Goal: Information Seeking & Learning: Compare options

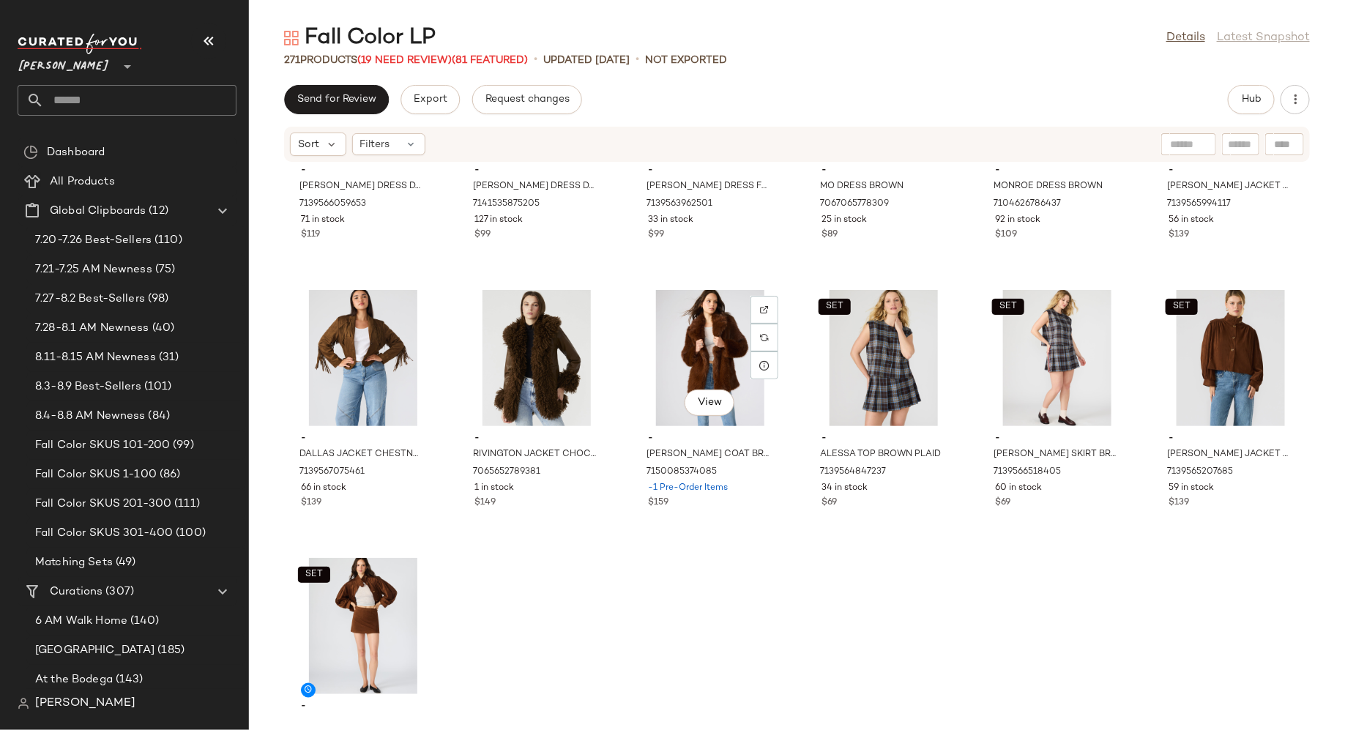
scroll to position [11782, 0]
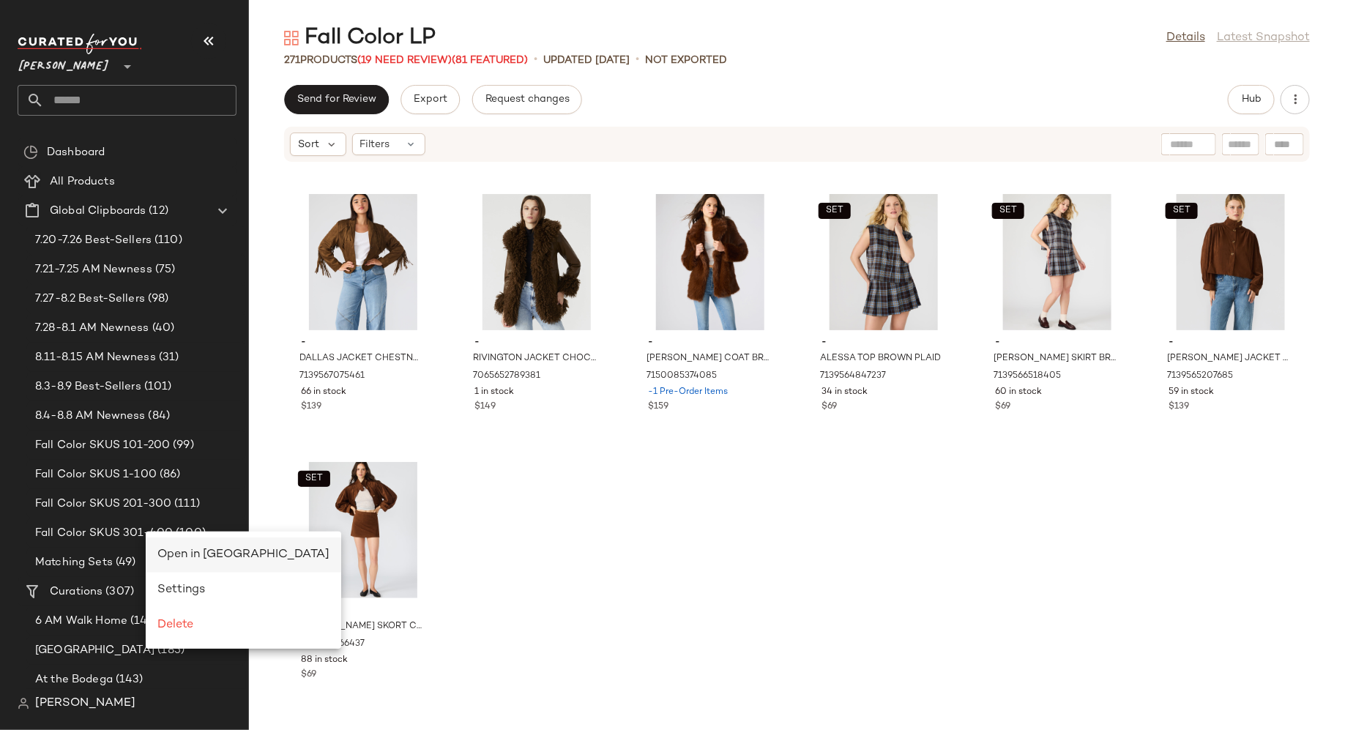
click at [178, 553] on span "Open in Split View" at bounding box center [243, 555] width 172 height 12
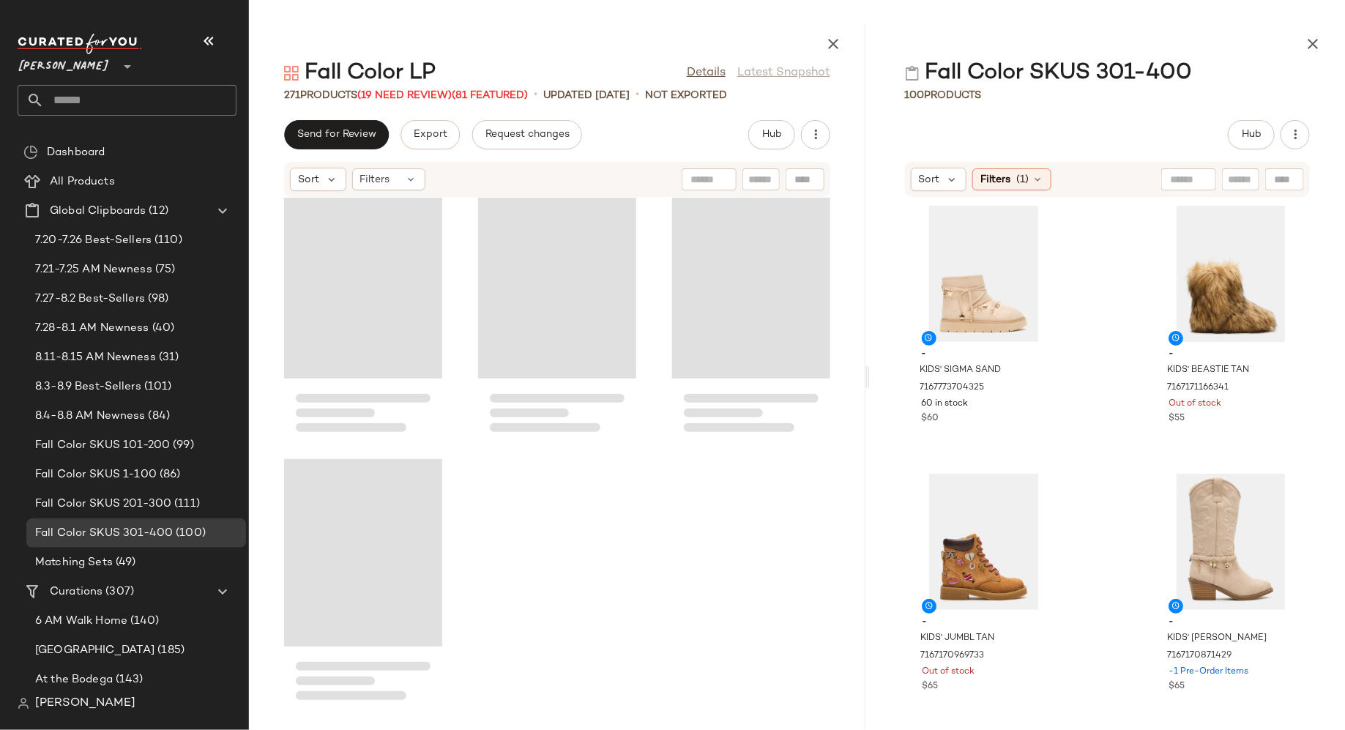
drag, startPoint x: 798, startPoint y: 376, endPoint x: 871, endPoint y: 377, distance: 74.0
click at [872, 378] on div "Fall Color LP Details Latest Snapshot 271 Products (19 Need Review) (81 Feature…" at bounding box center [797, 376] width 1096 height 707
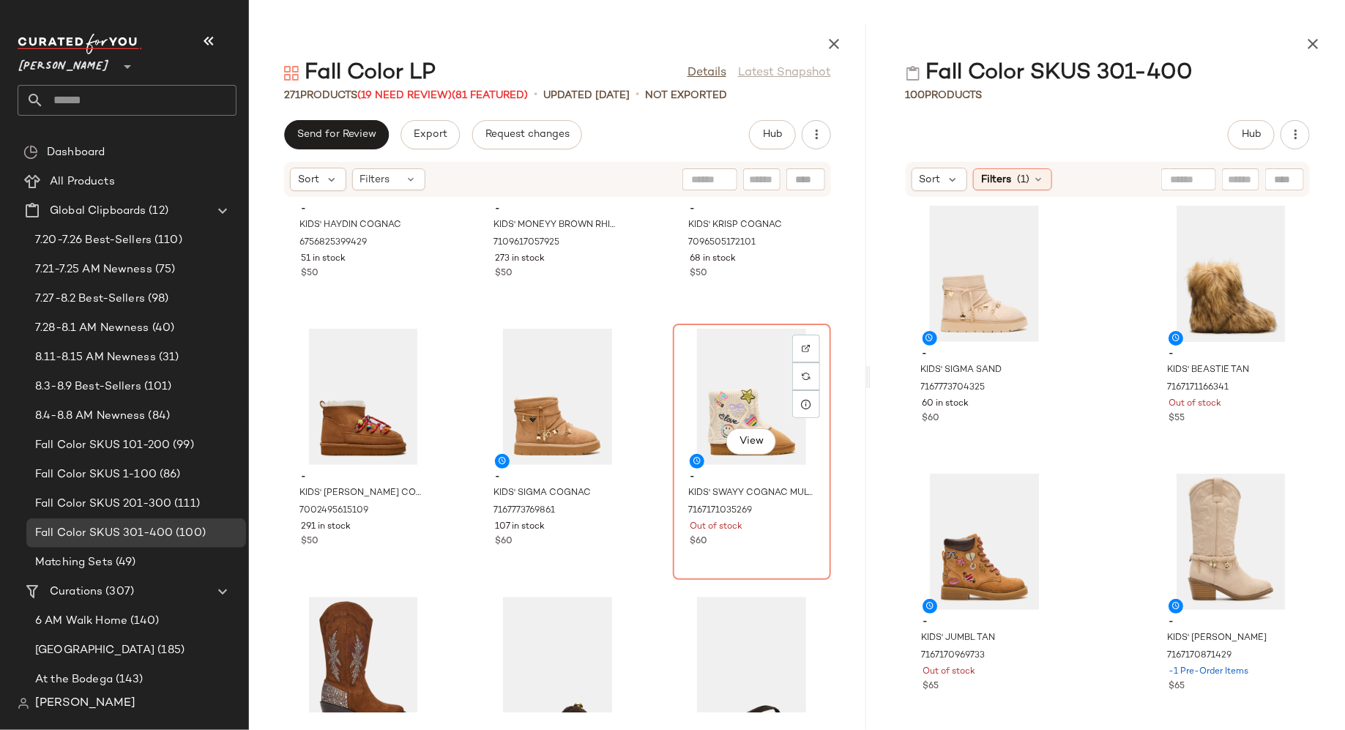
scroll to position [9799, 0]
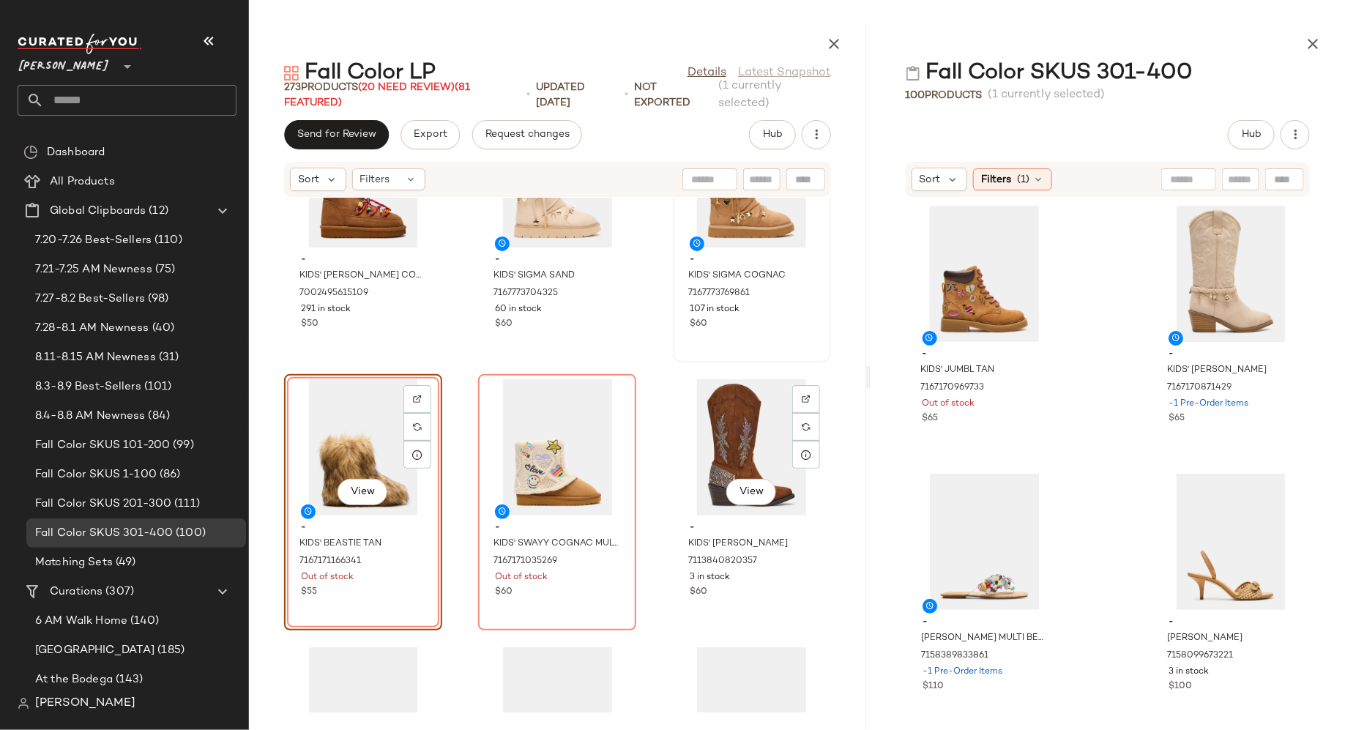
scroll to position [10030, 0]
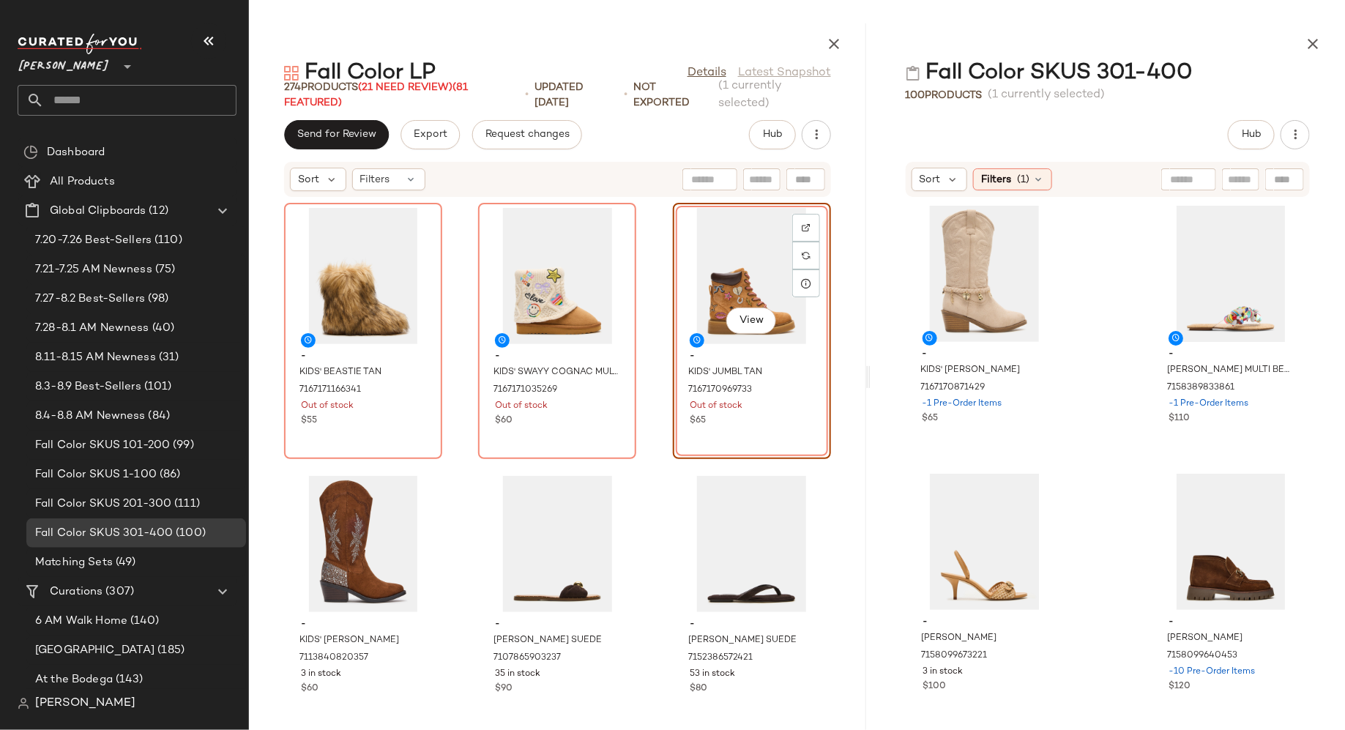
scroll to position [10216, 0]
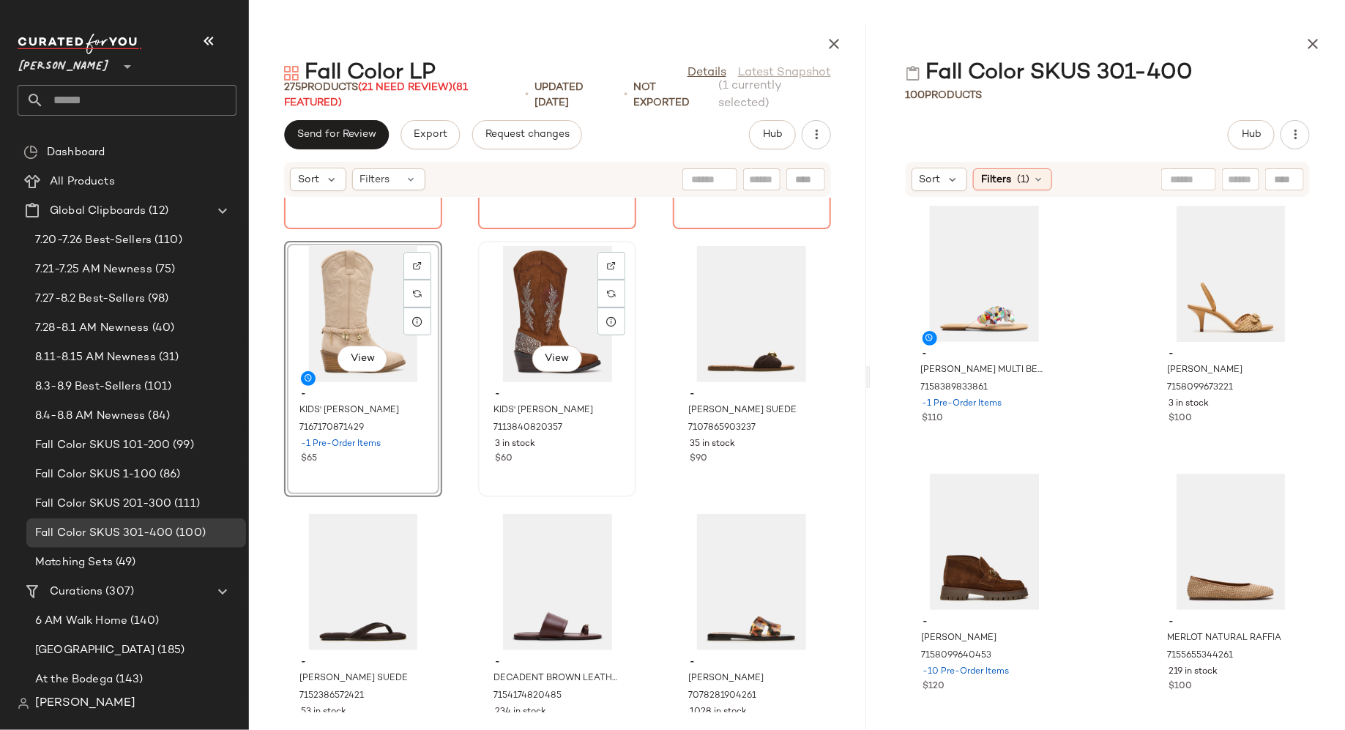
scroll to position [10426, 0]
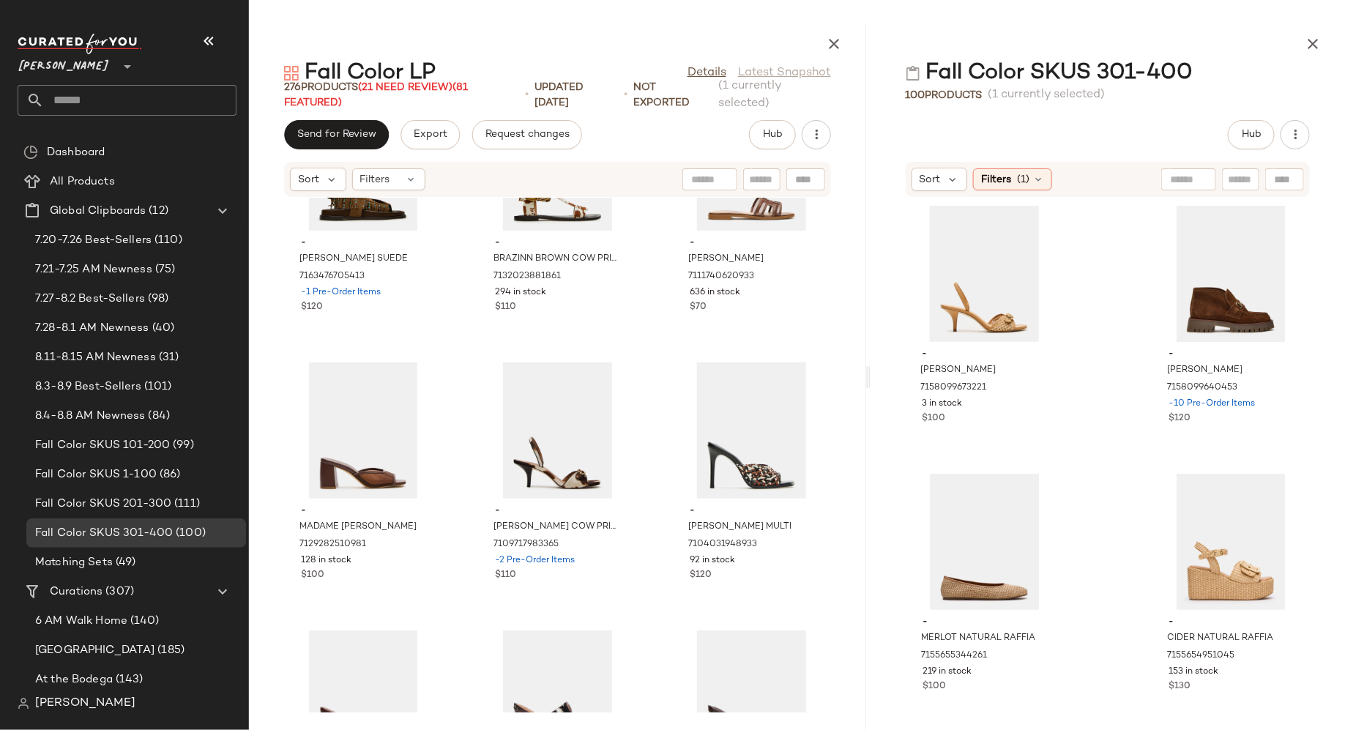
scroll to position [11676, 0]
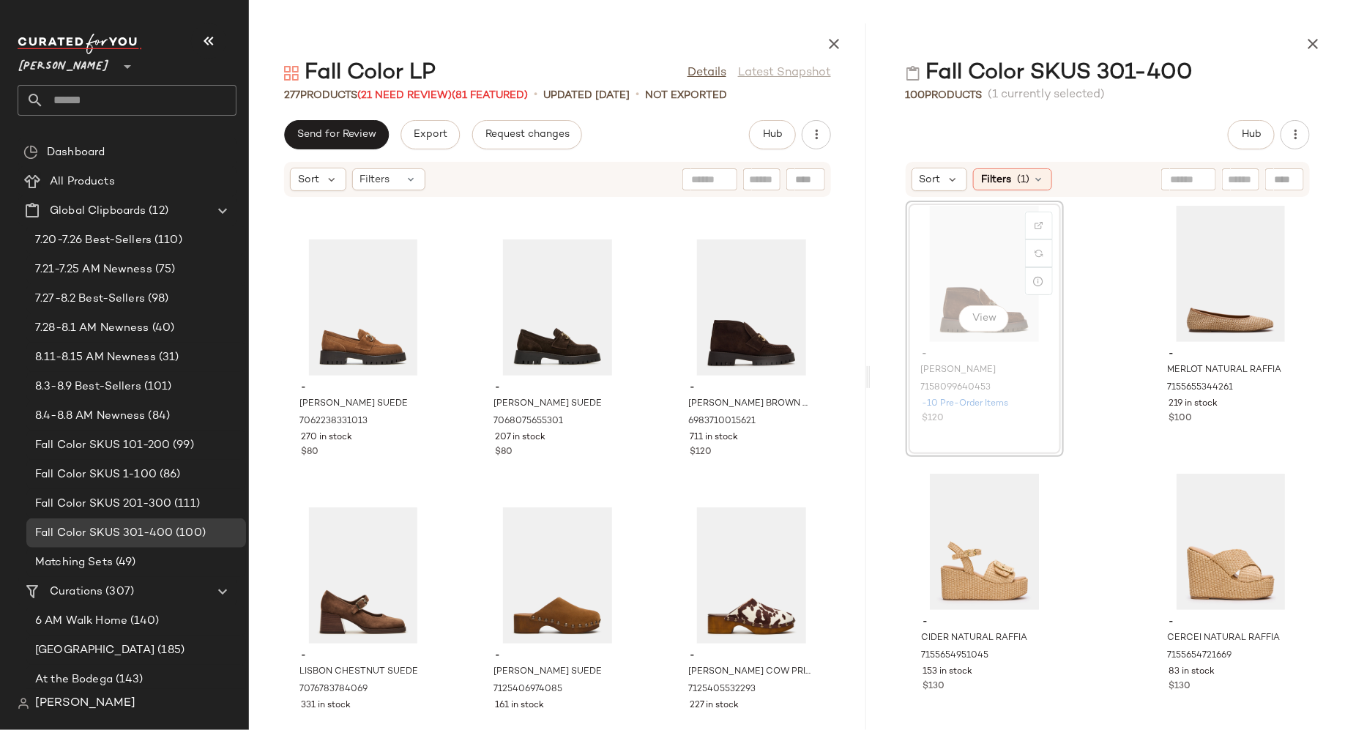
scroll to position [14986, 0]
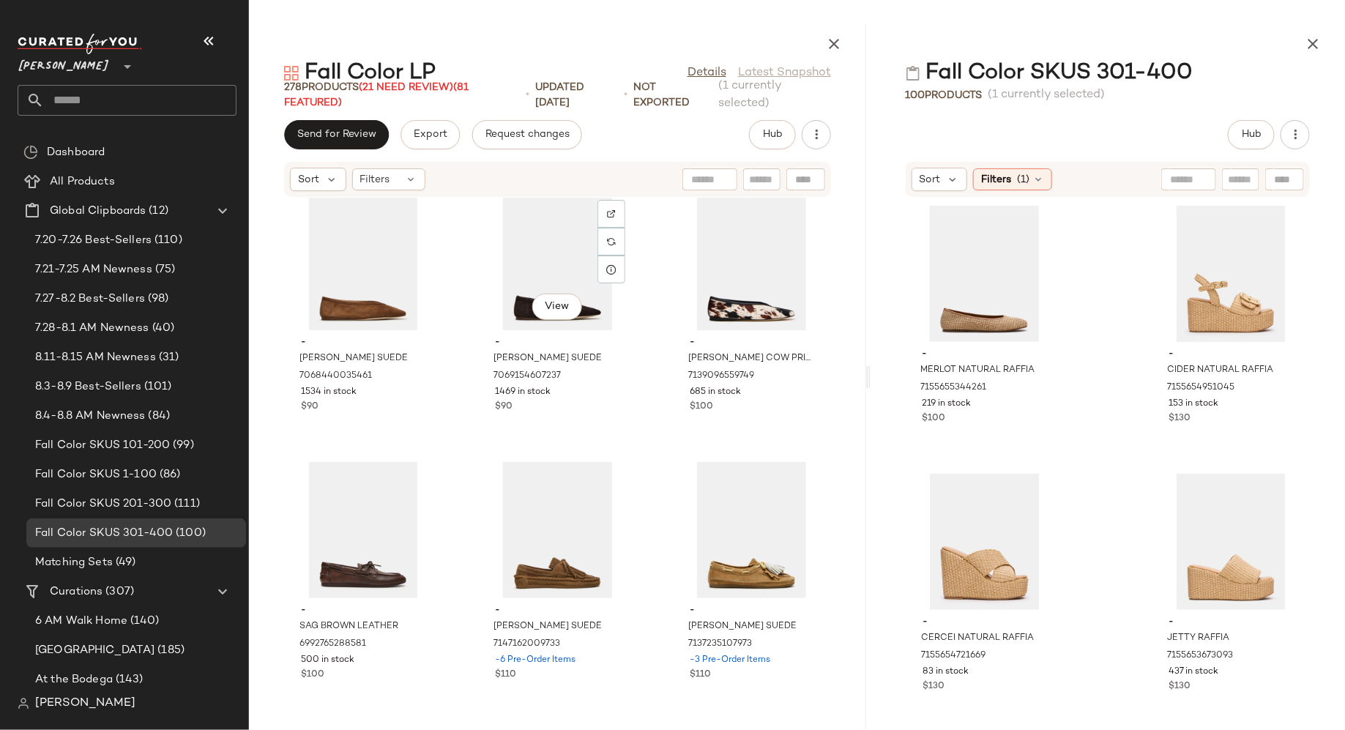
scroll to position [14235, 0]
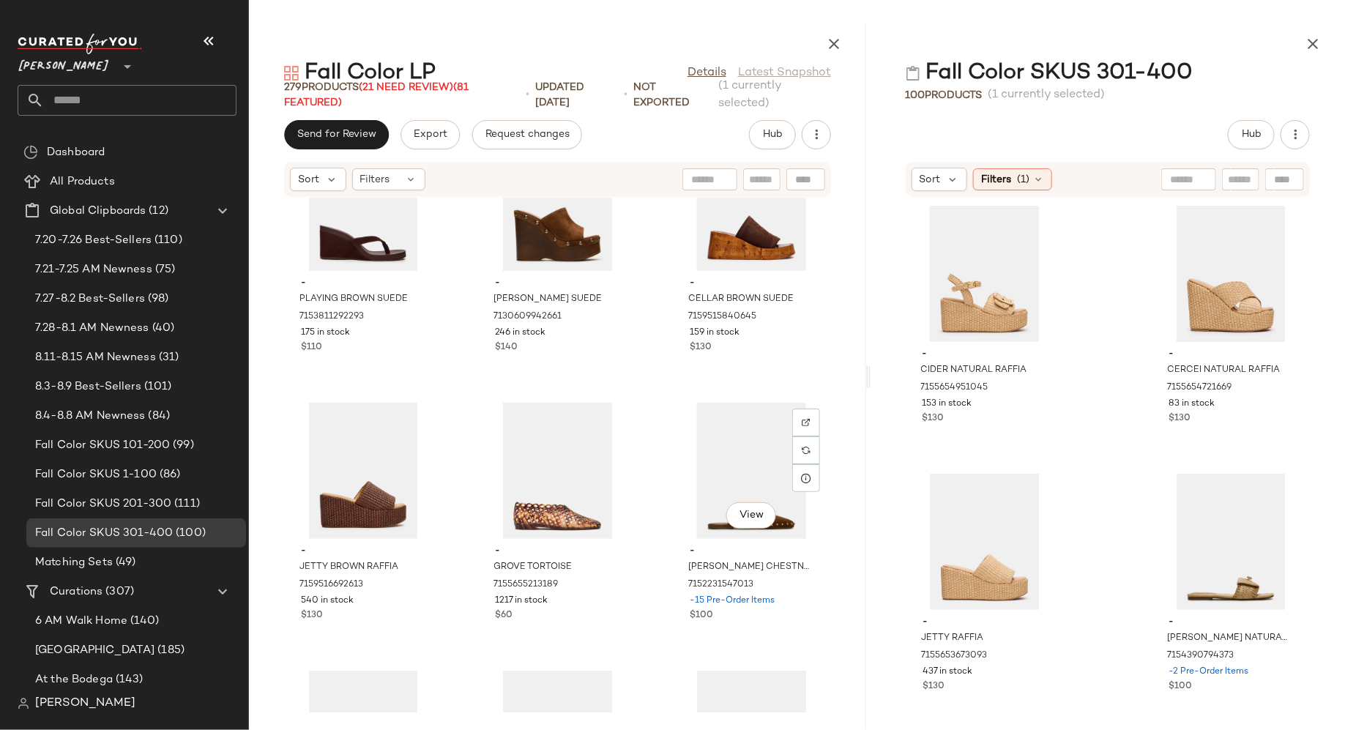
scroll to position [13220, 0]
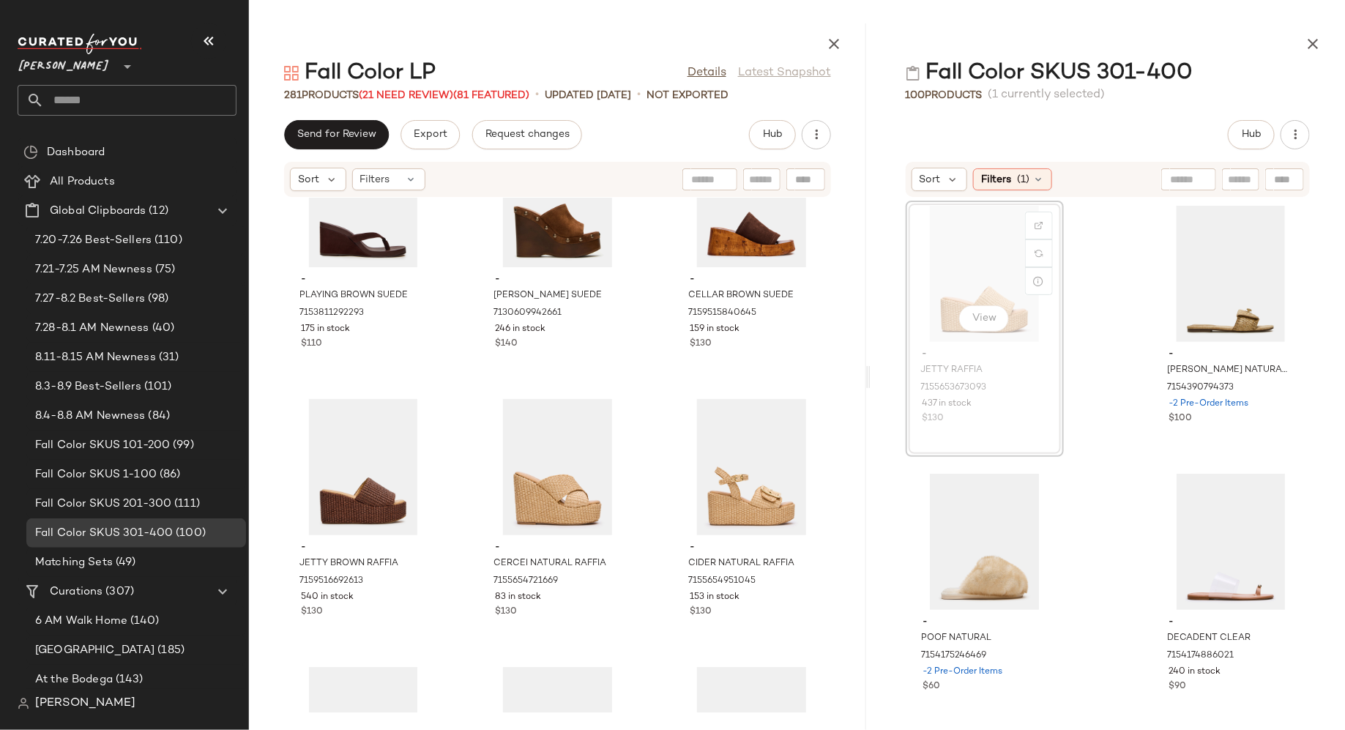
scroll to position [13219, 0]
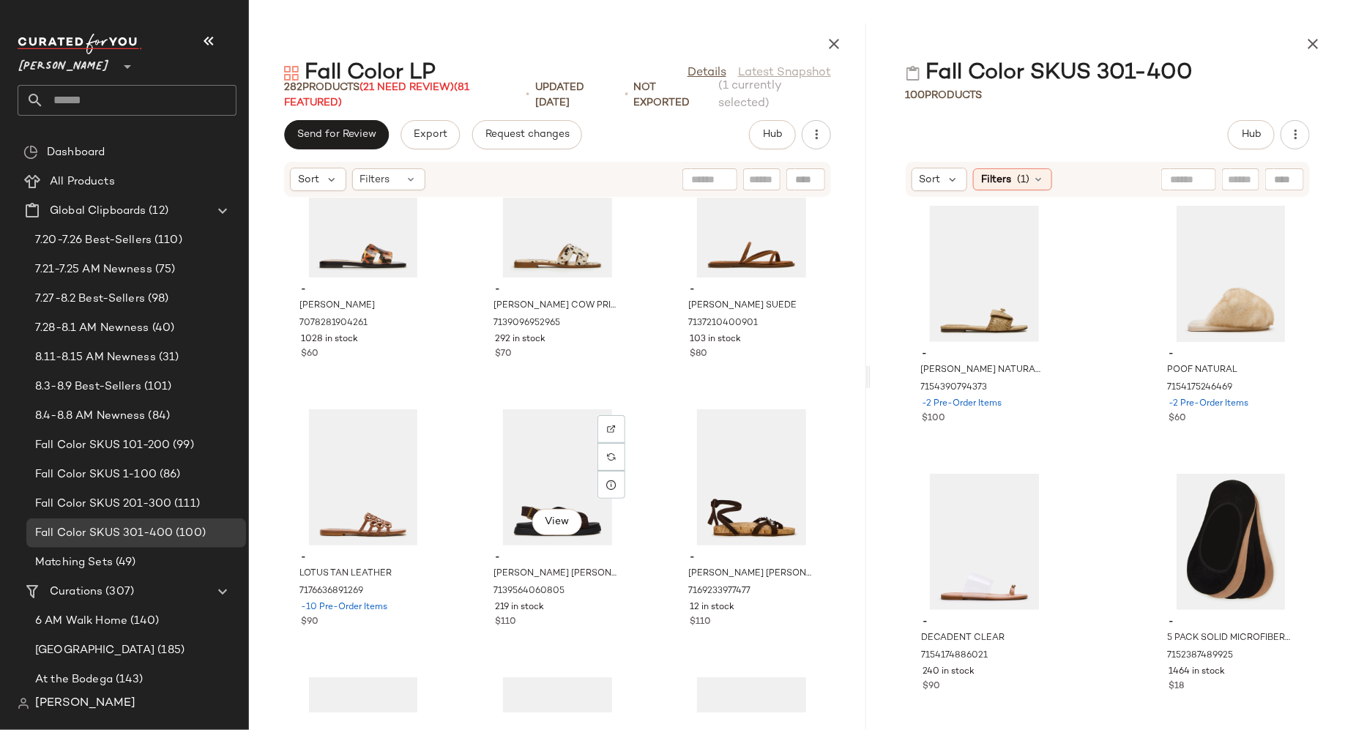
scroll to position [11125, 0]
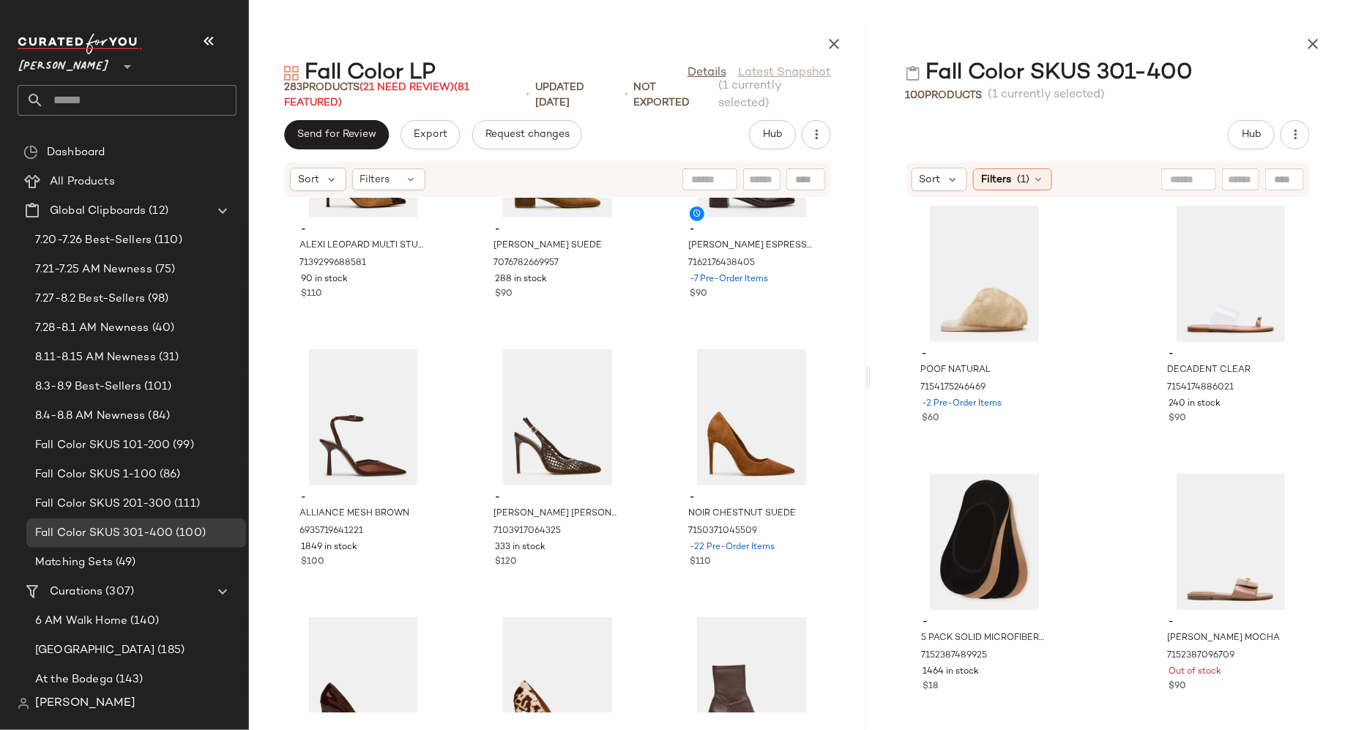
scroll to position [16221, 0]
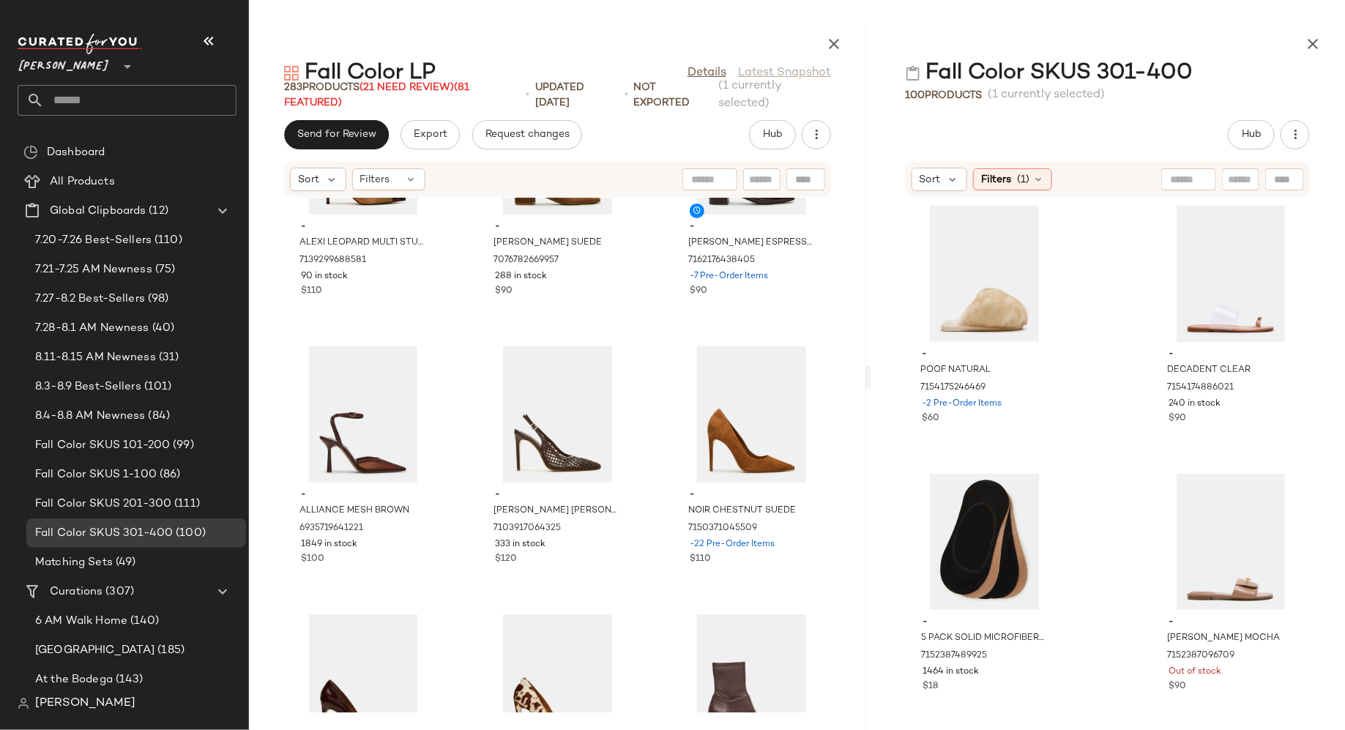
drag, startPoint x: 945, startPoint y: 300, endPoint x: 925, endPoint y: 5, distance: 295.8
click at [769, 179] on input "Filter" at bounding box center [712, 179] width 124 height 15
type input "******"
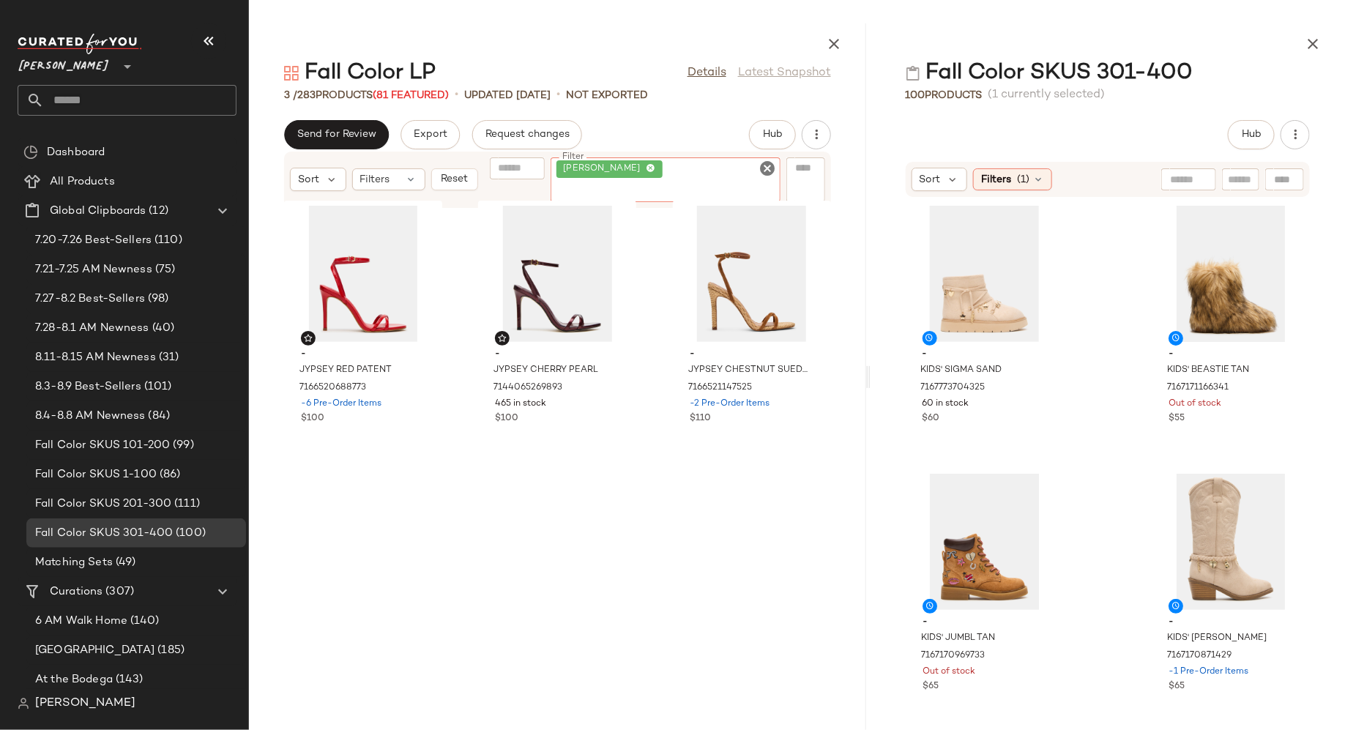
click at [772, 177] on icon "Clear Filter" at bounding box center [768, 169] width 18 height 18
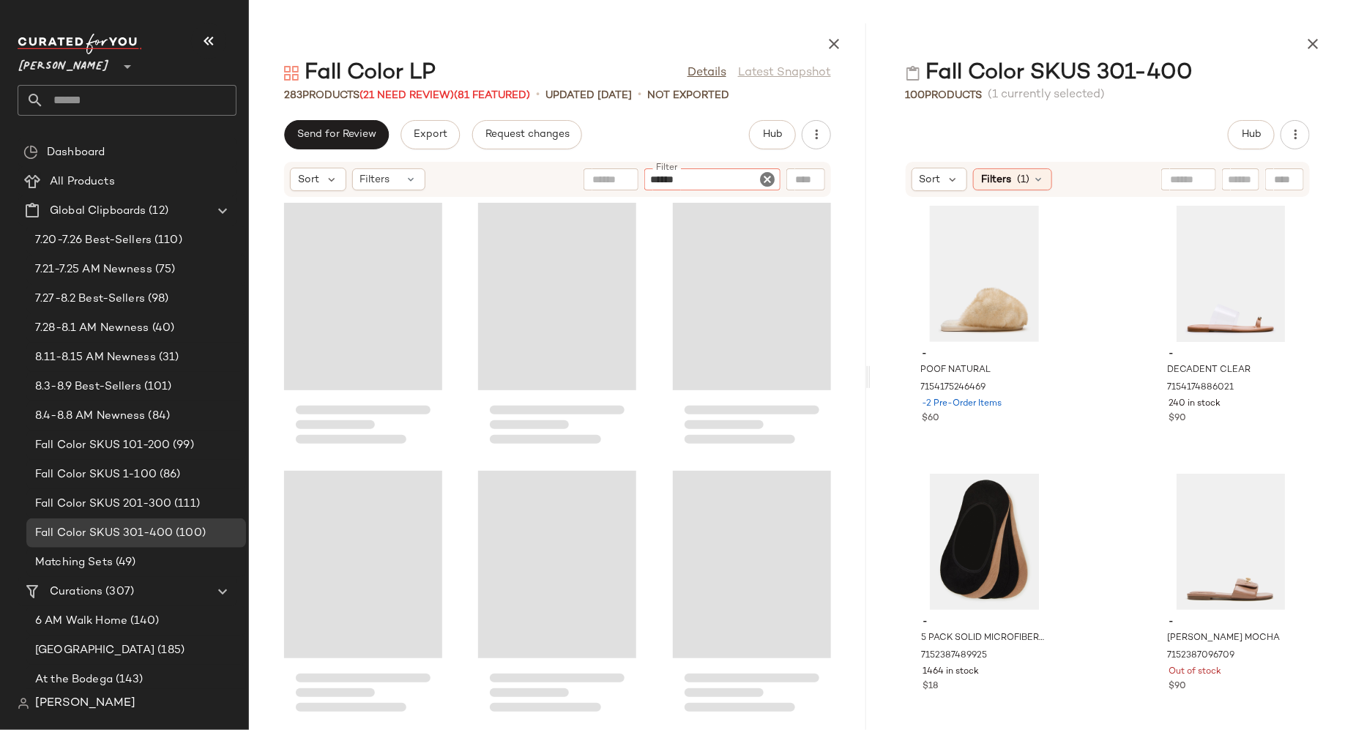
type input "*******"
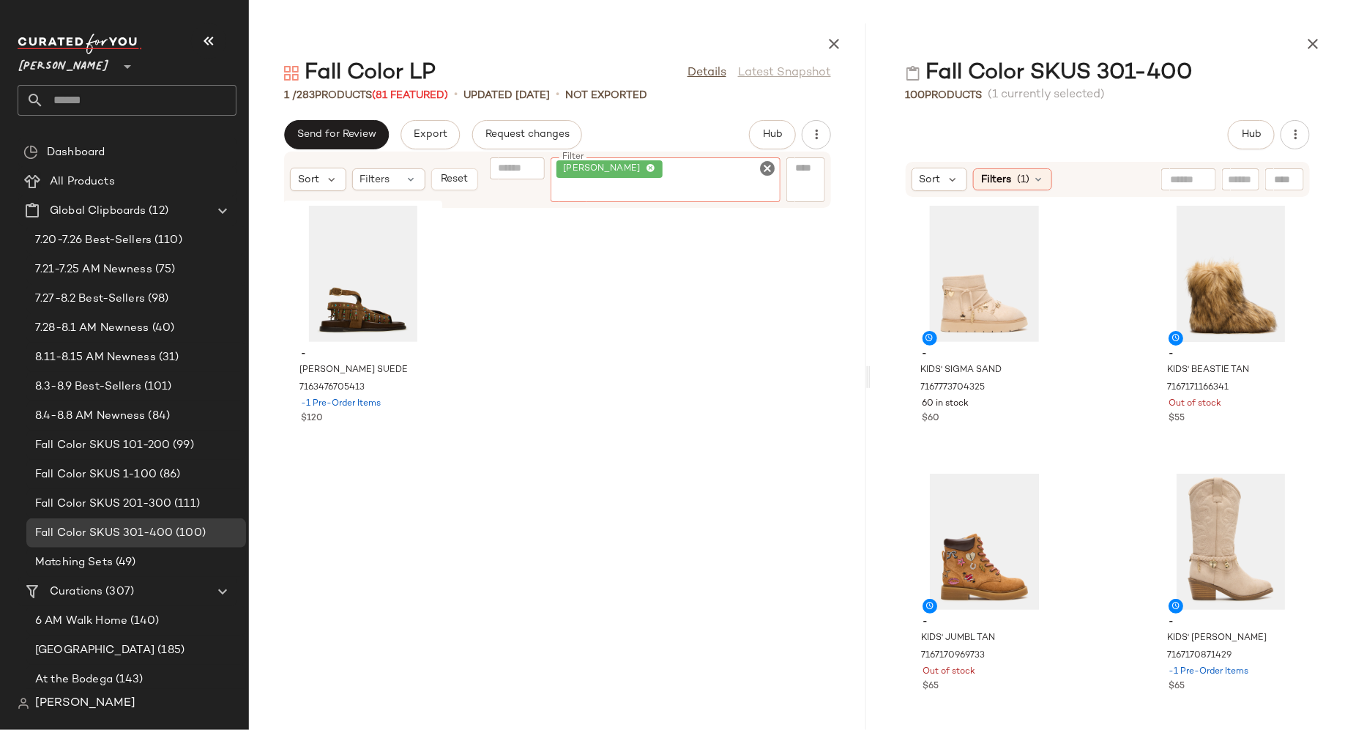
click at [768, 174] on icon "Clear Filter" at bounding box center [768, 169] width 18 height 18
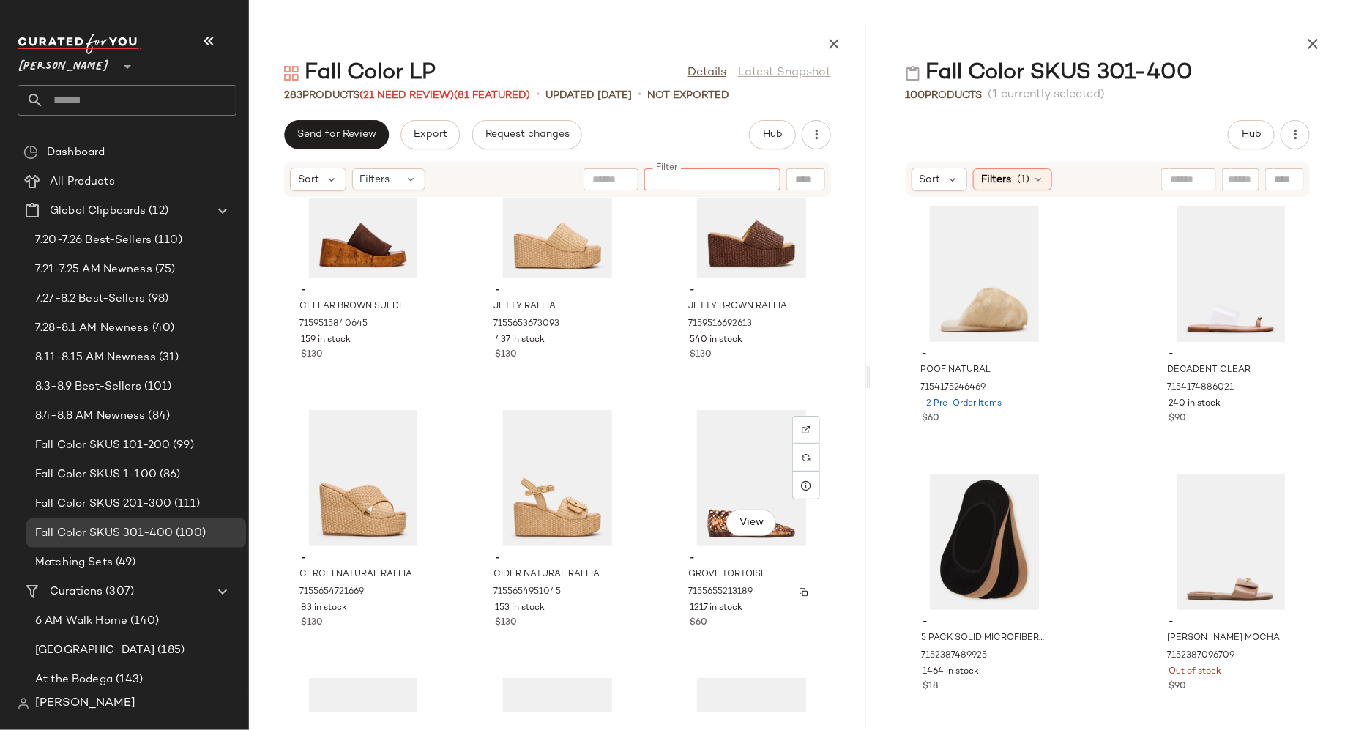
scroll to position [13442, 0]
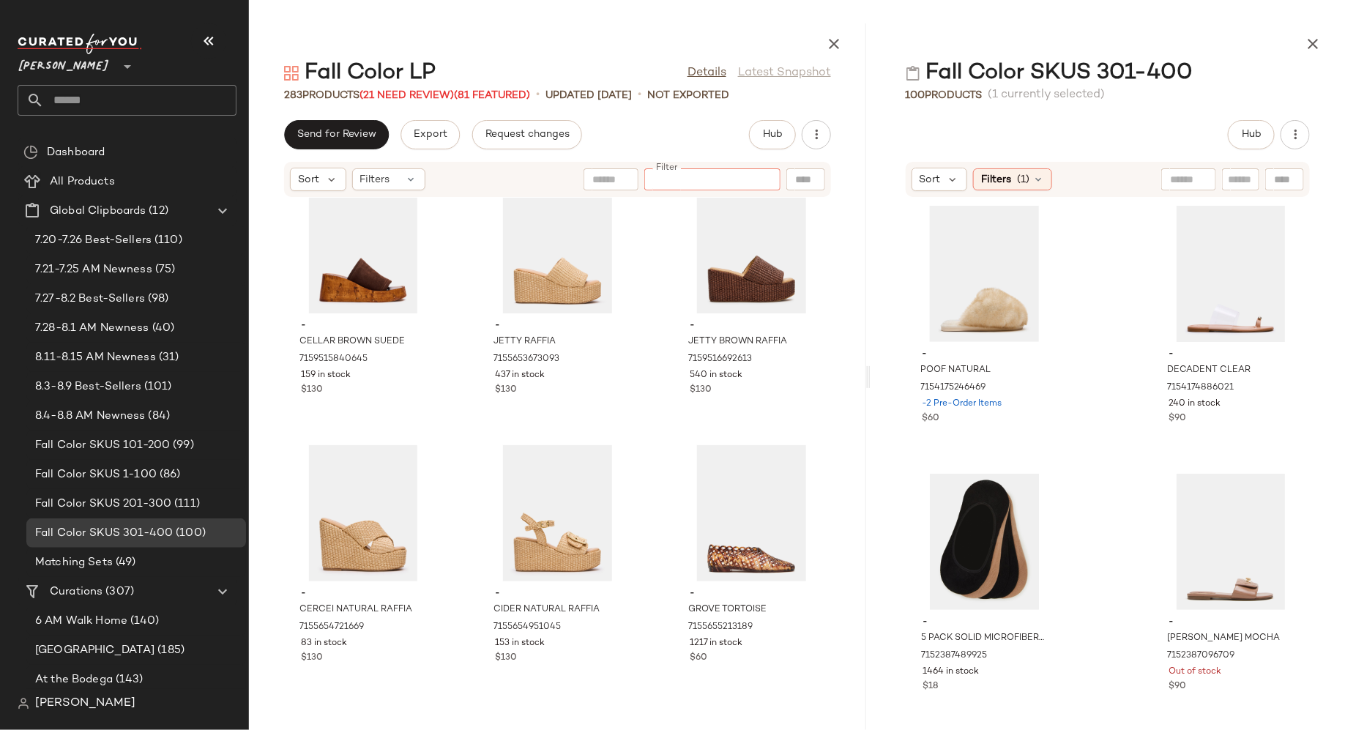
click at [724, 183] on input "Filter" at bounding box center [712, 179] width 124 height 15
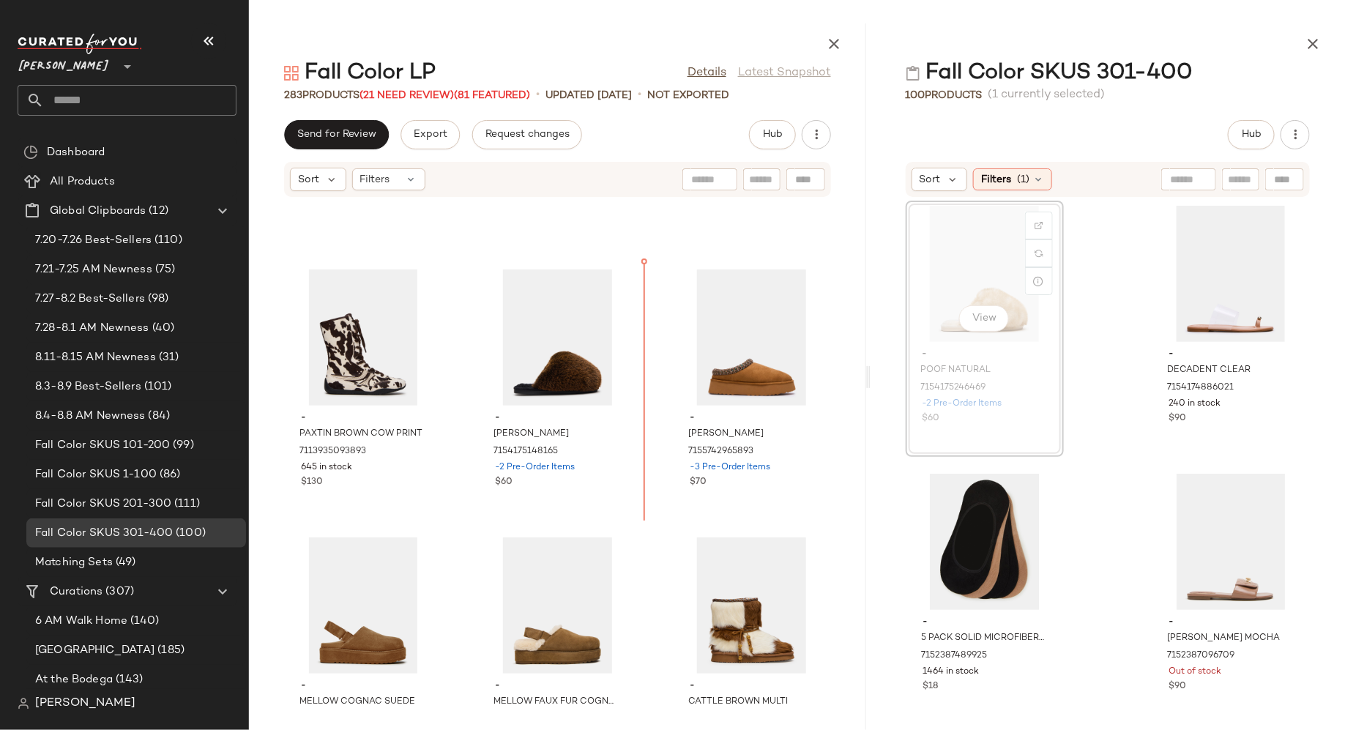
scroll to position [21118, 0]
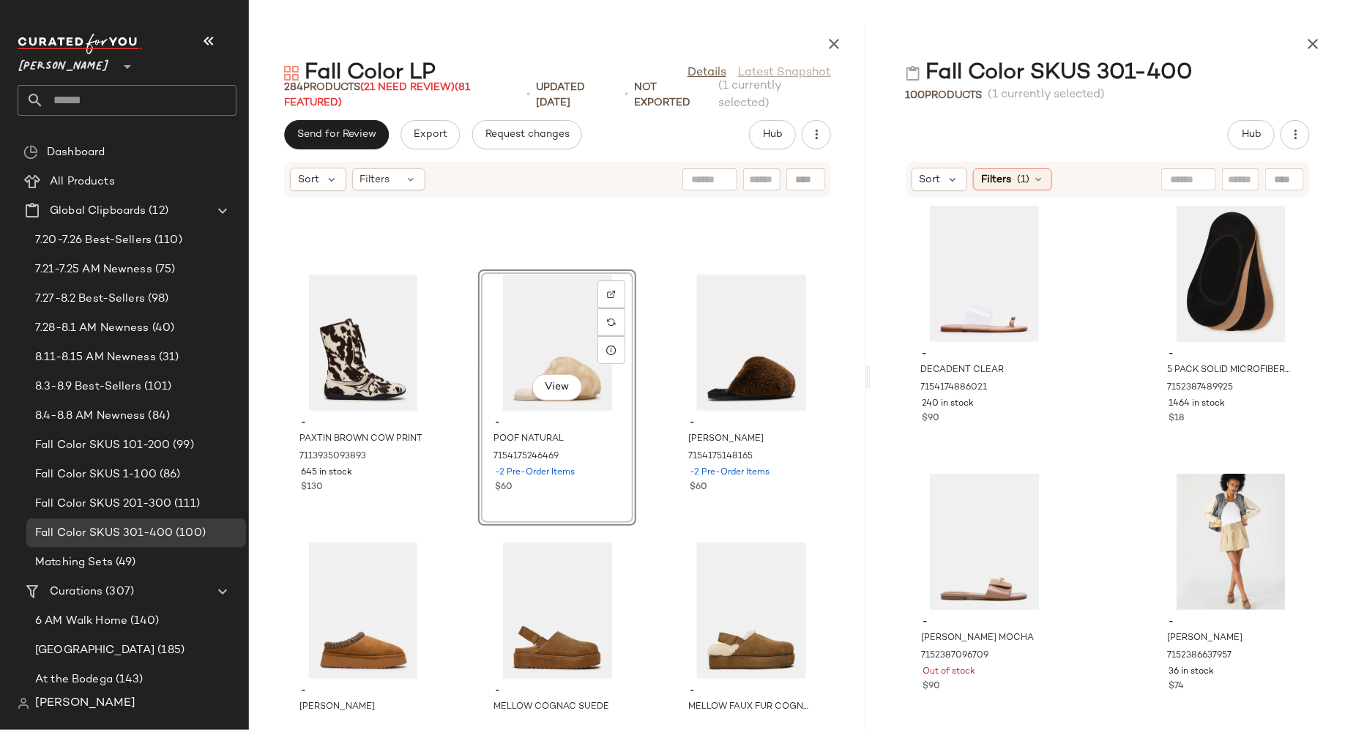
drag, startPoint x: 943, startPoint y: 297, endPoint x: 1033, endPoint y: 12, distance: 298.1
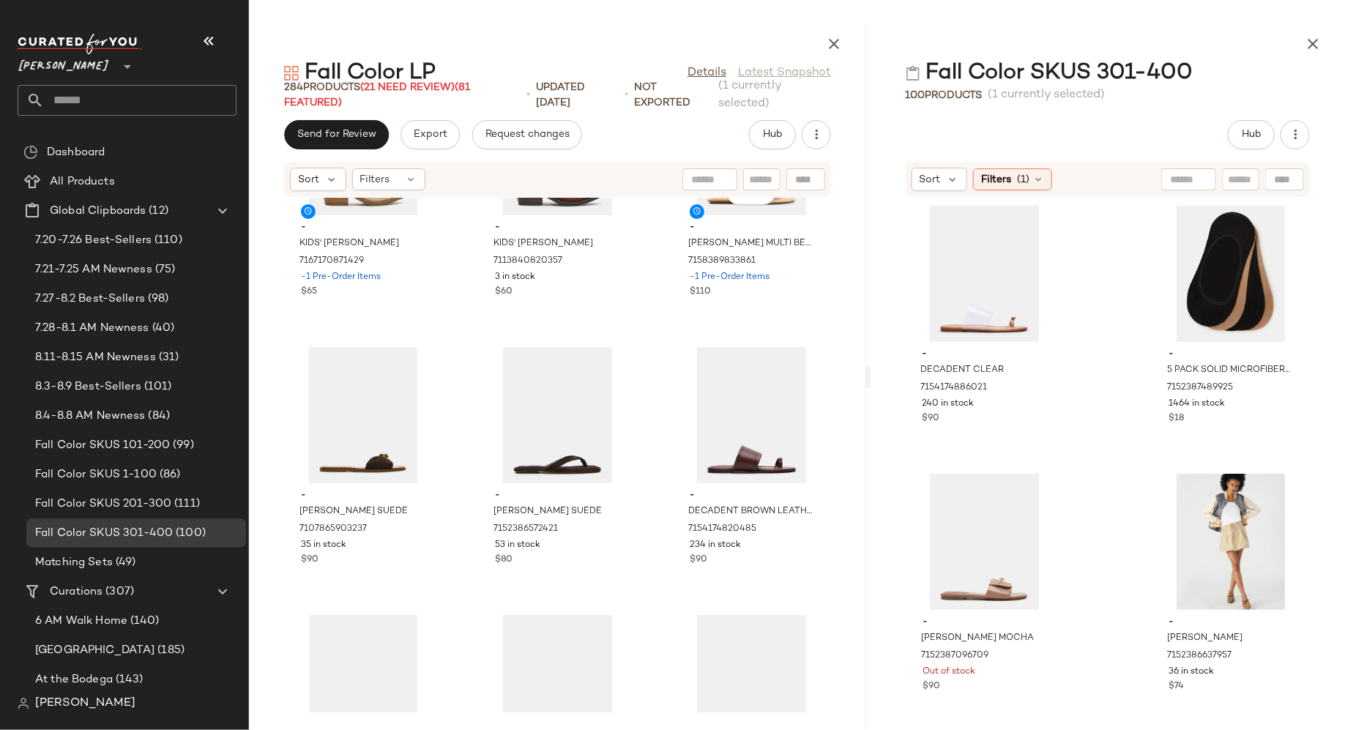
scroll to position [10601, 0]
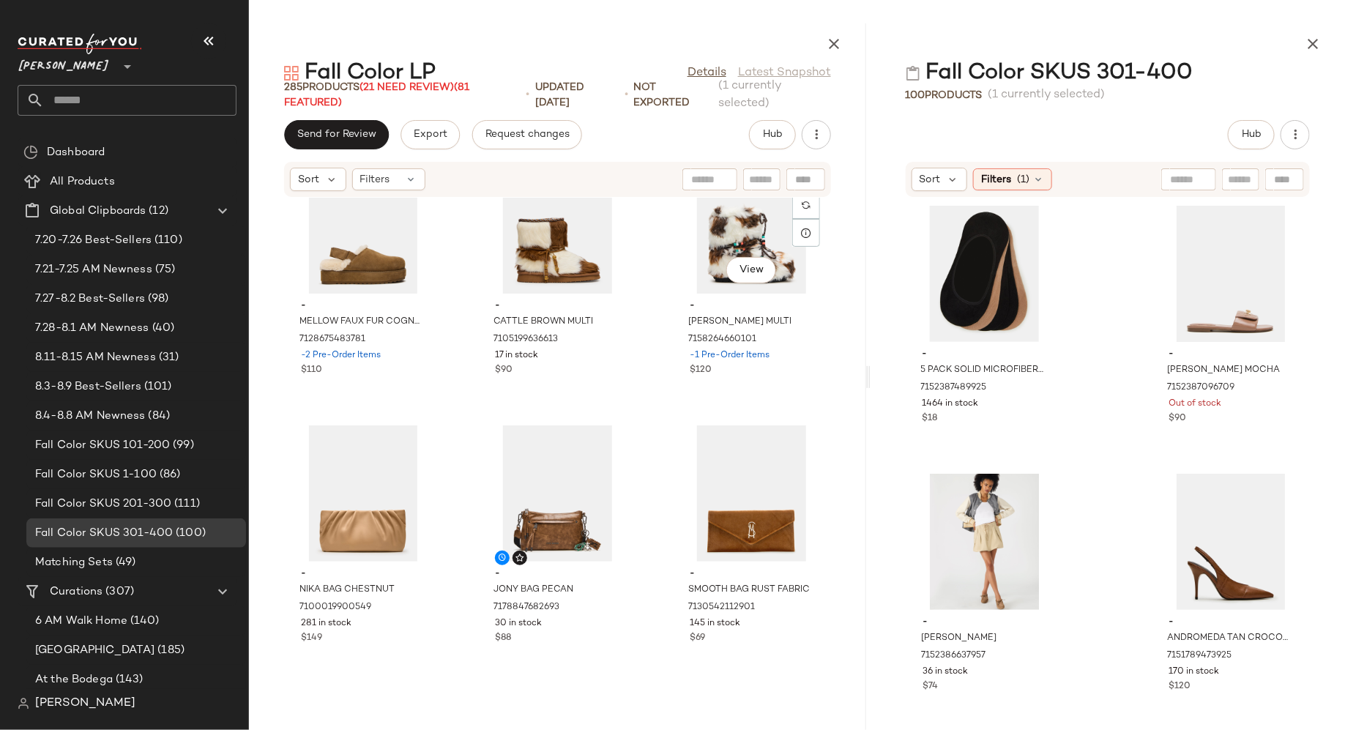
scroll to position [21775, 0]
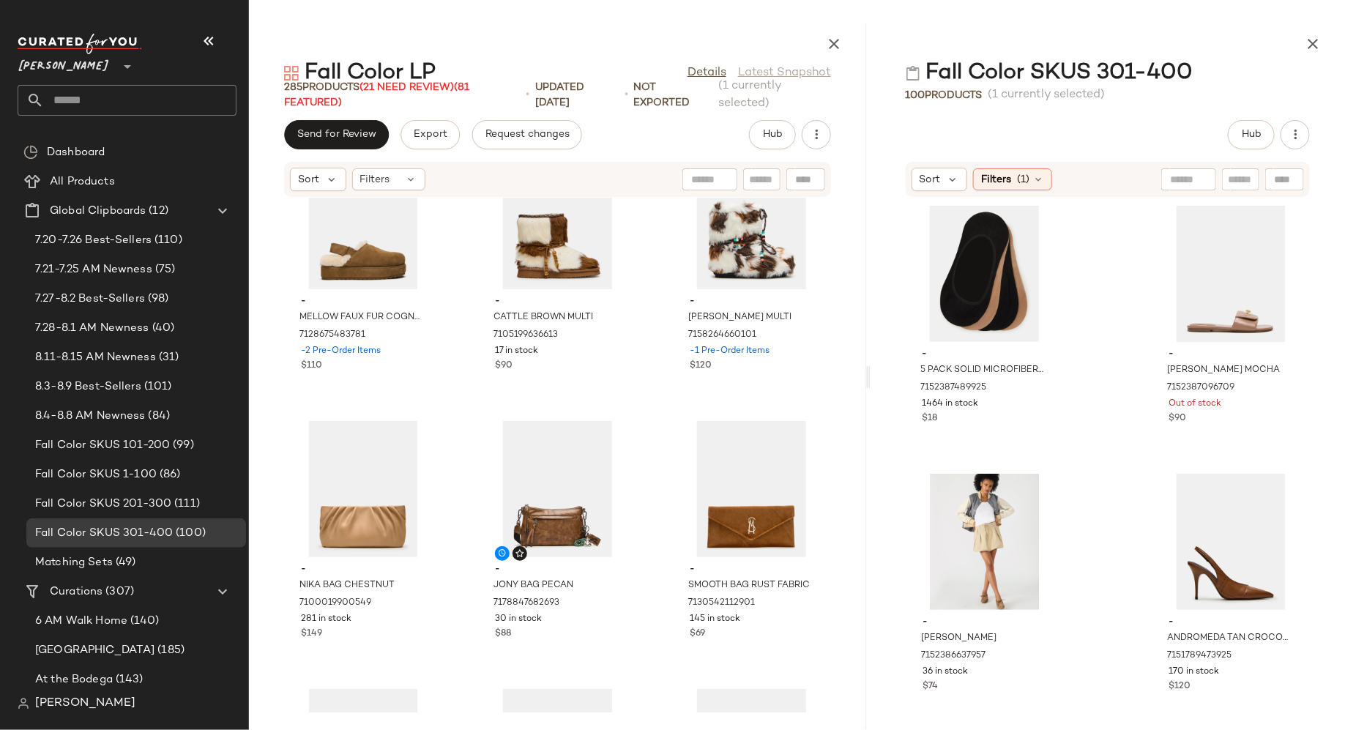
drag, startPoint x: 952, startPoint y: 309, endPoint x: 1049, endPoint y: 15, distance: 309.4
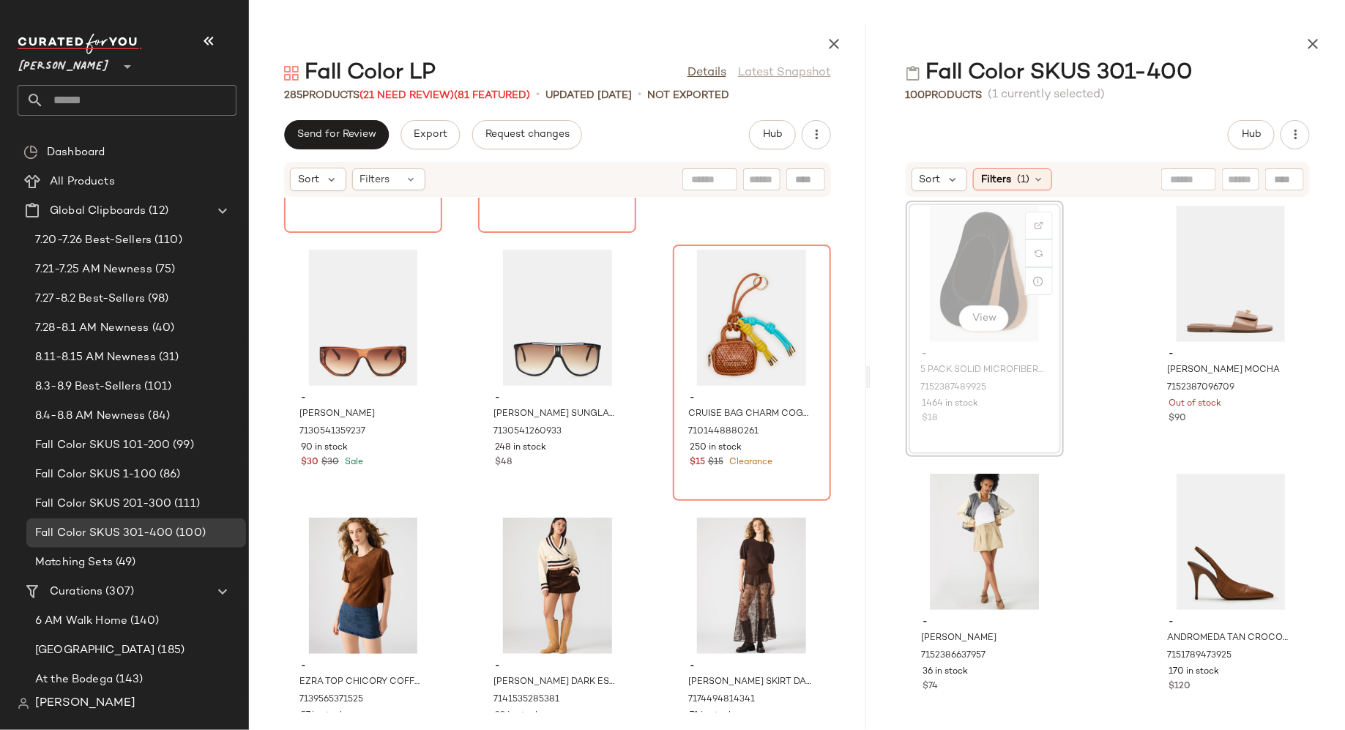
scroll to position [23283, 0]
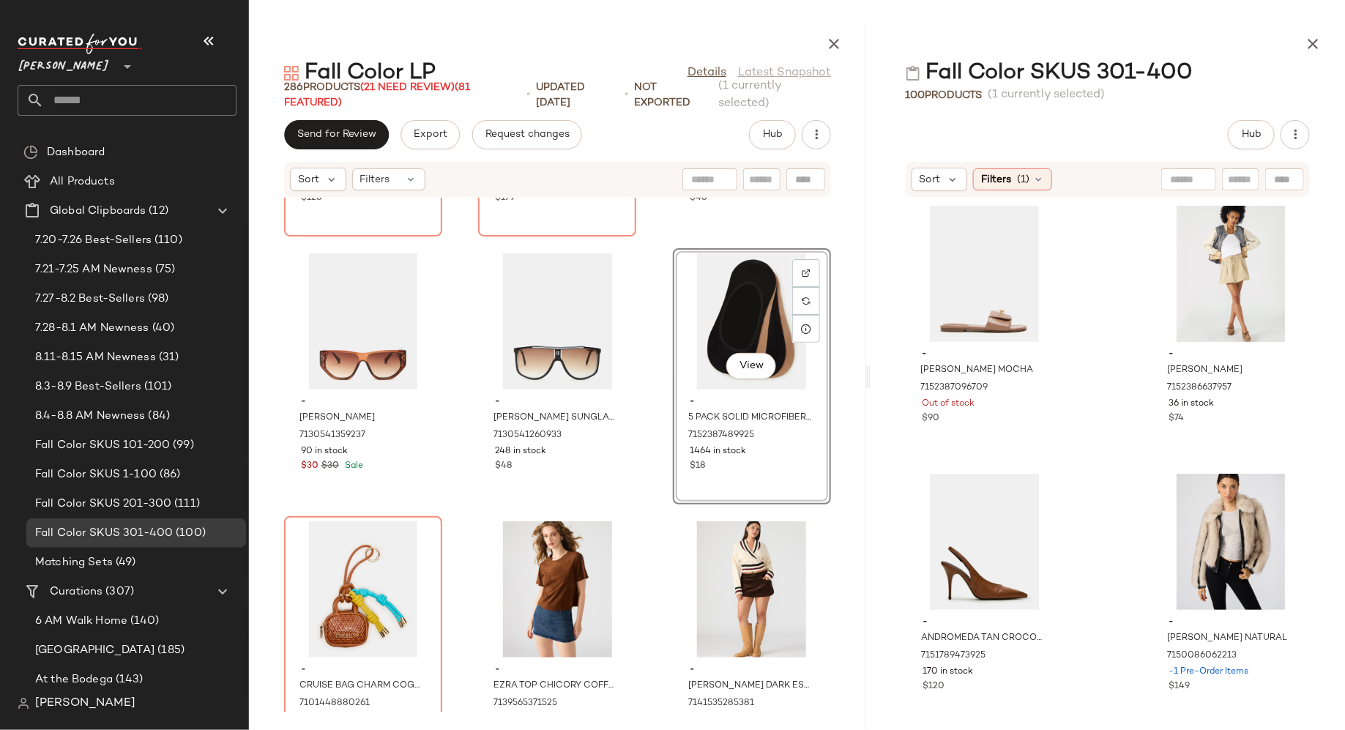
click at [468, 455] on div "- GRUNGY BAG PLAID BROWN MULTI 7129287950469 Out of stock $128 - LISAA BAG BROW…" at bounding box center [557, 455] width 617 height 515
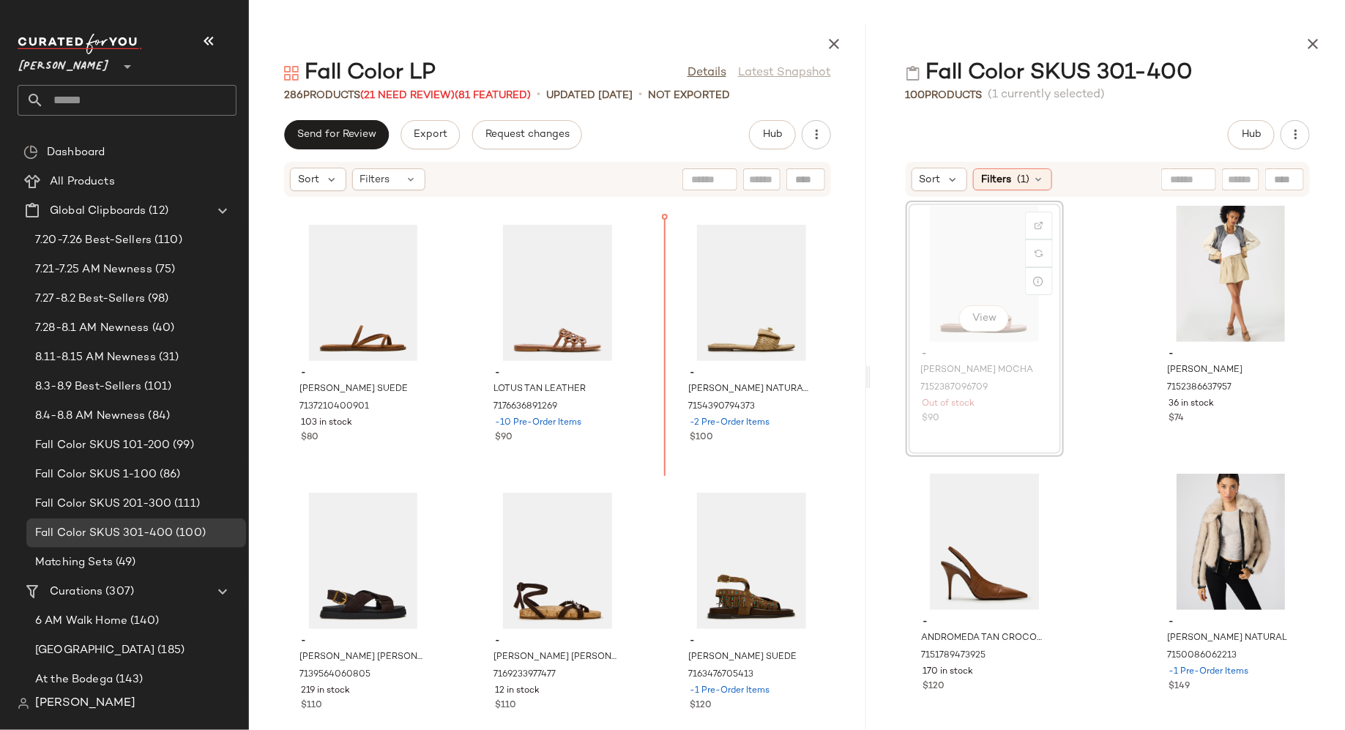
scroll to position [11212, 0]
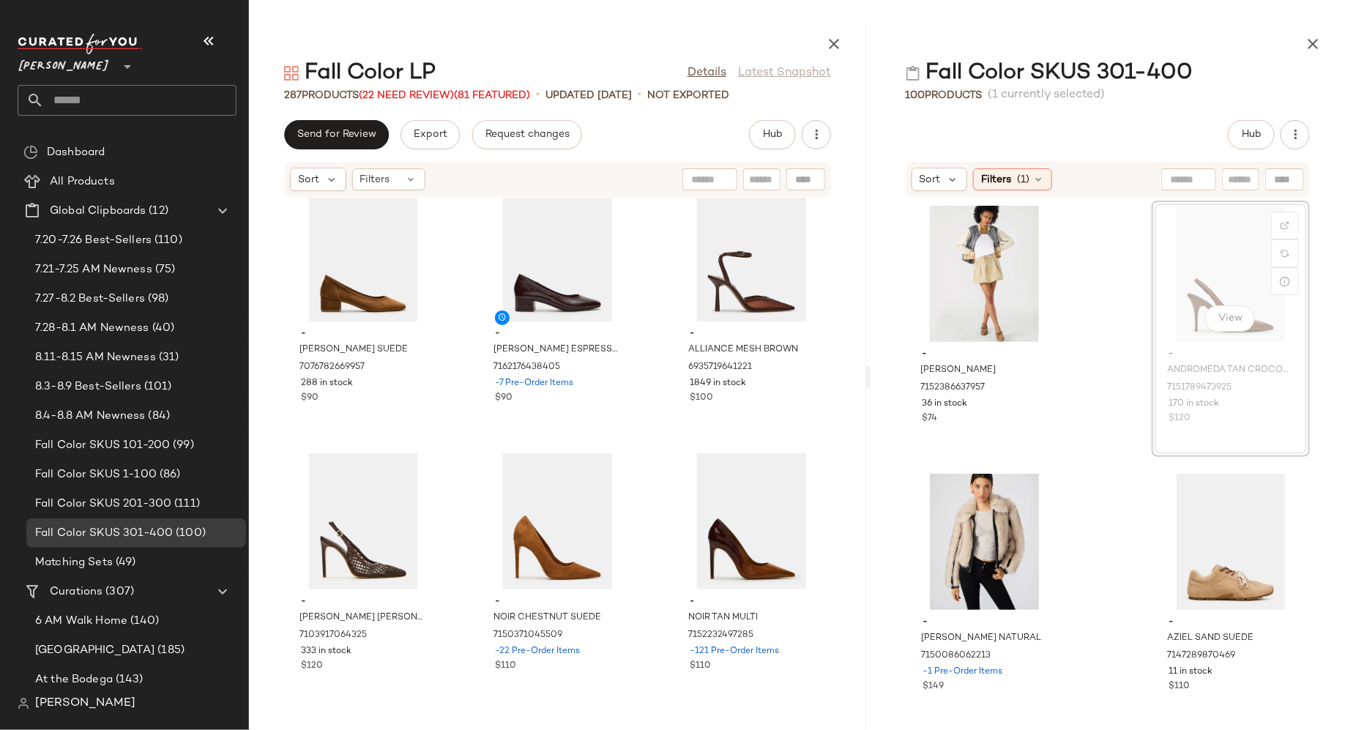
scroll to position [16377, 0]
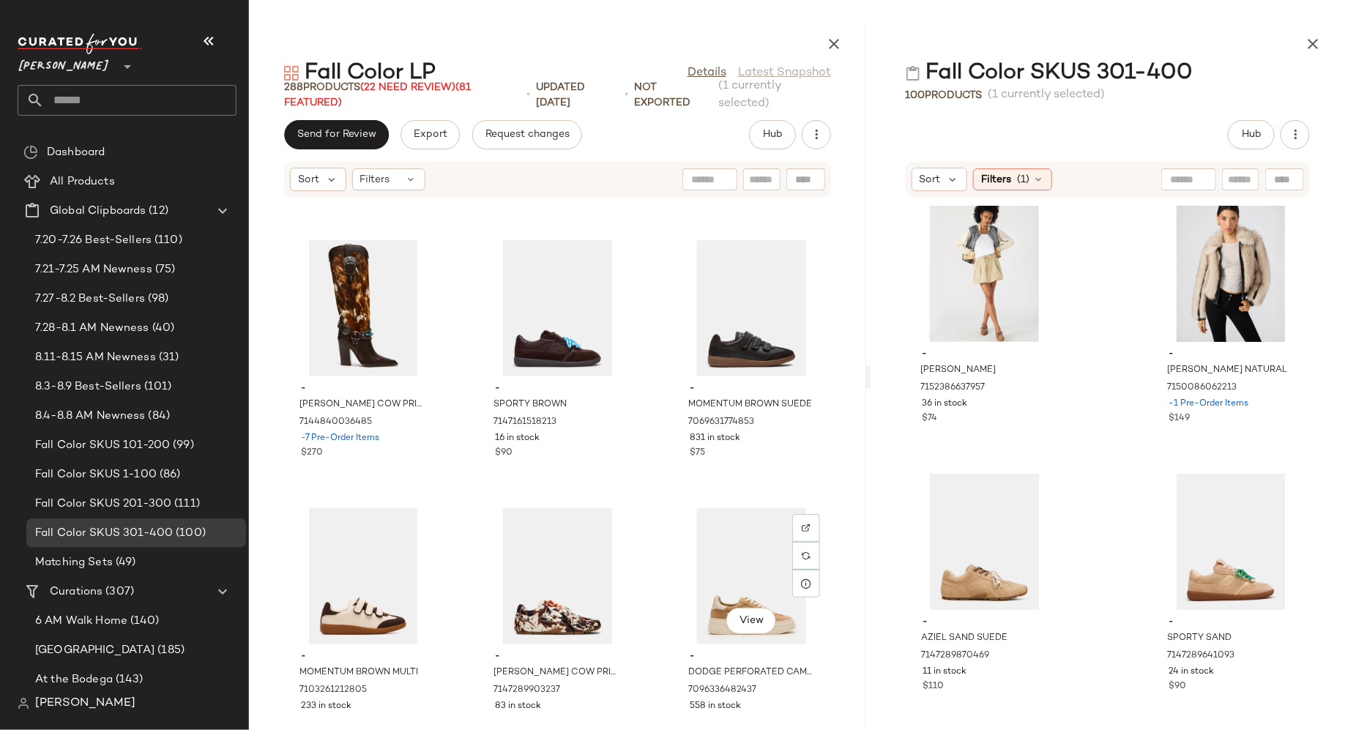
scroll to position [20614, 0]
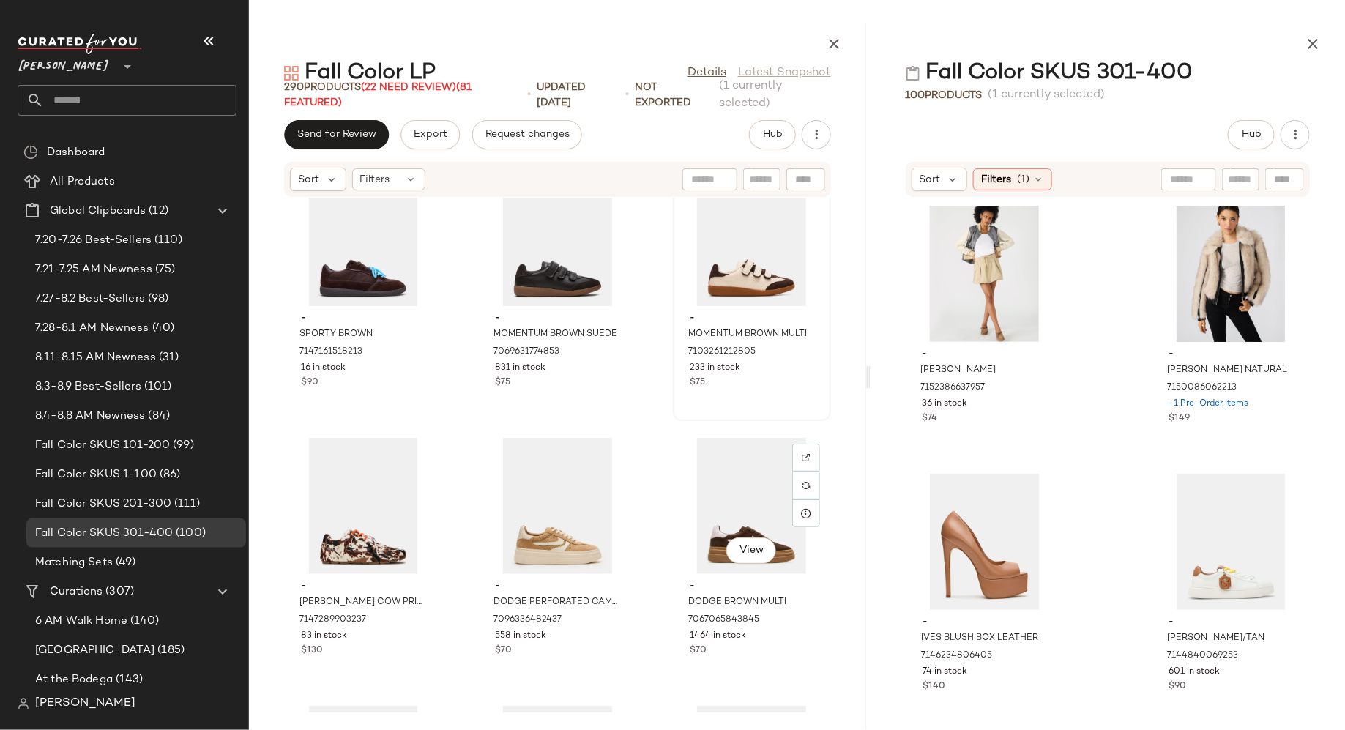
scroll to position [20961, 0]
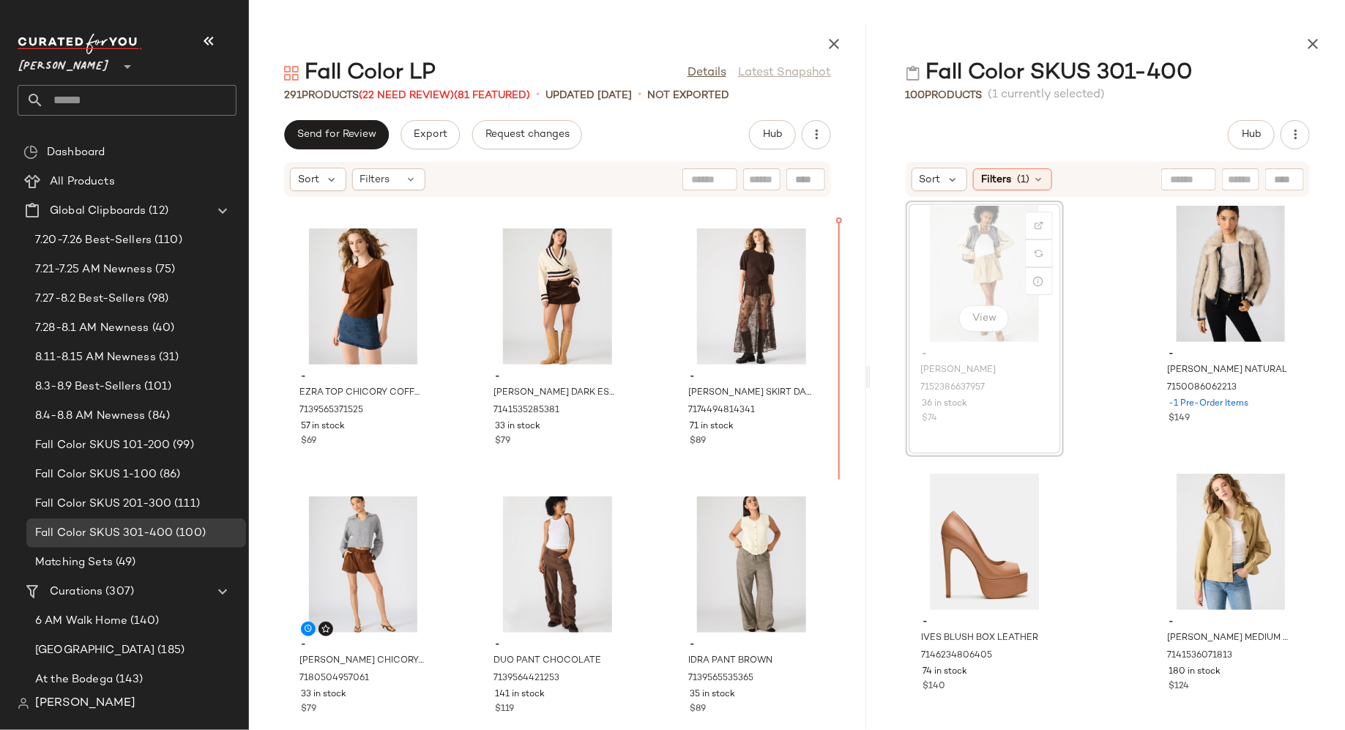
scroll to position [24111, 0]
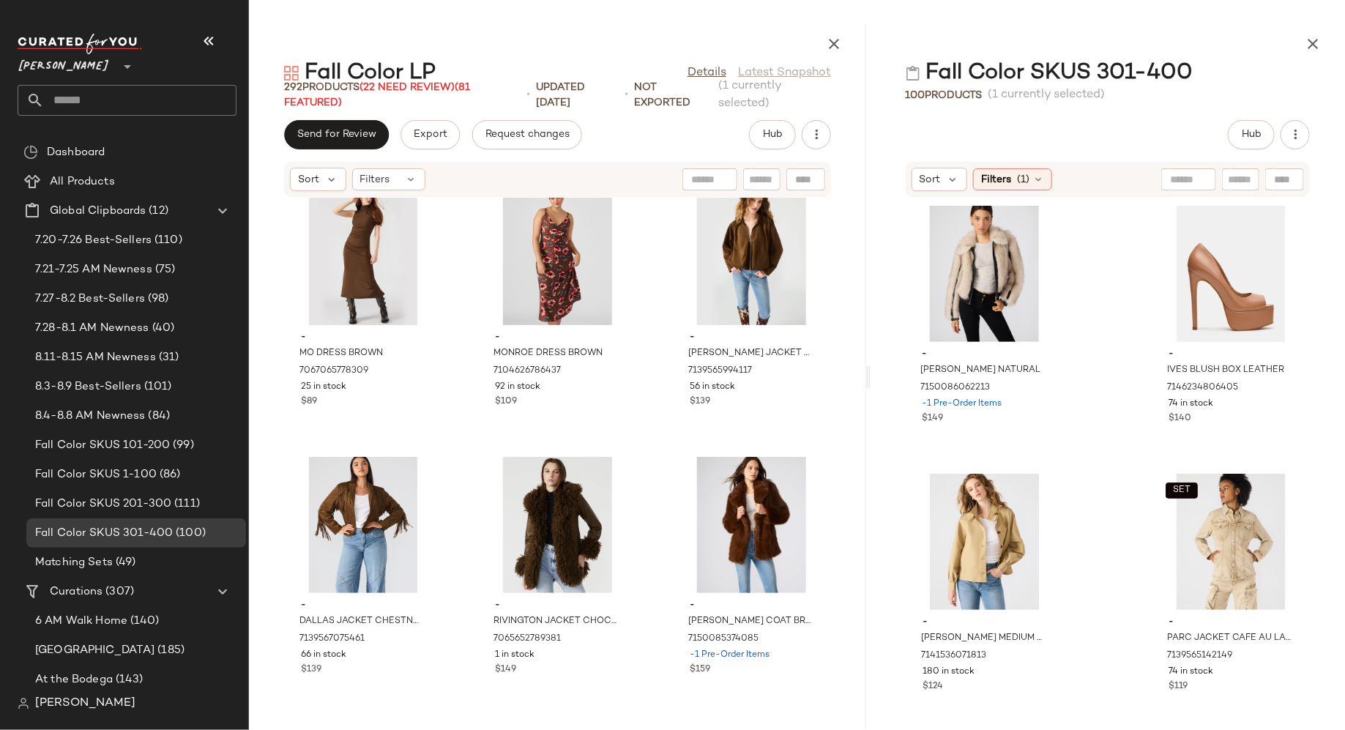
scroll to position [25227, 0]
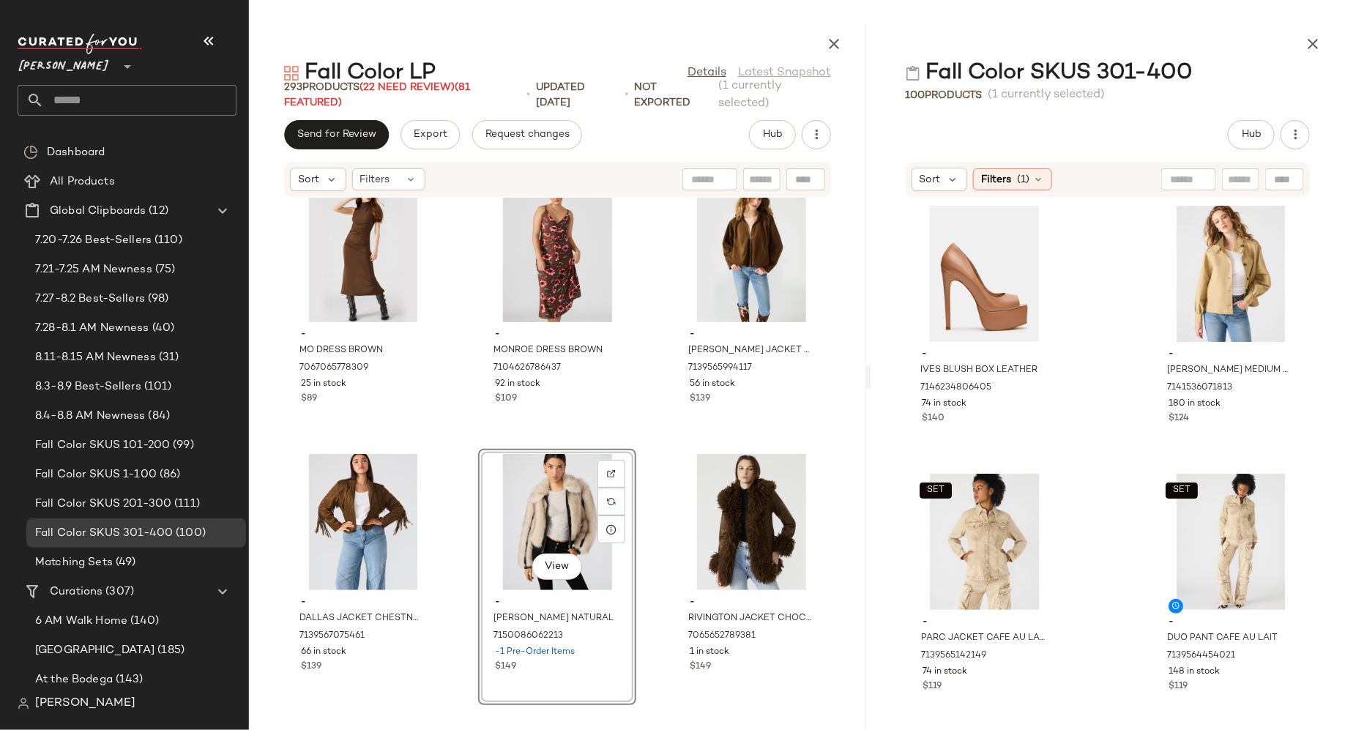
drag, startPoint x: 962, startPoint y: 268, endPoint x: 1089, endPoint y: 0, distance: 296.8
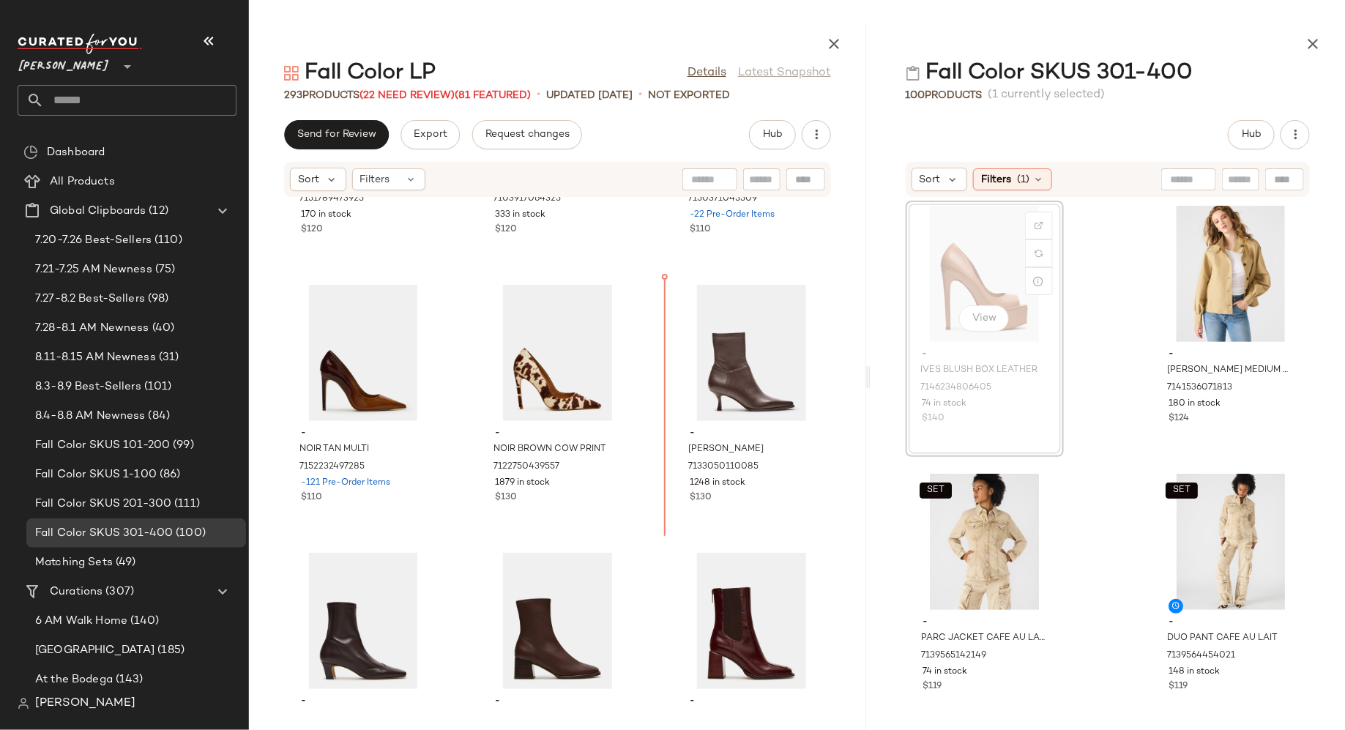
scroll to position [16808, 0]
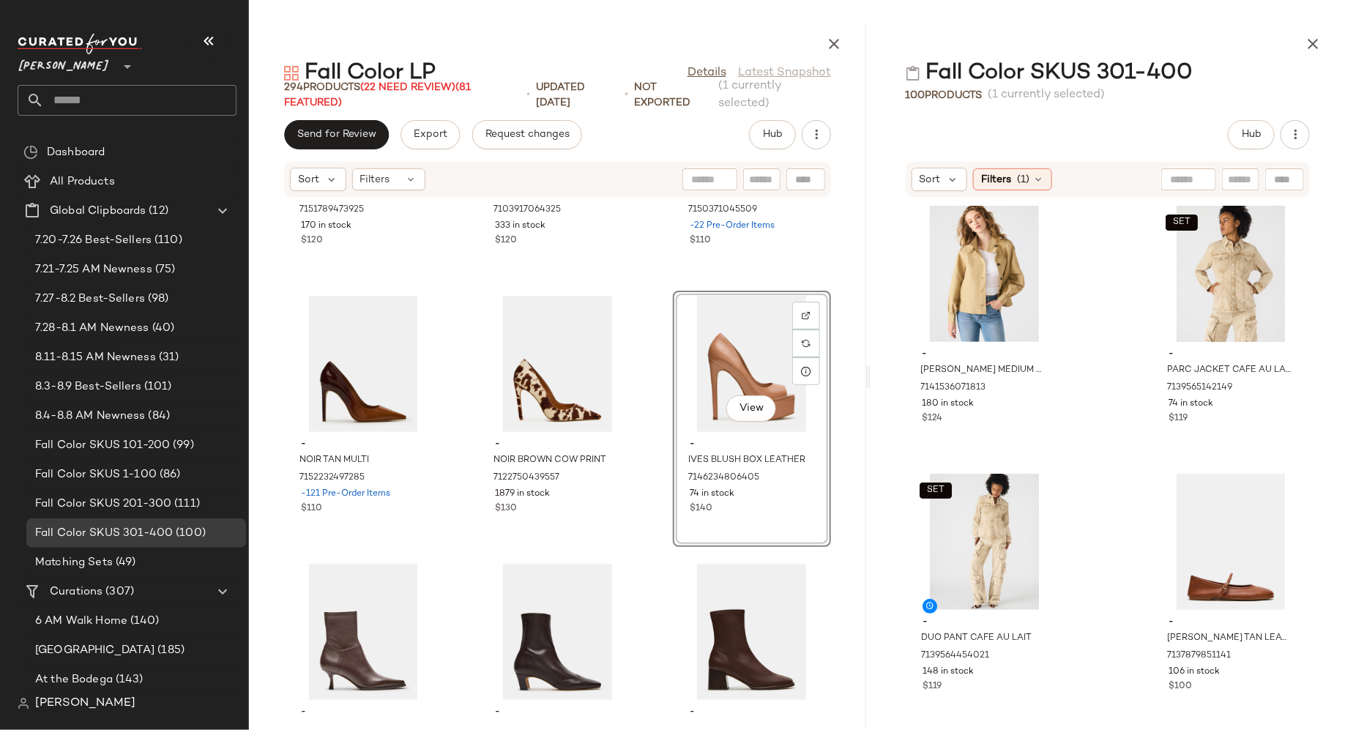
drag, startPoint x: 956, startPoint y: 267, endPoint x: 1036, endPoint y: 6, distance: 273.6
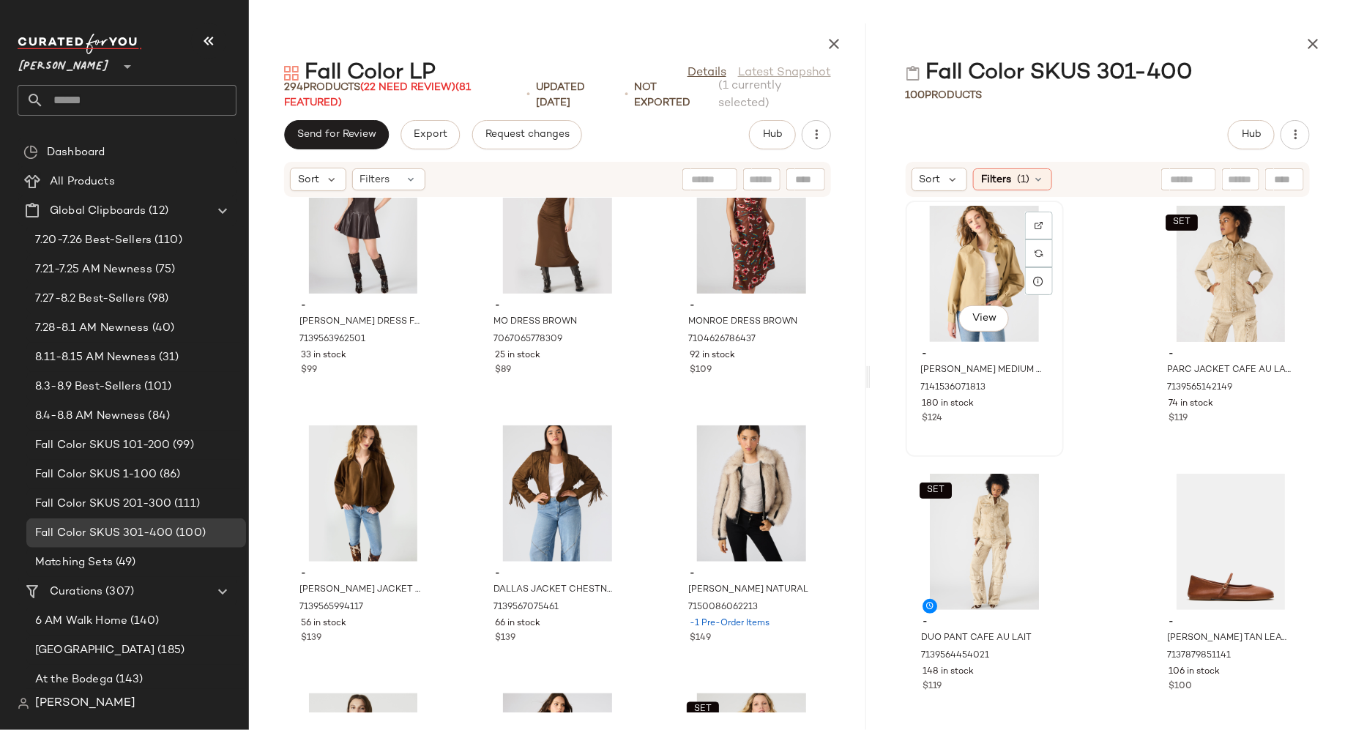
scroll to position [25253, 0]
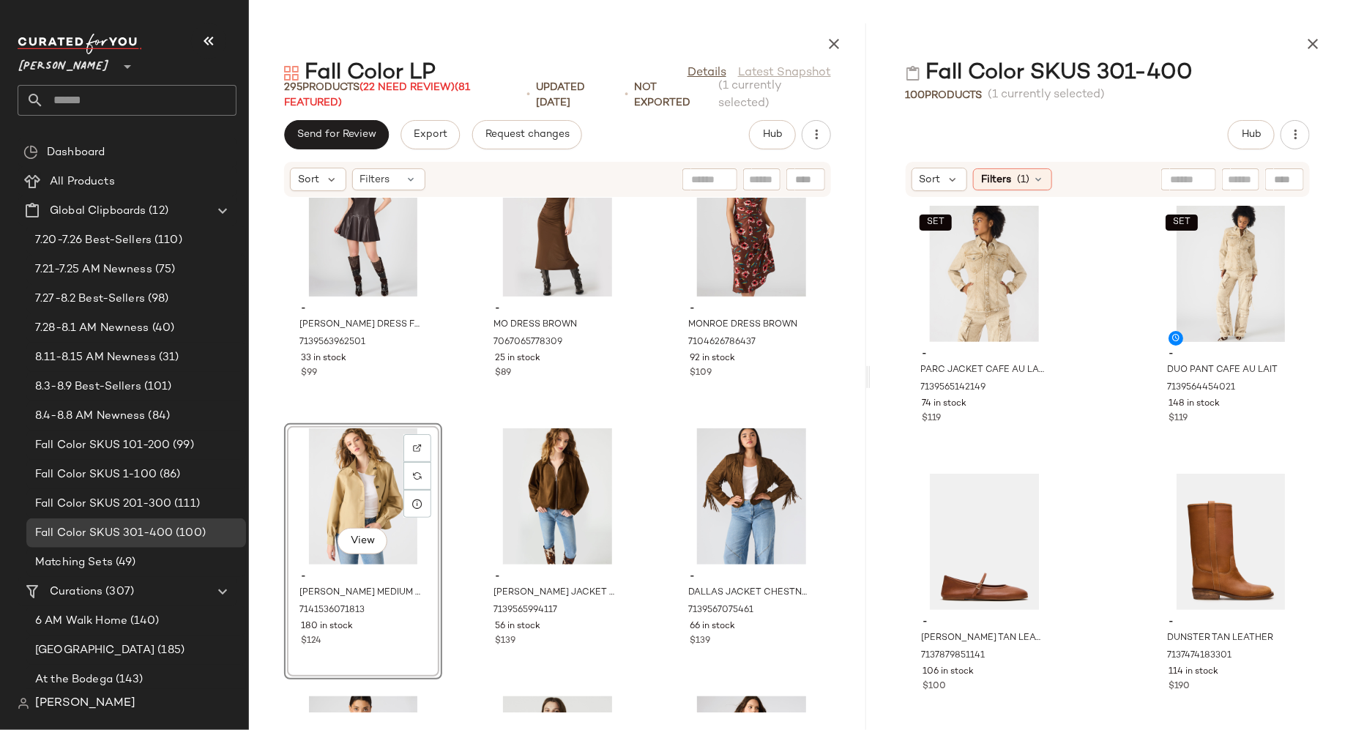
drag, startPoint x: 945, startPoint y: 302, endPoint x: 1074, endPoint y: 1, distance: 327.4
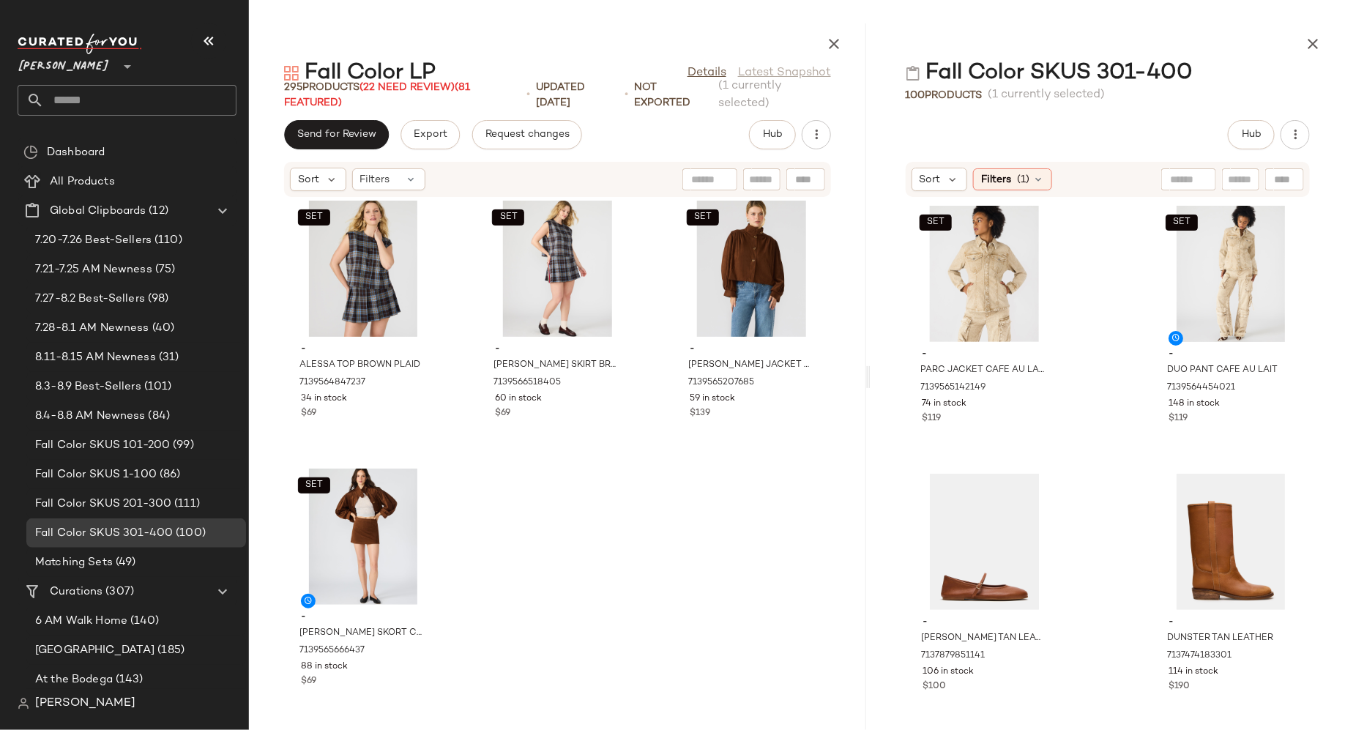
scroll to position [26023, 0]
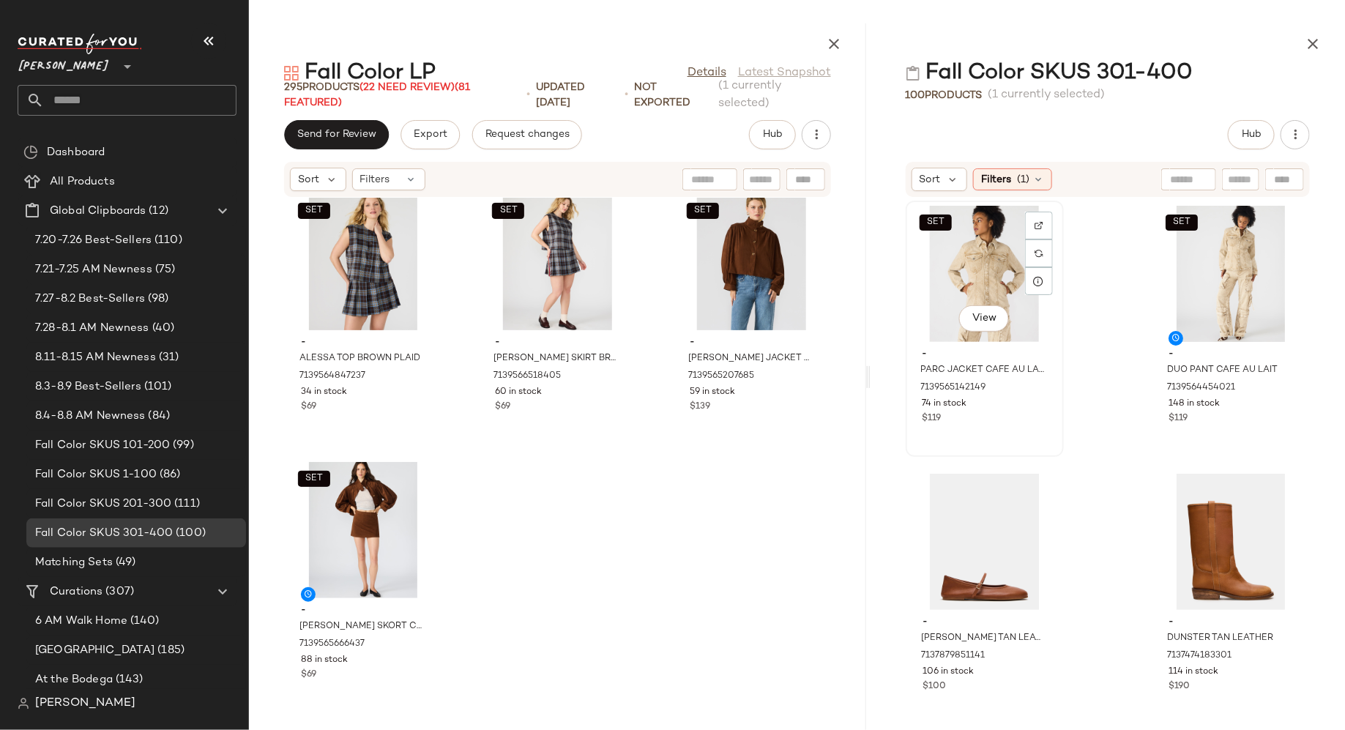
click at [971, 289] on div "SET View" at bounding box center [985, 274] width 148 height 136
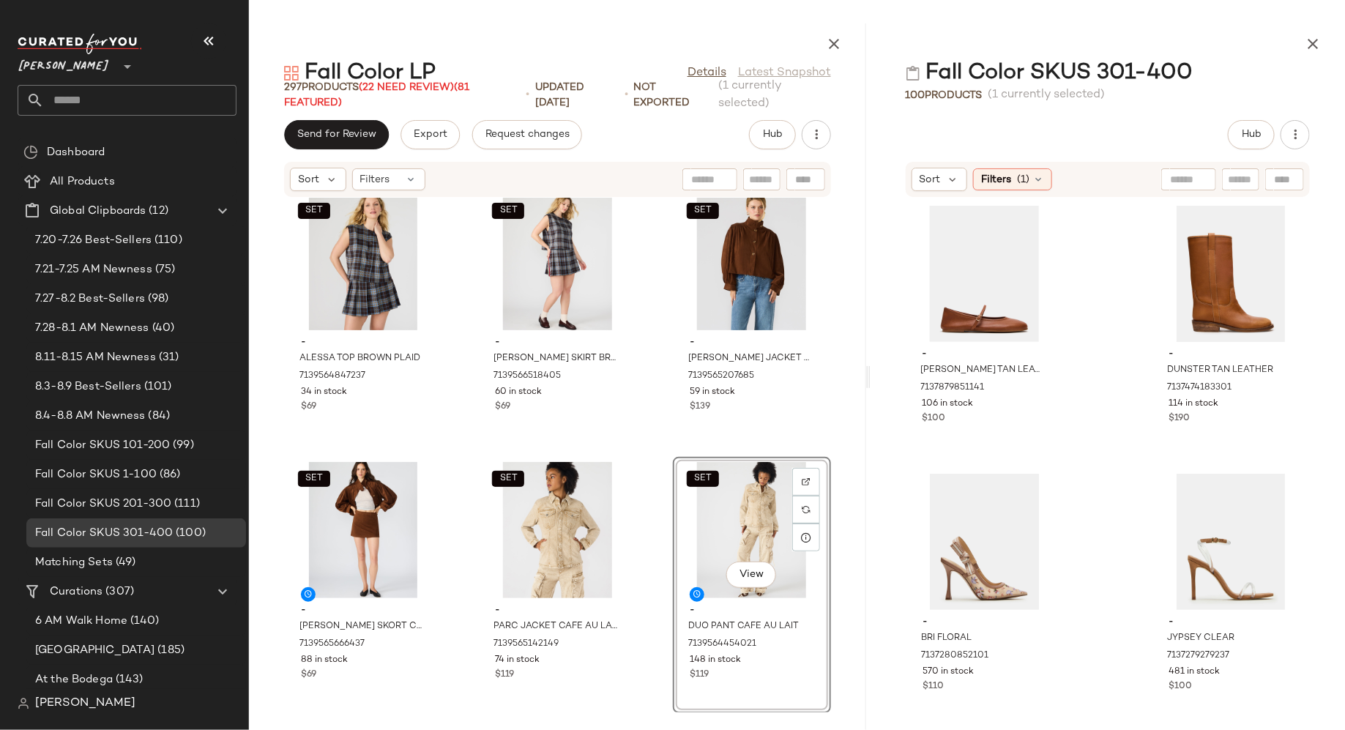
drag, startPoint x: 964, startPoint y: 292, endPoint x: 1001, endPoint y: 4, distance: 290.1
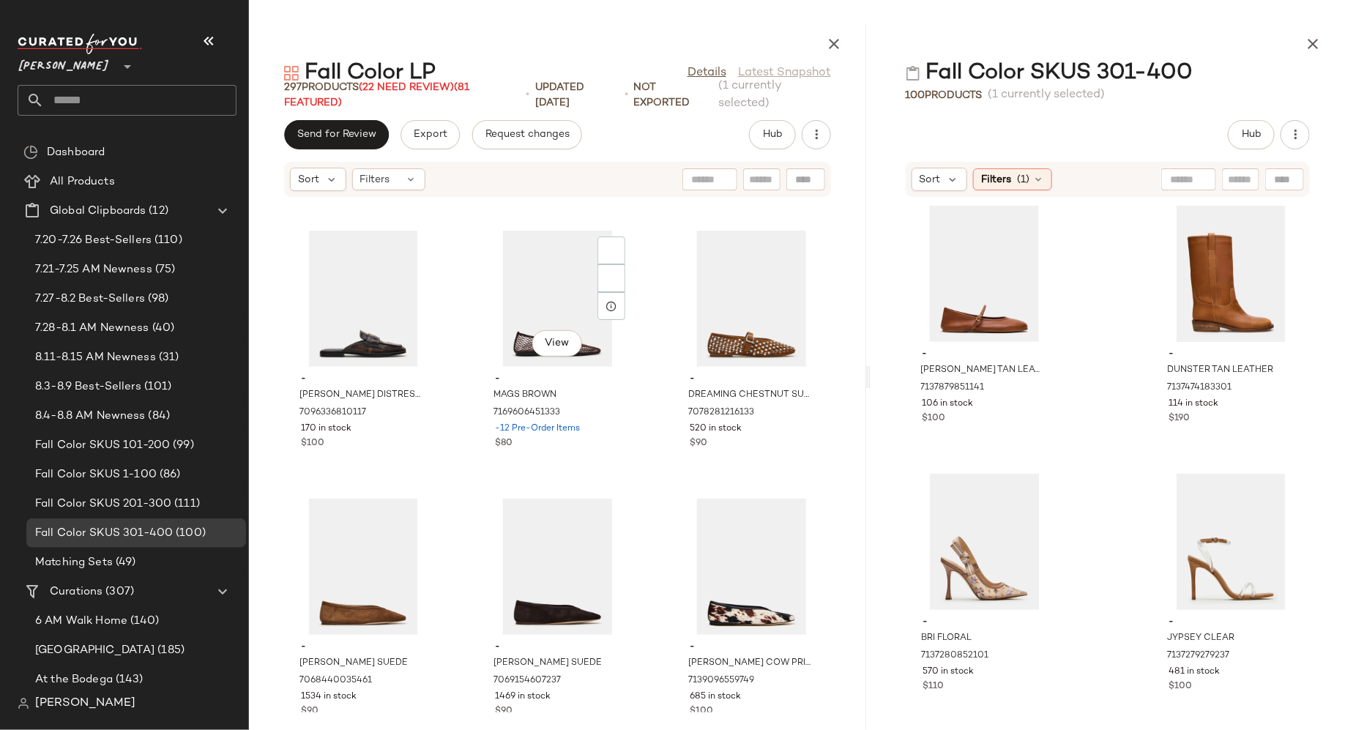
scroll to position [14435, 0]
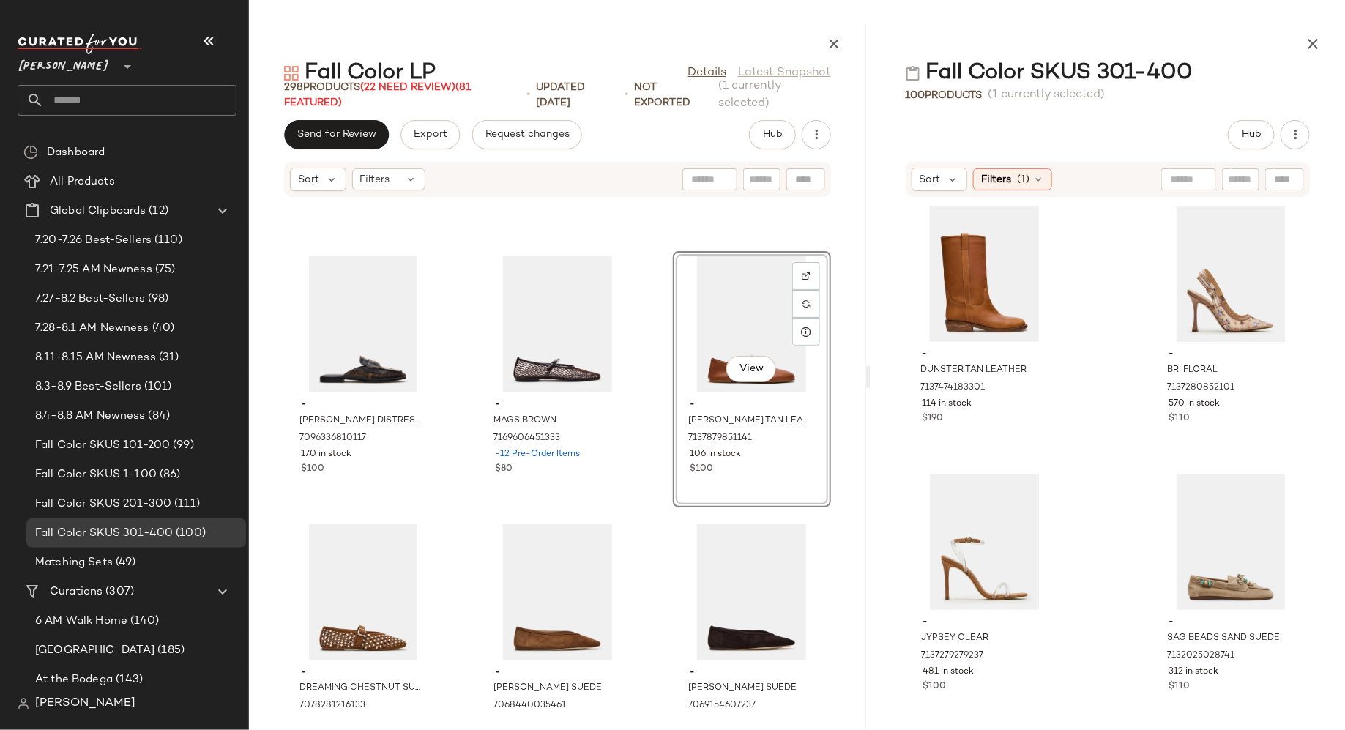
drag, startPoint x: 956, startPoint y: 291, endPoint x: 1060, endPoint y: 5, distance: 303.7
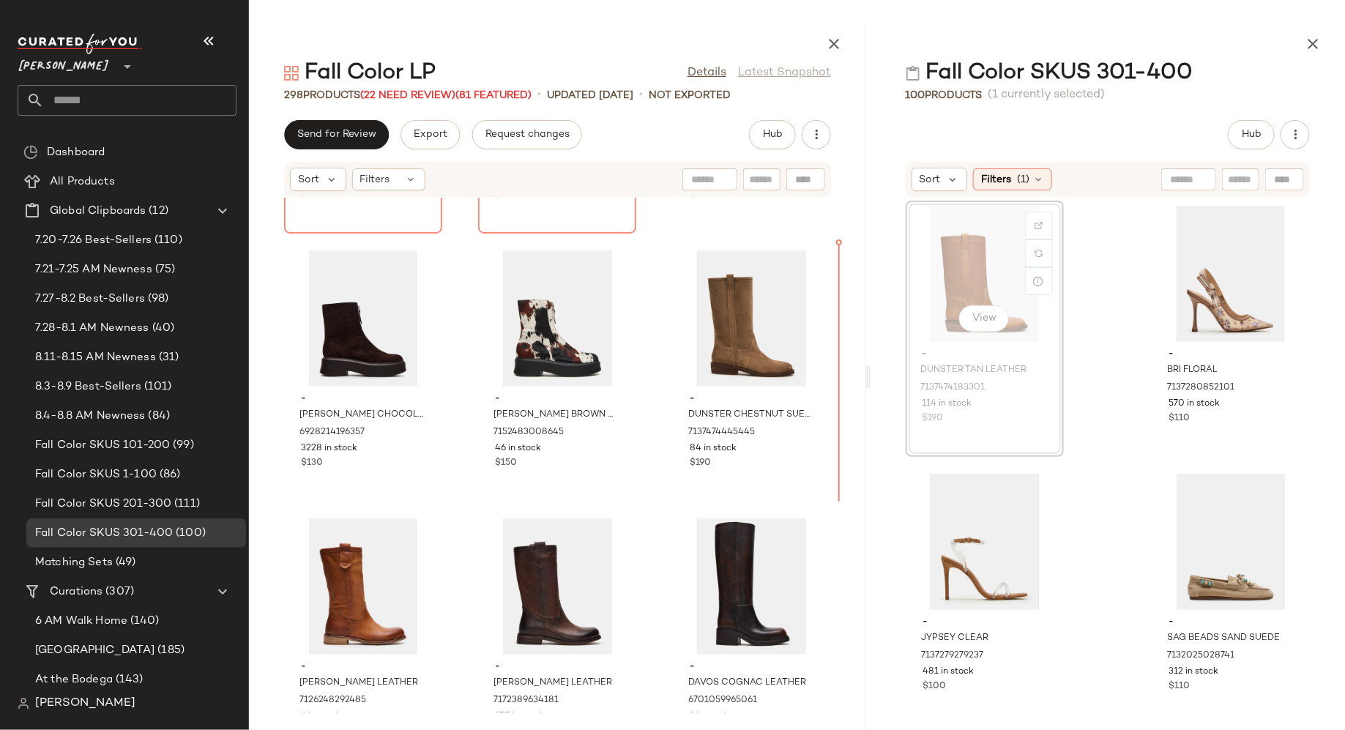
scroll to position [18728, 0]
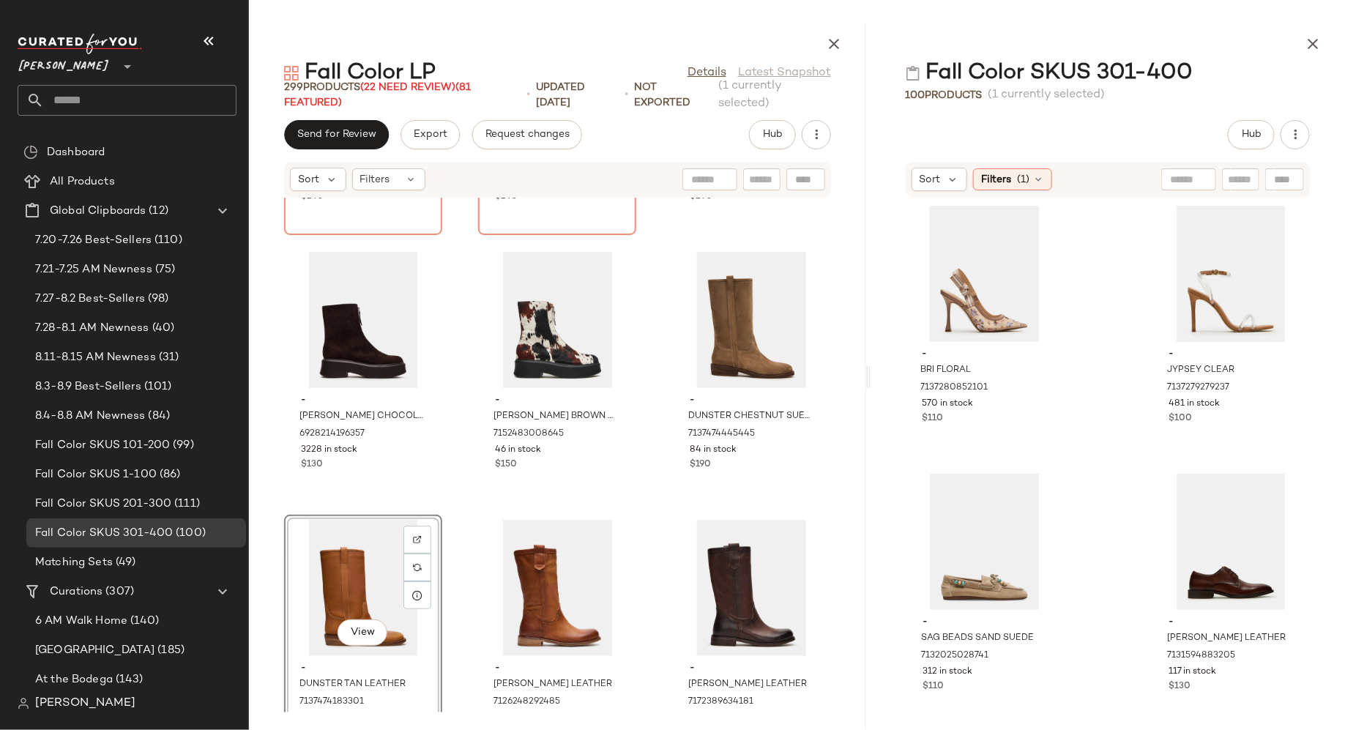
drag, startPoint x: 963, startPoint y: 259, endPoint x: 1121, endPoint y: 1, distance: 302.4
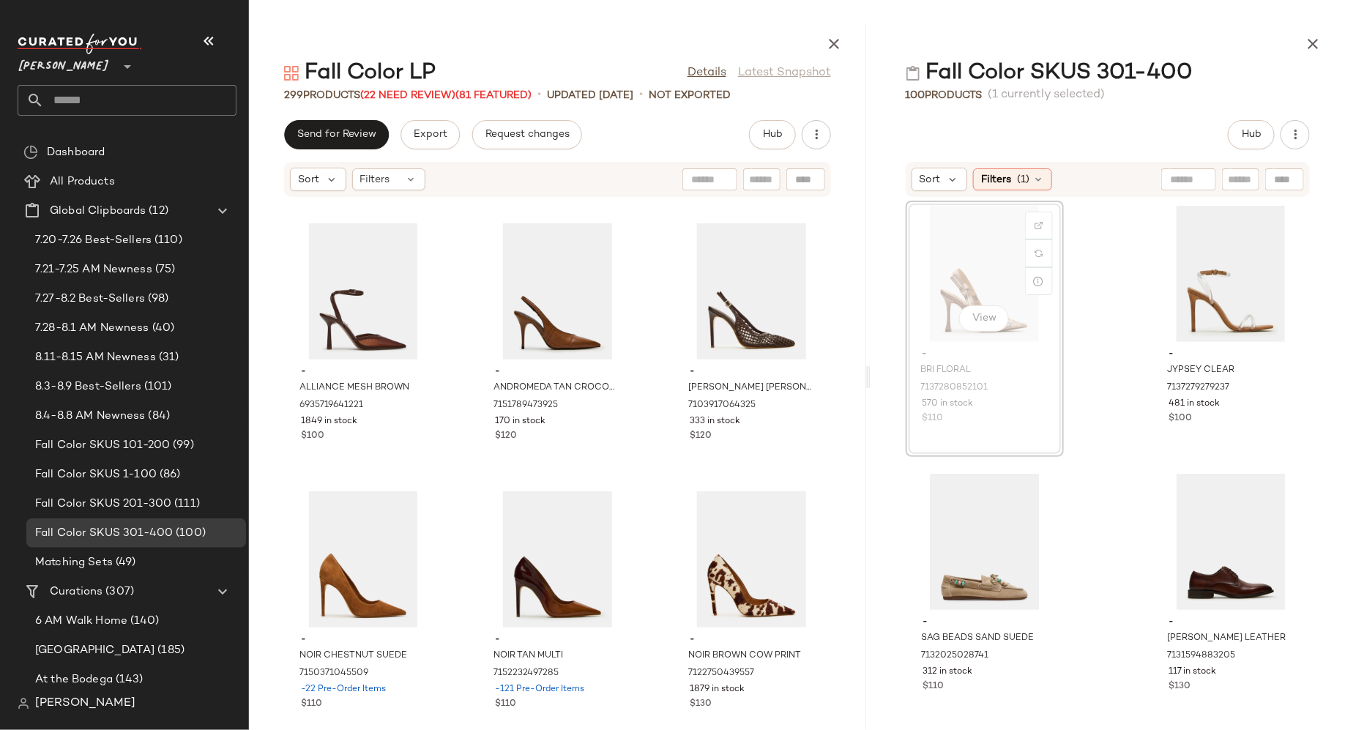
scroll to position [16601, 0]
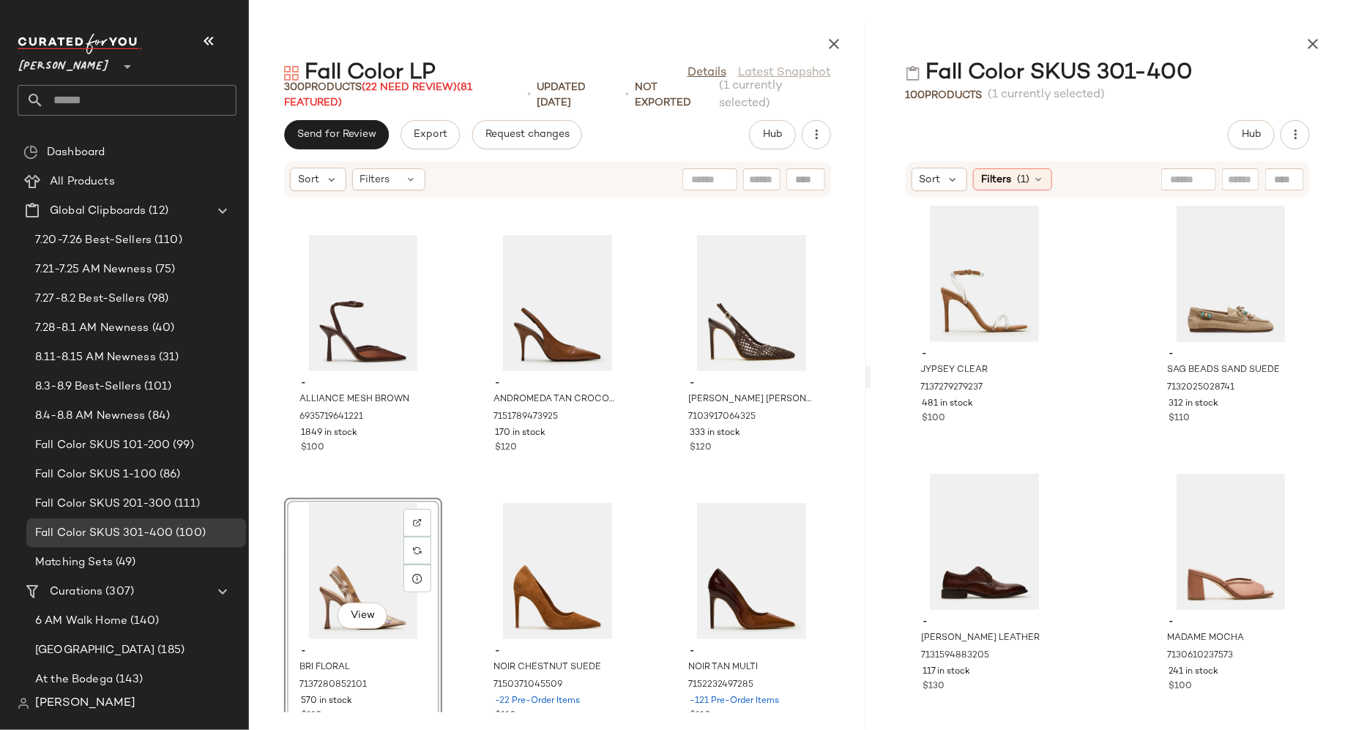
drag, startPoint x: 951, startPoint y: 297, endPoint x: 1049, endPoint y: 2, distance: 311.0
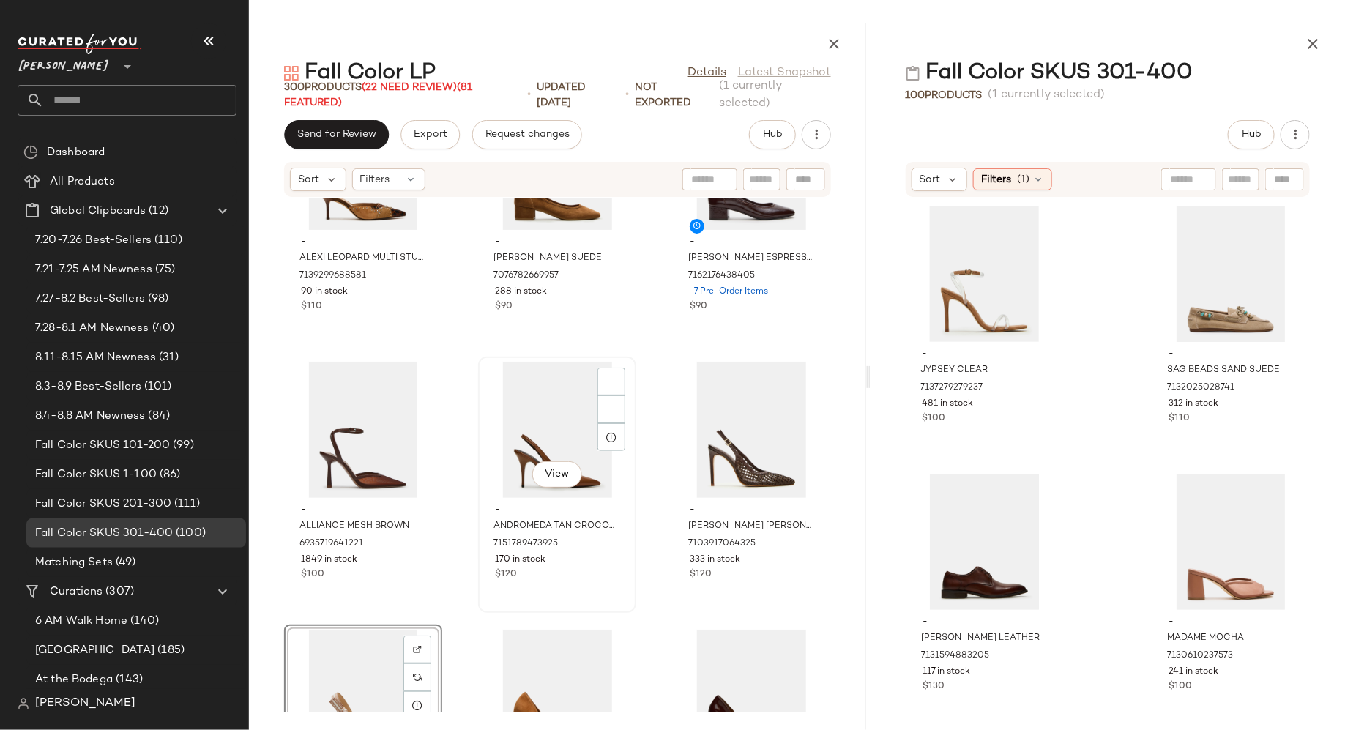
scroll to position [16488, 0]
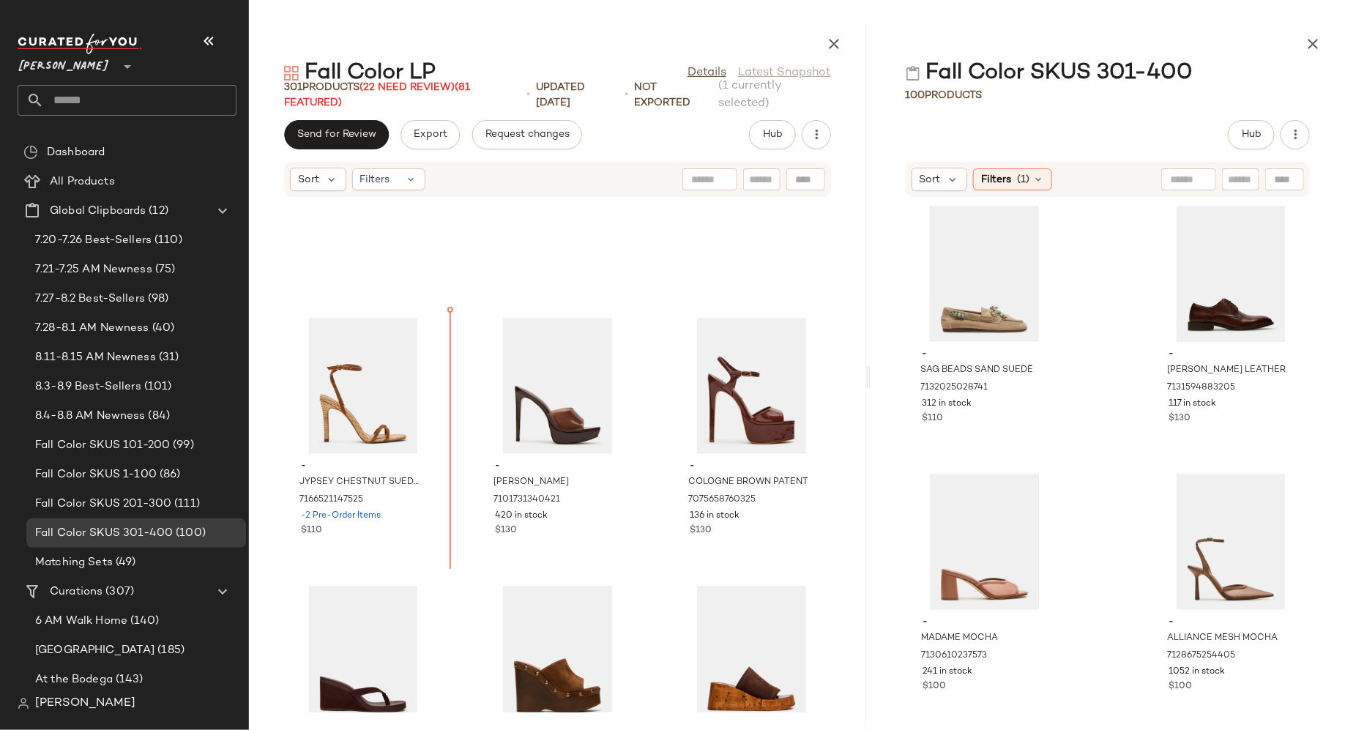
scroll to position [13033, 0]
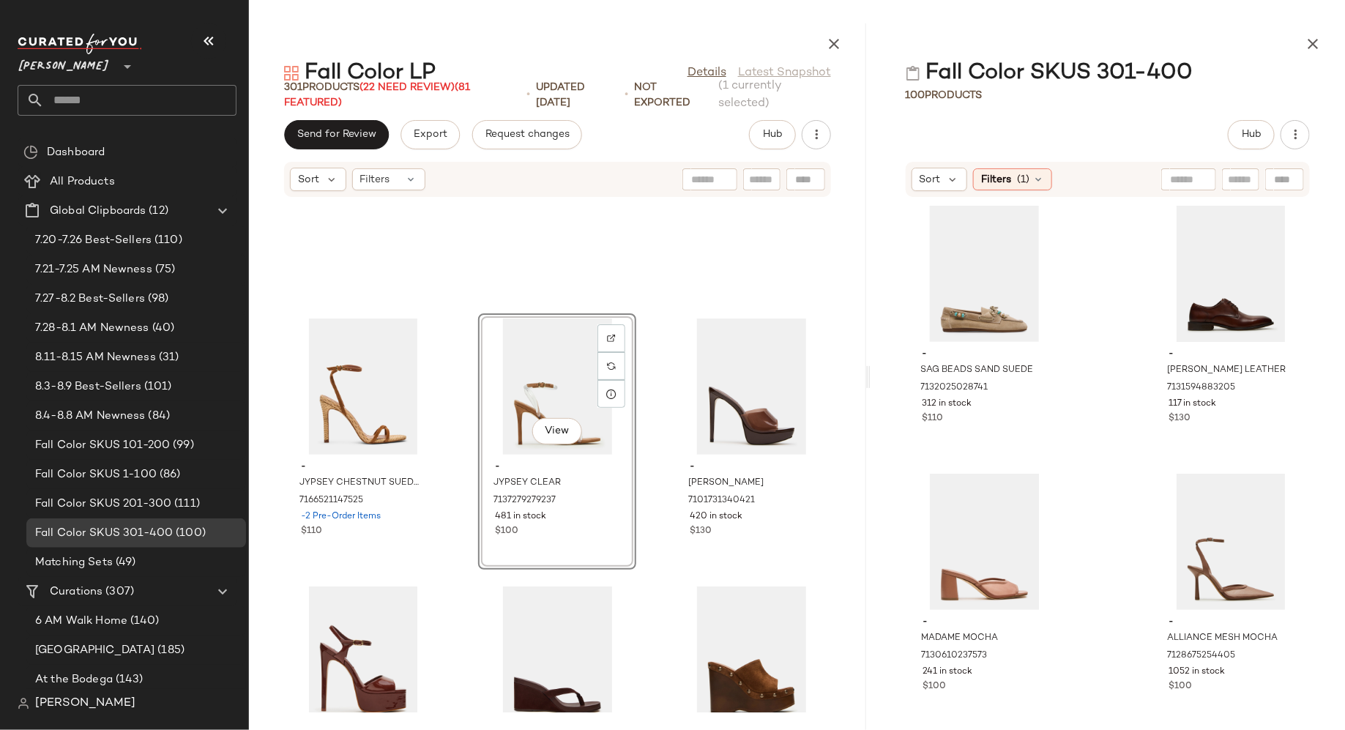
drag, startPoint x: 352, startPoint y: 502, endPoint x: 1037, endPoint y: 3, distance: 847.7
click at [763, 174] on input "text" at bounding box center [762, 179] width 26 height 15
type input "*****"
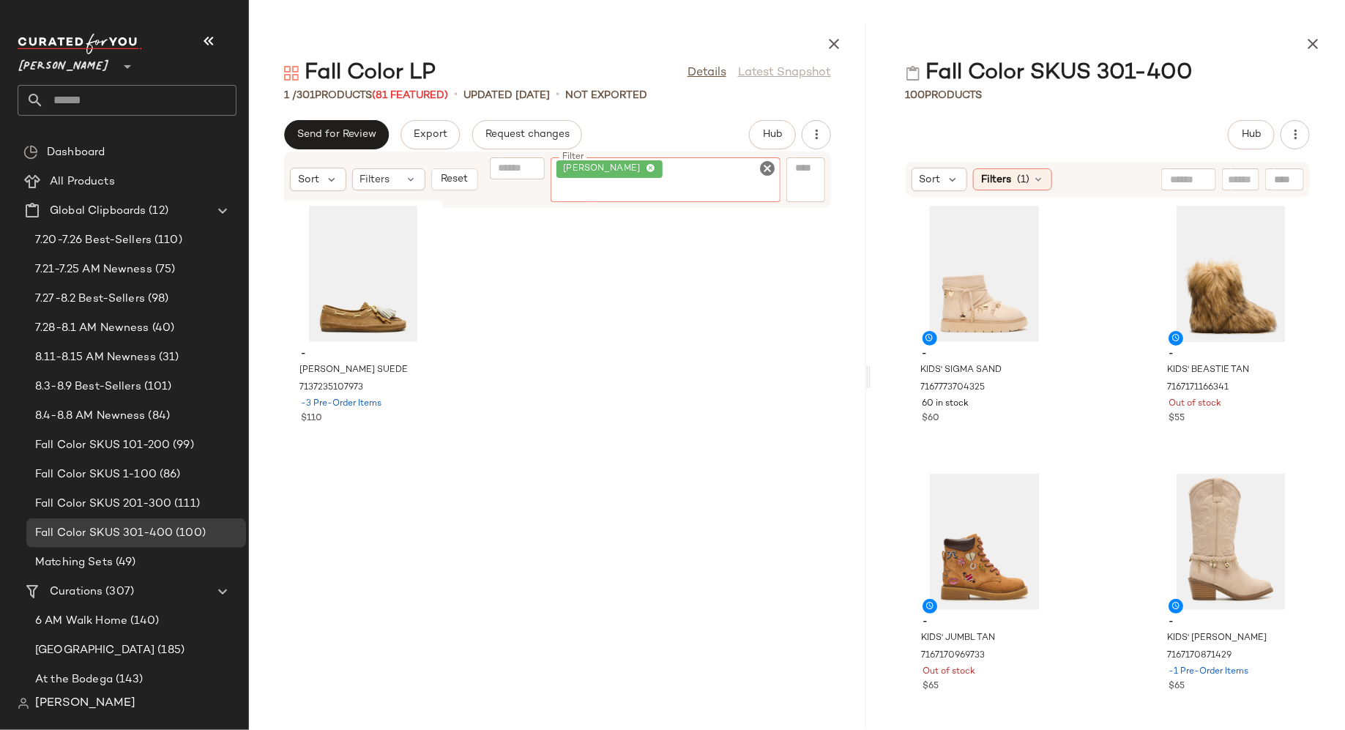
click at [767, 177] on icon "Clear Filter" at bounding box center [768, 169] width 18 height 18
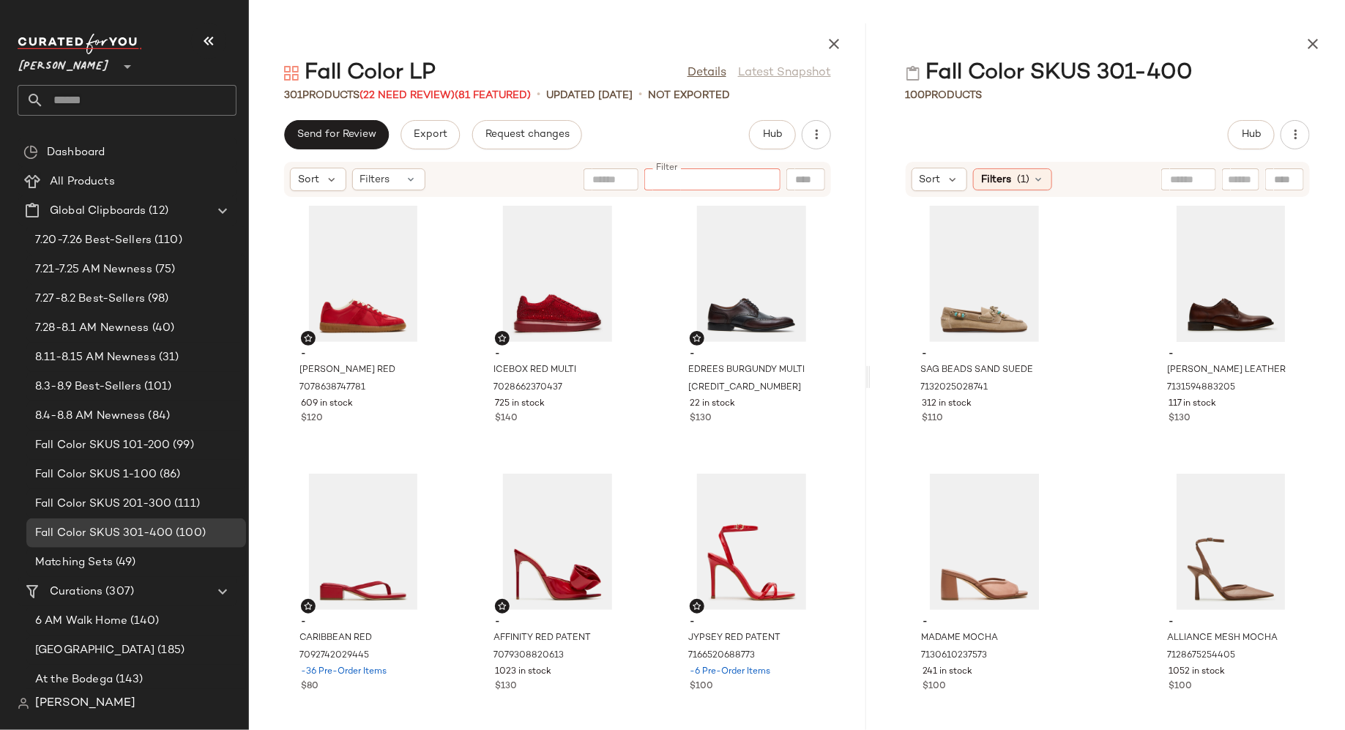
click at [727, 177] on input "Filter" at bounding box center [712, 179] width 124 height 15
type input "******"
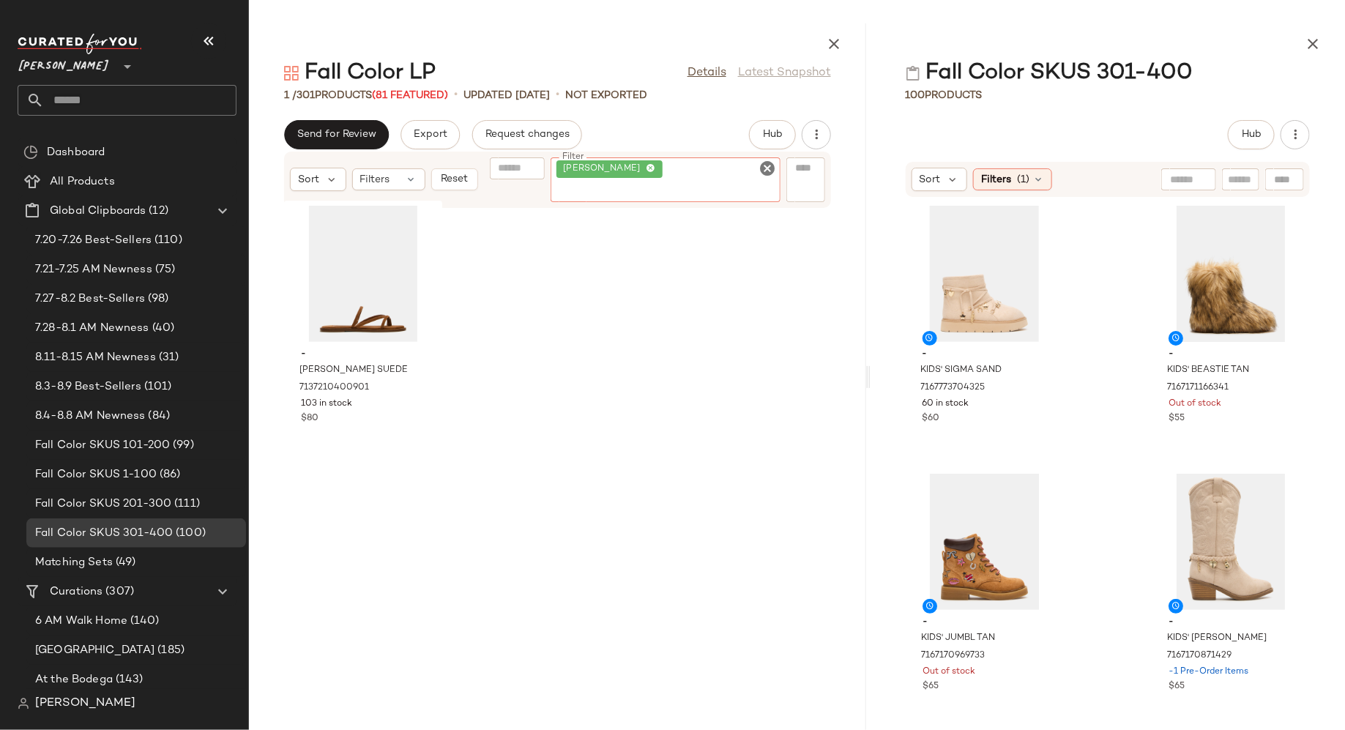
click at [770, 175] on icon "Clear Filter" at bounding box center [768, 169] width 18 height 18
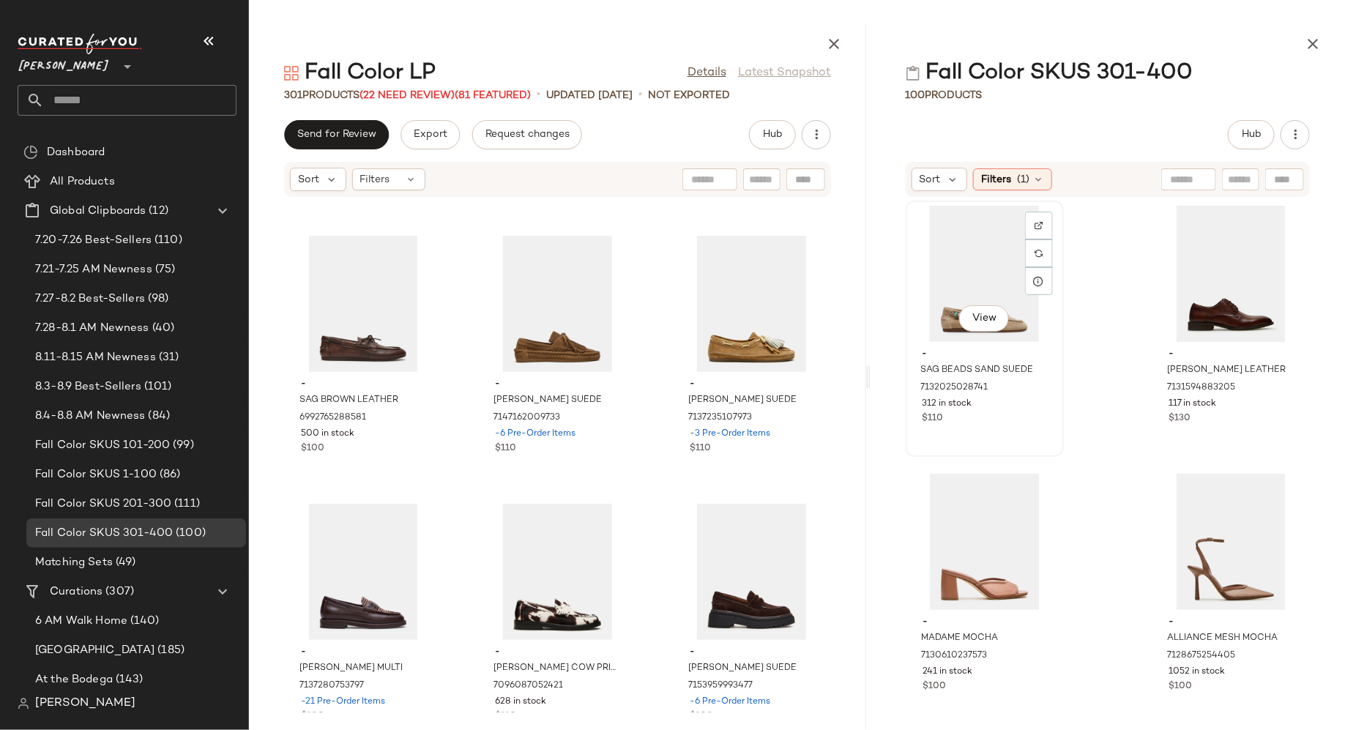
scroll to position [15257, 0]
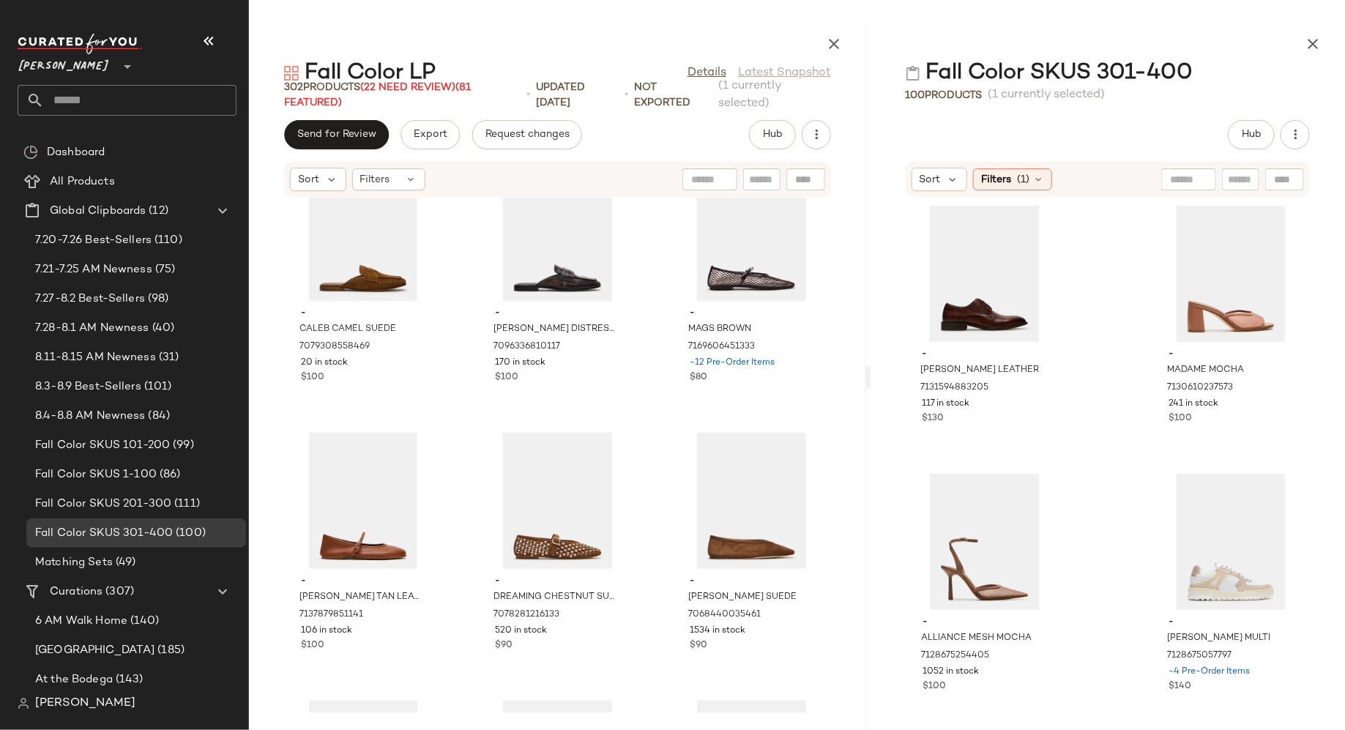
scroll to position [14534, 0]
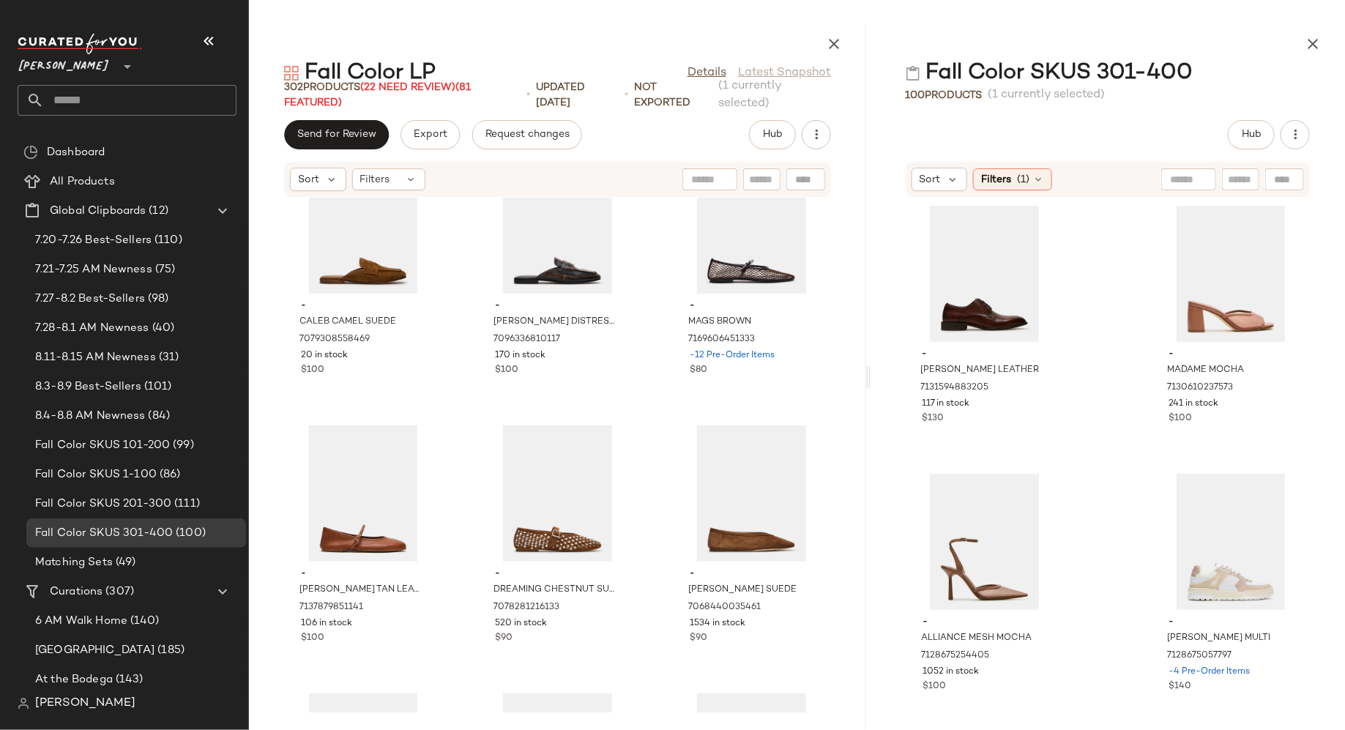
drag, startPoint x: 951, startPoint y: 324, endPoint x: 1027, endPoint y: 15, distance: 318.3
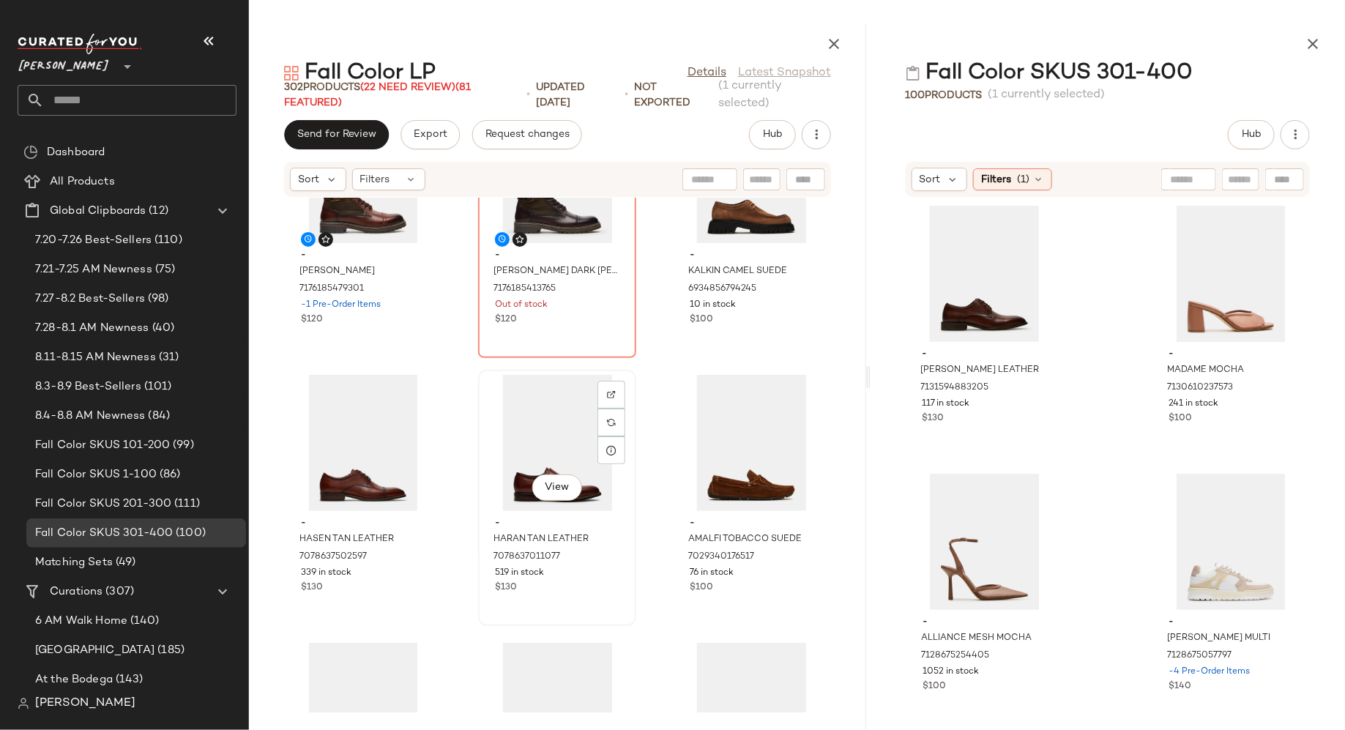
scroll to position [8155, 0]
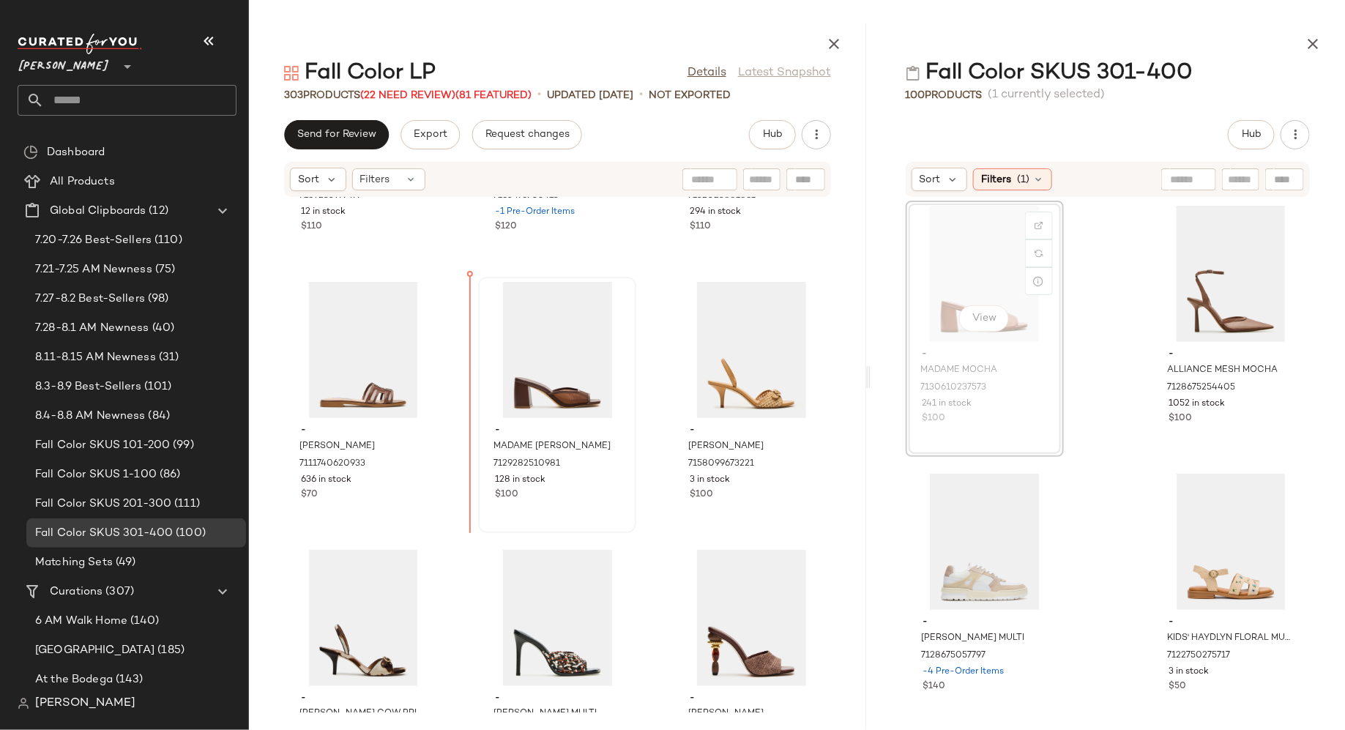
scroll to position [11988, 0]
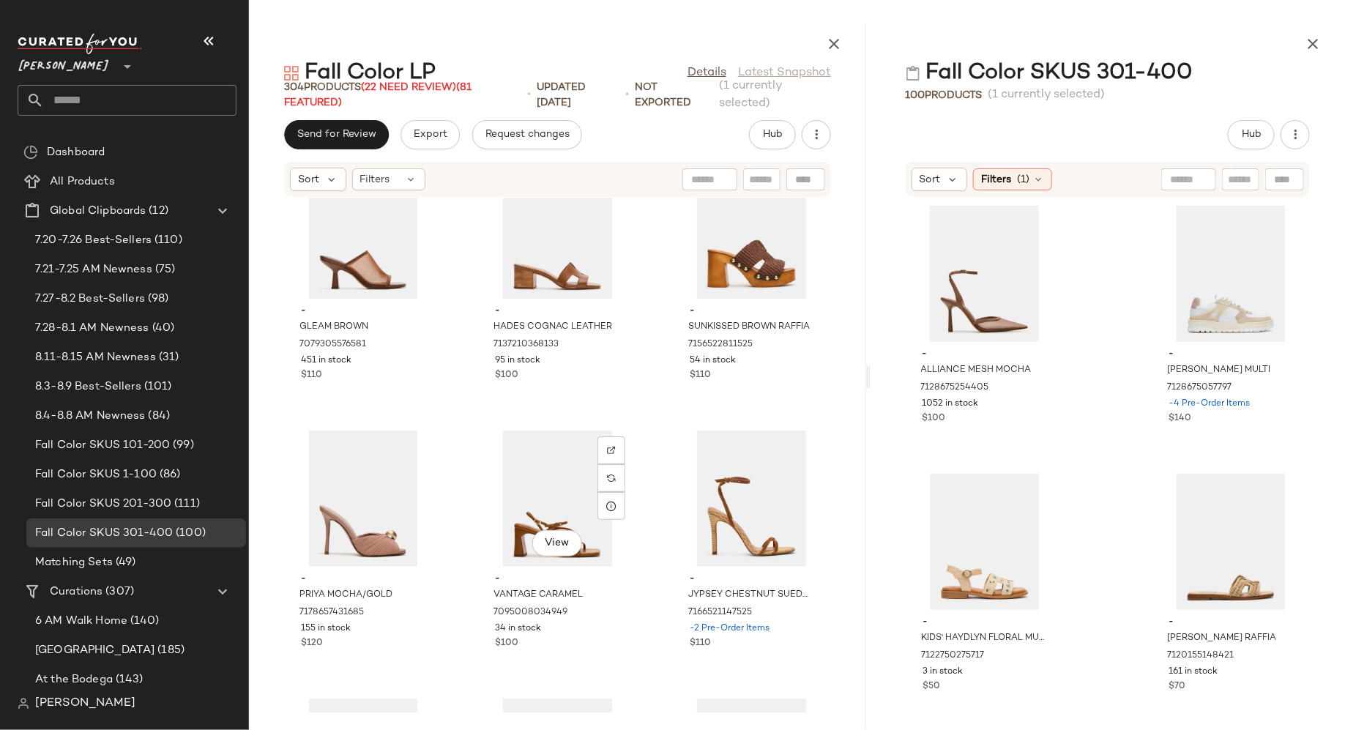
scroll to position [12922, 0]
drag, startPoint x: 946, startPoint y: 297, endPoint x: 1022, endPoint y: 7, distance: 300.6
click at [769, 182] on input "text" at bounding box center [762, 179] width 26 height 15
type input "*****"
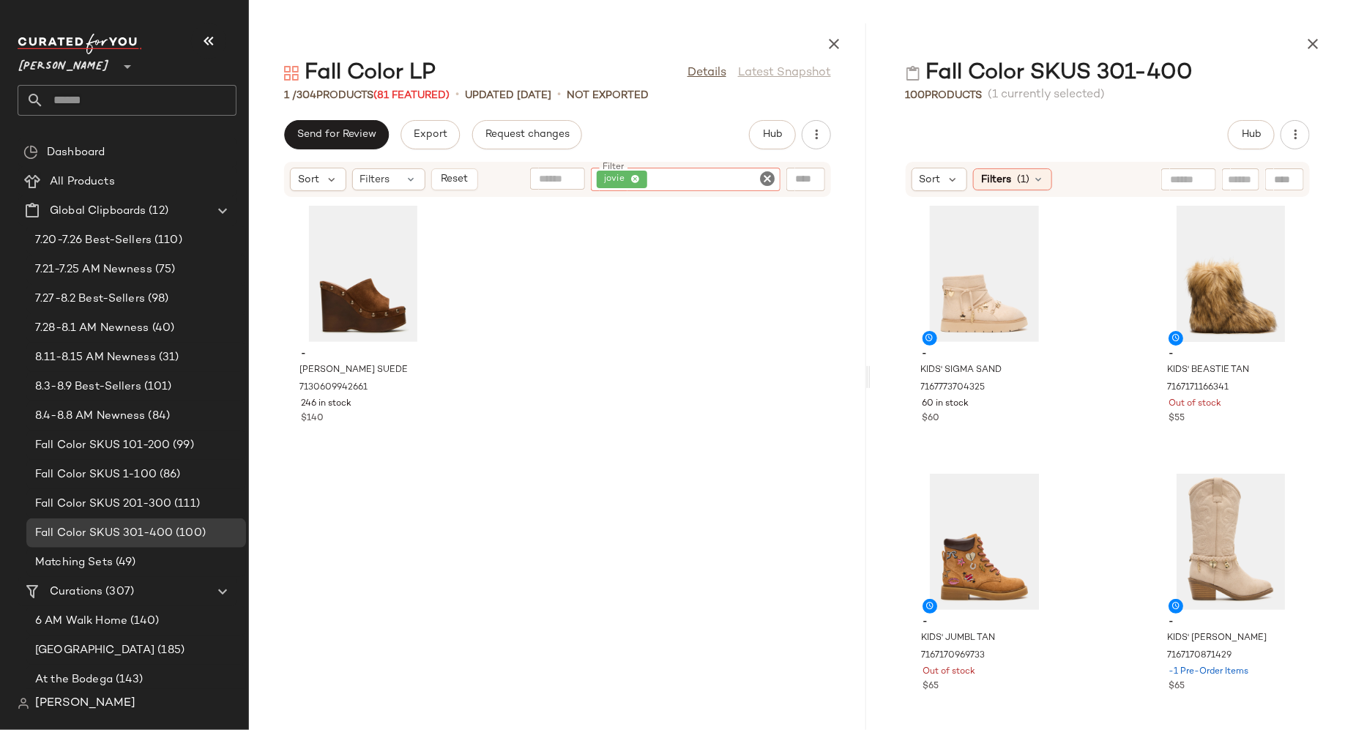
click at [770, 176] on icon "Clear Filter" at bounding box center [768, 179] width 18 height 18
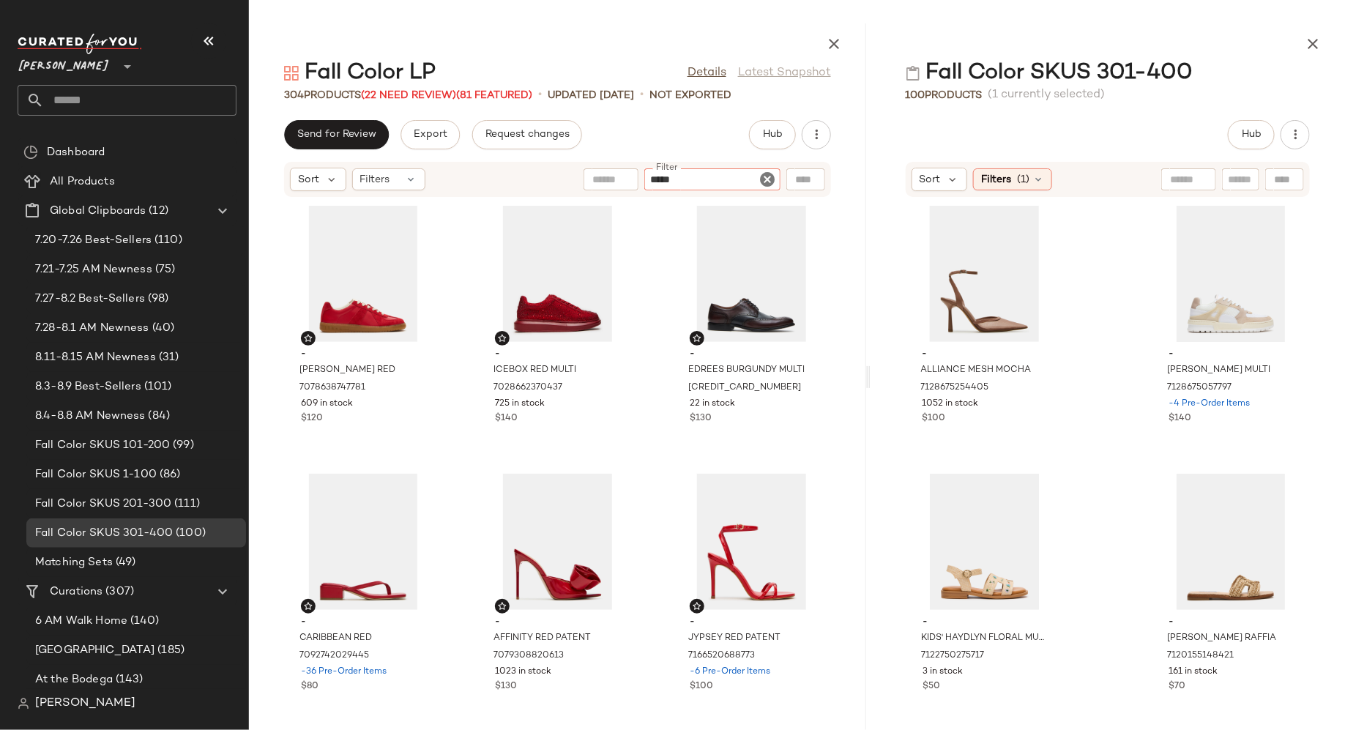
type input "******"
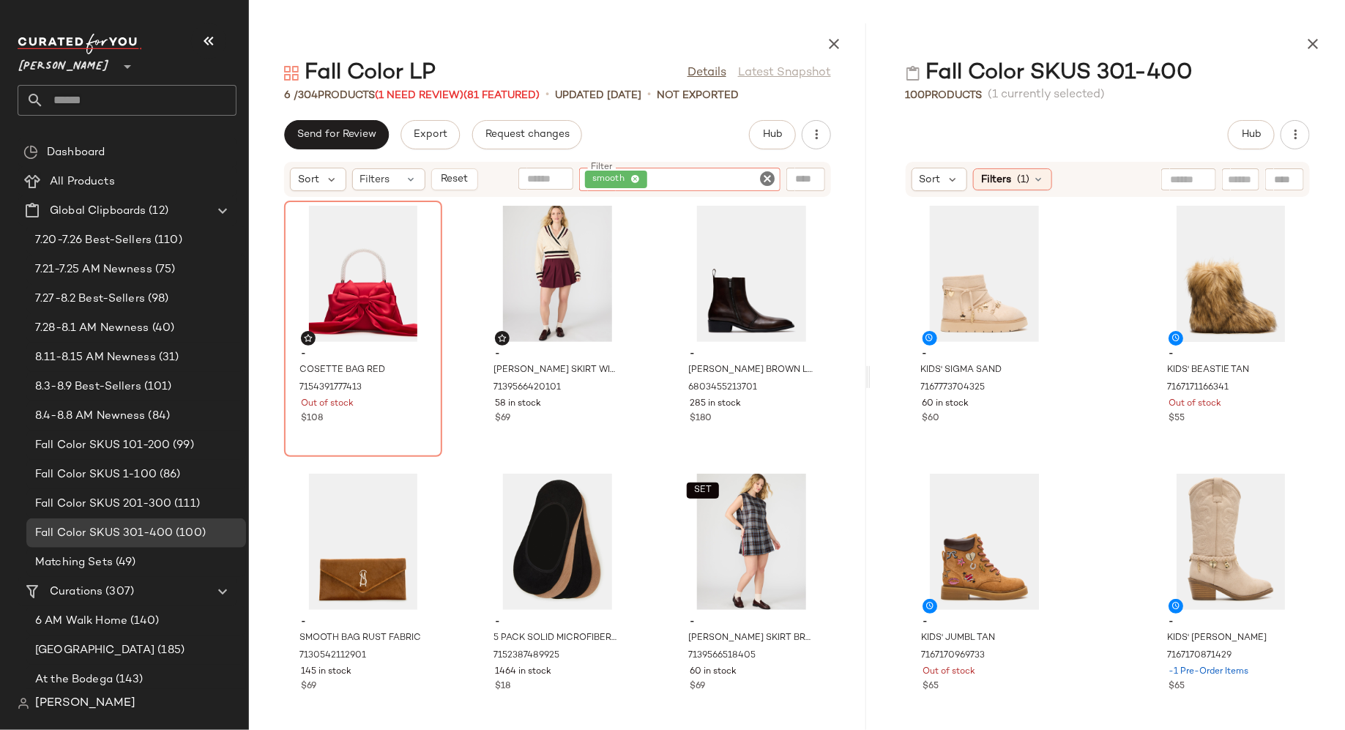
click at [767, 177] on icon "Clear Filter" at bounding box center [768, 179] width 18 height 18
click at [756, 177] on input "Filter" at bounding box center [712, 179] width 124 height 15
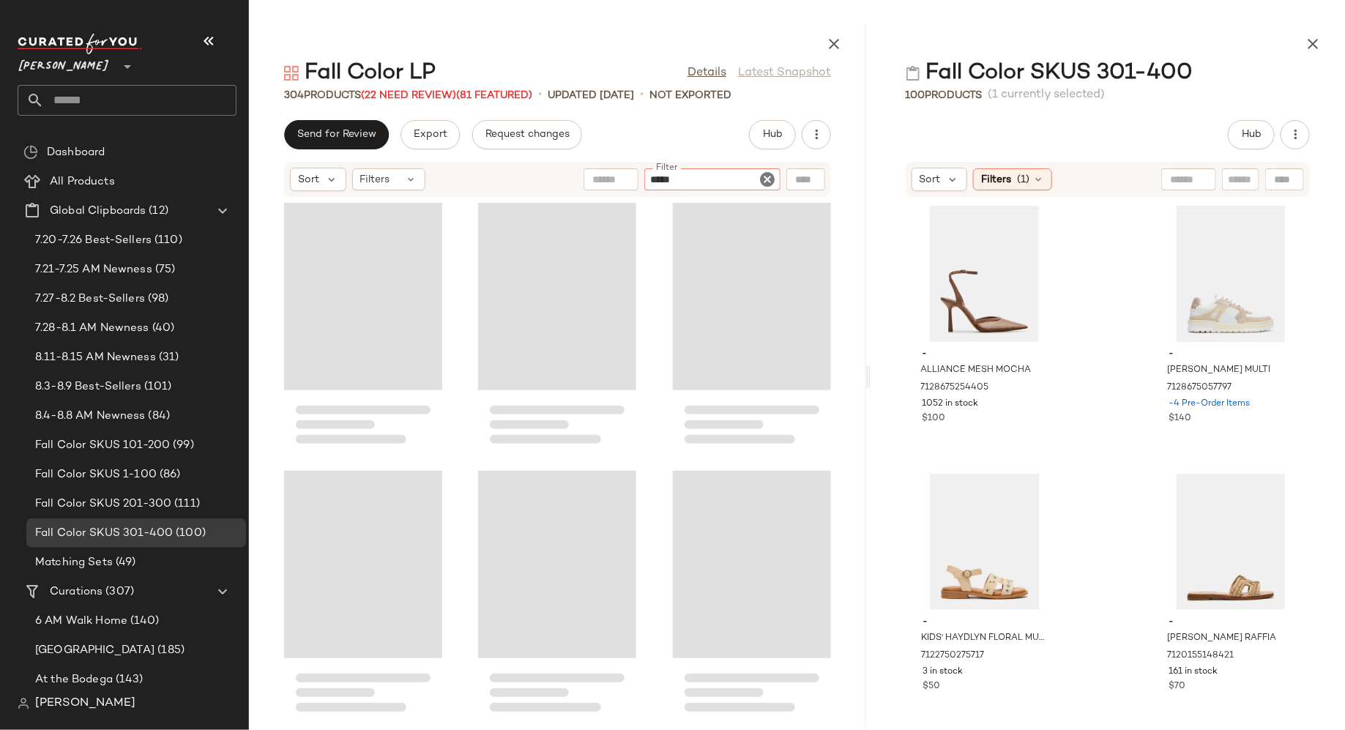
type input "******"
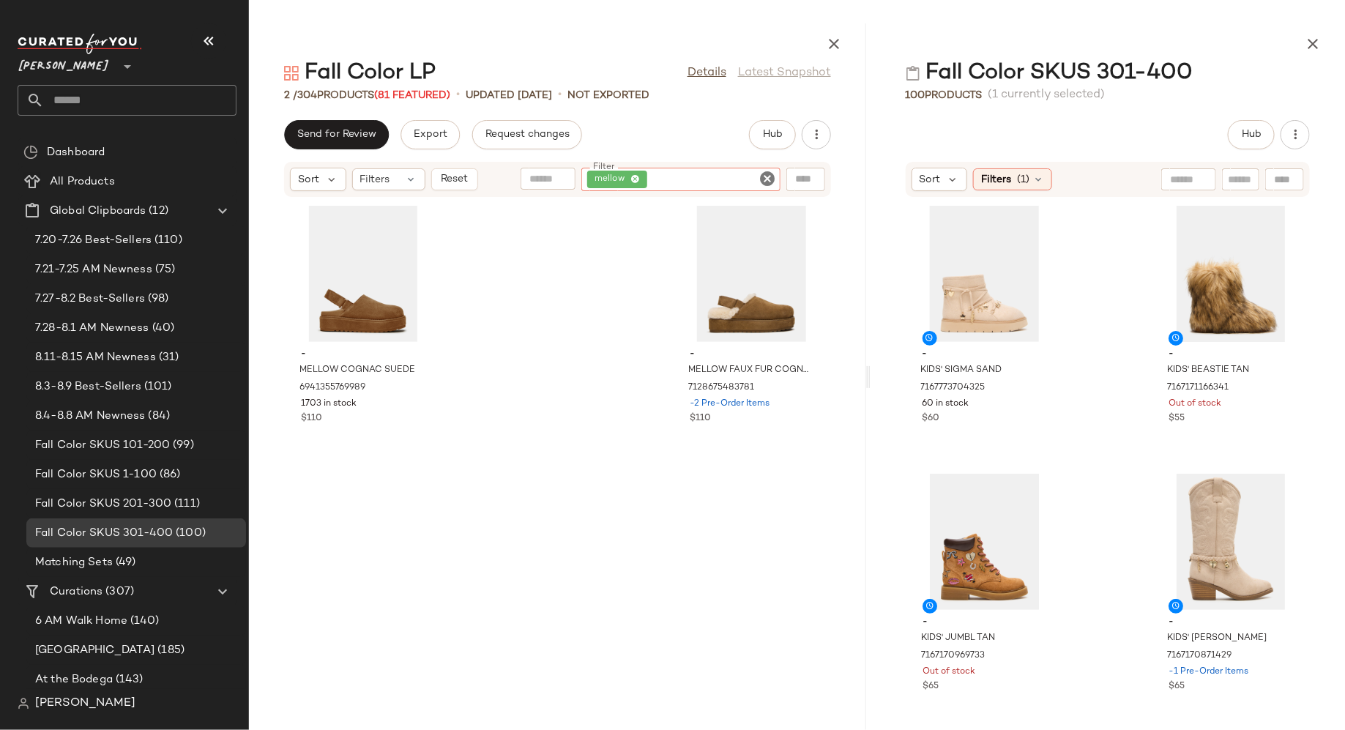
click at [767, 178] on icon "Clear Filter" at bounding box center [768, 179] width 18 height 18
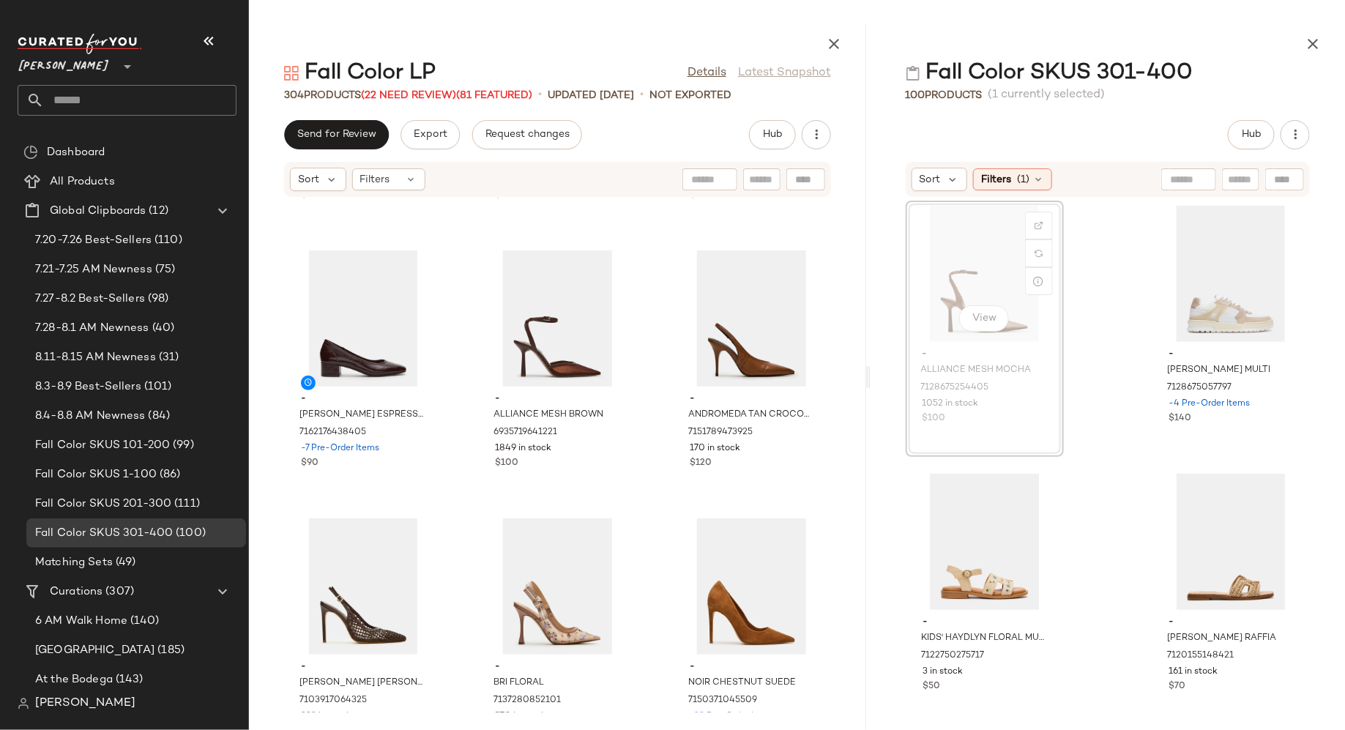
scroll to position [16853, 0]
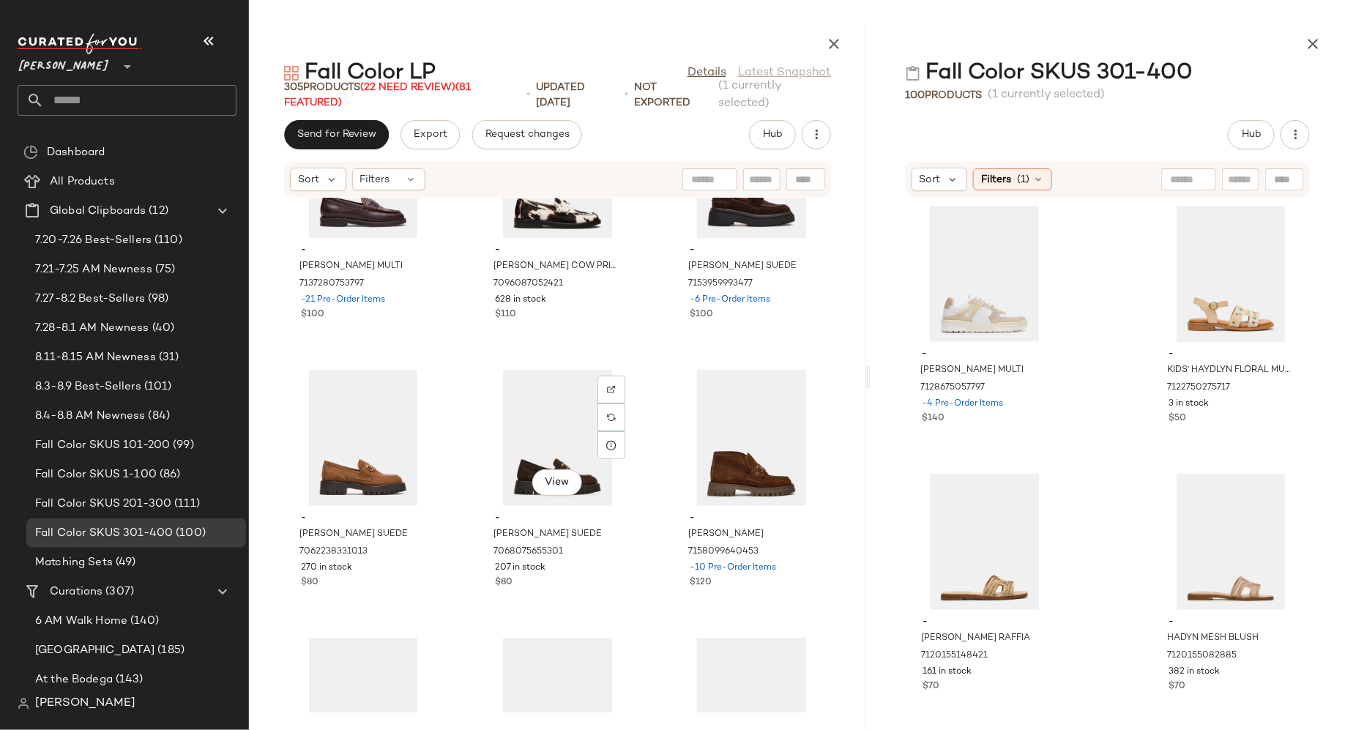
scroll to position [15931, 0]
drag, startPoint x: 969, startPoint y: 292, endPoint x: 981, endPoint y: 0, distance: 292.4
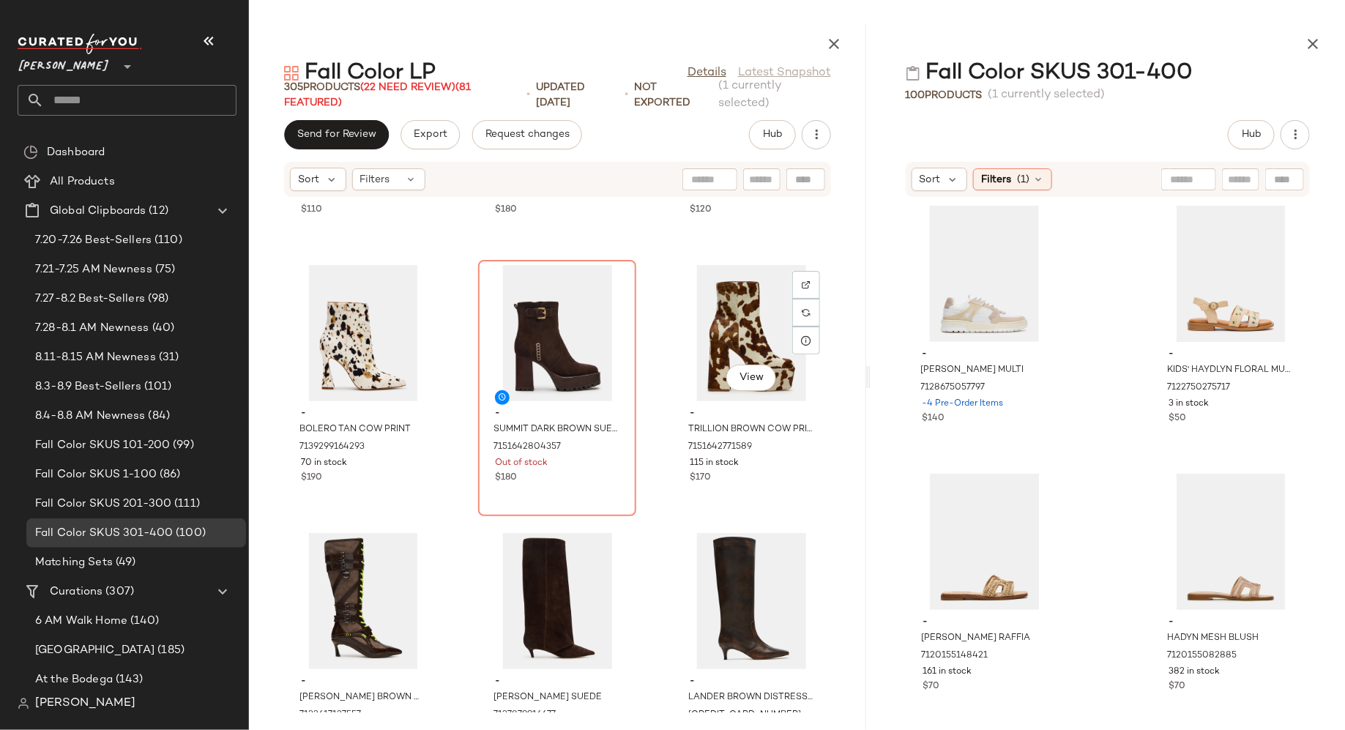
scroll to position [18181, 0]
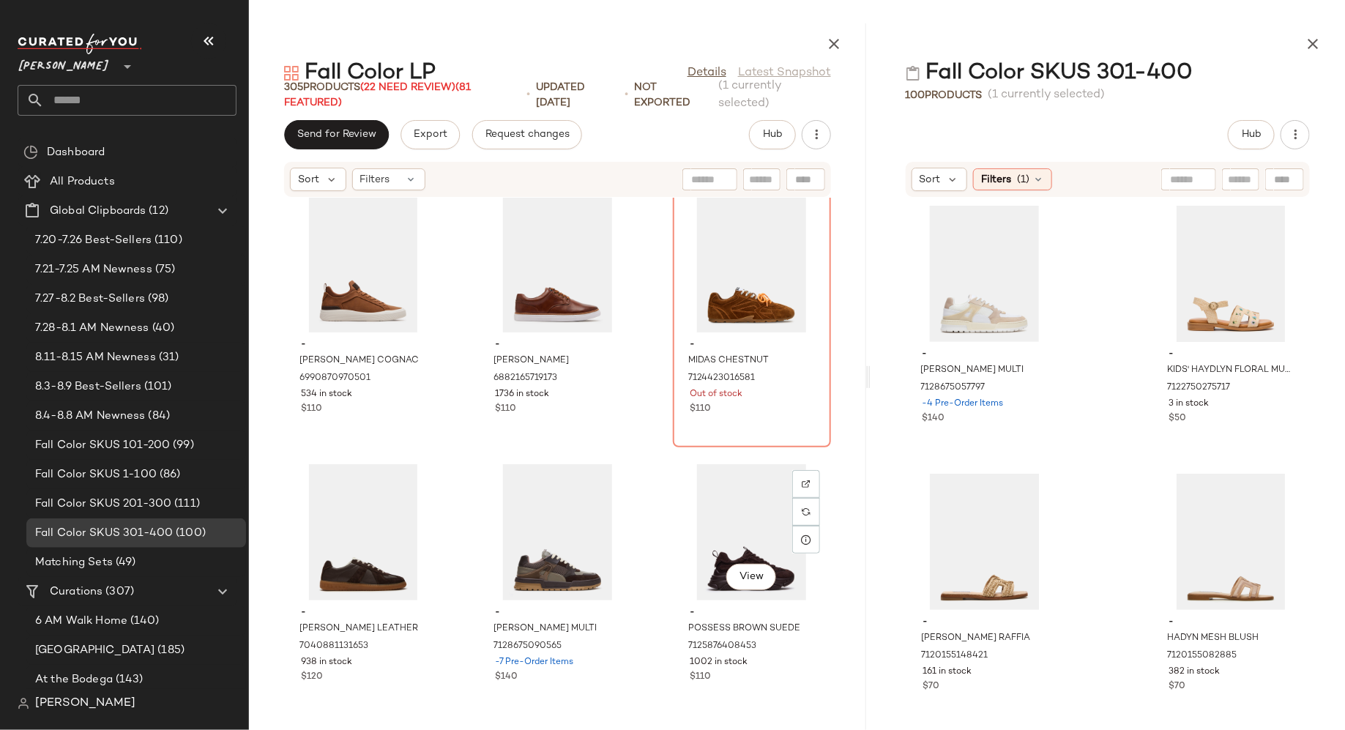
scroll to position [9141, 0]
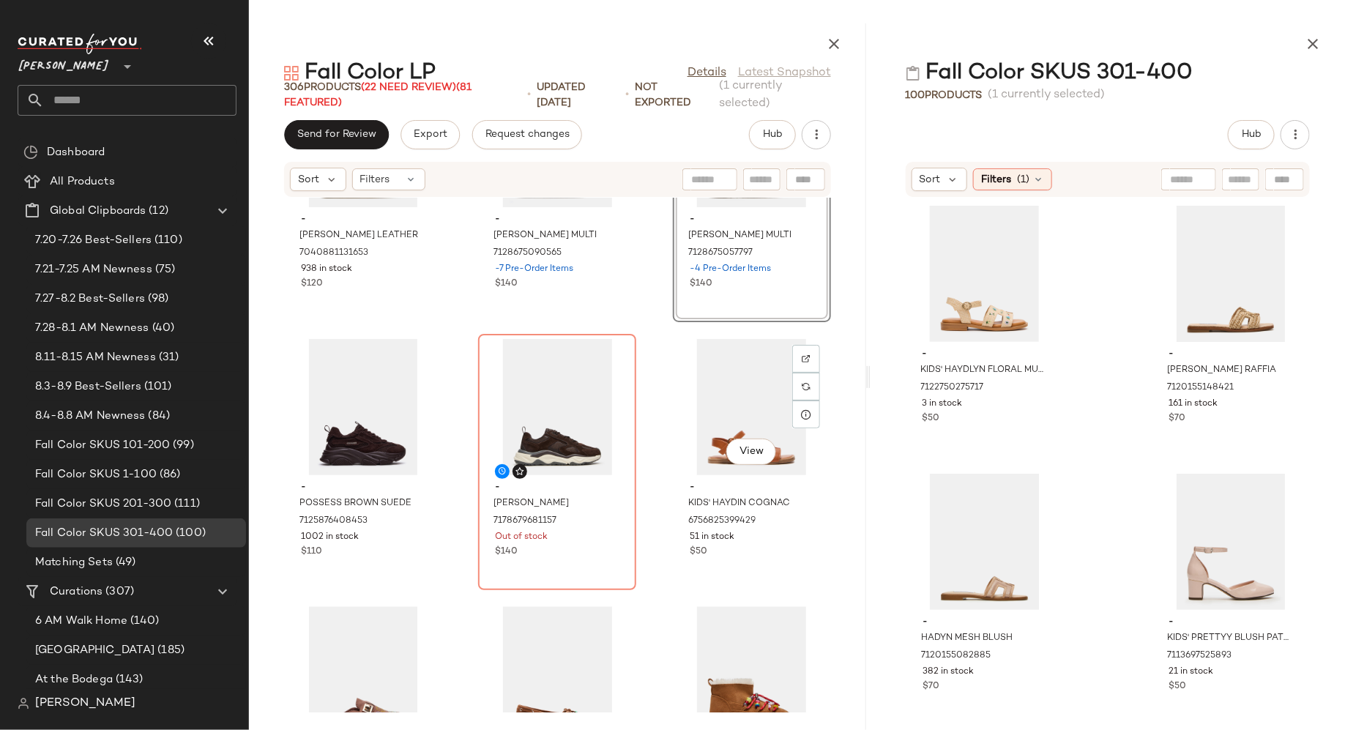
scroll to position [9535, 0]
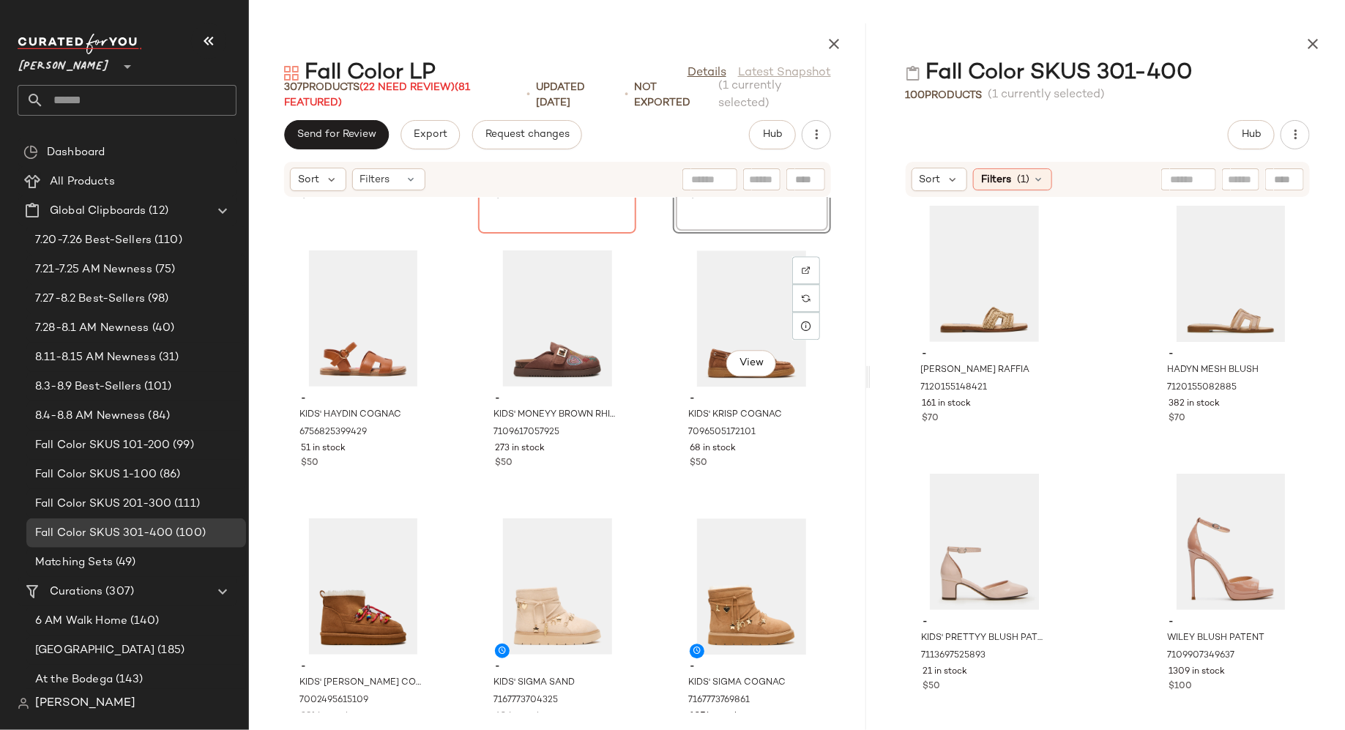
scroll to position [9883, 0]
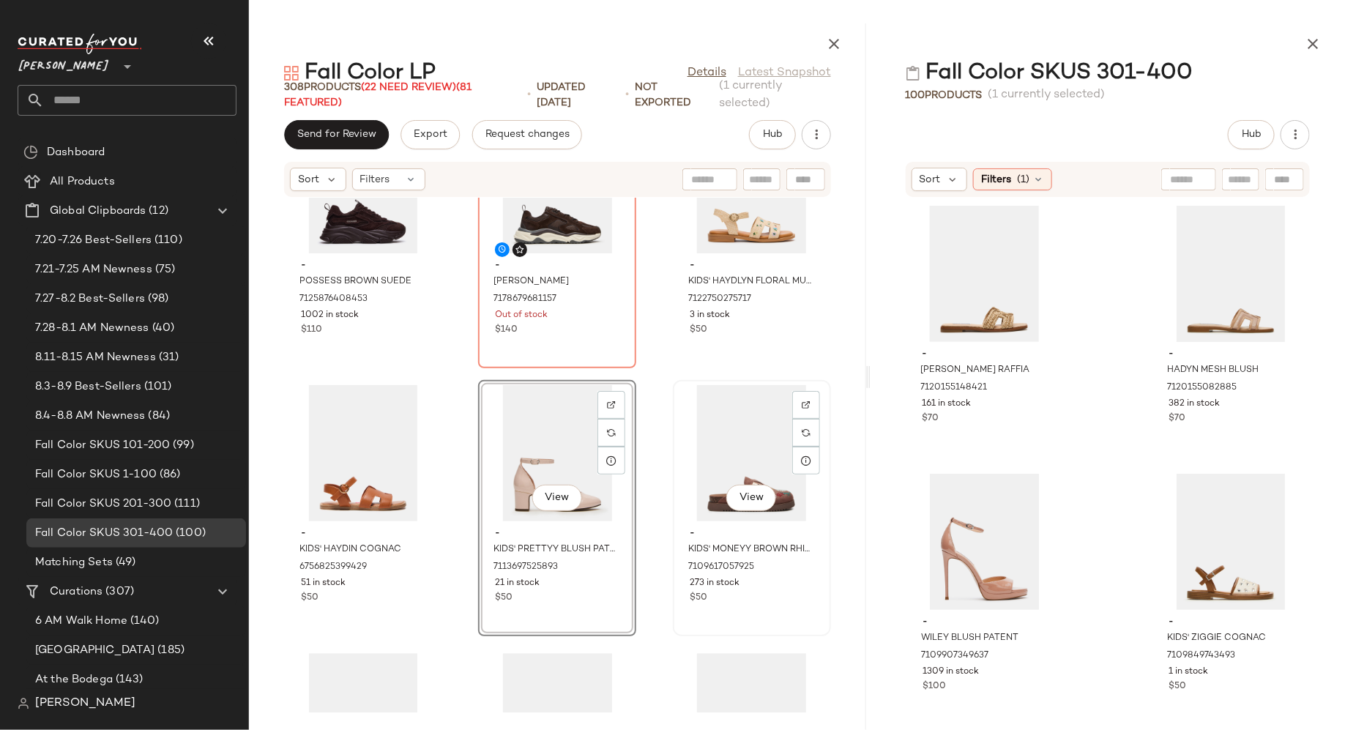
scroll to position [9749, 0]
drag, startPoint x: 959, startPoint y: 570, endPoint x: 974, endPoint y: 16, distance: 554.6
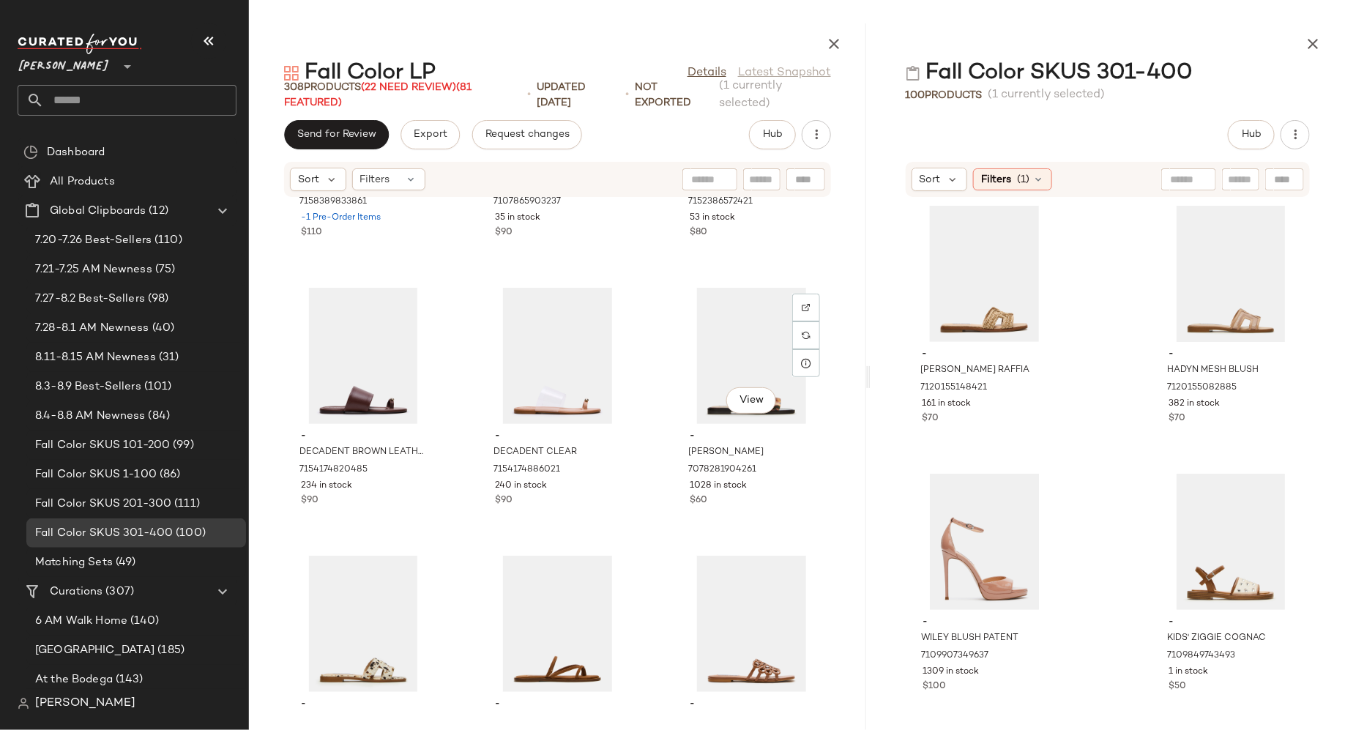
scroll to position [11188, 0]
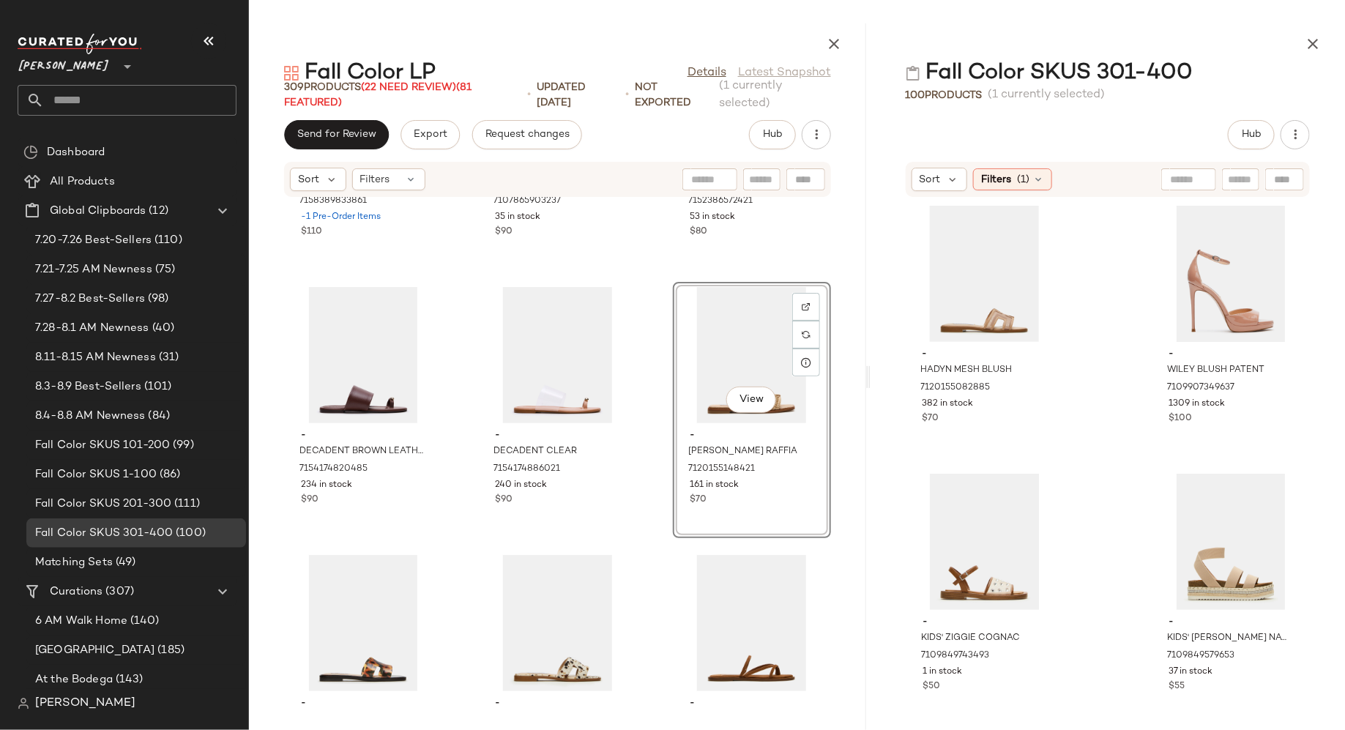
drag, startPoint x: 953, startPoint y: 295, endPoint x: 1027, endPoint y: 11, distance: 293.8
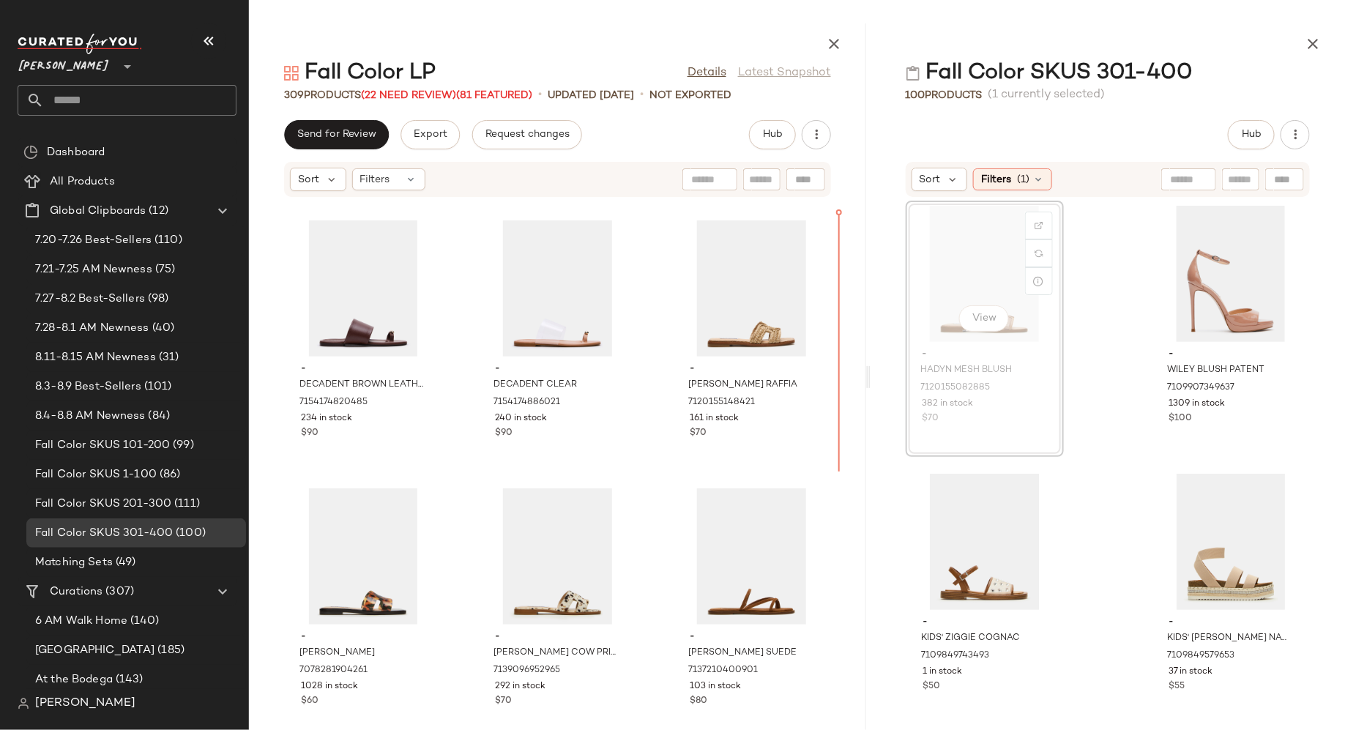
scroll to position [11250, 0]
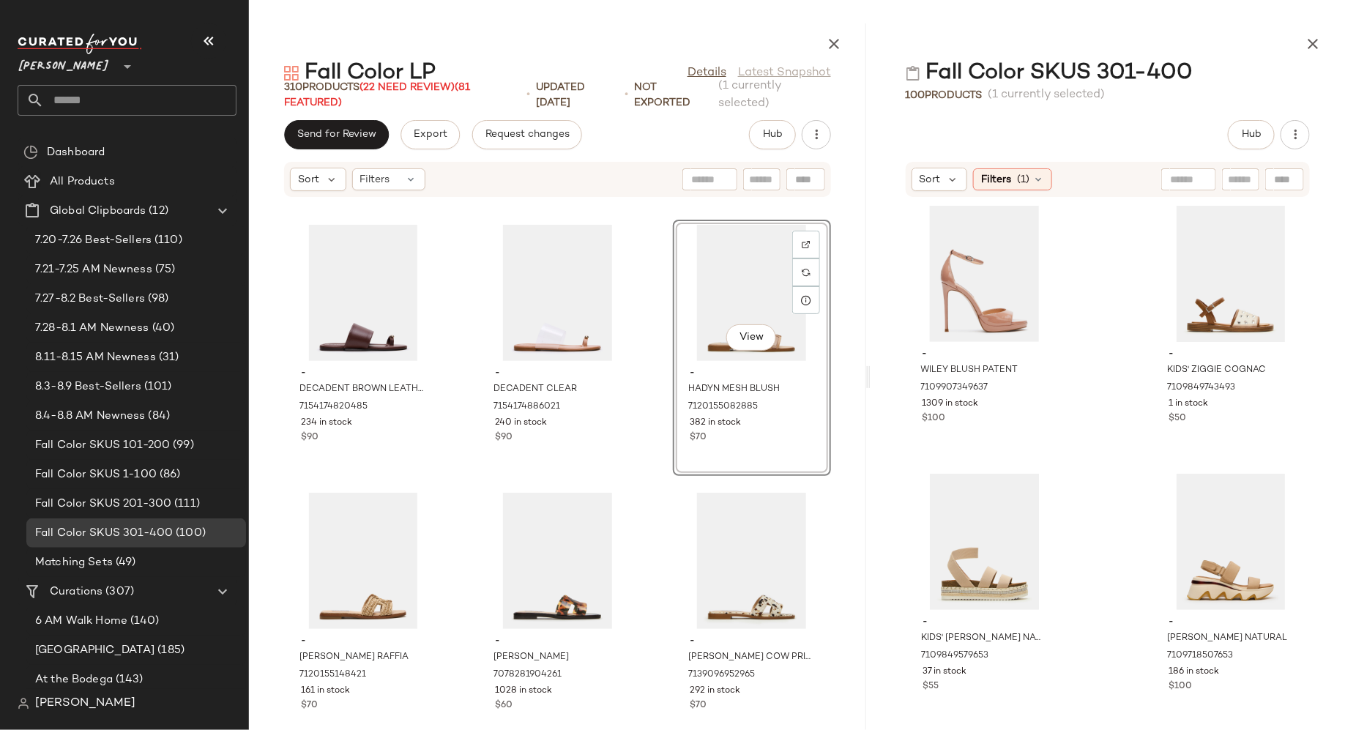
drag, startPoint x: 949, startPoint y: 290, endPoint x: 1021, endPoint y: 1, distance: 298.0
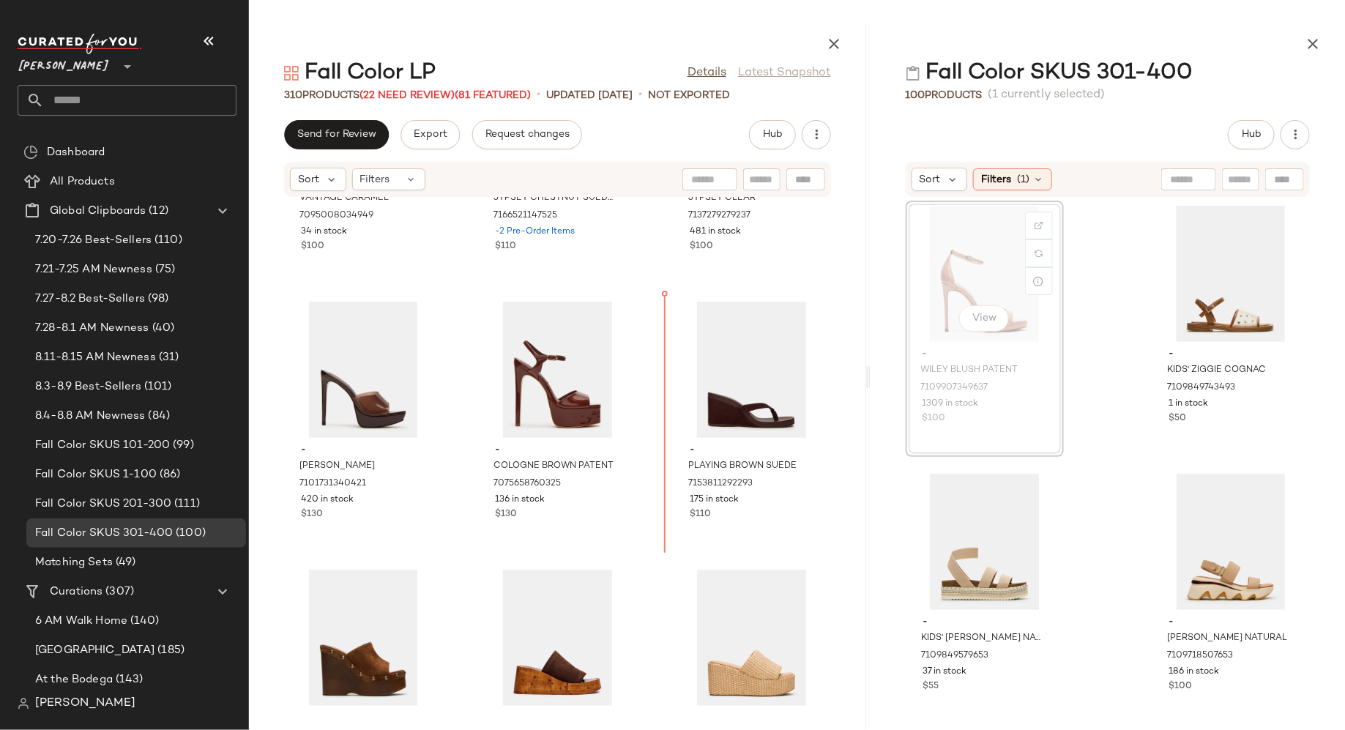
scroll to position [13853, 0]
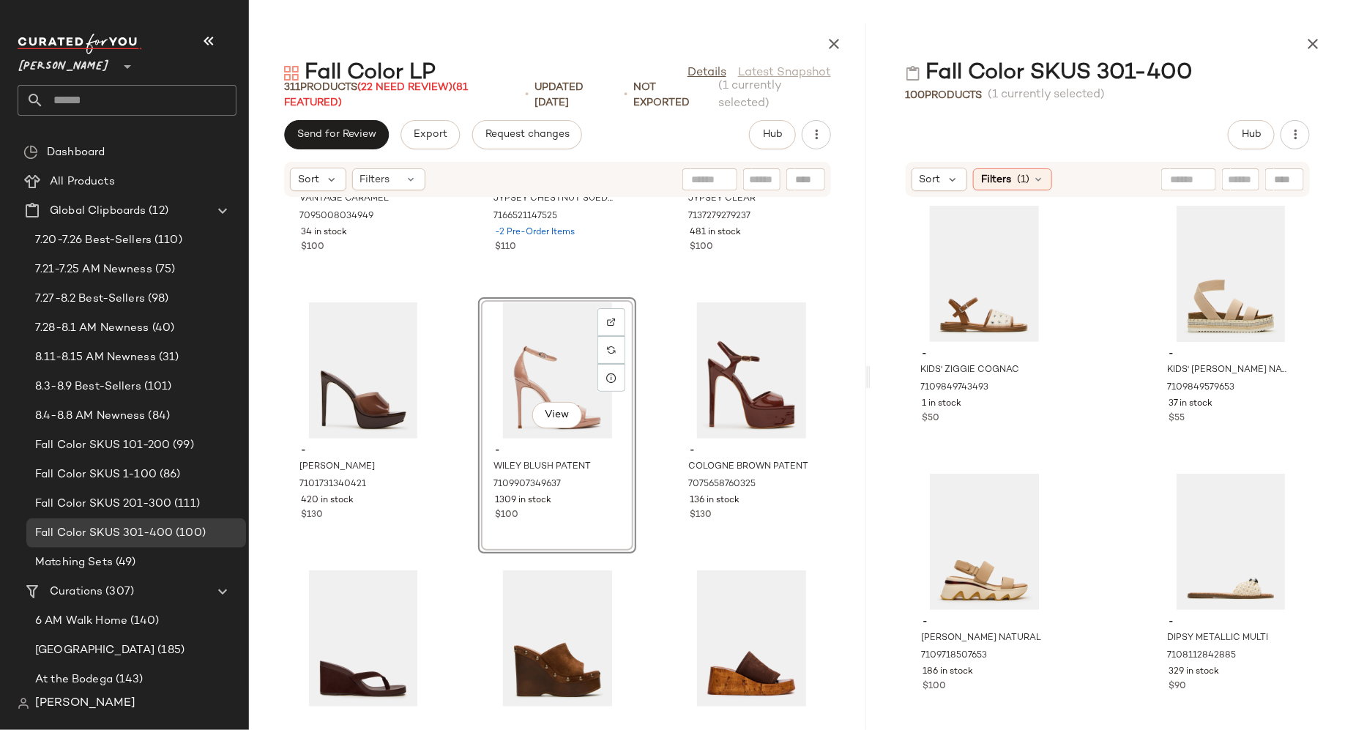
drag, startPoint x: 960, startPoint y: 294, endPoint x: 1013, endPoint y: 5, distance: 294.0
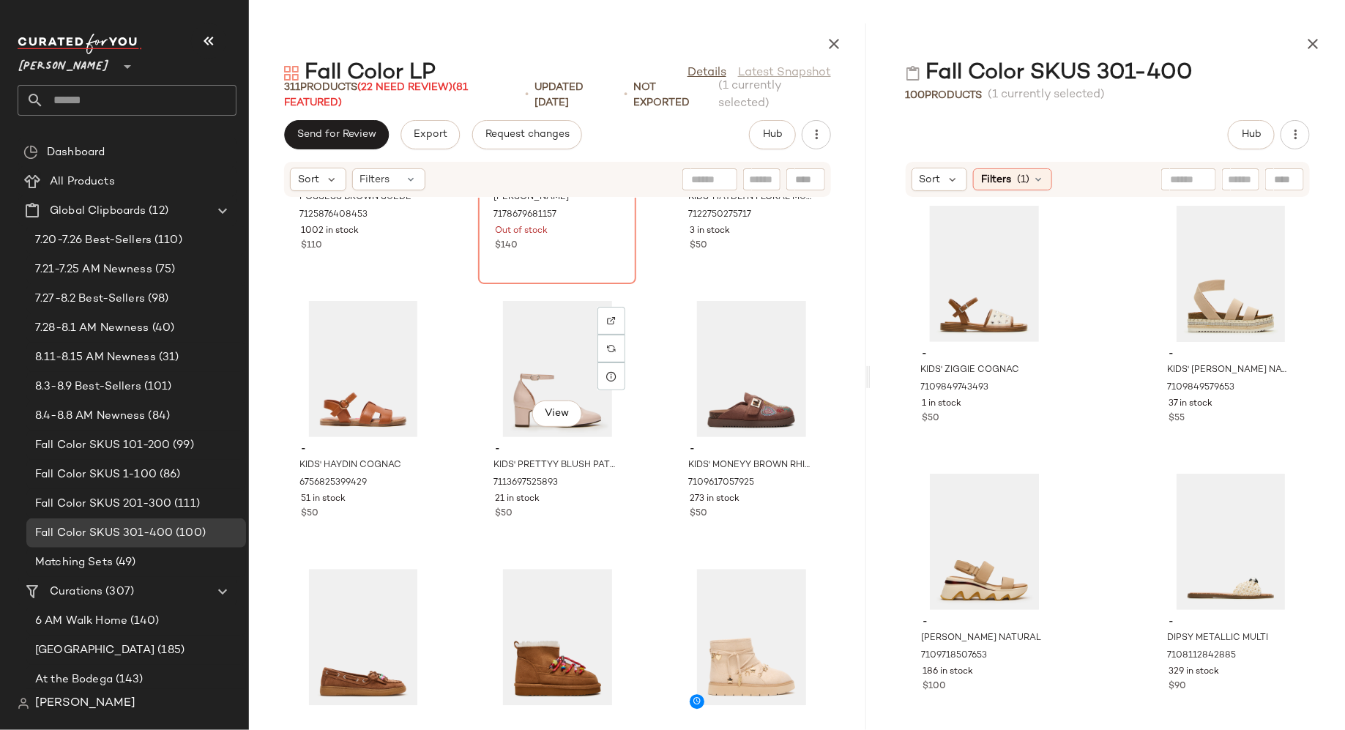
scroll to position [9833, 0]
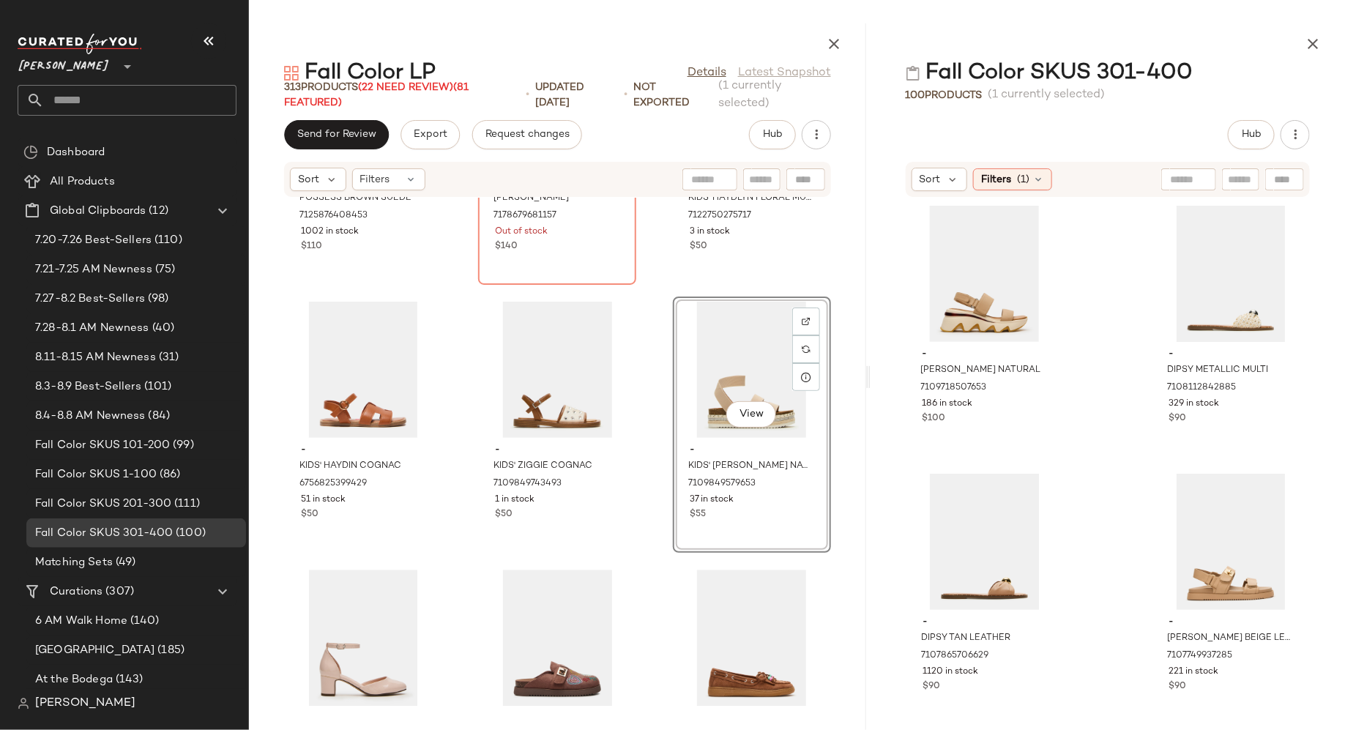
drag, startPoint x: 937, startPoint y: 324, endPoint x: 1008, endPoint y: 15, distance: 316.2
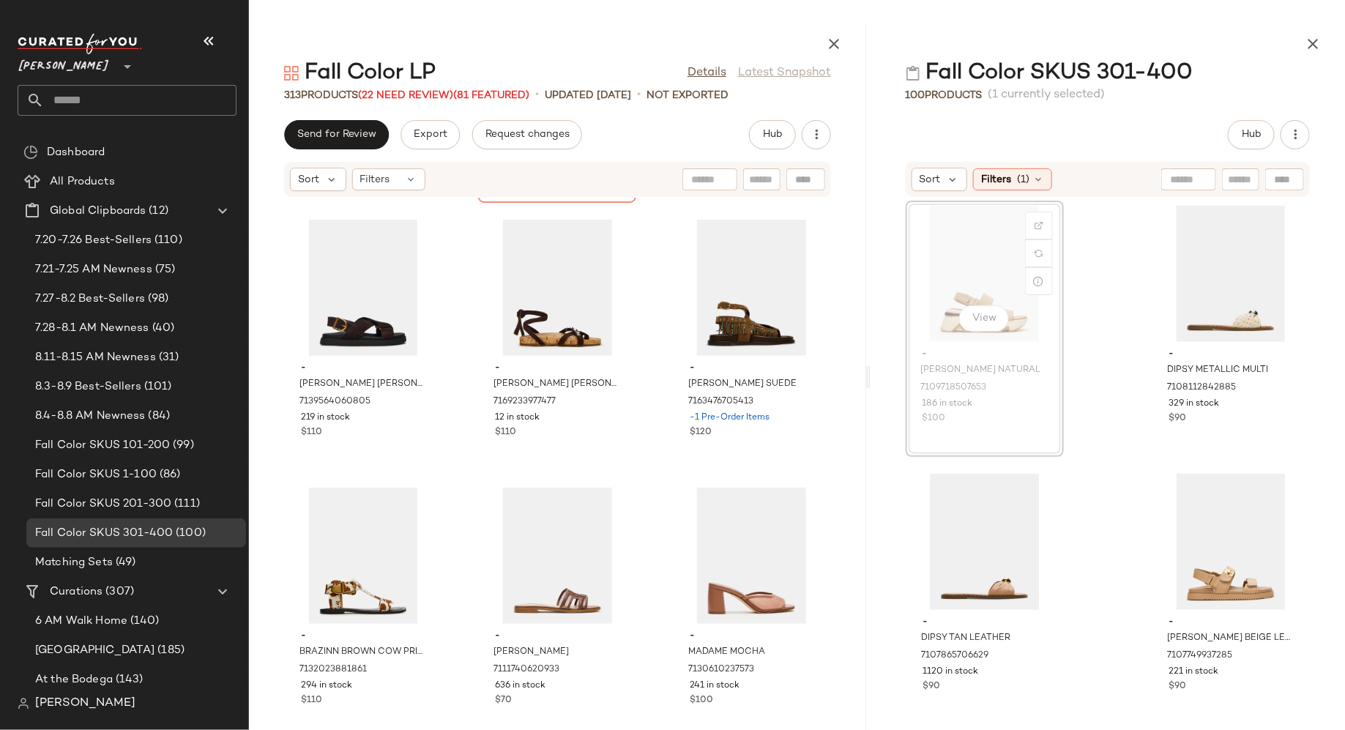
scroll to position [12325, 0]
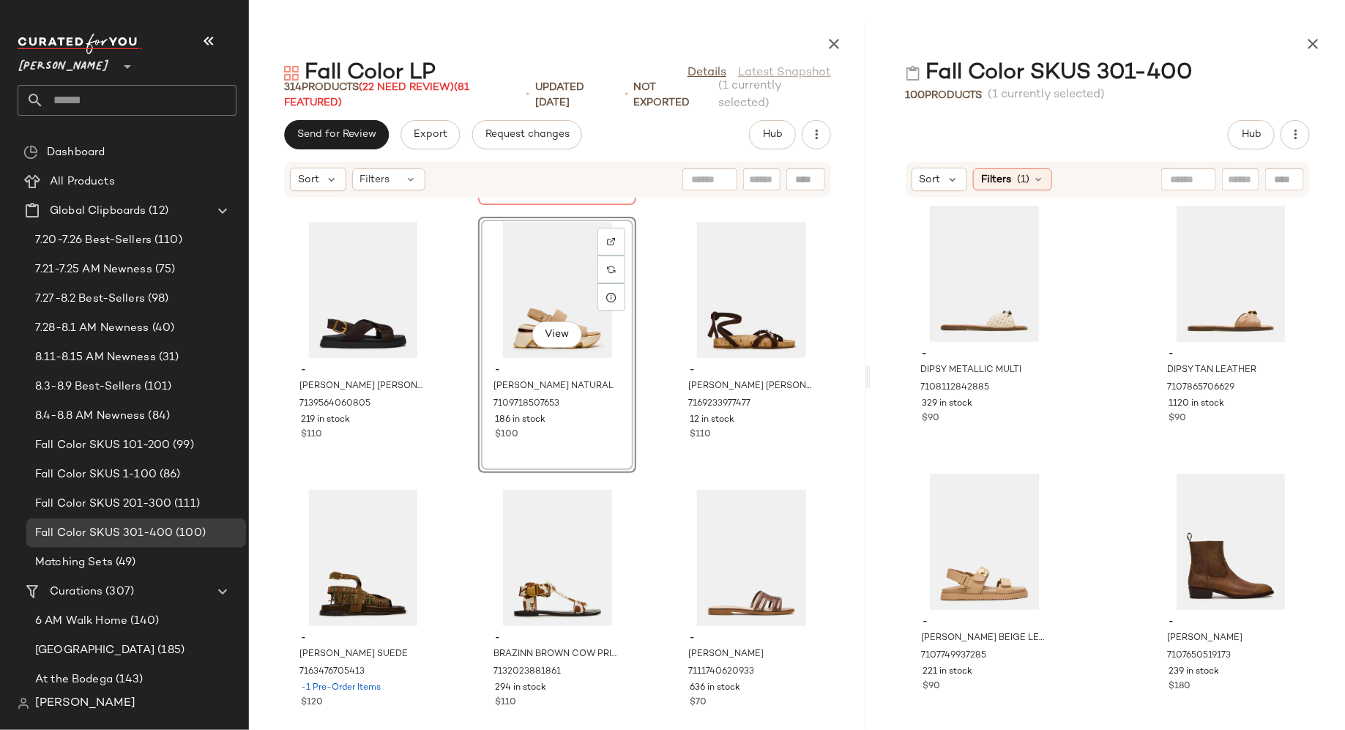
drag, startPoint x: 961, startPoint y: 297, endPoint x: 1070, endPoint y: 4, distance: 312.6
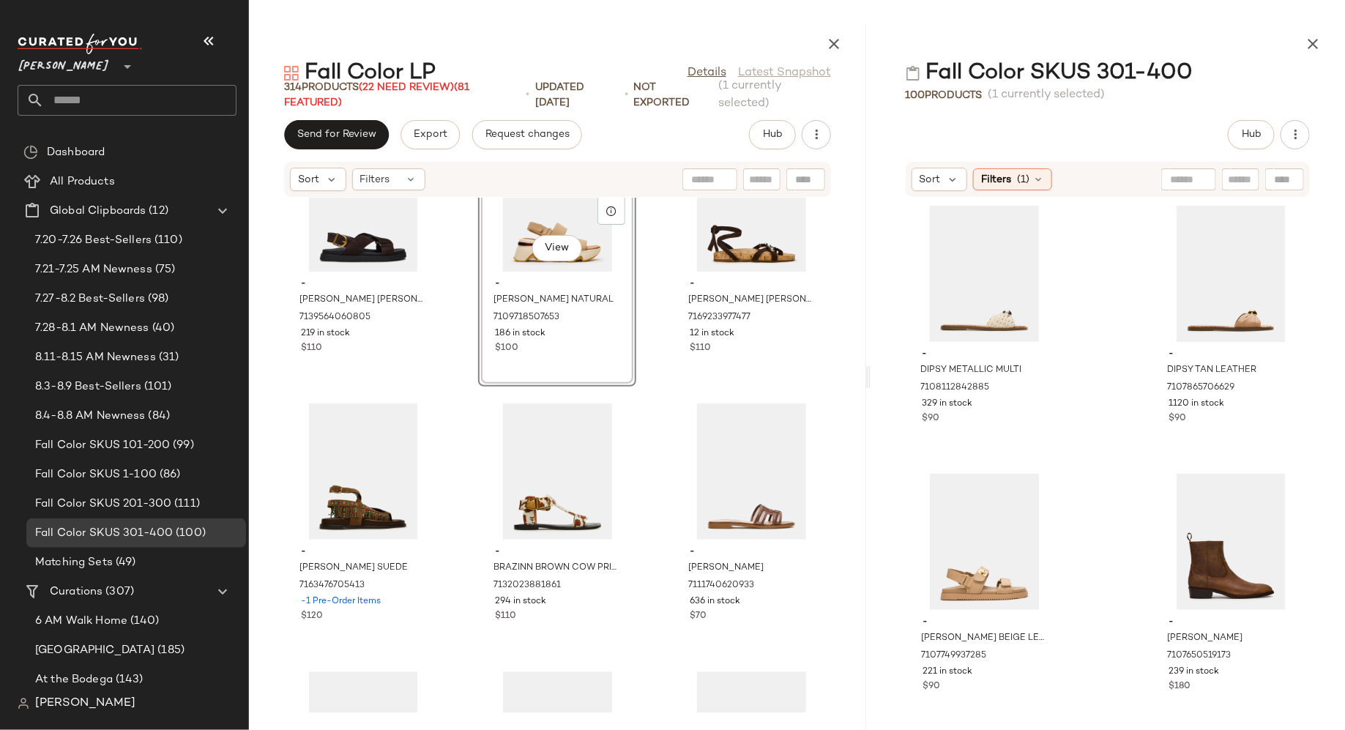
scroll to position [12384, 0]
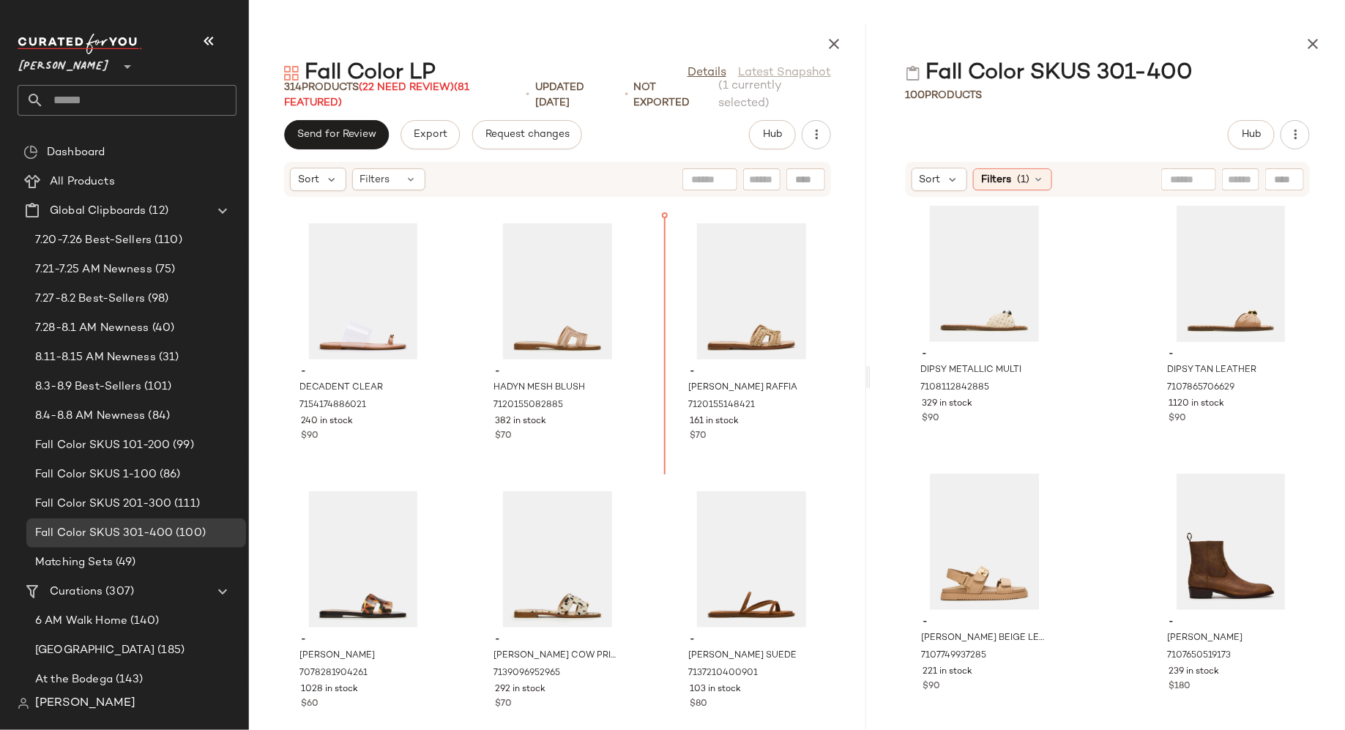
scroll to position [11520, 0]
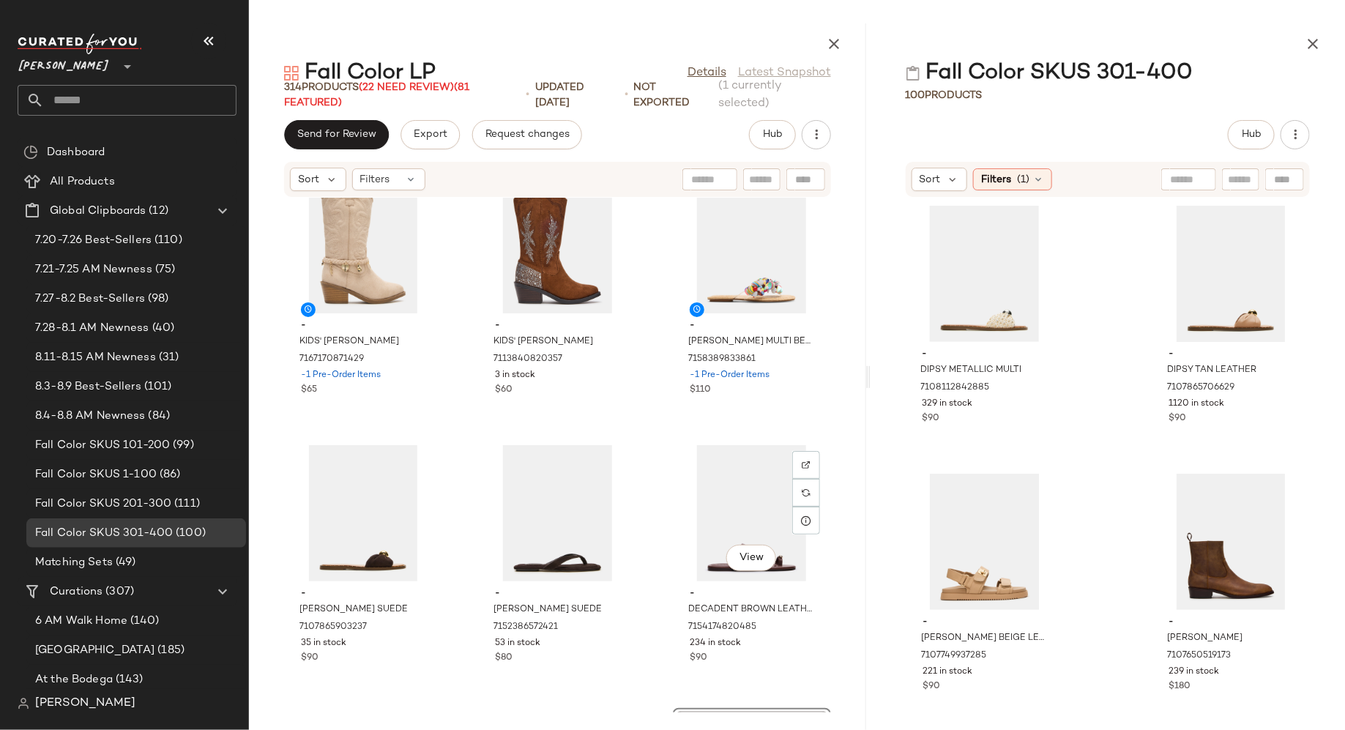
scroll to position [11028, 0]
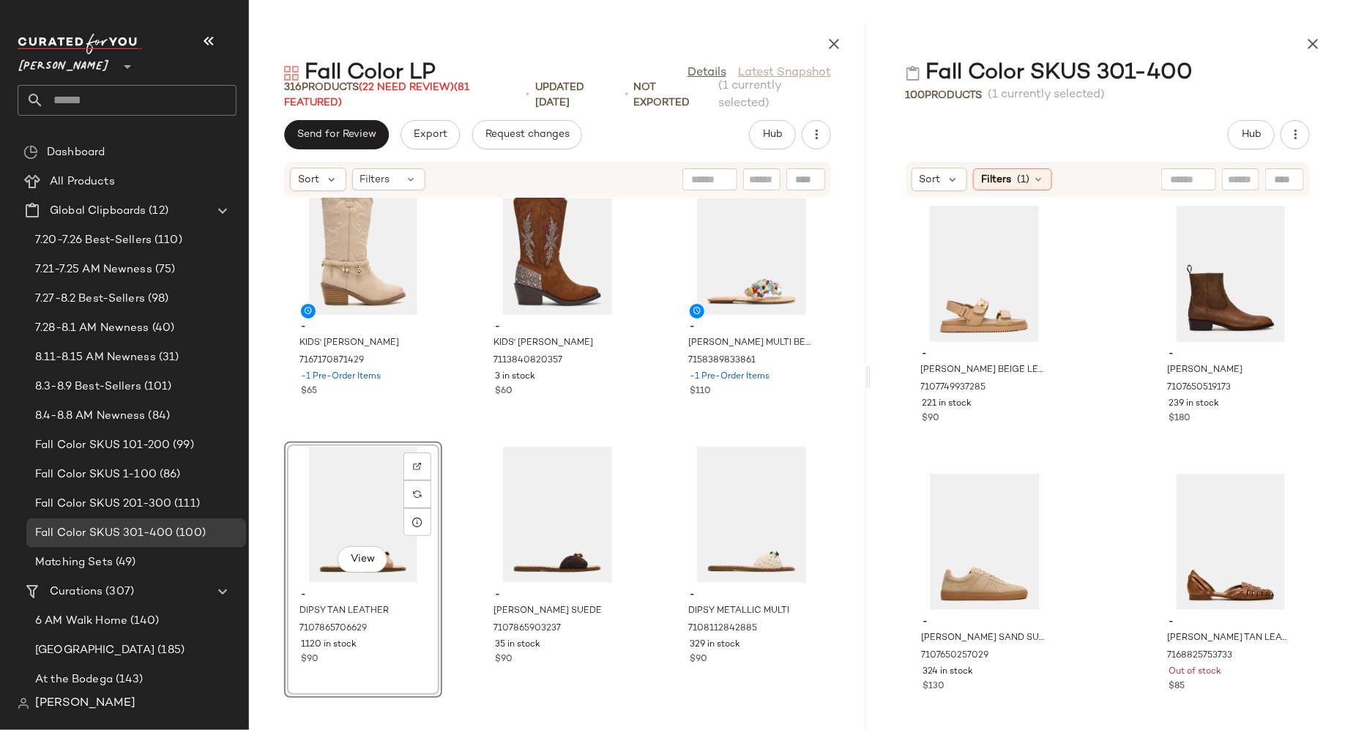
drag, startPoint x: 937, startPoint y: 307, endPoint x: 1049, endPoint y: 2, distance: 324.6
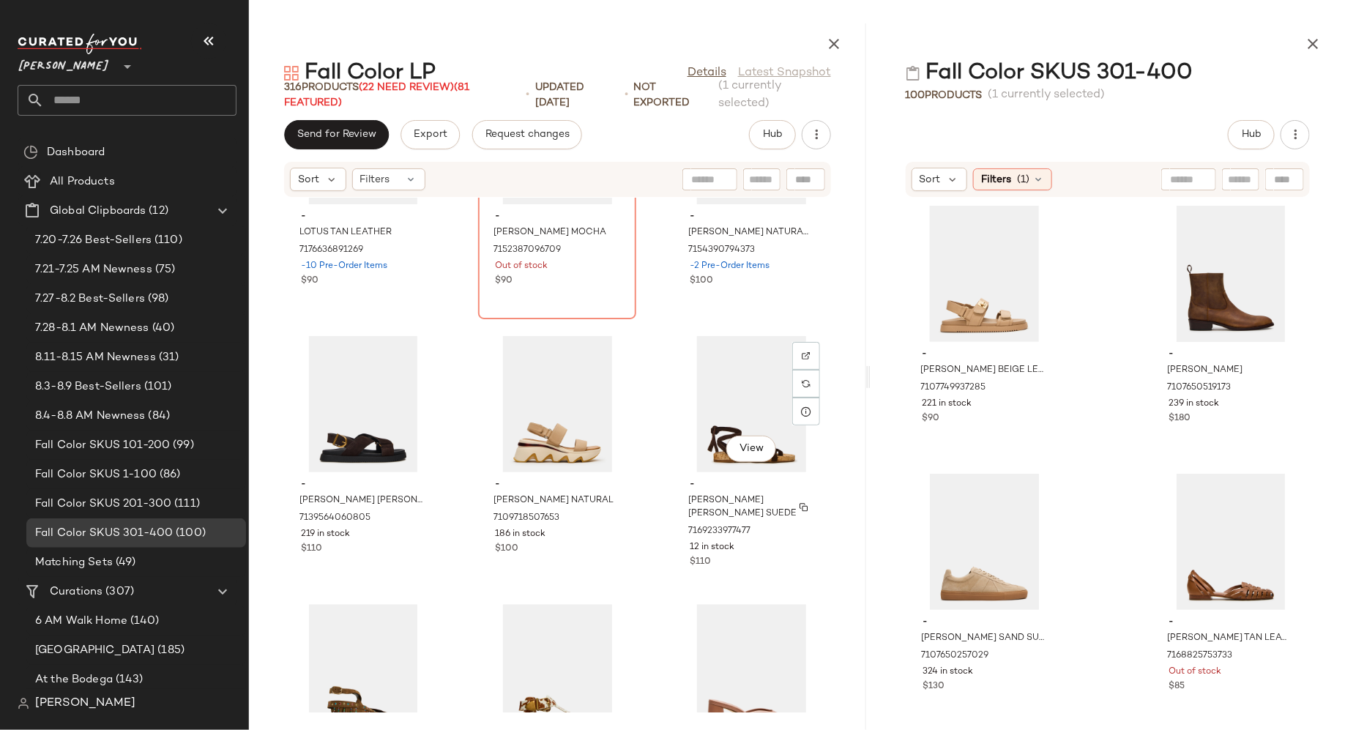
scroll to position [12480, 0]
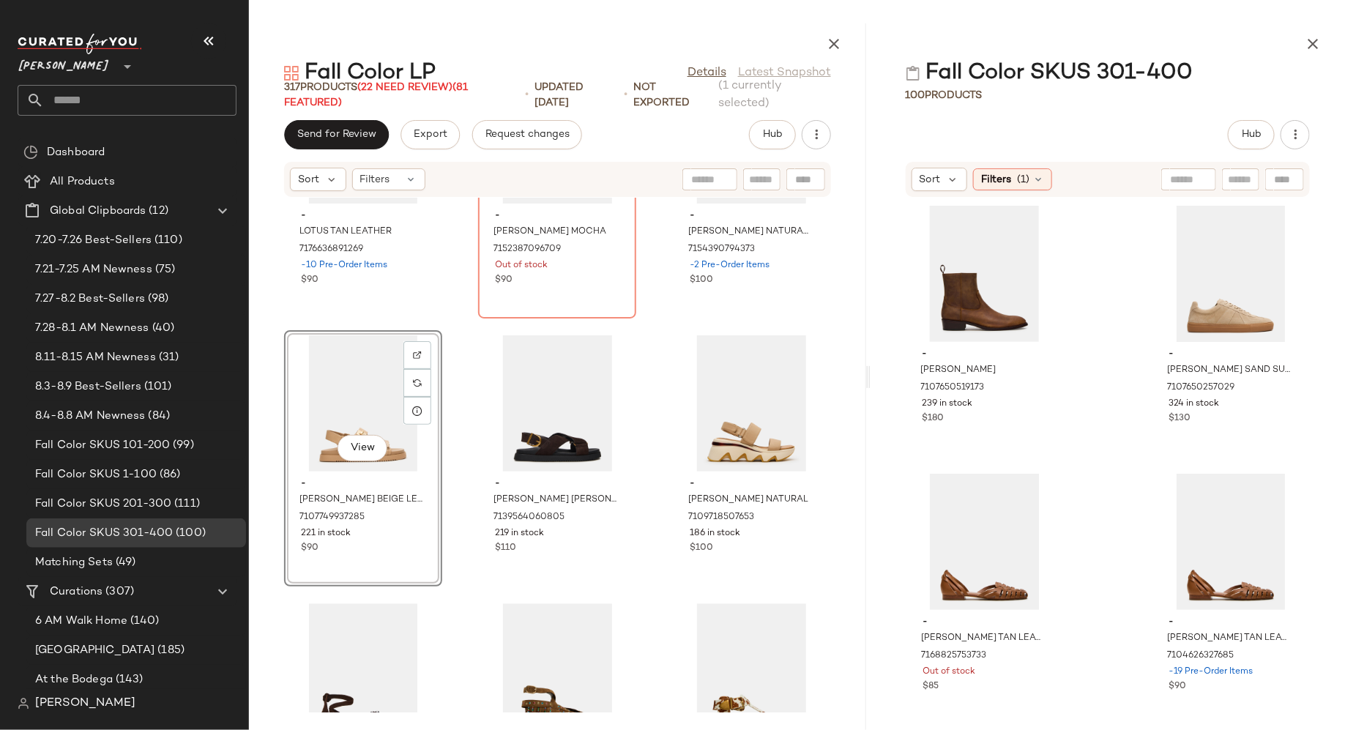
drag, startPoint x: 516, startPoint y: 439, endPoint x: 1009, endPoint y: 2, distance: 659.4
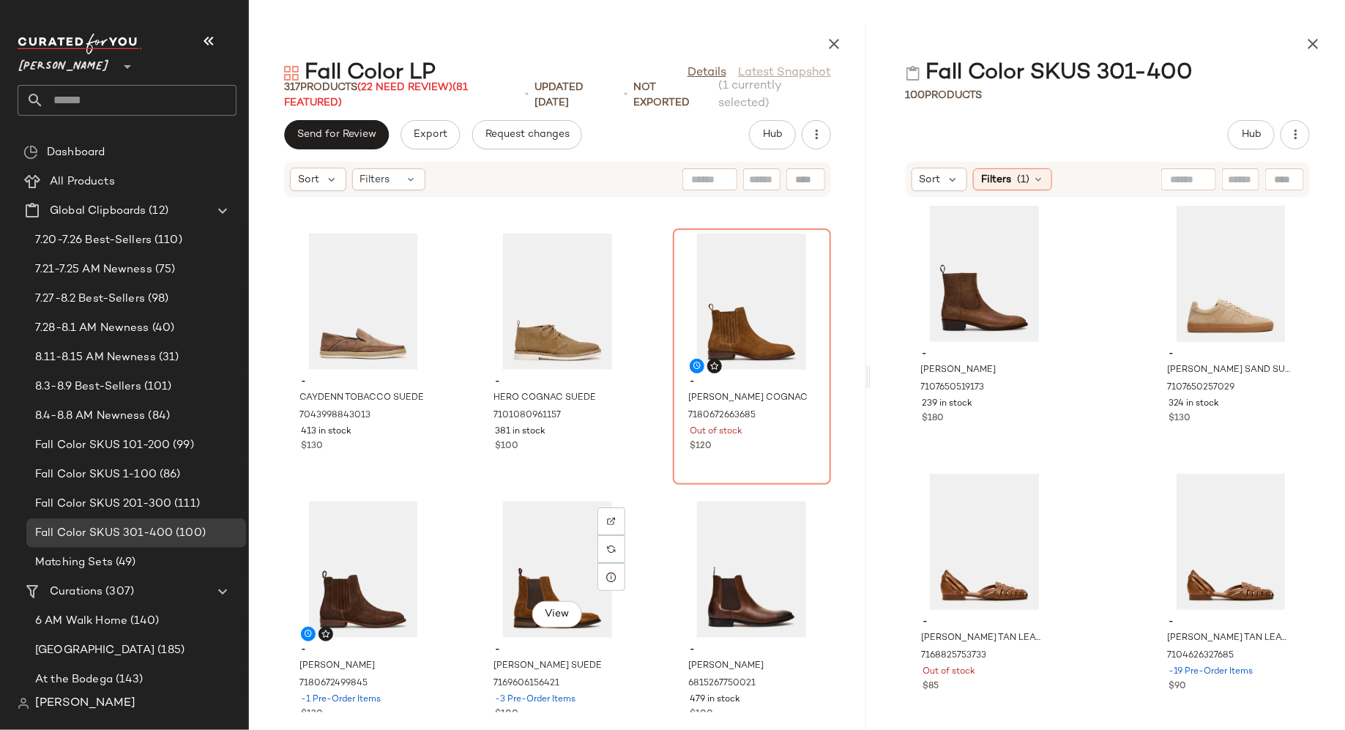
scroll to position [7217, 0]
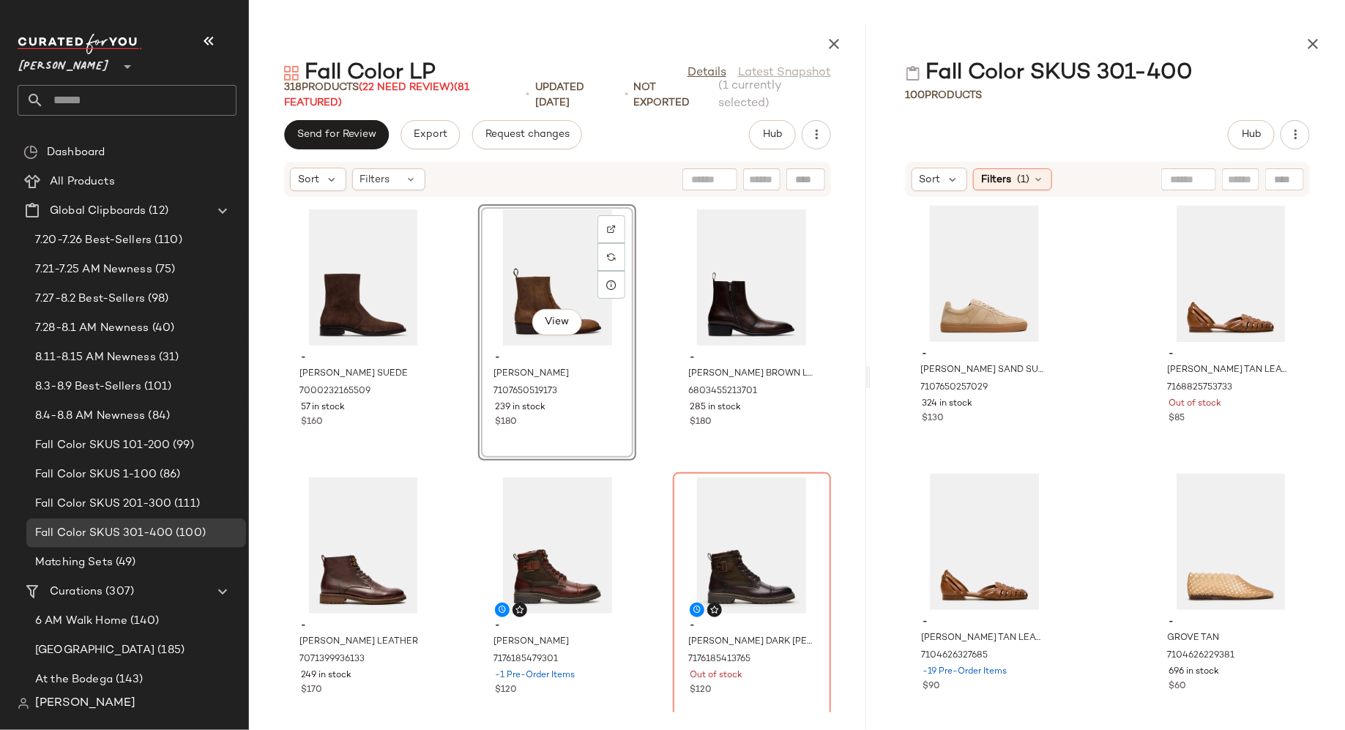
scroll to position [7813, 0]
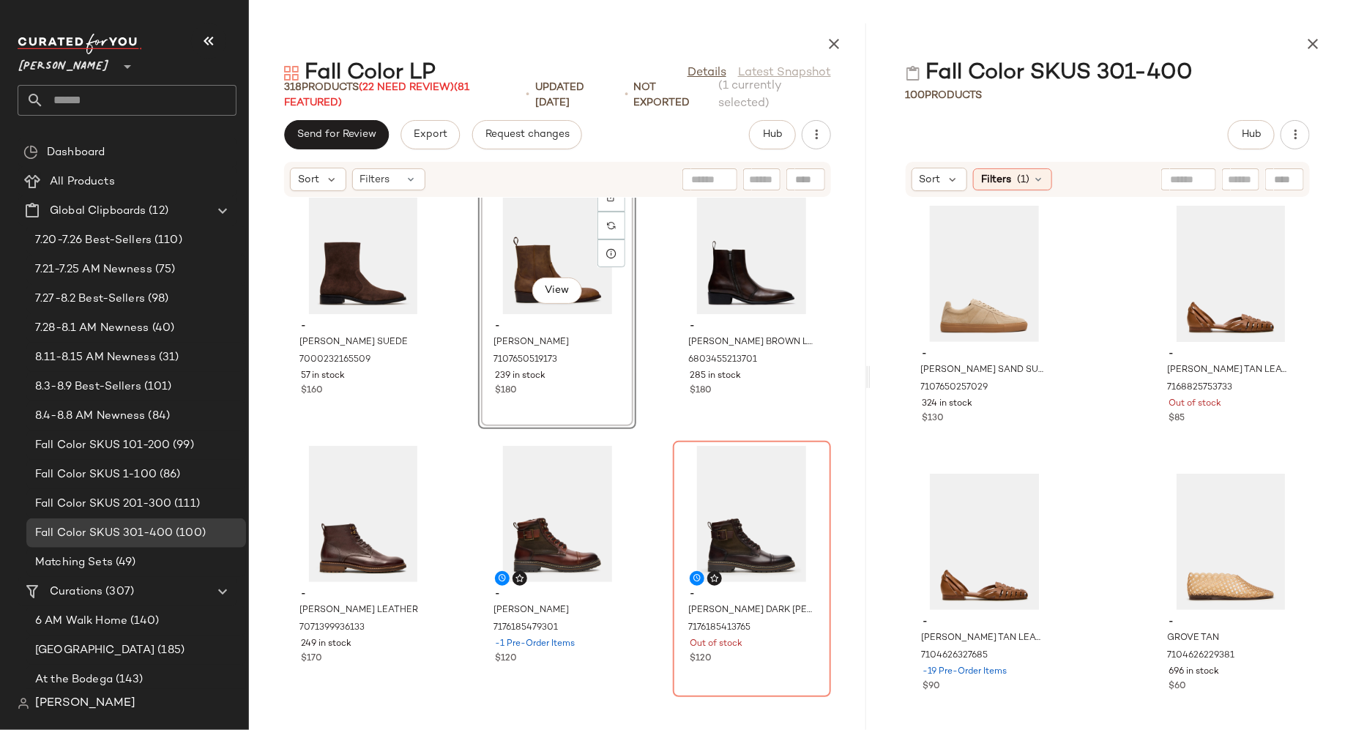
drag, startPoint x: 692, startPoint y: 275, endPoint x: 1077, endPoint y: 2, distance: 472.2
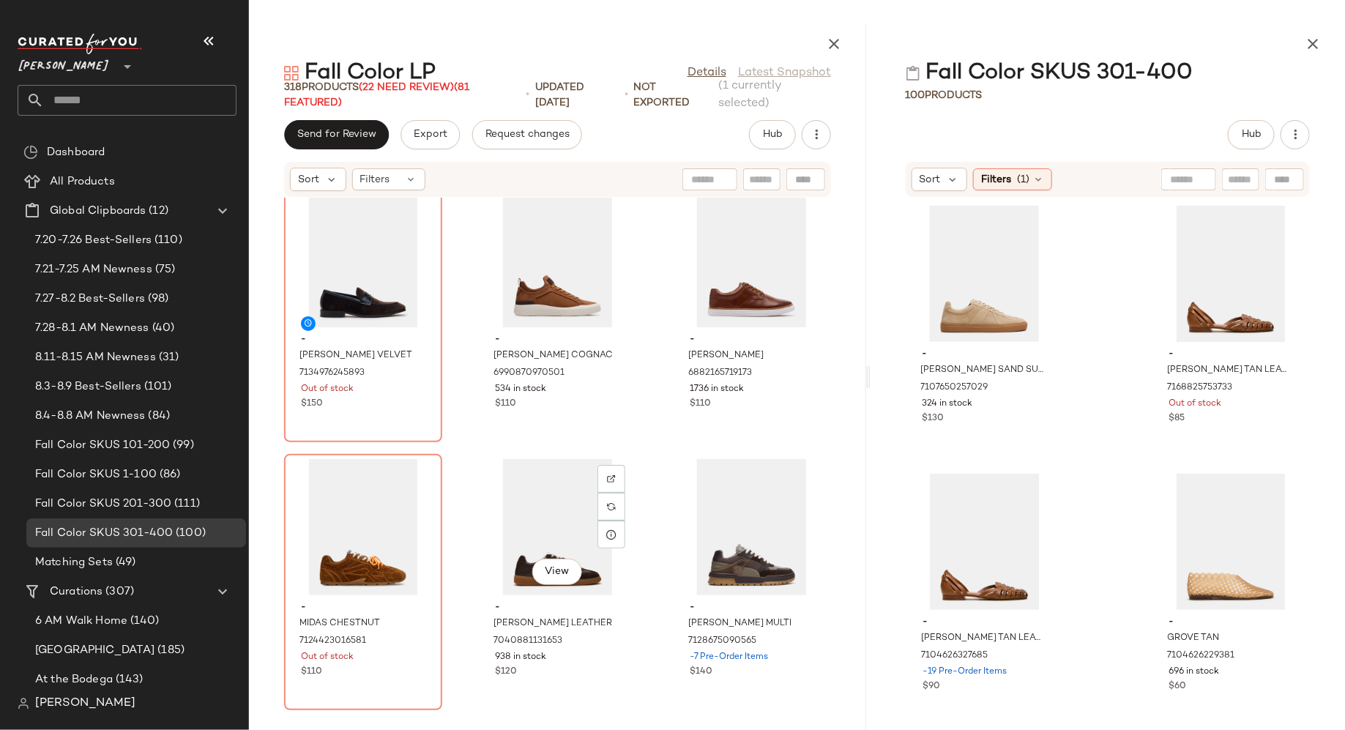
scroll to position [9143, 0]
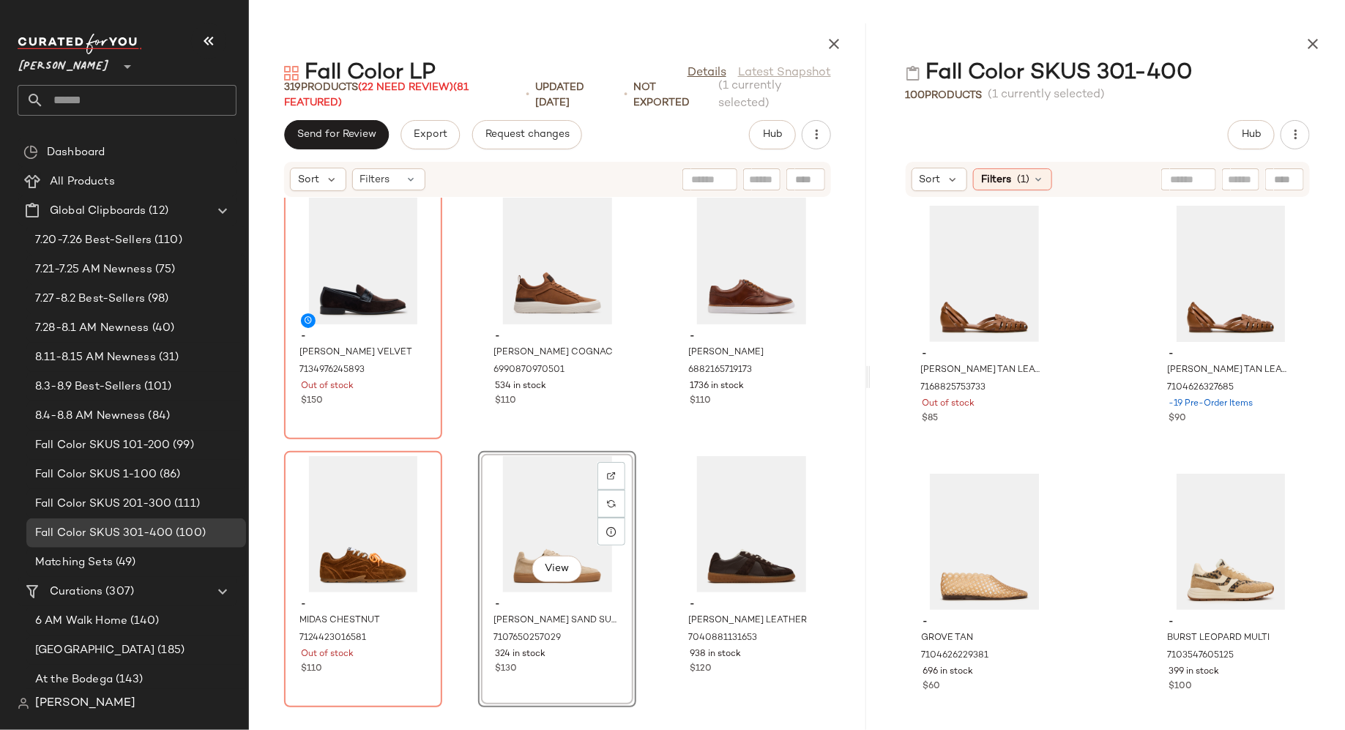
drag, startPoint x: 967, startPoint y: 296, endPoint x: 1077, endPoint y: 4, distance: 312.2
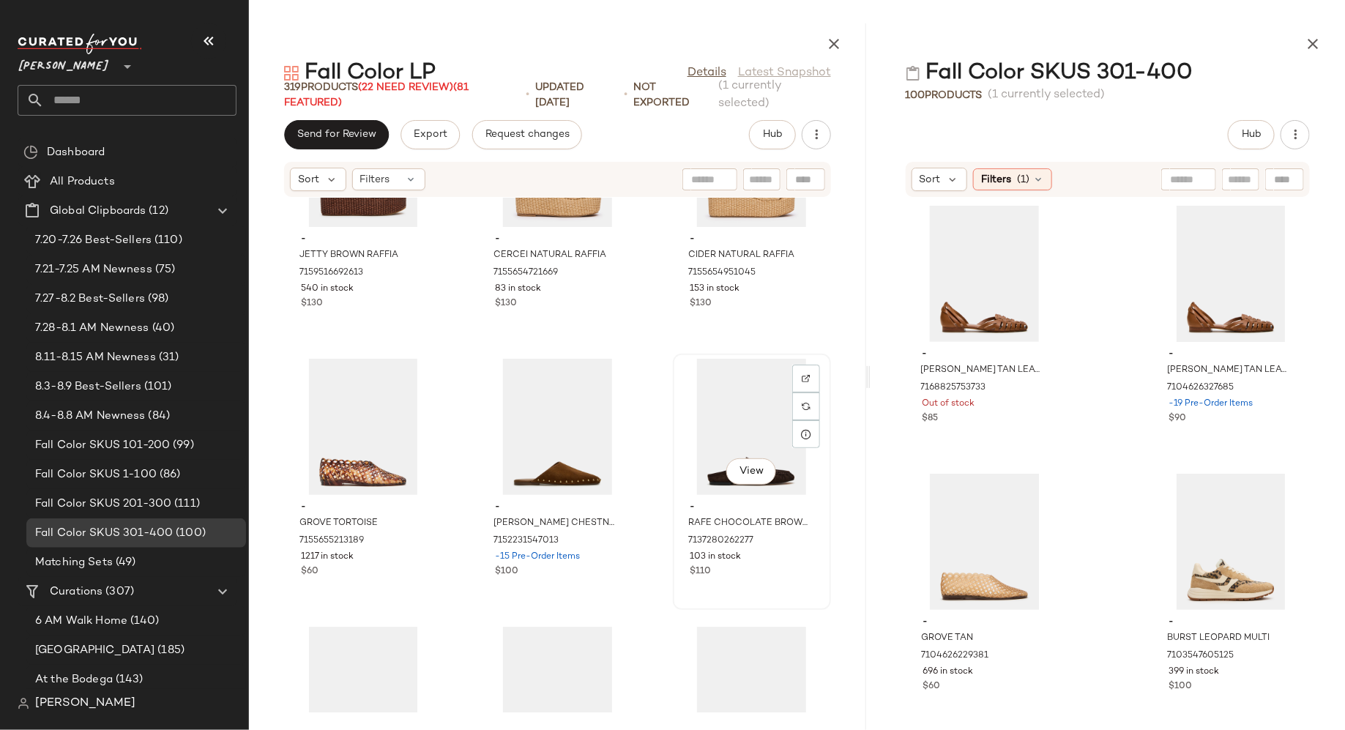
scroll to position [15409, 0]
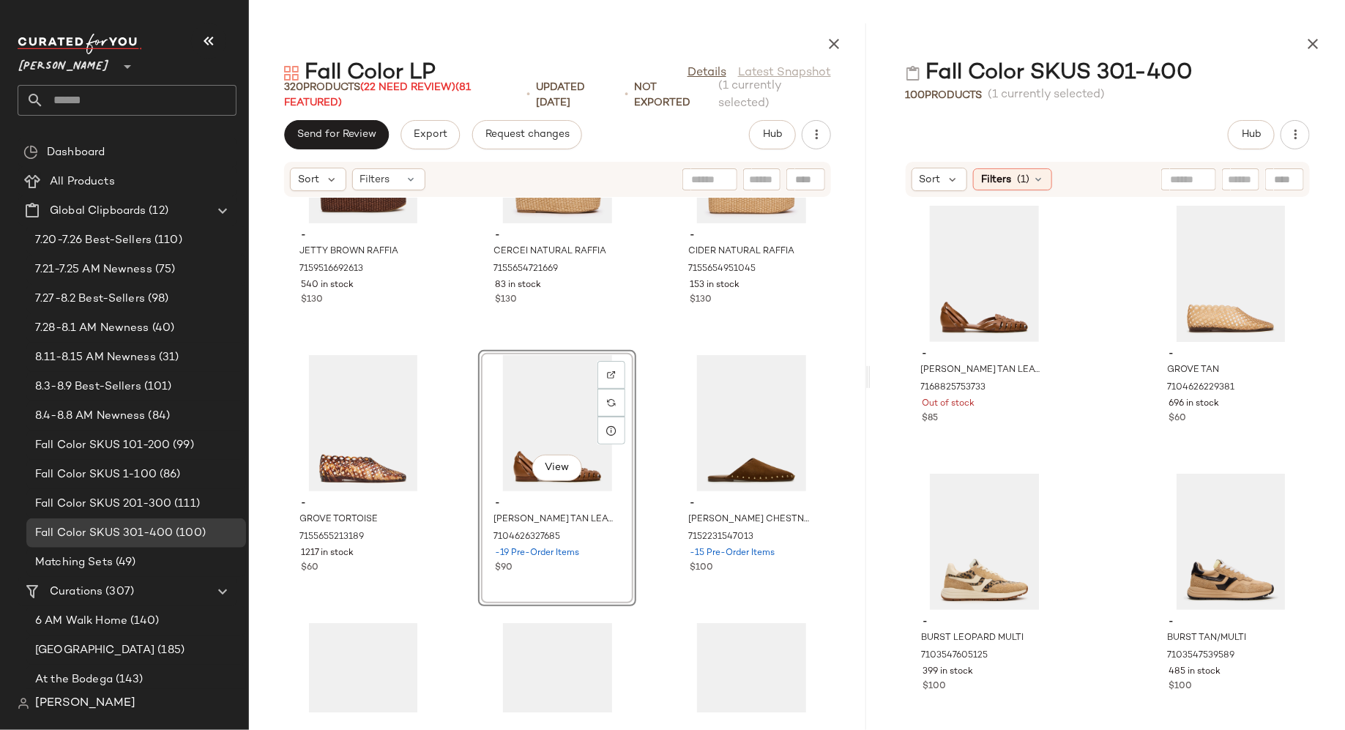
drag, startPoint x: 1183, startPoint y: 283, endPoint x: 934, endPoint y: 1, distance: 376.6
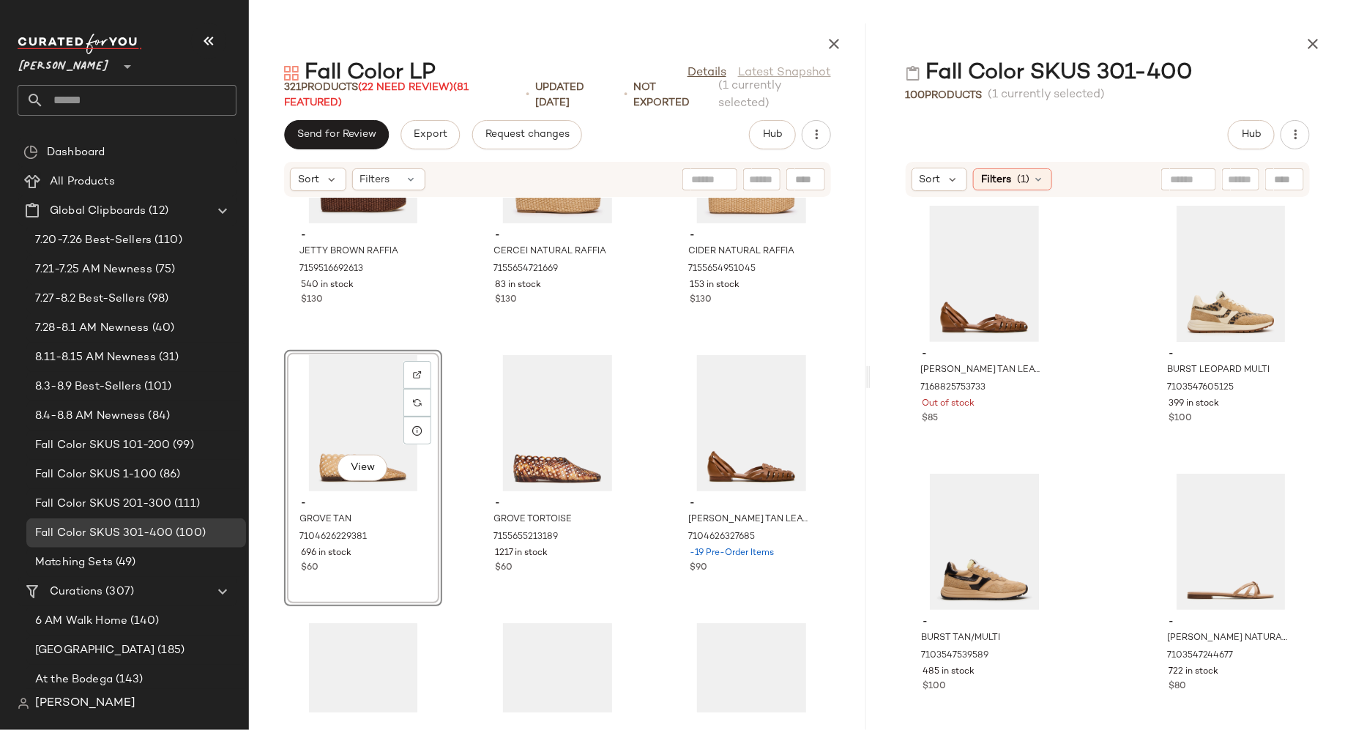
drag, startPoint x: 1181, startPoint y: 306, endPoint x: 1096, endPoint y: 1, distance: 317.0
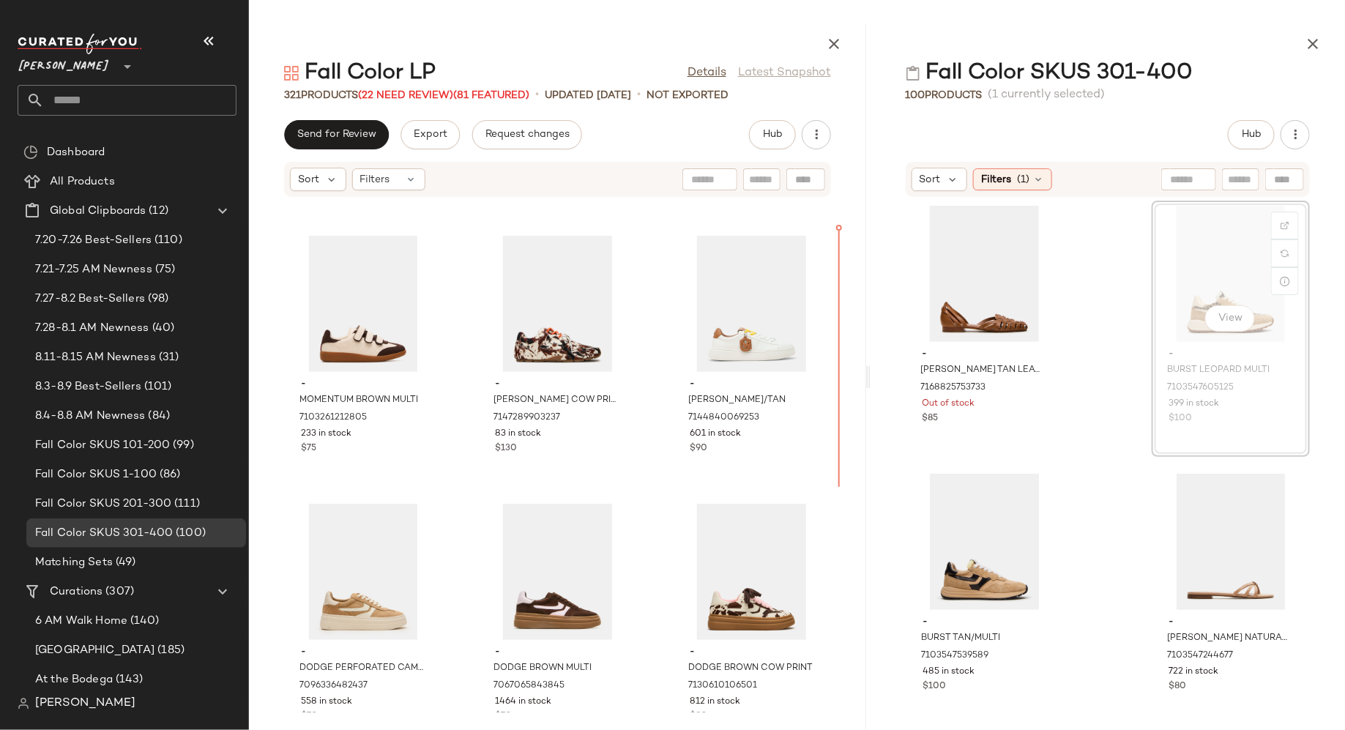
scroll to position [23283, 0]
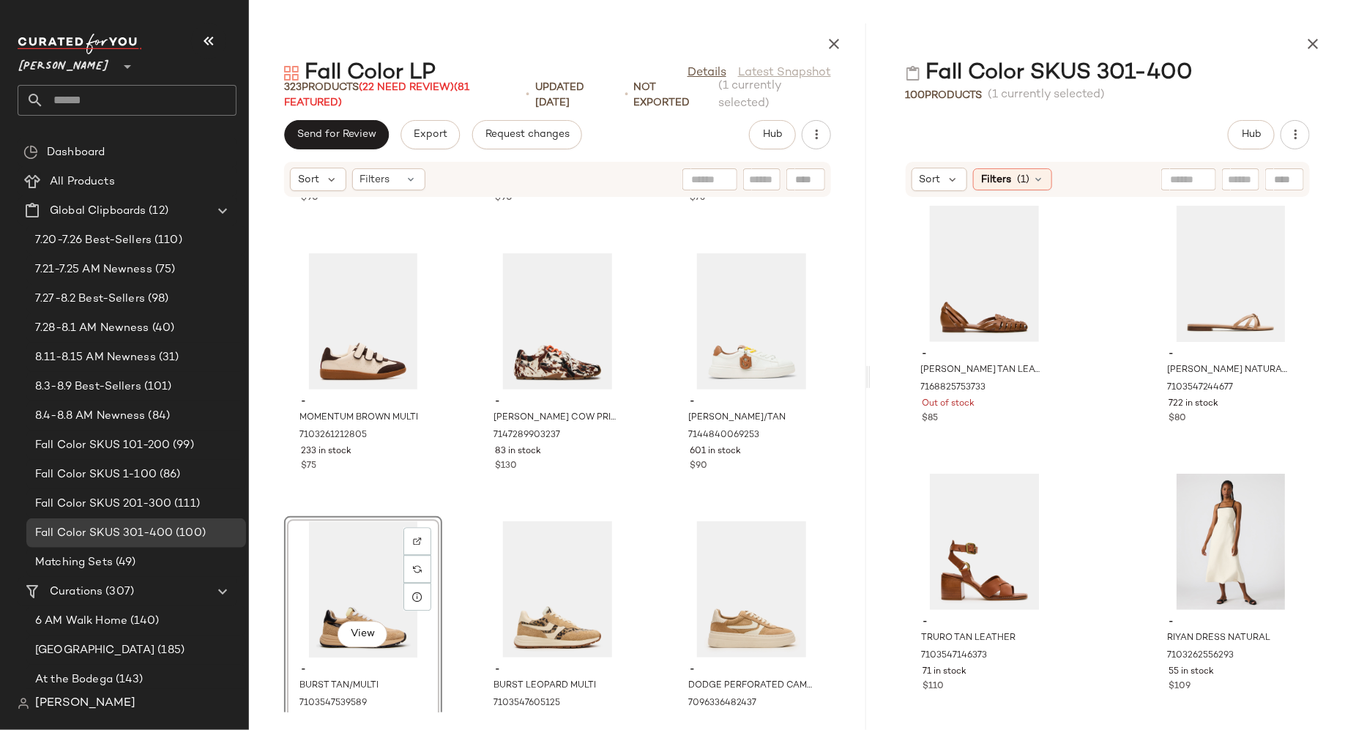
drag, startPoint x: 1187, startPoint y: 295, endPoint x: 1008, endPoint y: 3, distance: 342.5
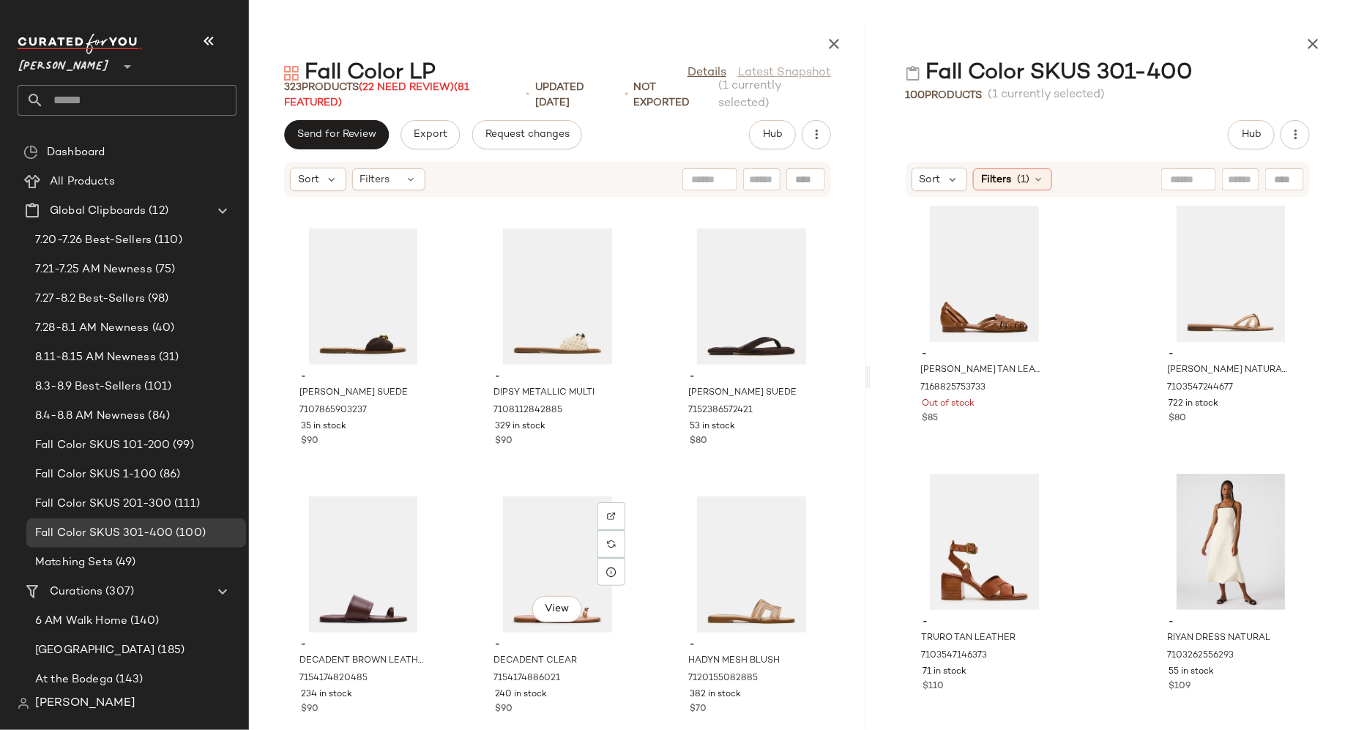
scroll to position [11515, 0]
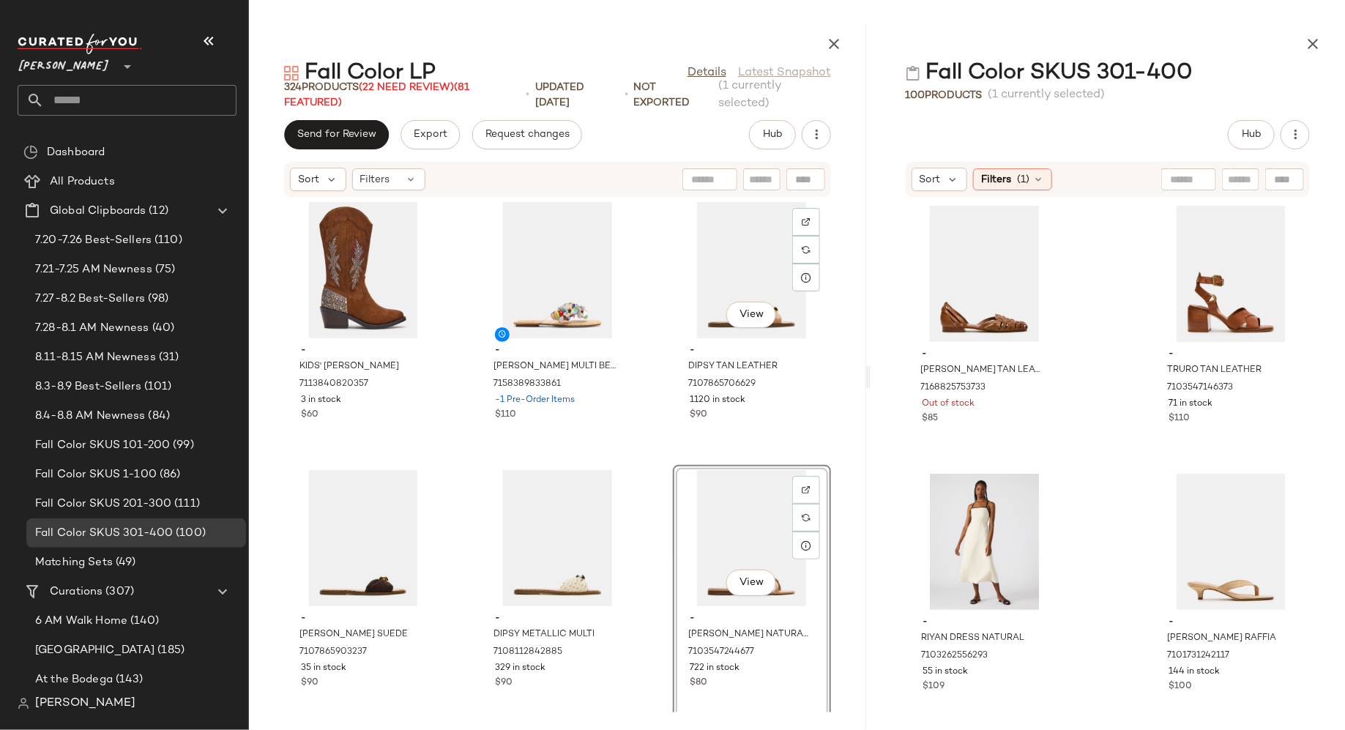
scroll to position [11271, 0]
drag, startPoint x: 1179, startPoint y: 314, endPoint x: 1014, endPoint y: 2, distance: 353.2
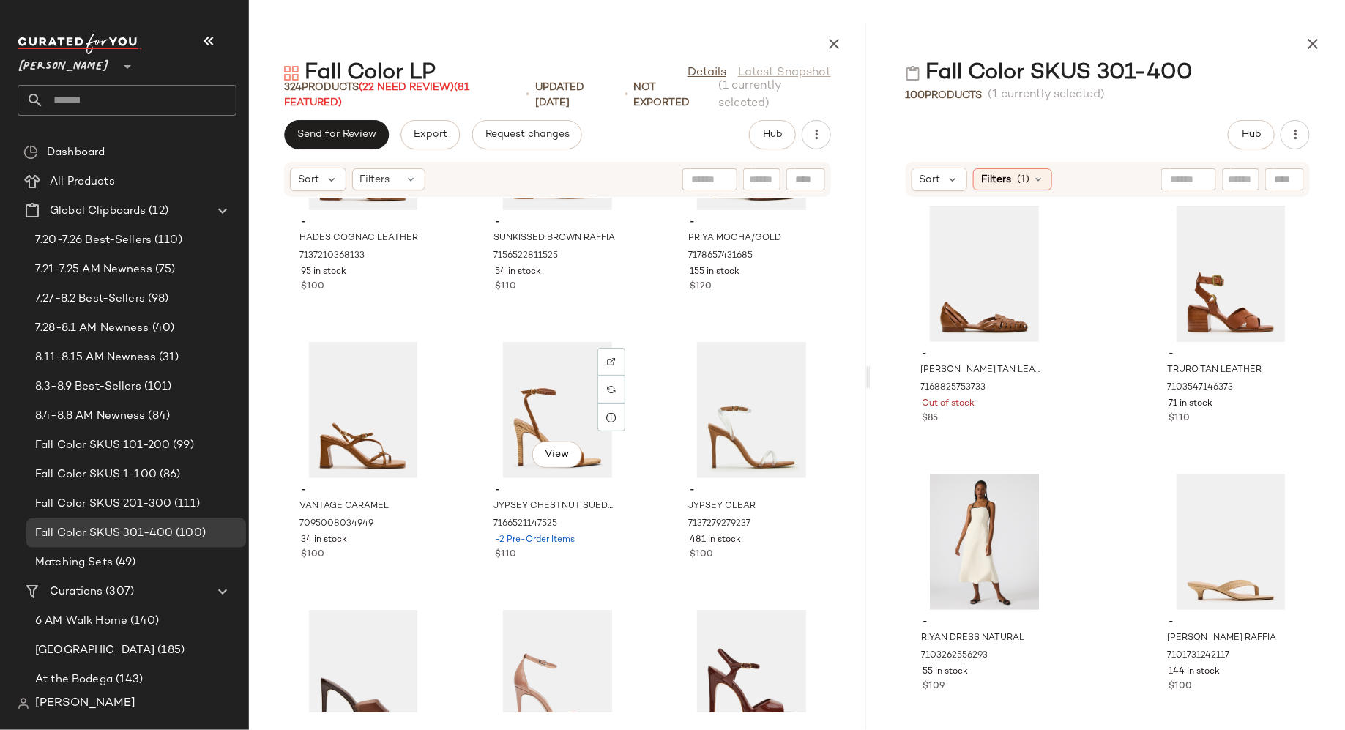
scroll to position [14243, 0]
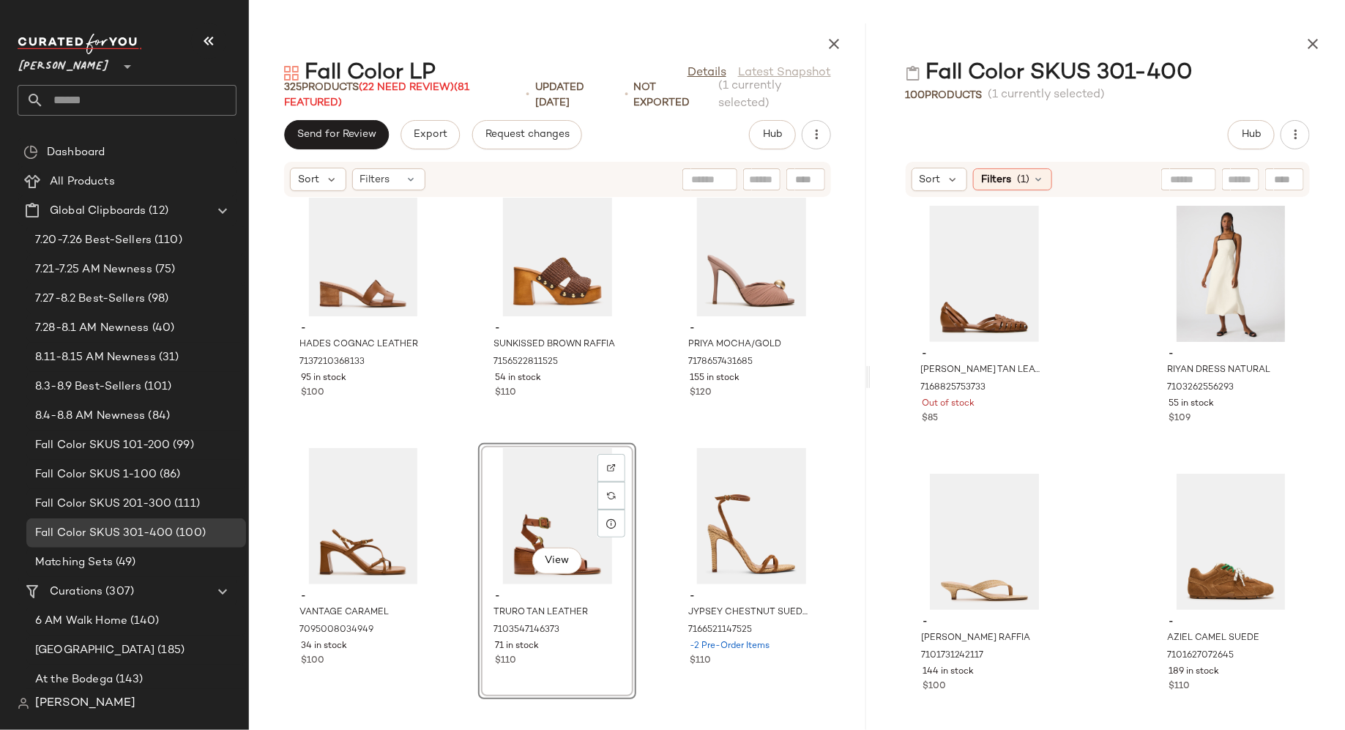
drag, startPoint x: 1184, startPoint y: 305, endPoint x: 1040, endPoint y: 7, distance: 331.1
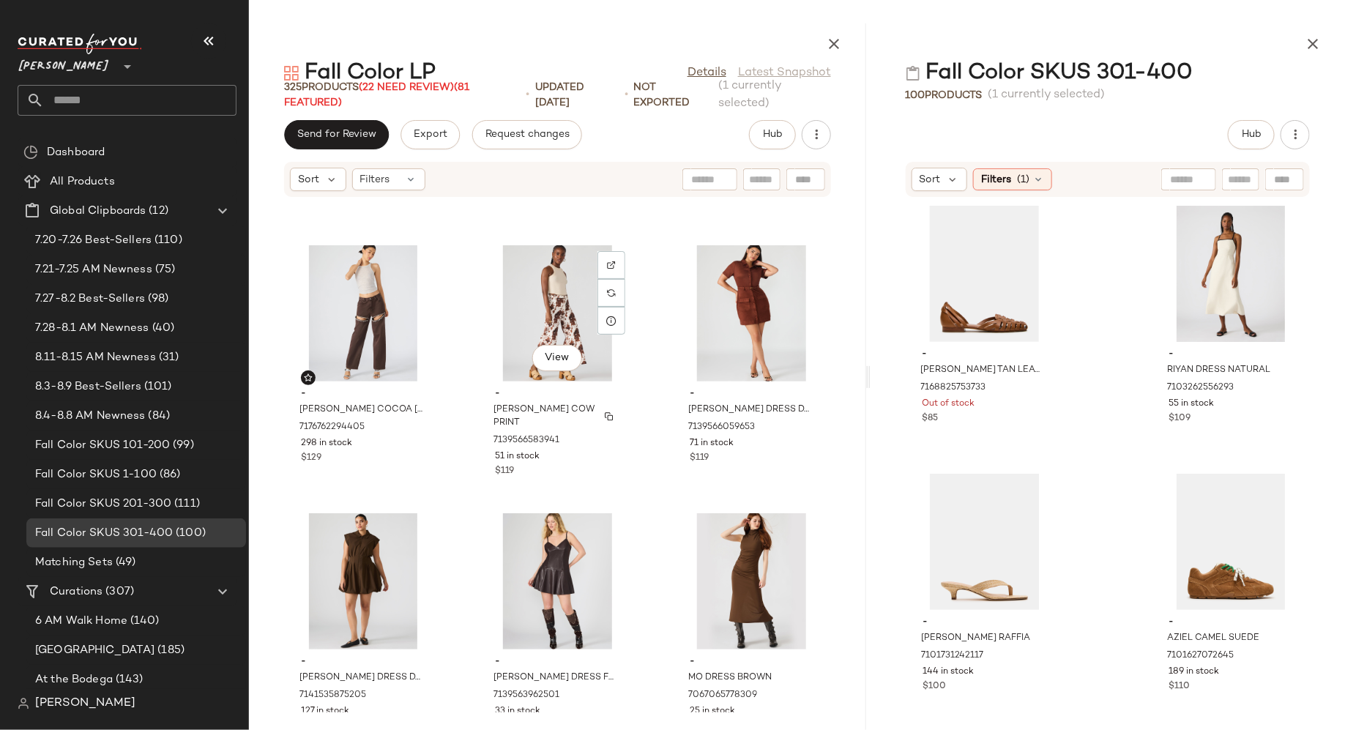
scroll to position [27316, 0]
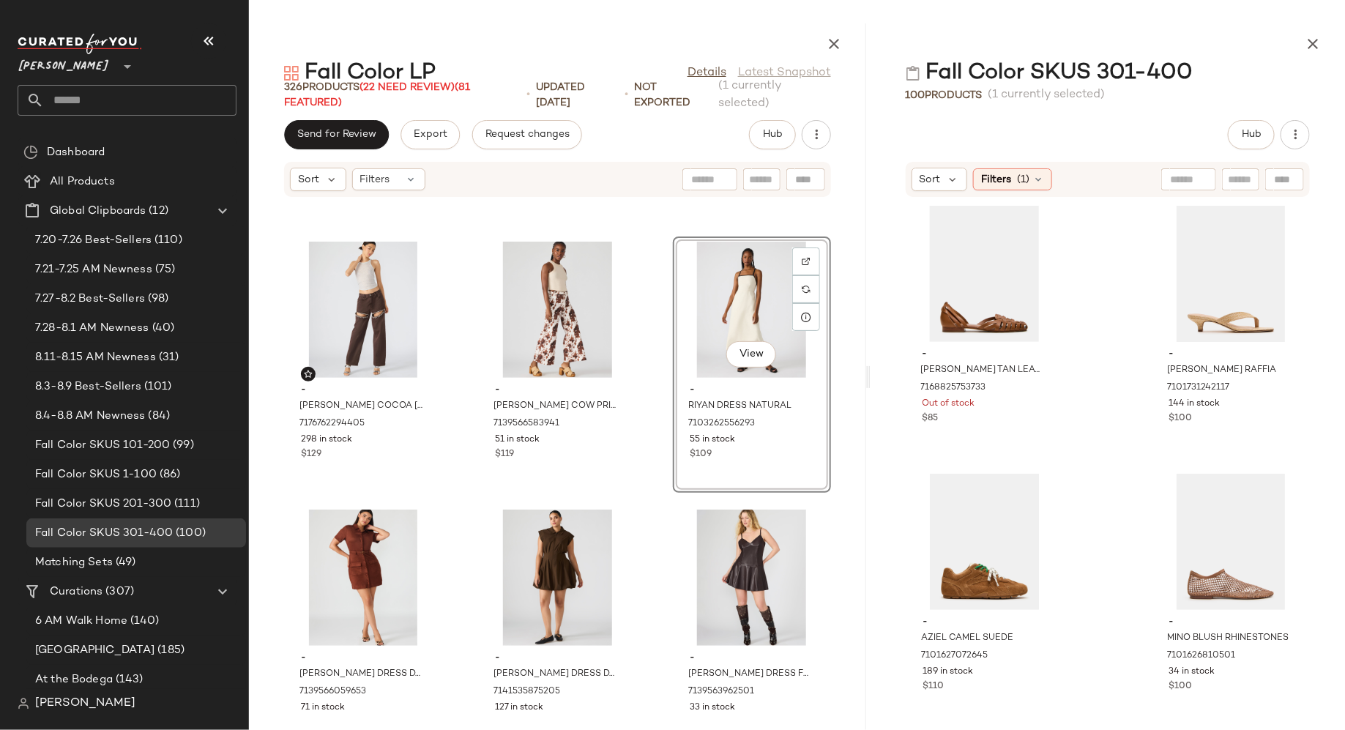
drag, startPoint x: 1178, startPoint y: 291, endPoint x: 1014, endPoint y: 1, distance: 333.2
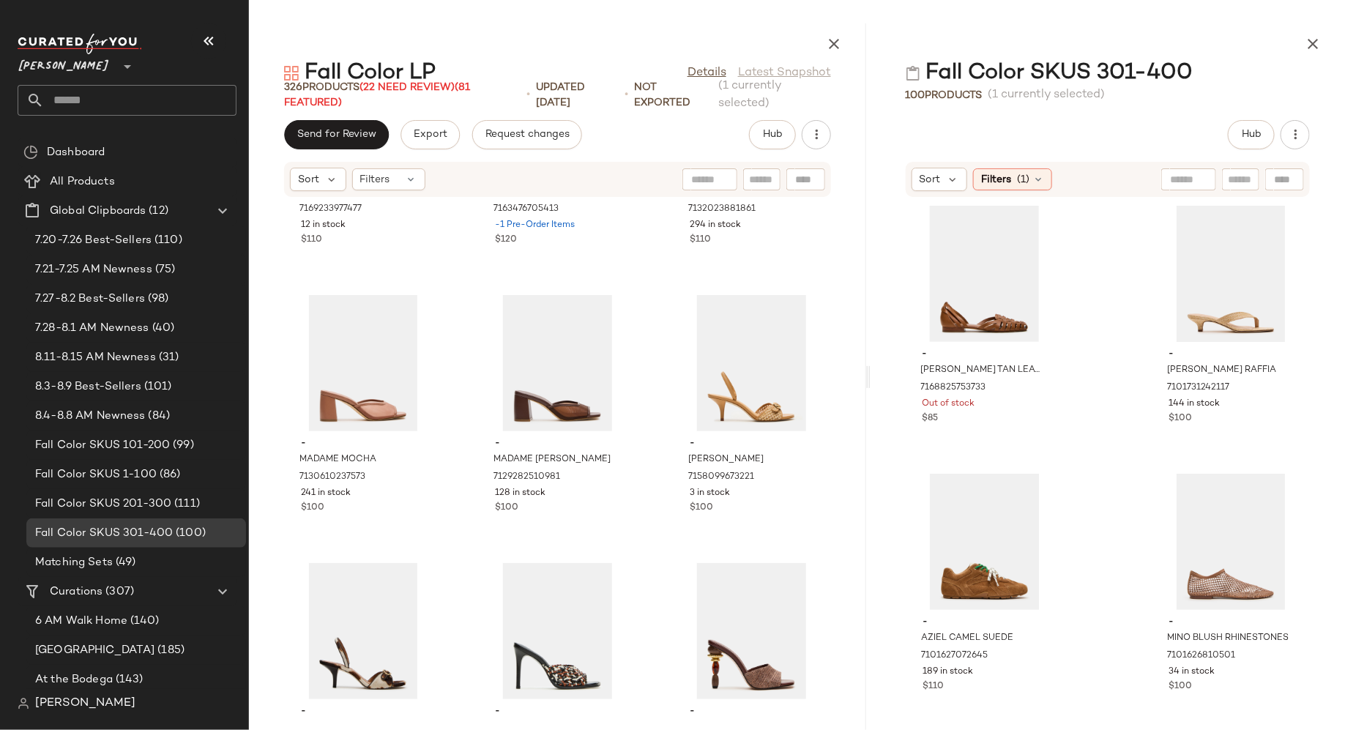
scroll to position [13329, 0]
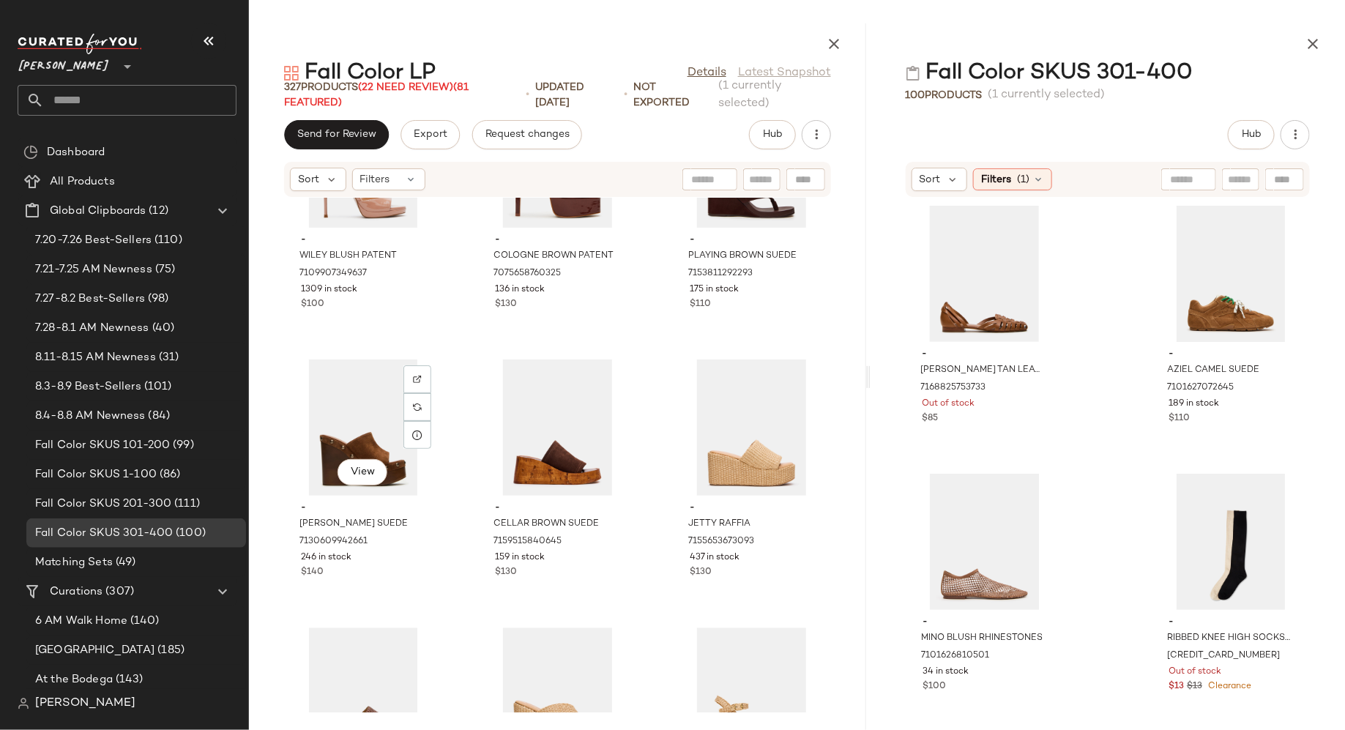
scroll to position [15148, 0]
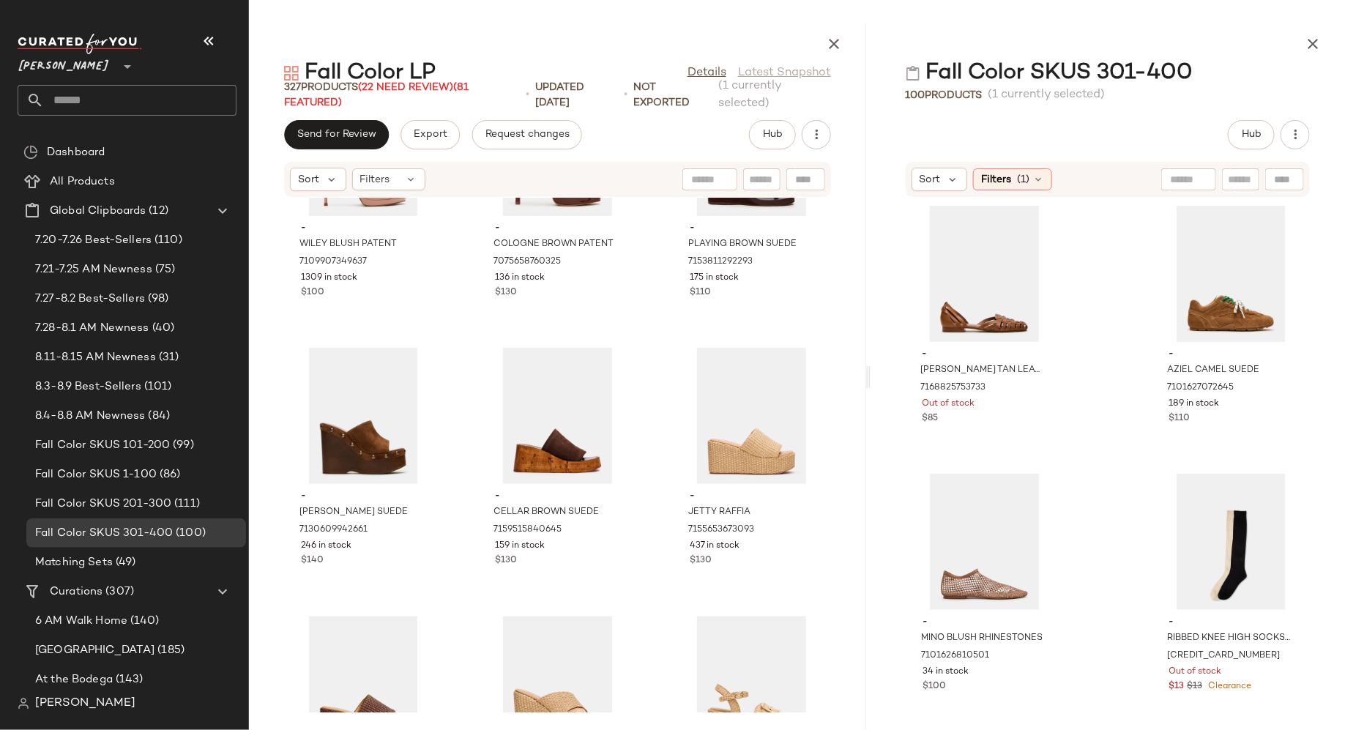
drag, startPoint x: 1190, startPoint y: 285, endPoint x: 1051, endPoint y: 9, distance: 309.2
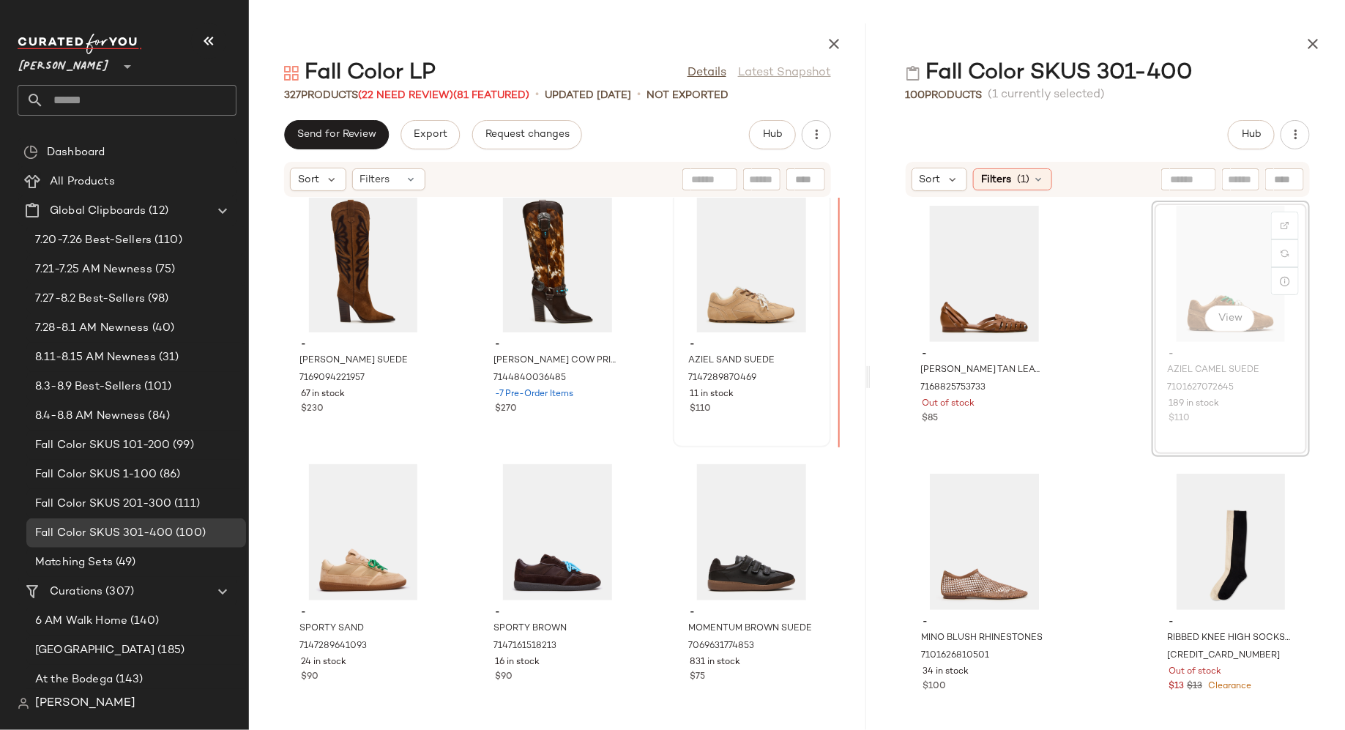
scroll to position [23067, 0]
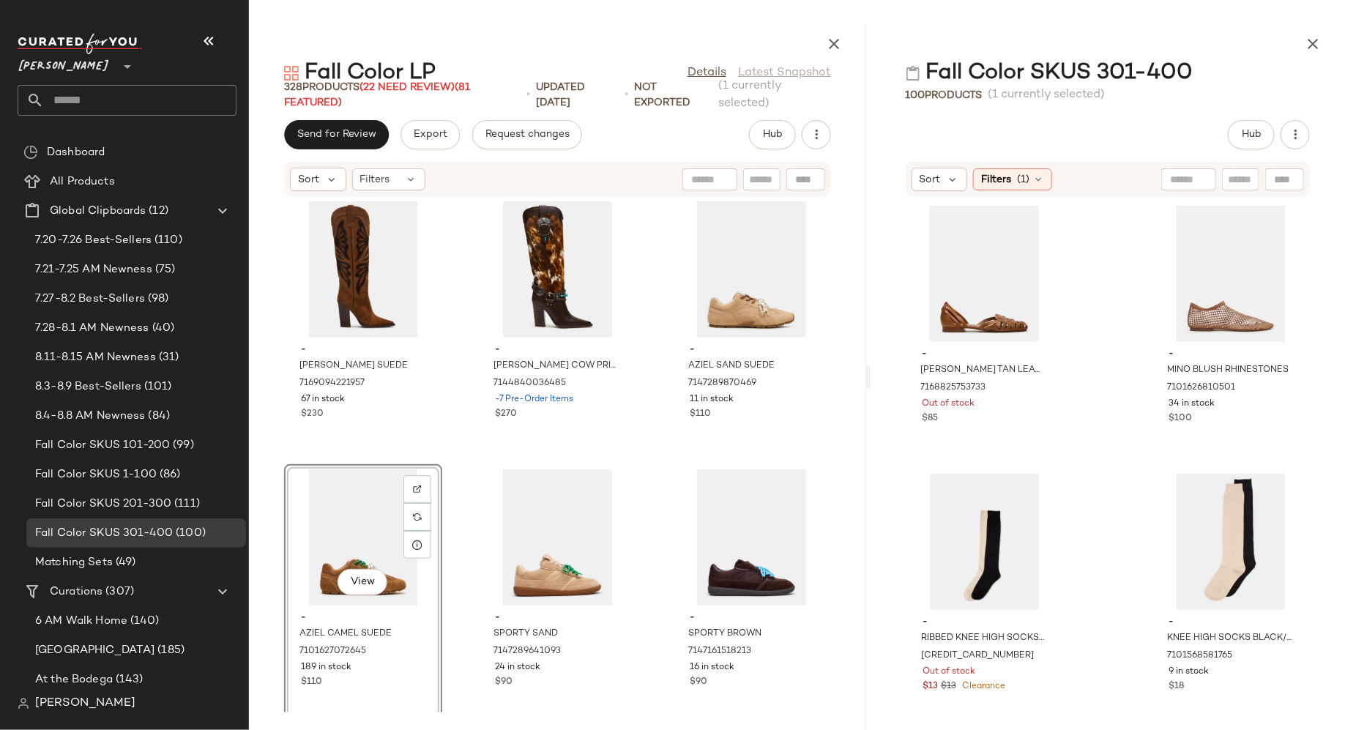
drag, startPoint x: 1170, startPoint y: 296, endPoint x: 1003, endPoint y: 4, distance: 335.5
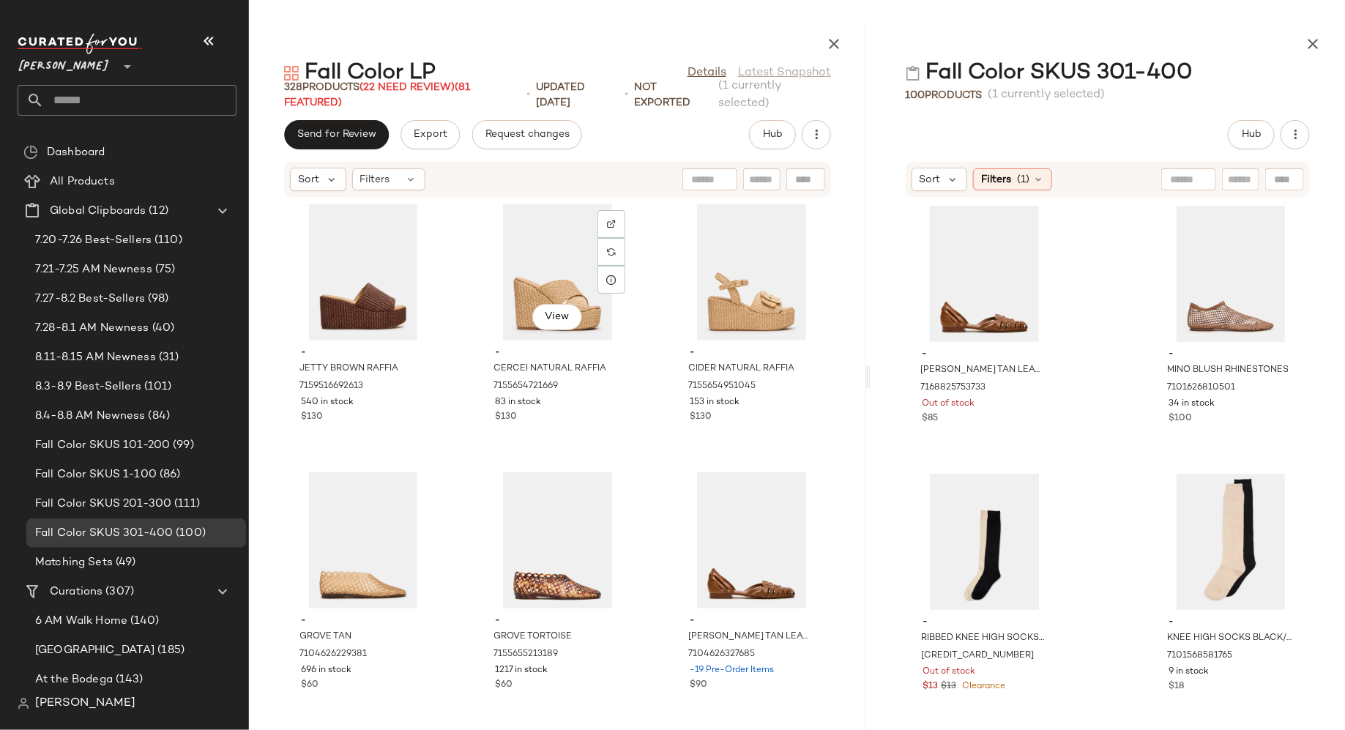
scroll to position [15562, 0]
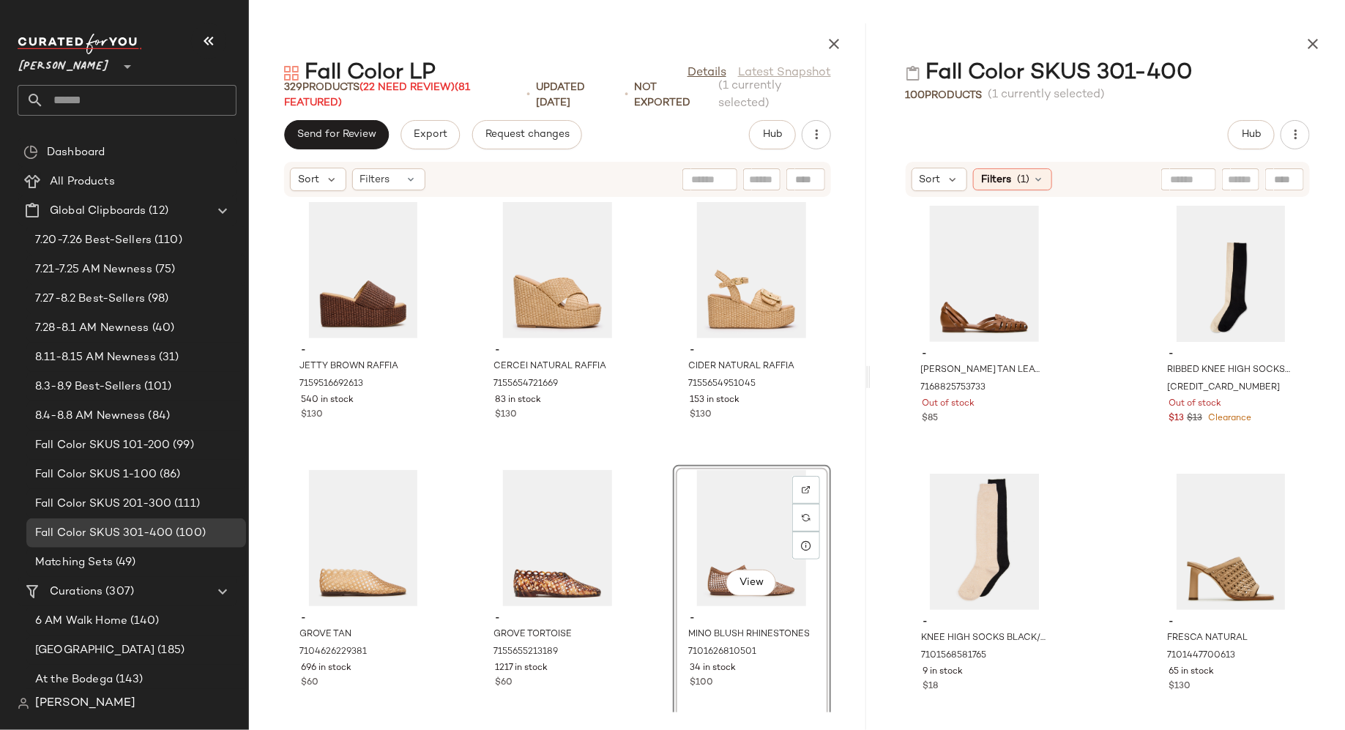
drag, startPoint x: 1182, startPoint y: 295, endPoint x: 1030, endPoint y: 1, distance: 331.1
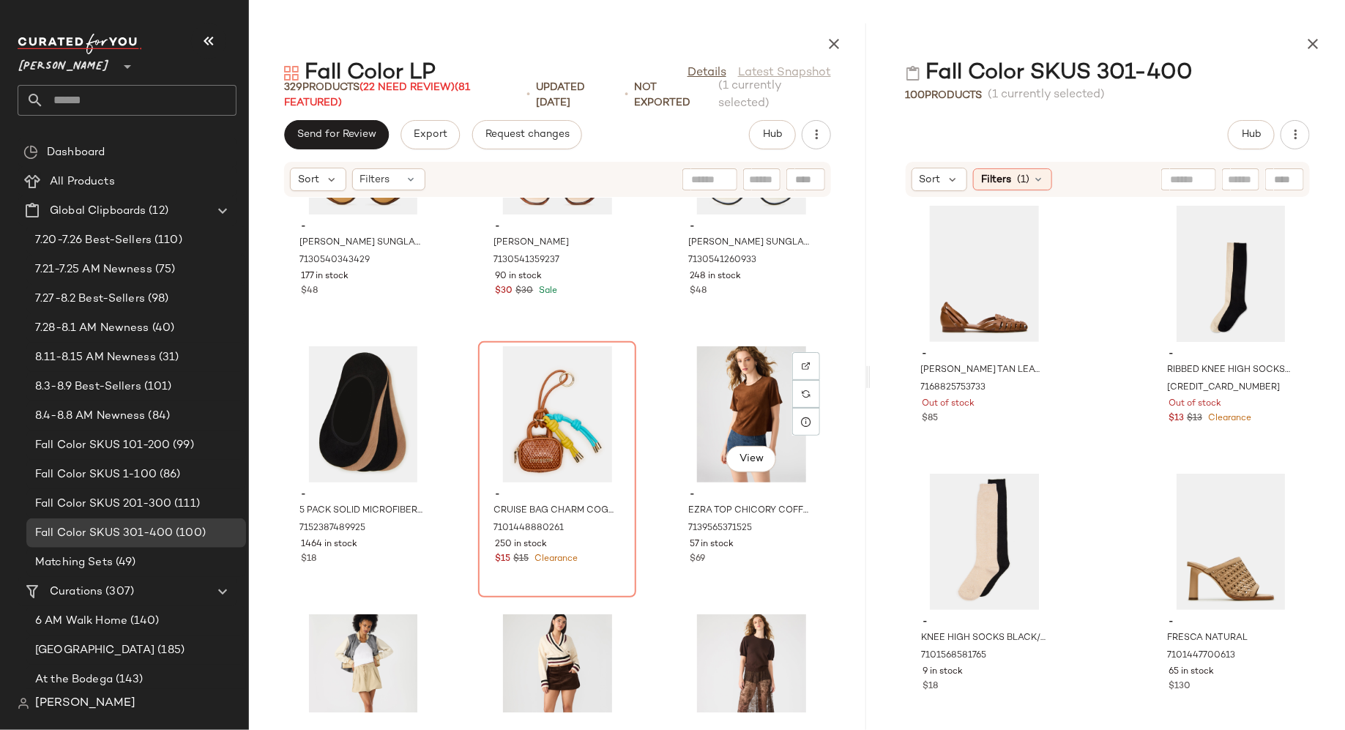
scroll to position [26676, 0]
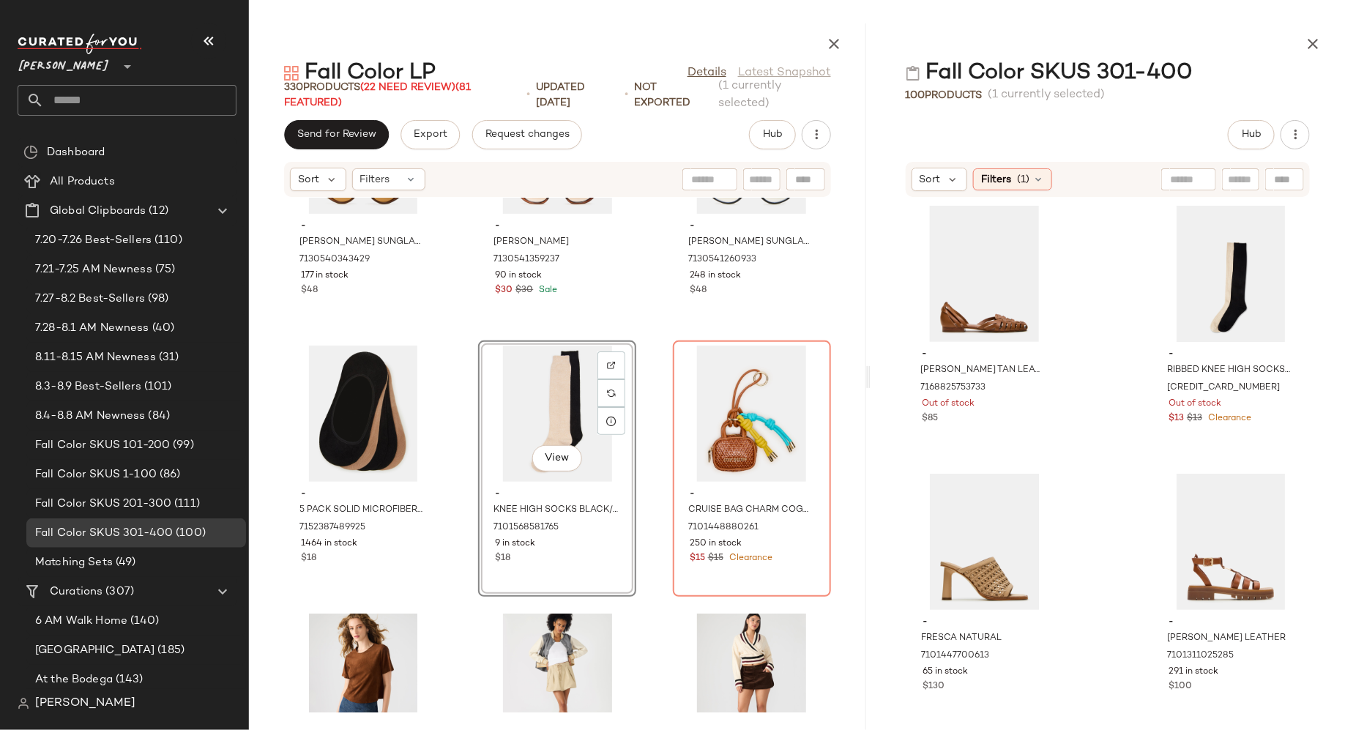
drag, startPoint x: 966, startPoint y: 540, endPoint x: 1105, endPoint y: 3, distance: 555.3
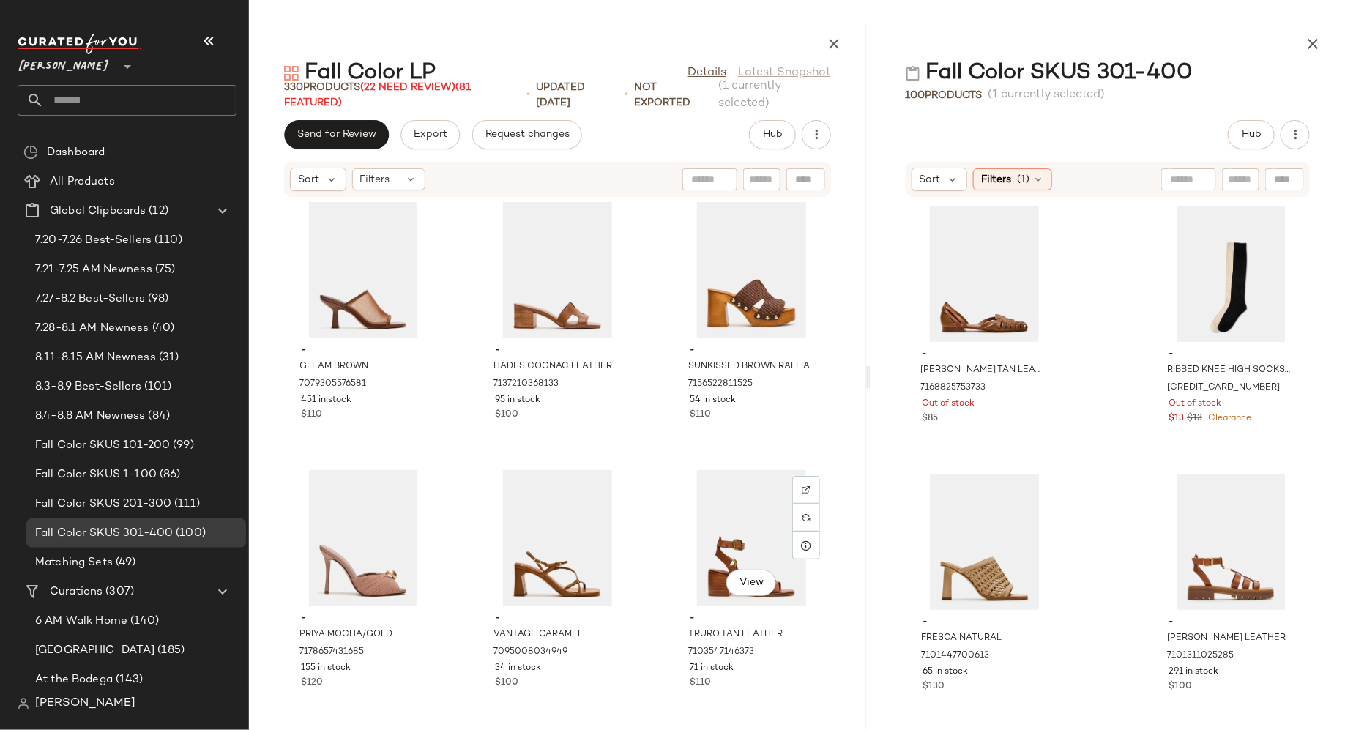
scroll to position [14219, 0]
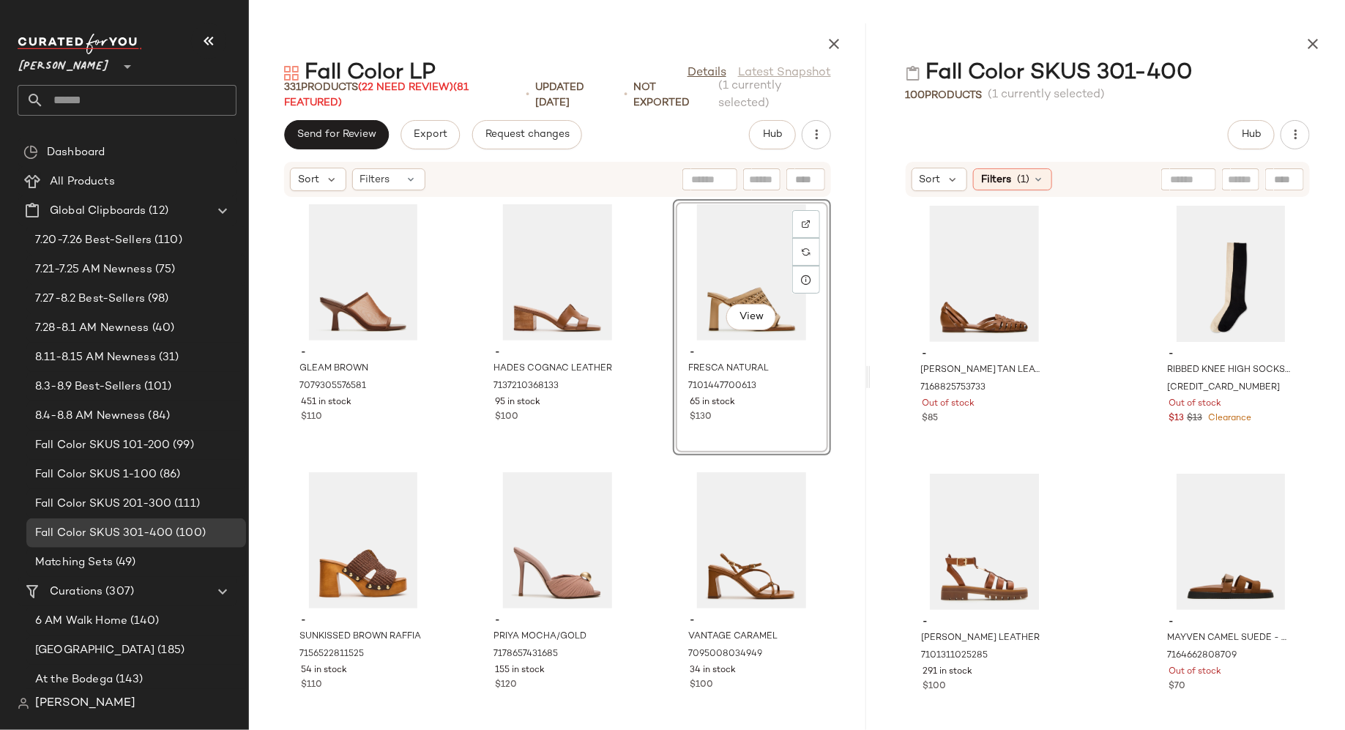
drag, startPoint x: 952, startPoint y: 565, endPoint x: 1044, endPoint y: 12, distance: 560.6
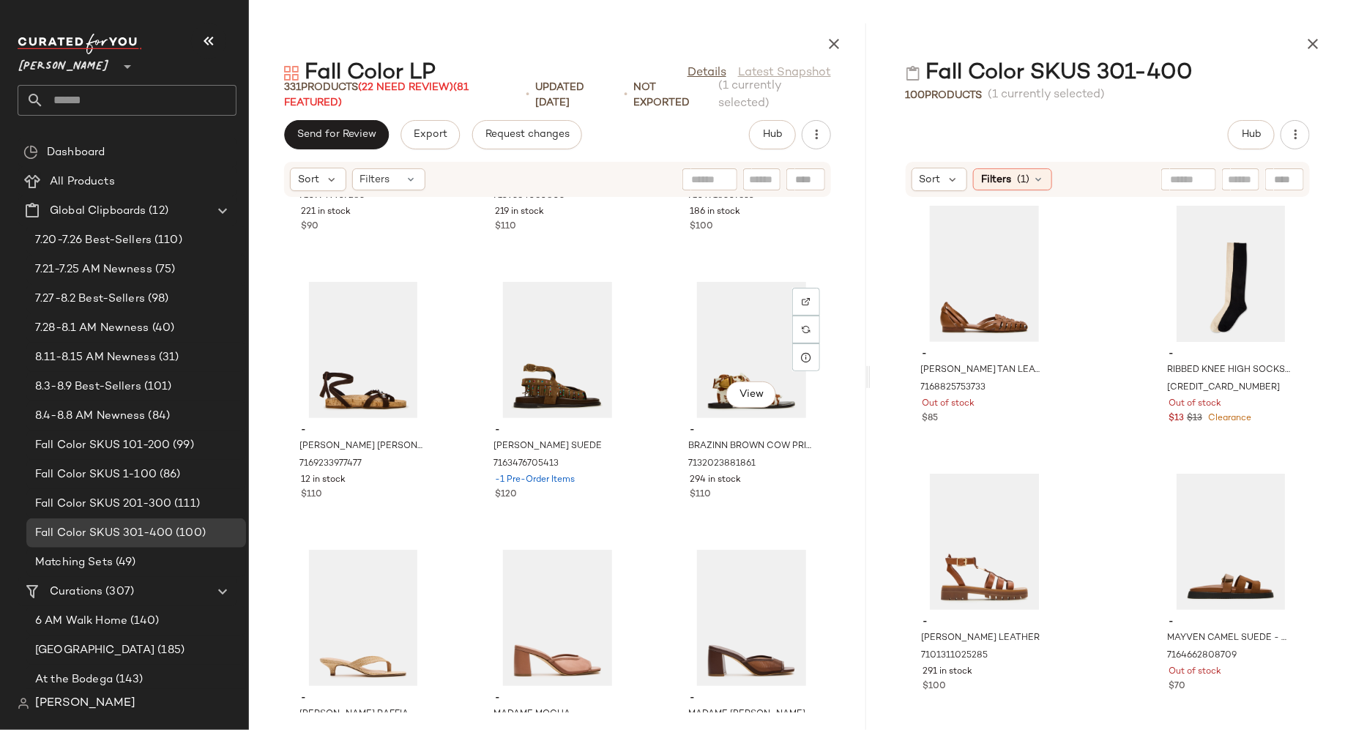
scroll to position [13077, 0]
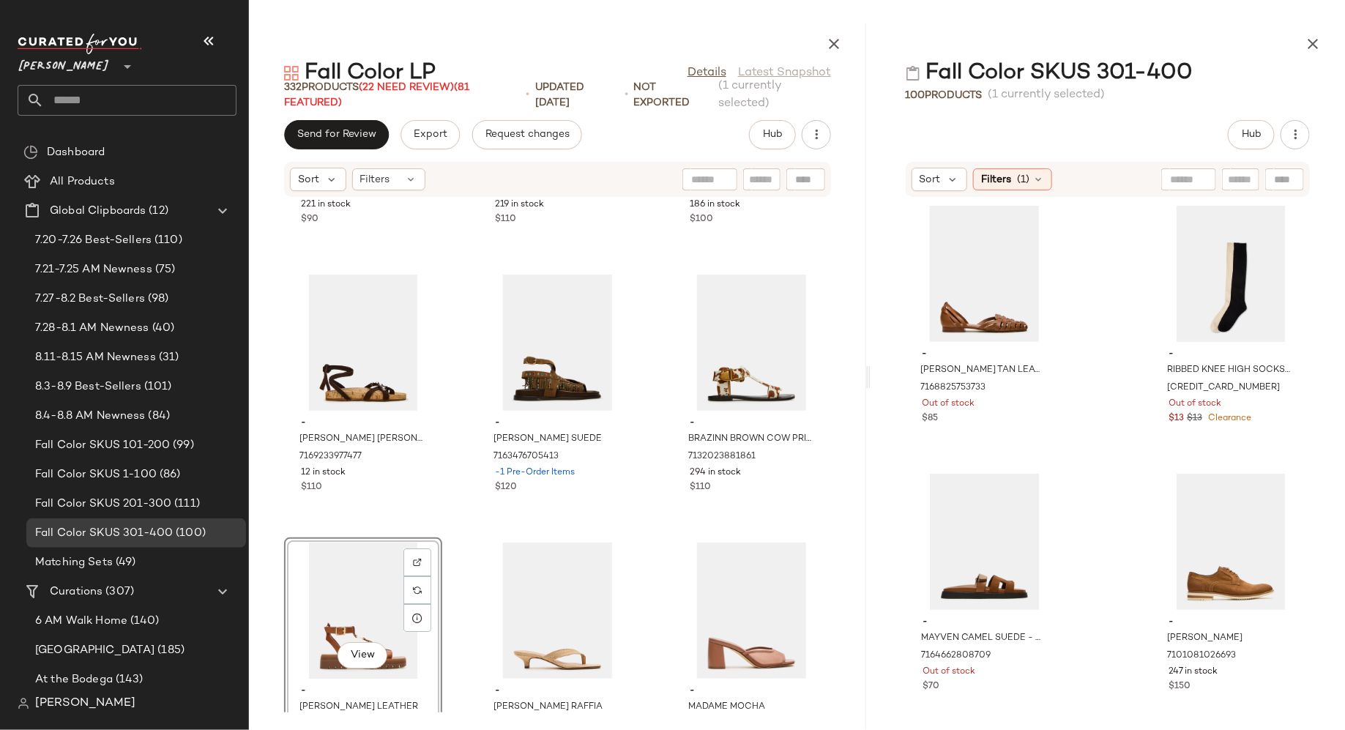
drag, startPoint x: 954, startPoint y: 552, endPoint x: 1036, endPoint y: 1, distance: 556.7
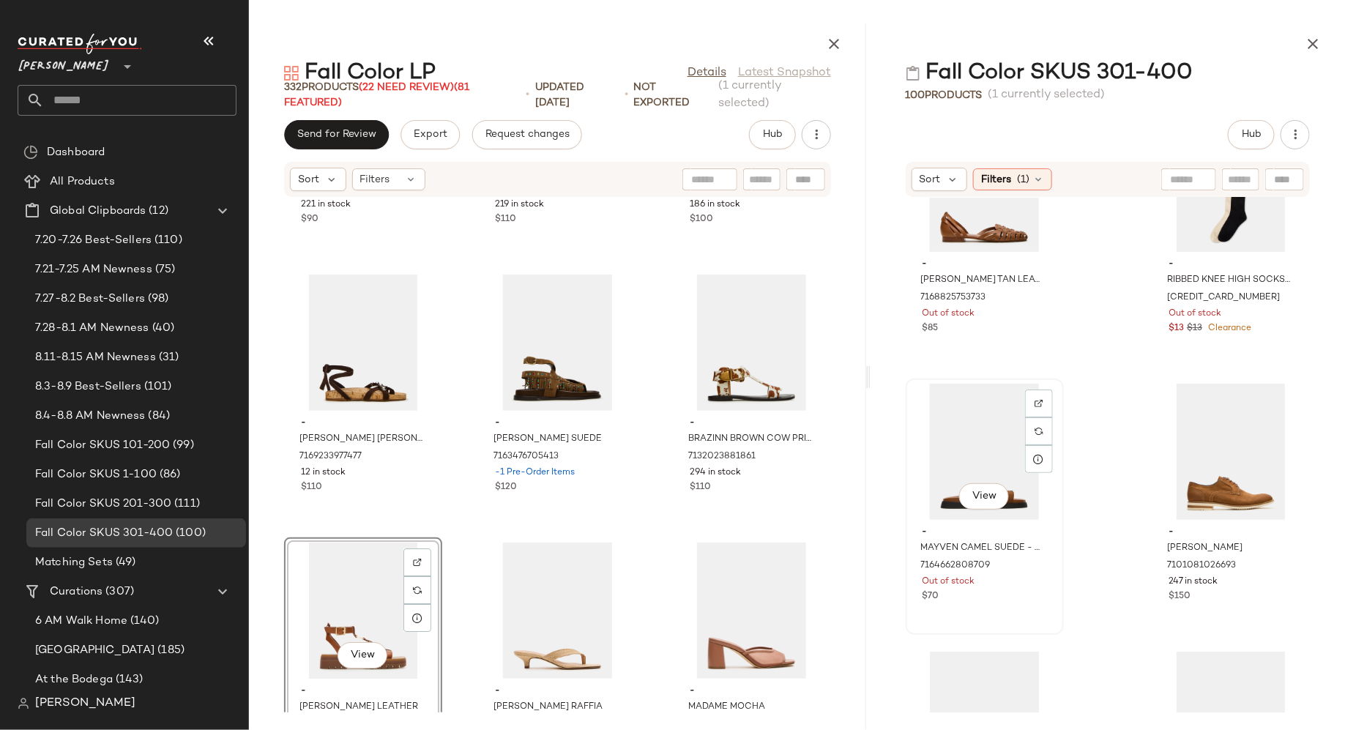
scroll to position [92, 0]
click at [767, 186] on input "Filter" at bounding box center [712, 179] width 124 height 15
type input "******"
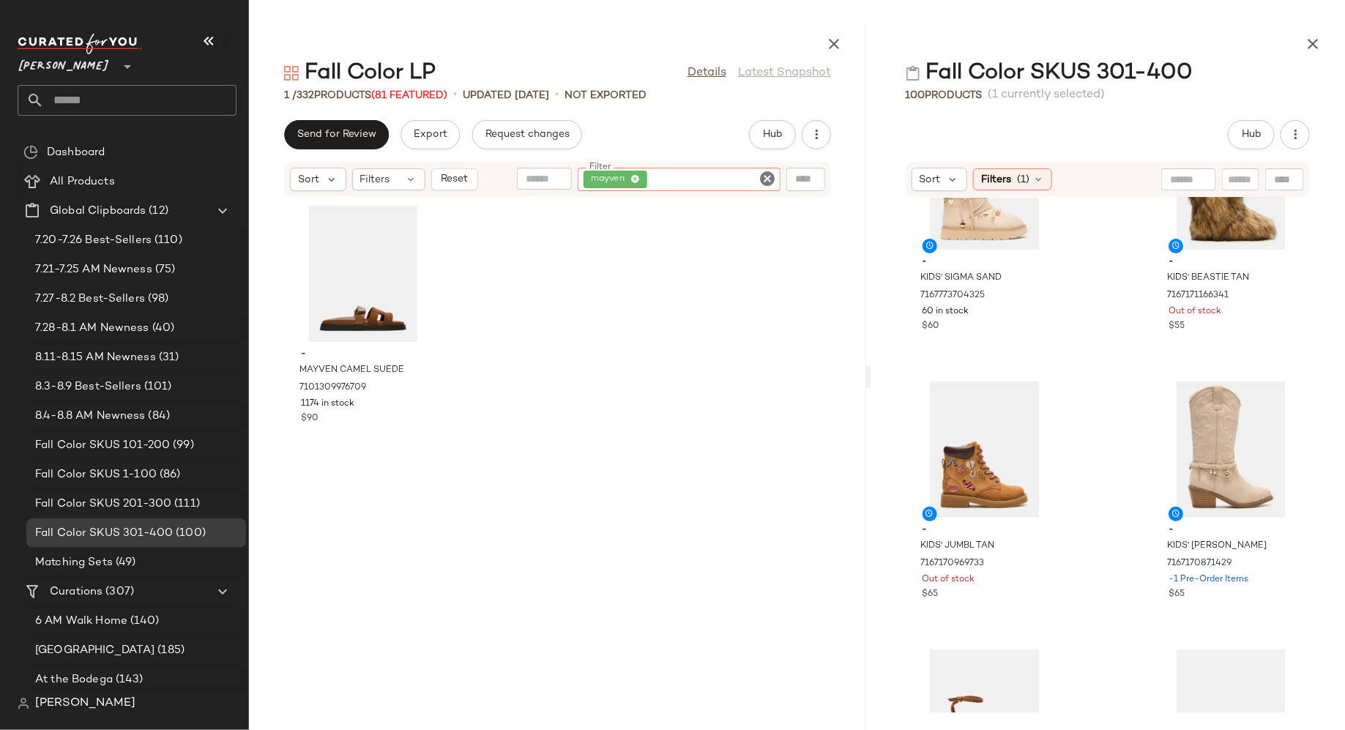
click at [770, 179] on icon "Clear Filter" at bounding box center [768, 179] width 18 height 18
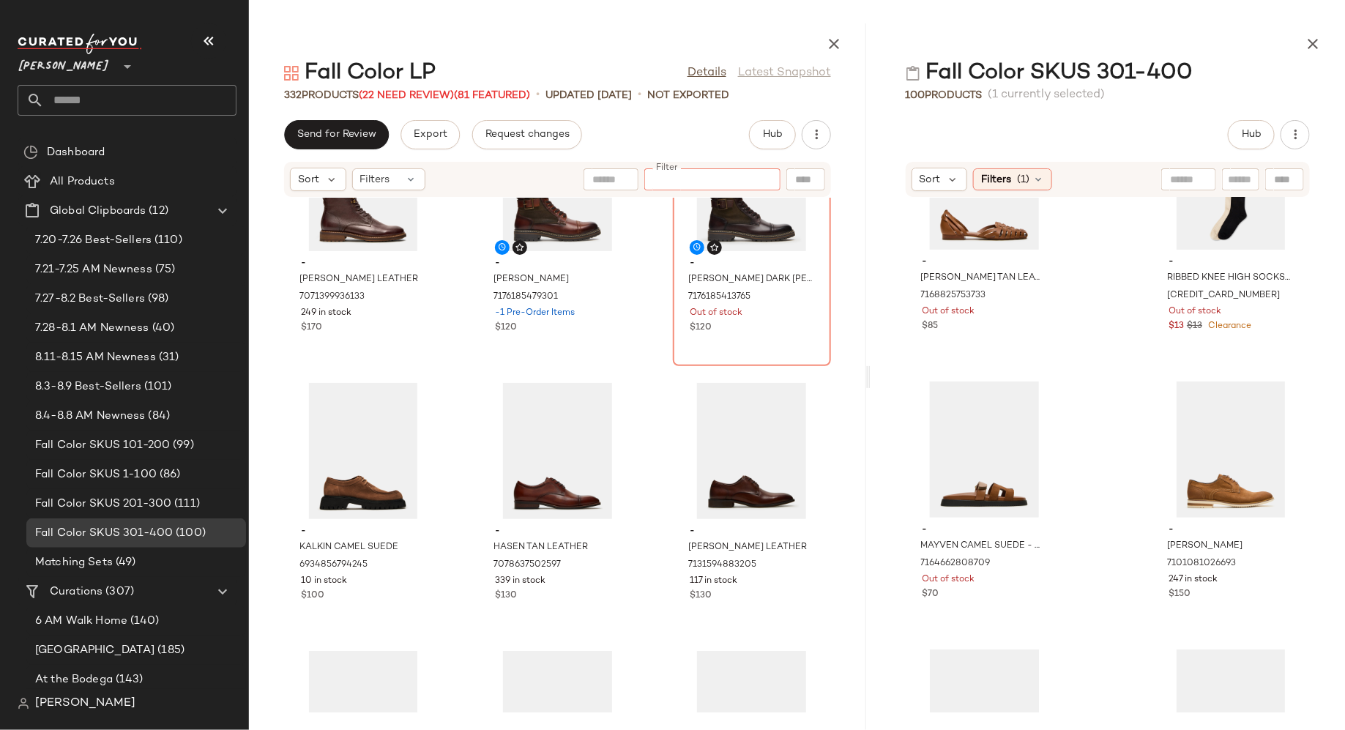
scroll to position [8144, 0]
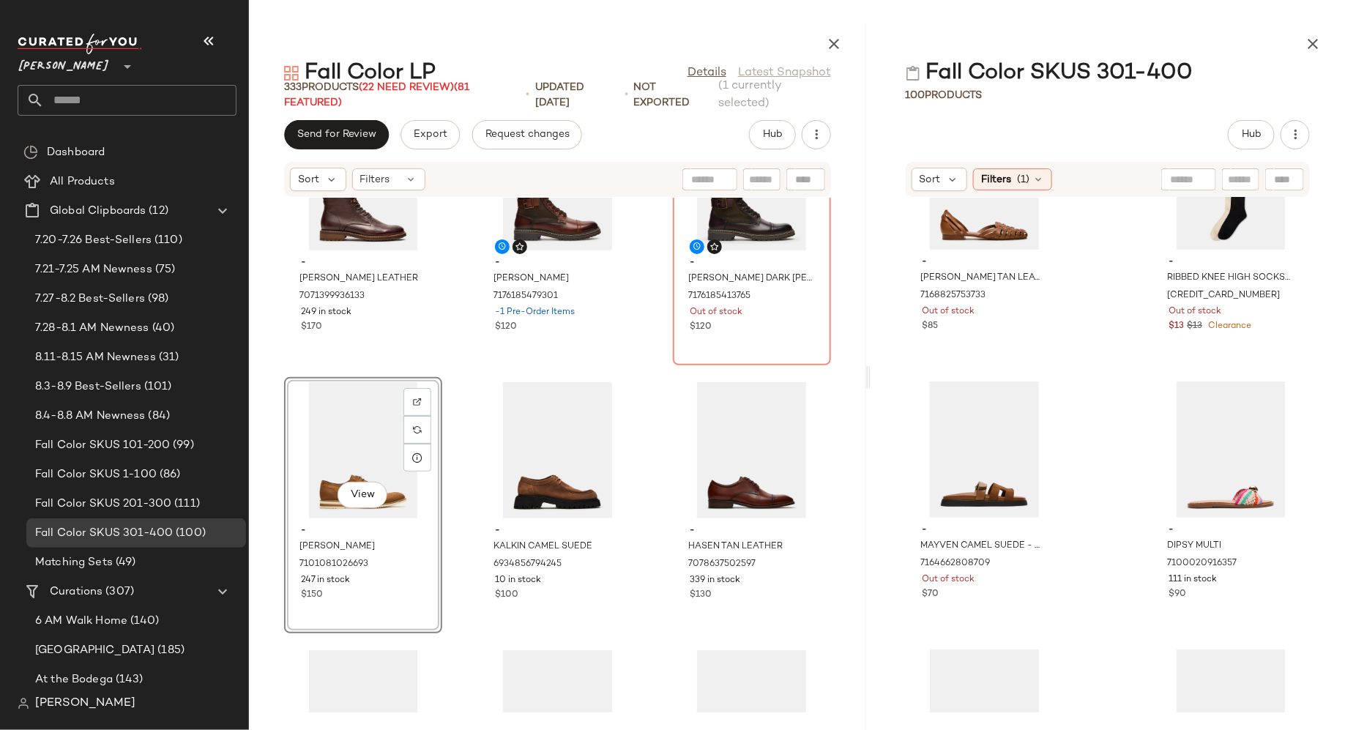
drag, startPoint x: 498, startPoint y: 472, endPoint x: 1062, endPoint y: 3, distance: 733.7
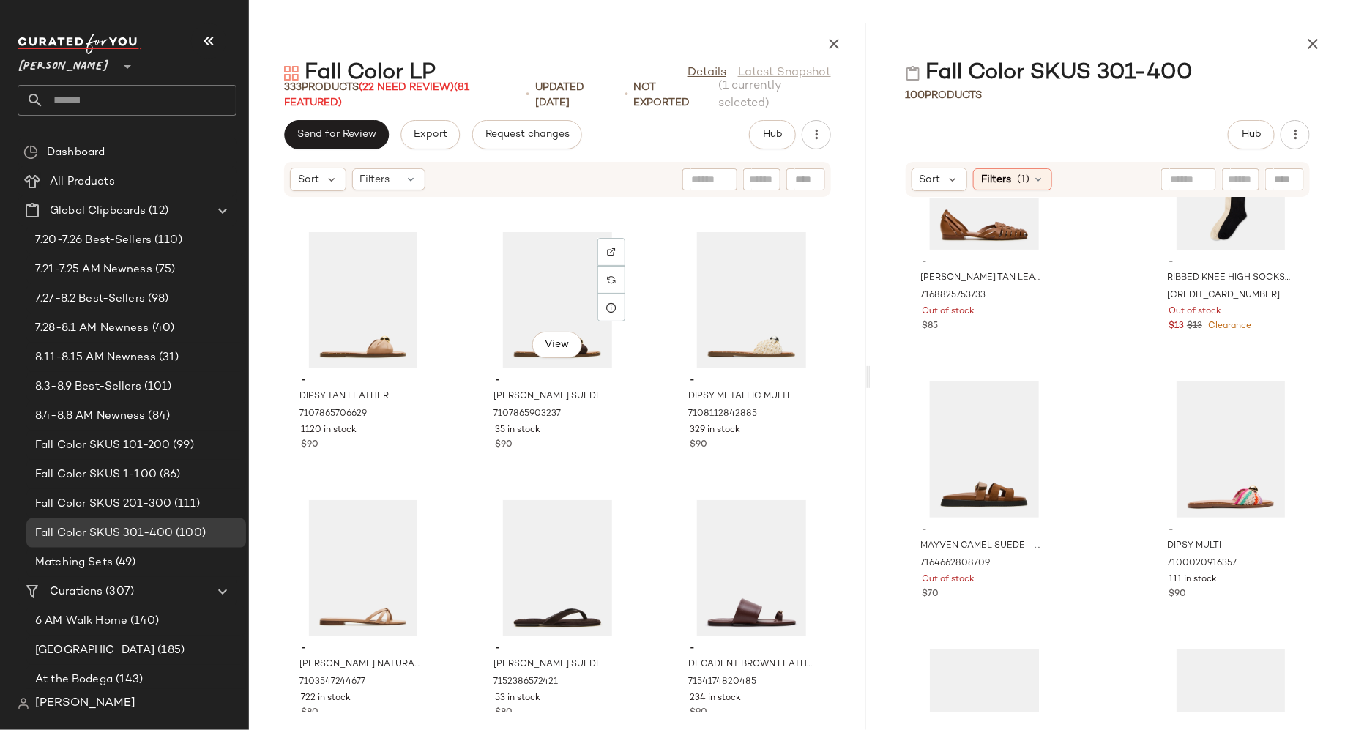
scroll to position [11512, 0]
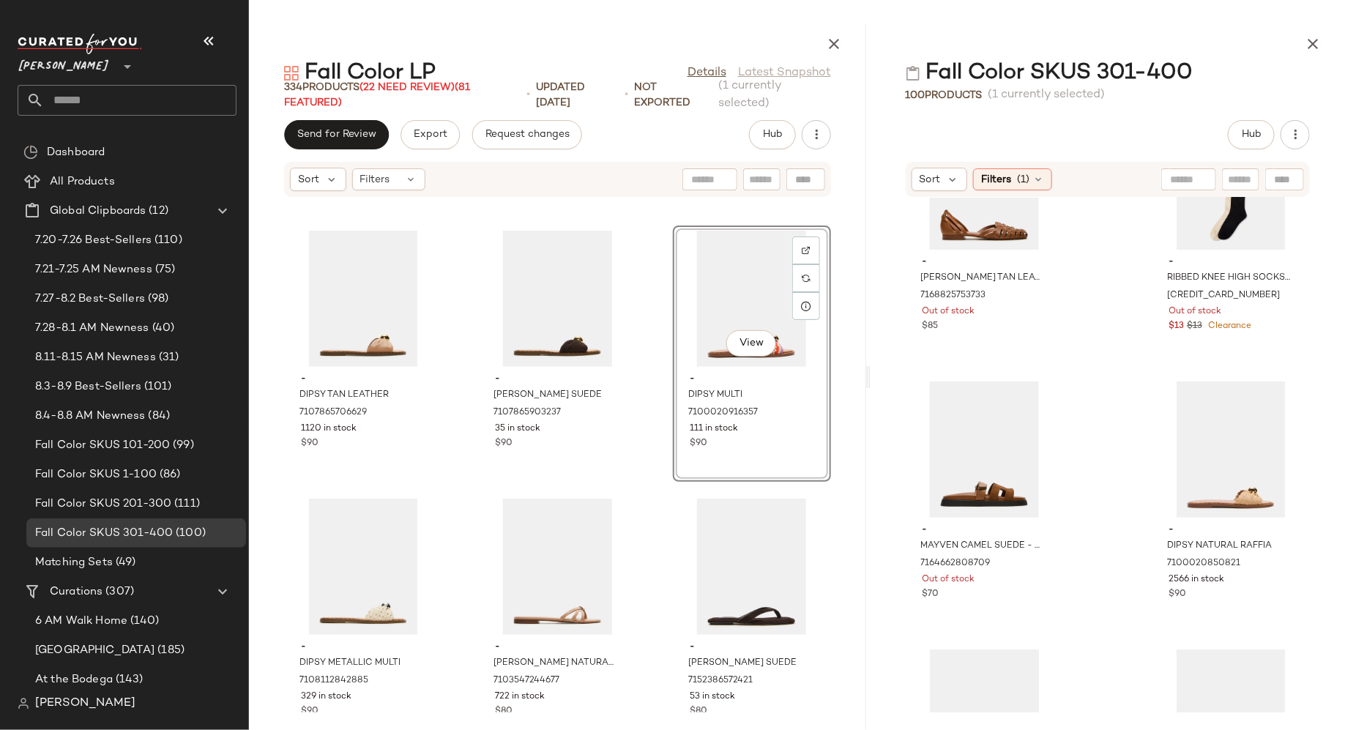
drag, startPoint x: 1182, startPoint y: 480, endPoint x: 1051, endPoint y: 4, distance: 494.4
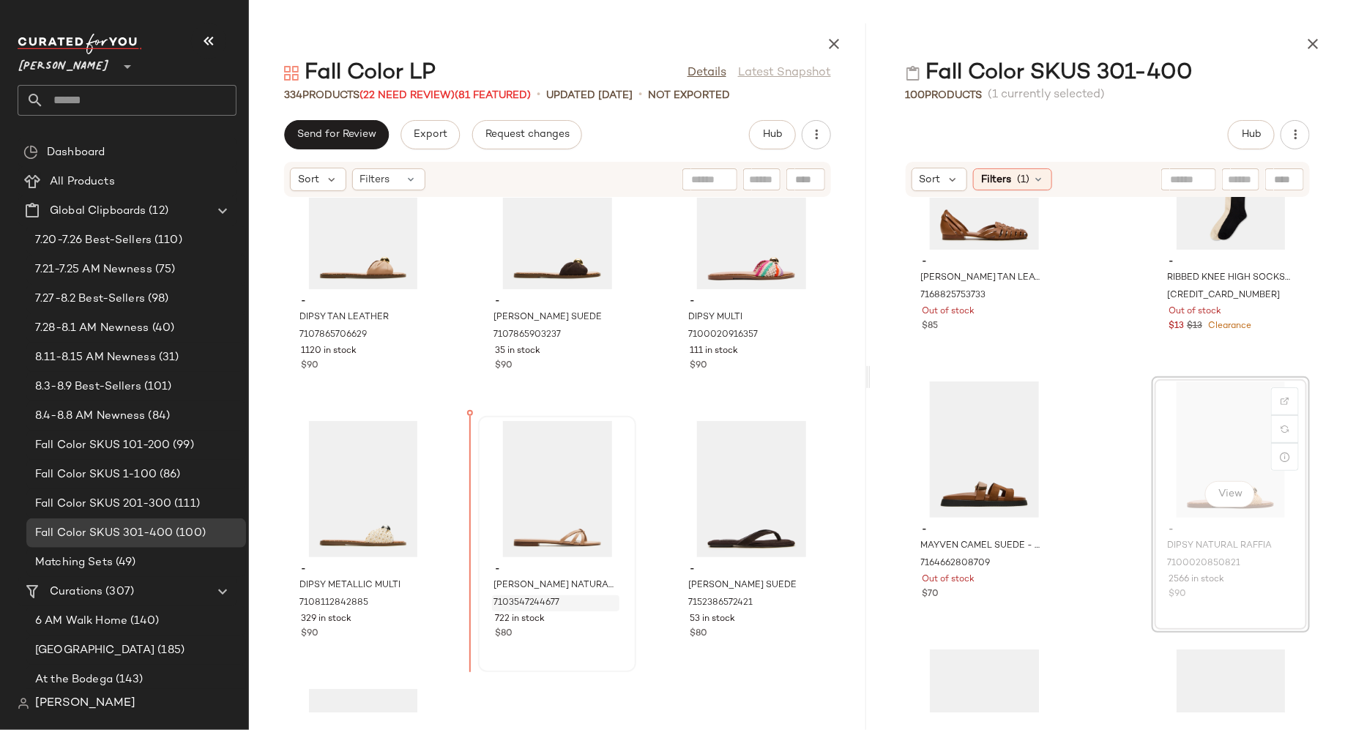
scroll to position [11599, 0]
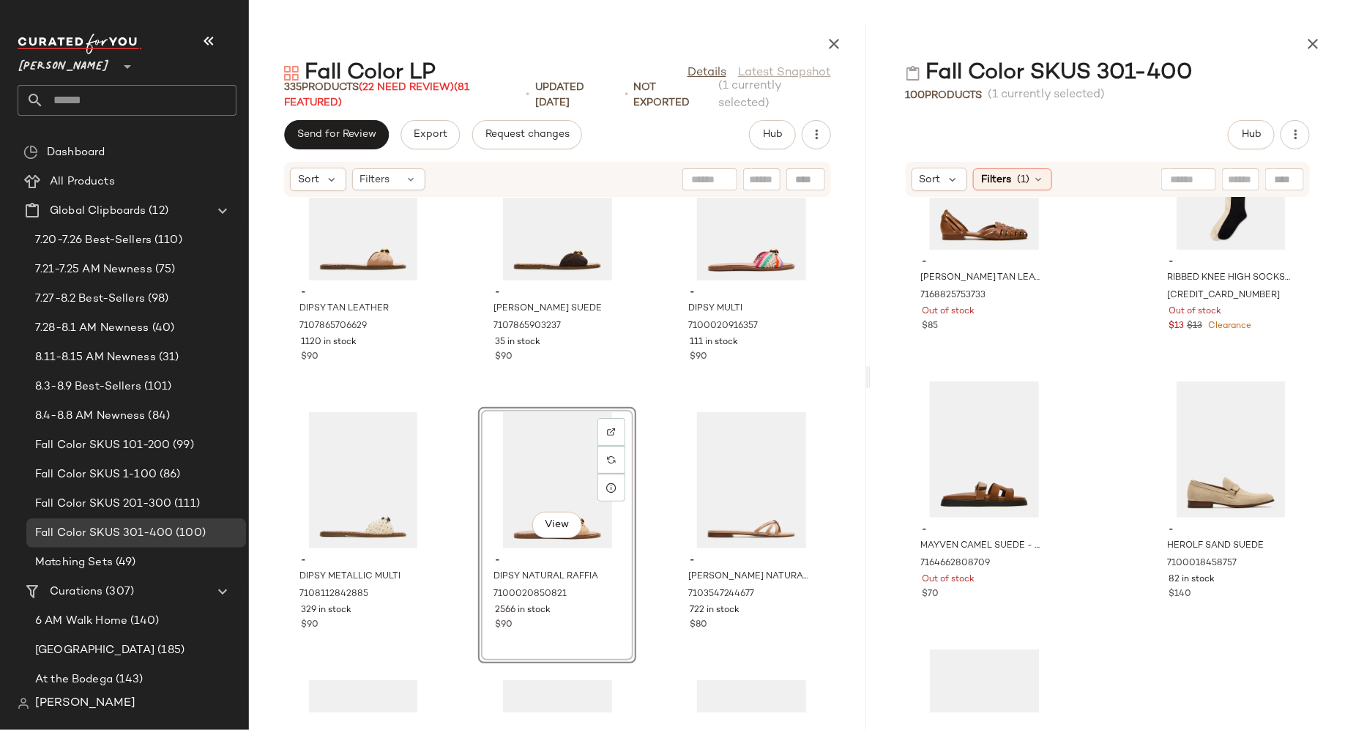
drag, startPoint x: 1187, startPoint y: 475, endPoint x: 1009, endPoint y: 11, distance: 496.6
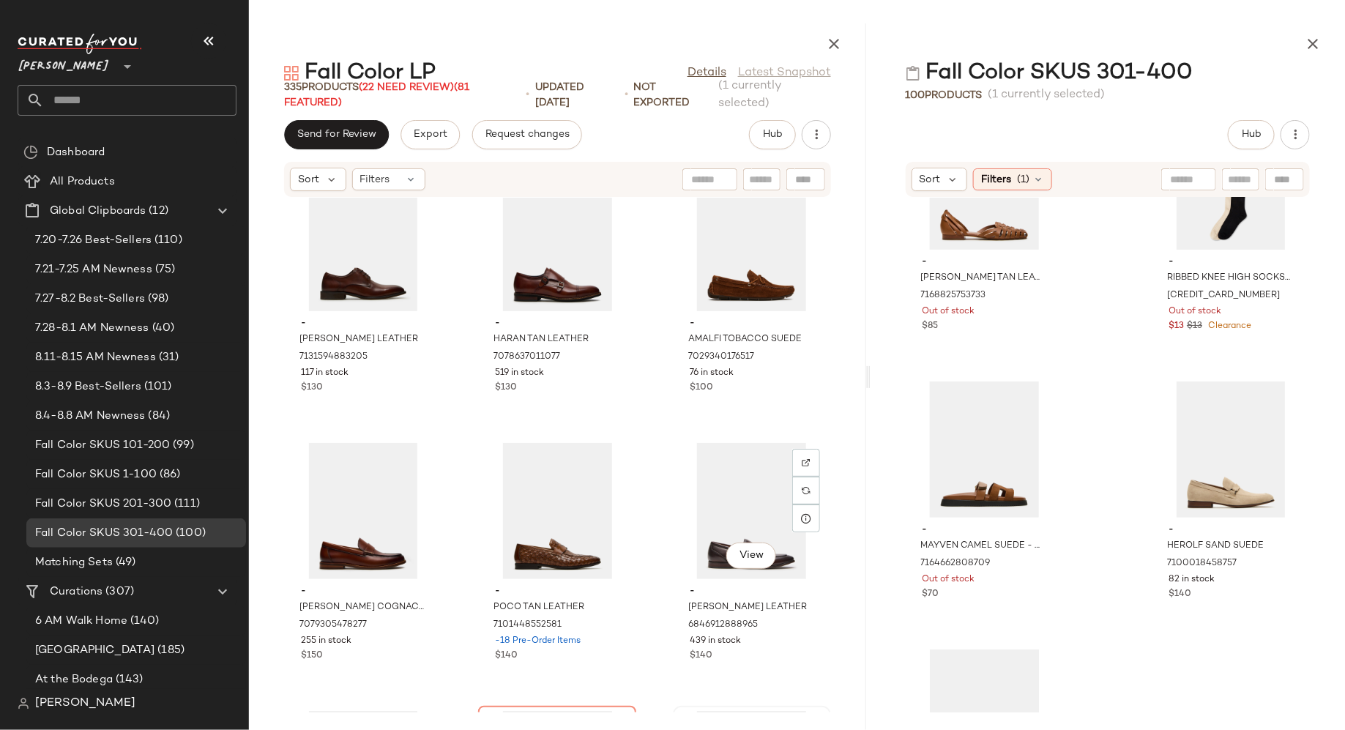
scroll to position [8626, 0]
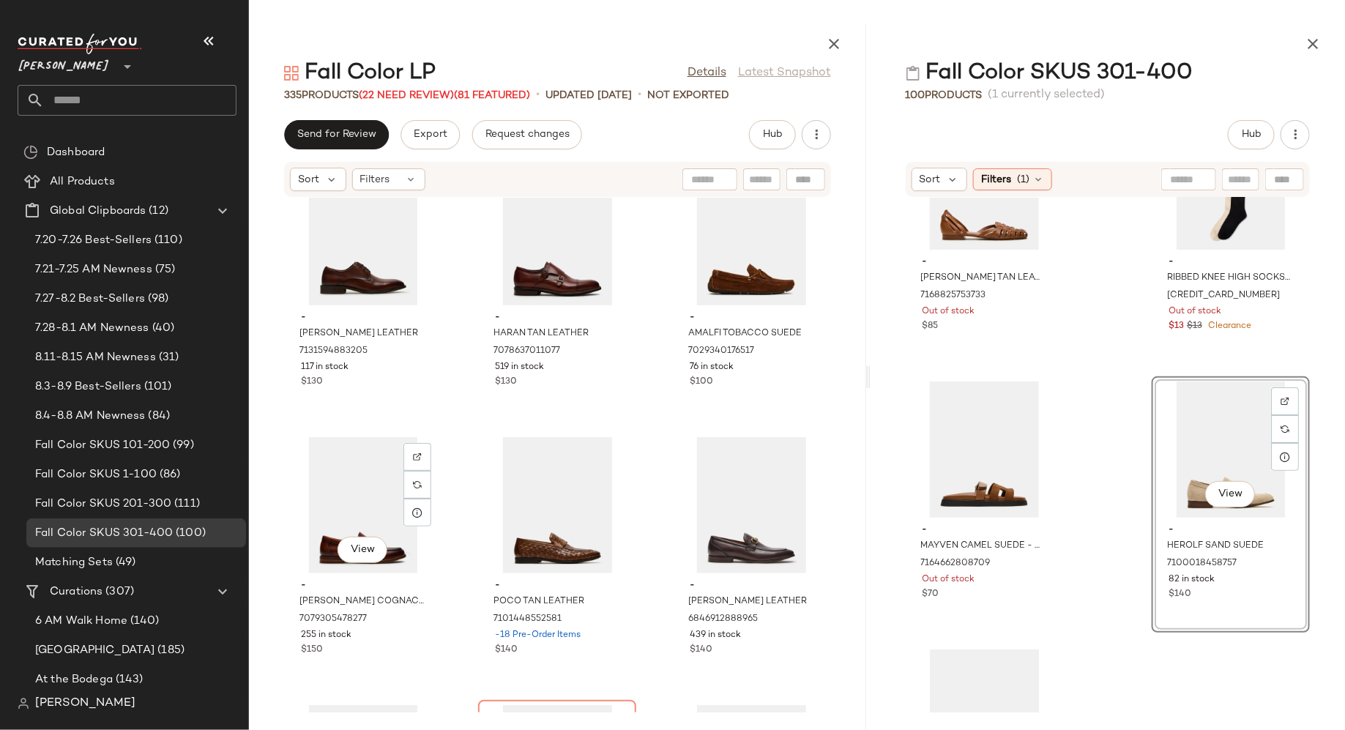
scroll to position [12, 0]
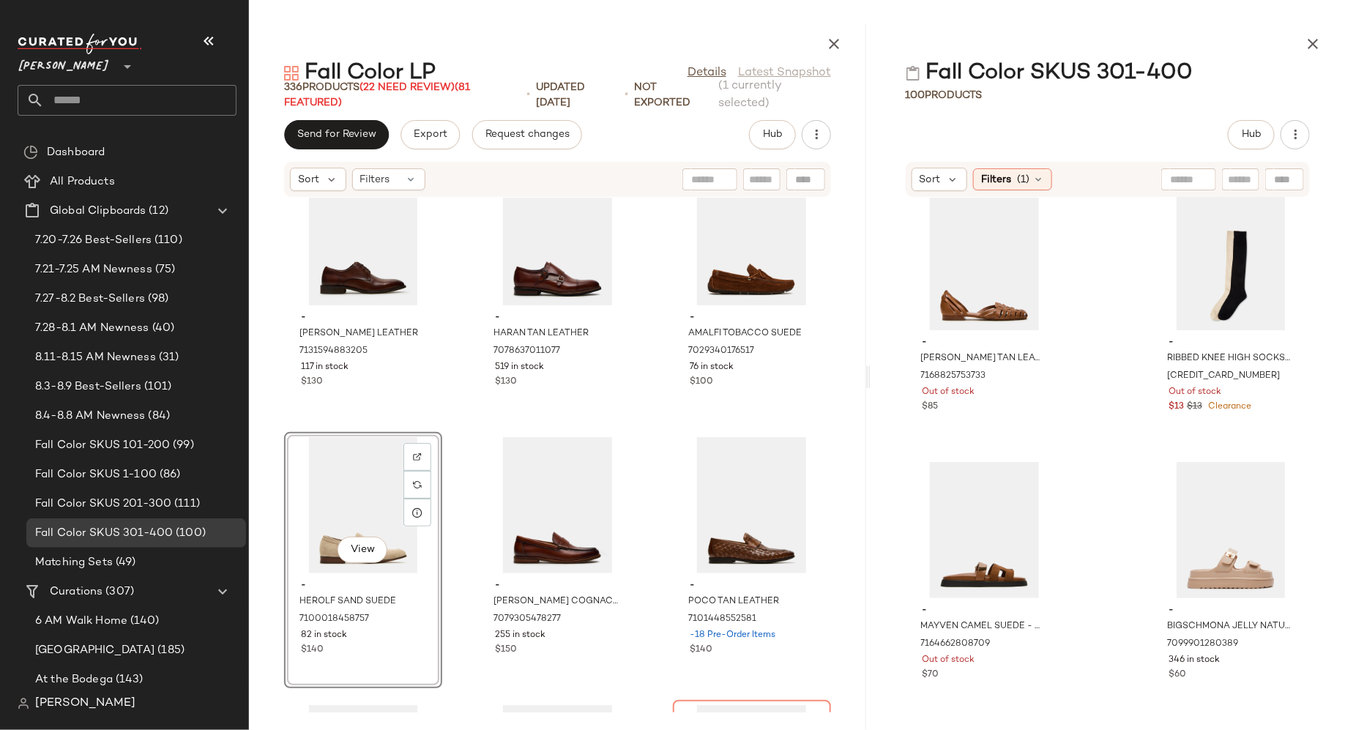
drag, startPoint x: 494, startPoint y: 529, endPoint x: 936, endPoint y: 20, distance: 674.9
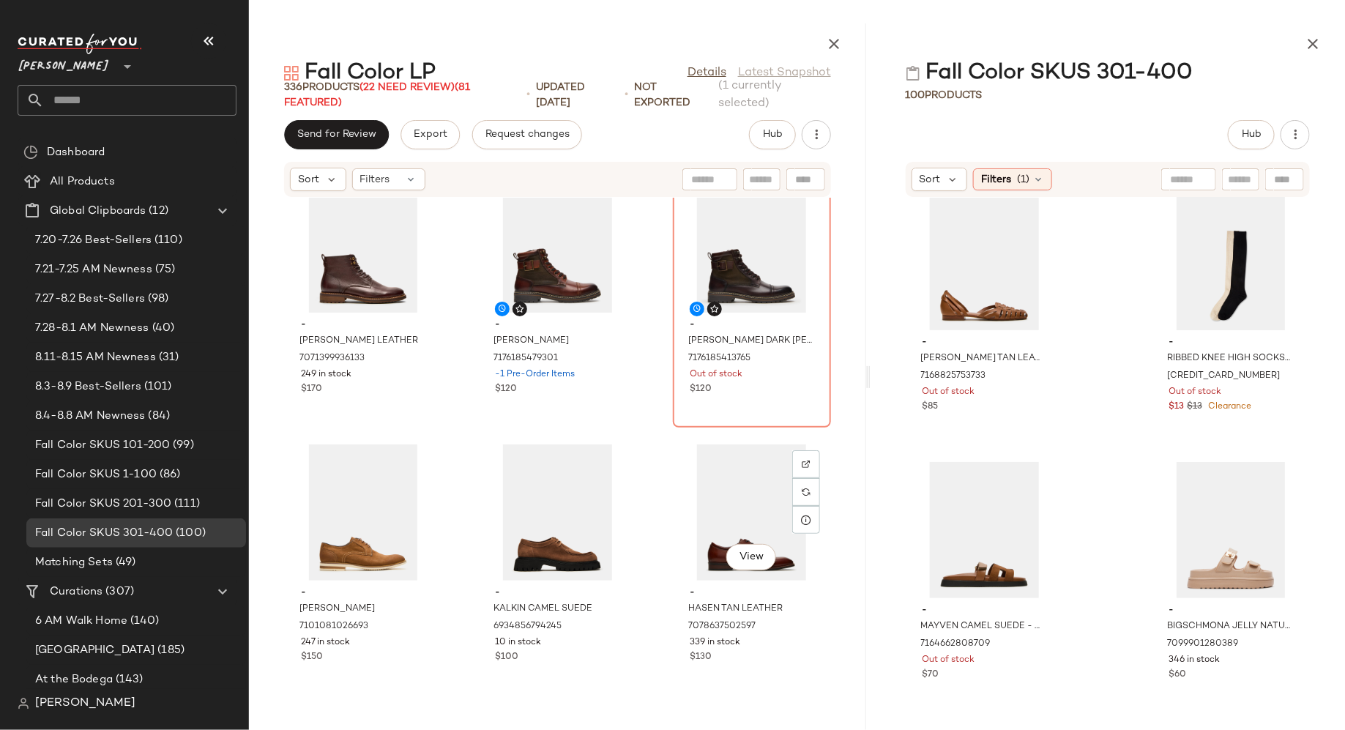
scroll to position [8076, 0]
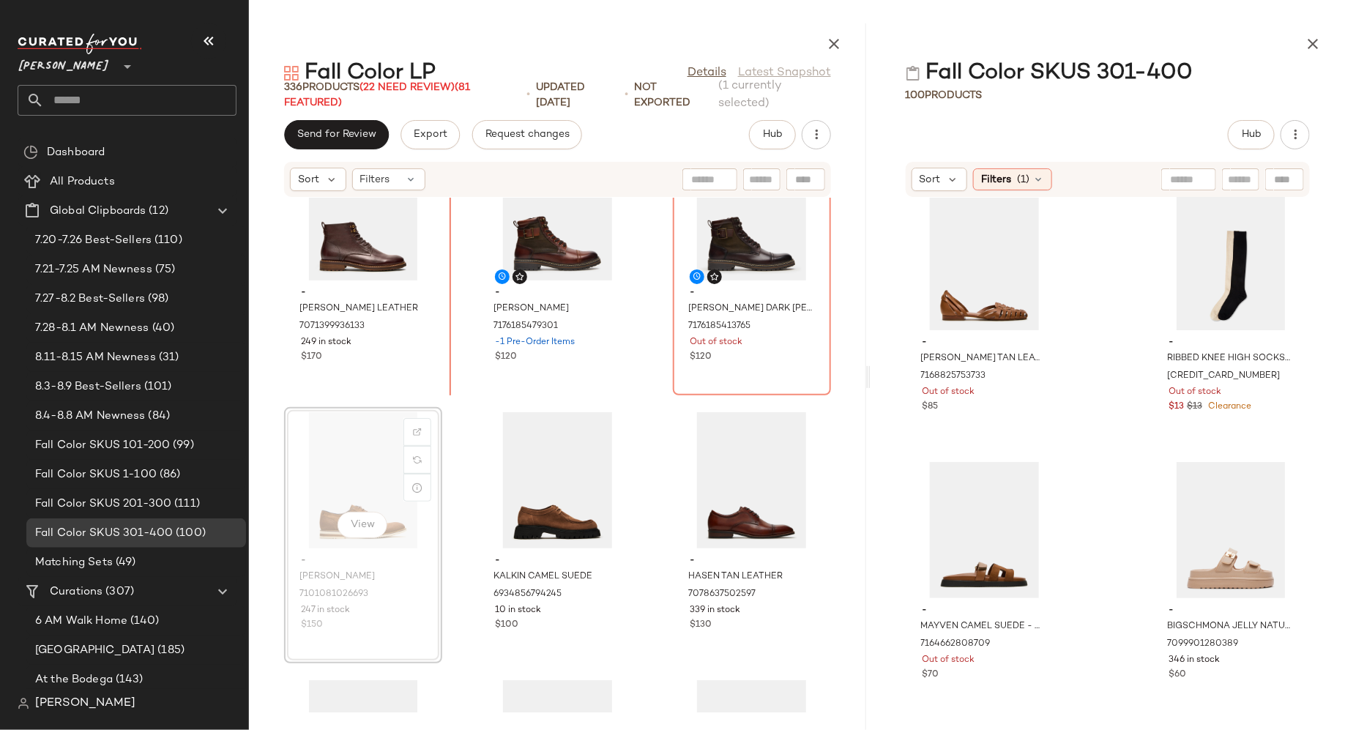
scroll to position [8122, 0]
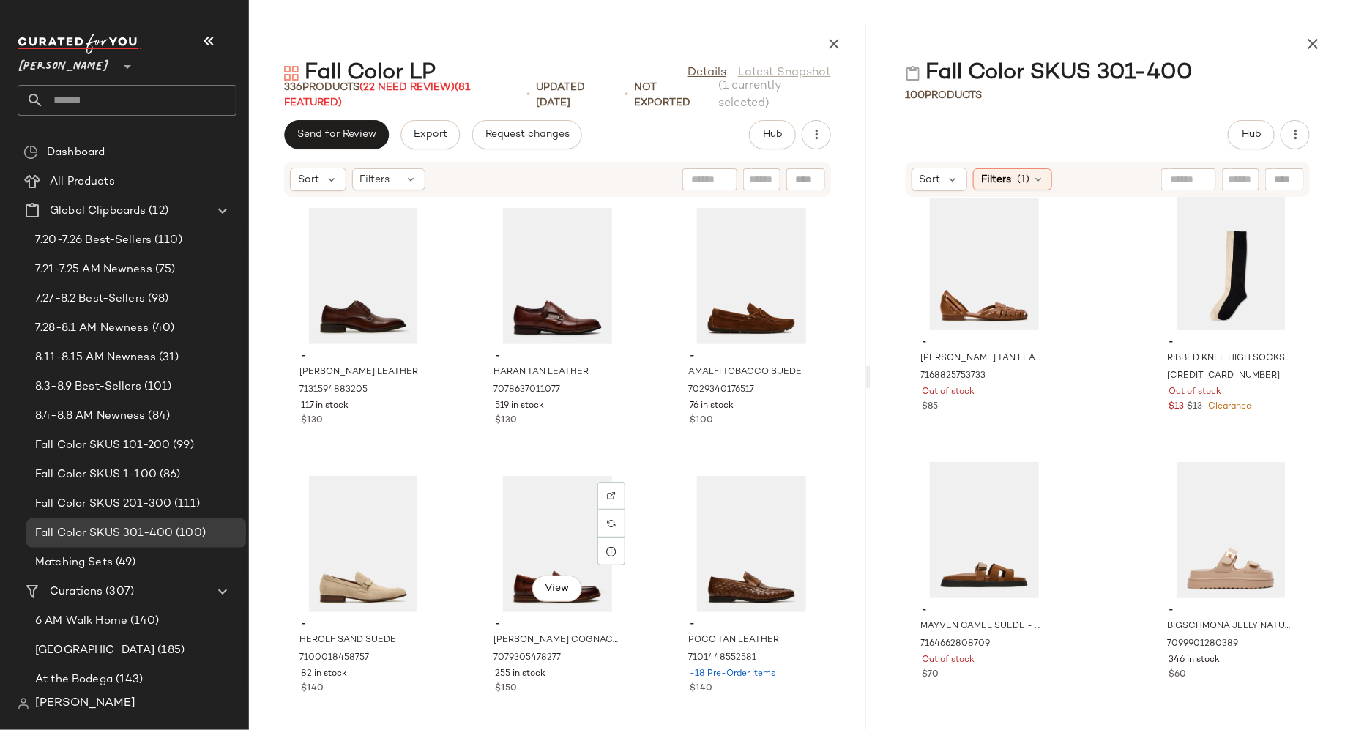
scroll to position [8604, 0]
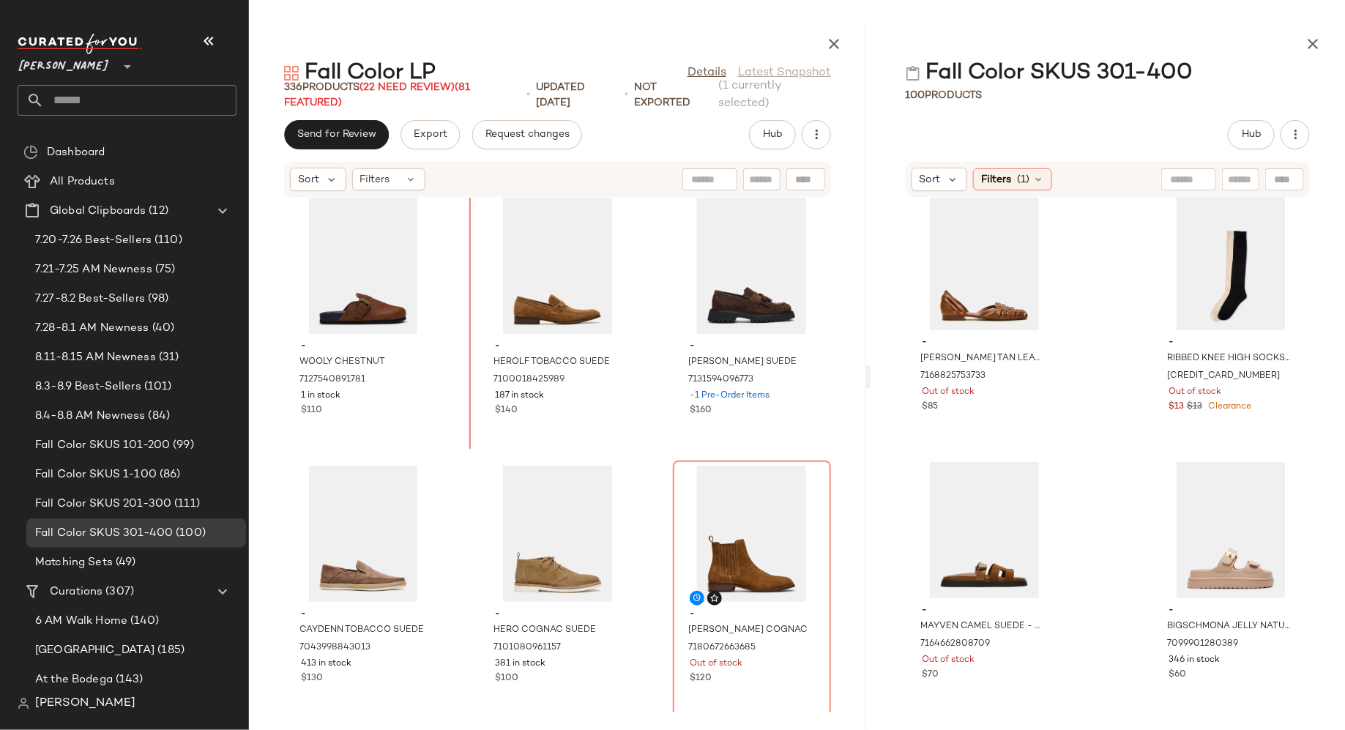
scroll to position [6979, 0]
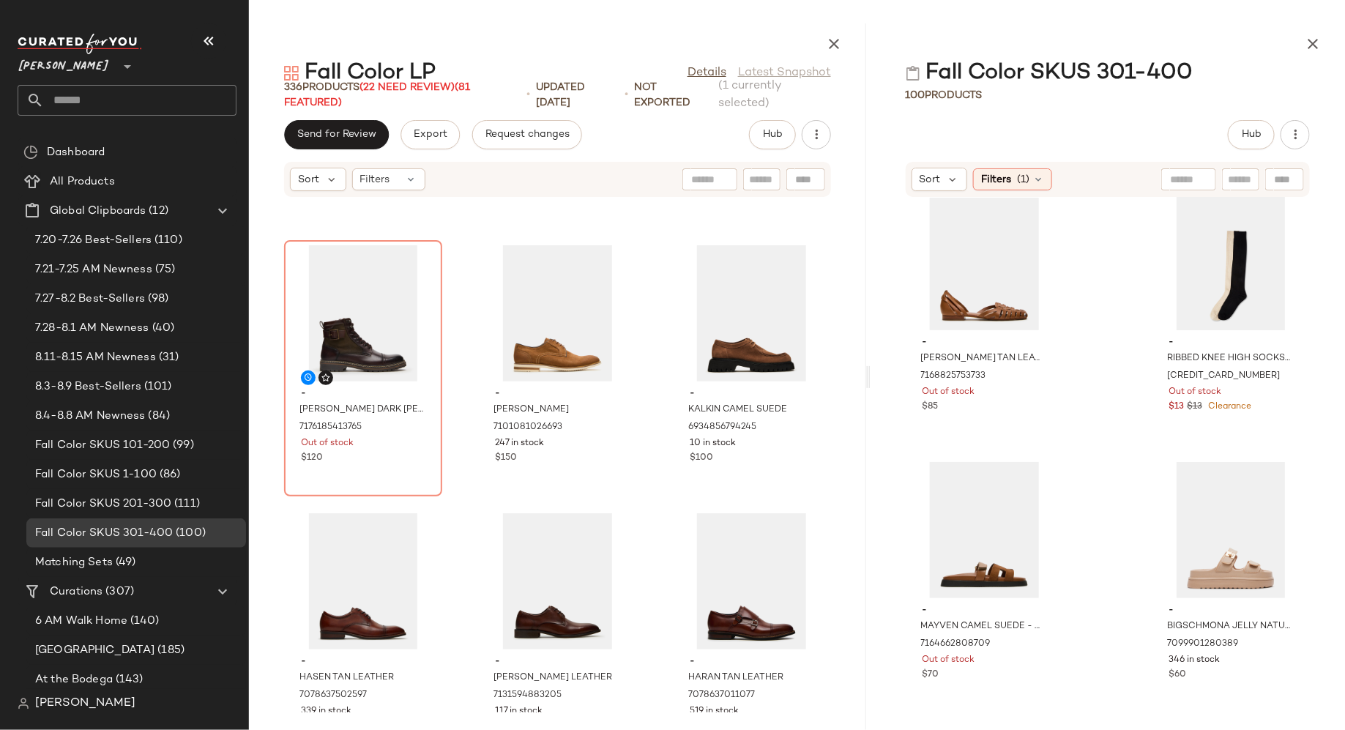
scroll to position [8342, 0]
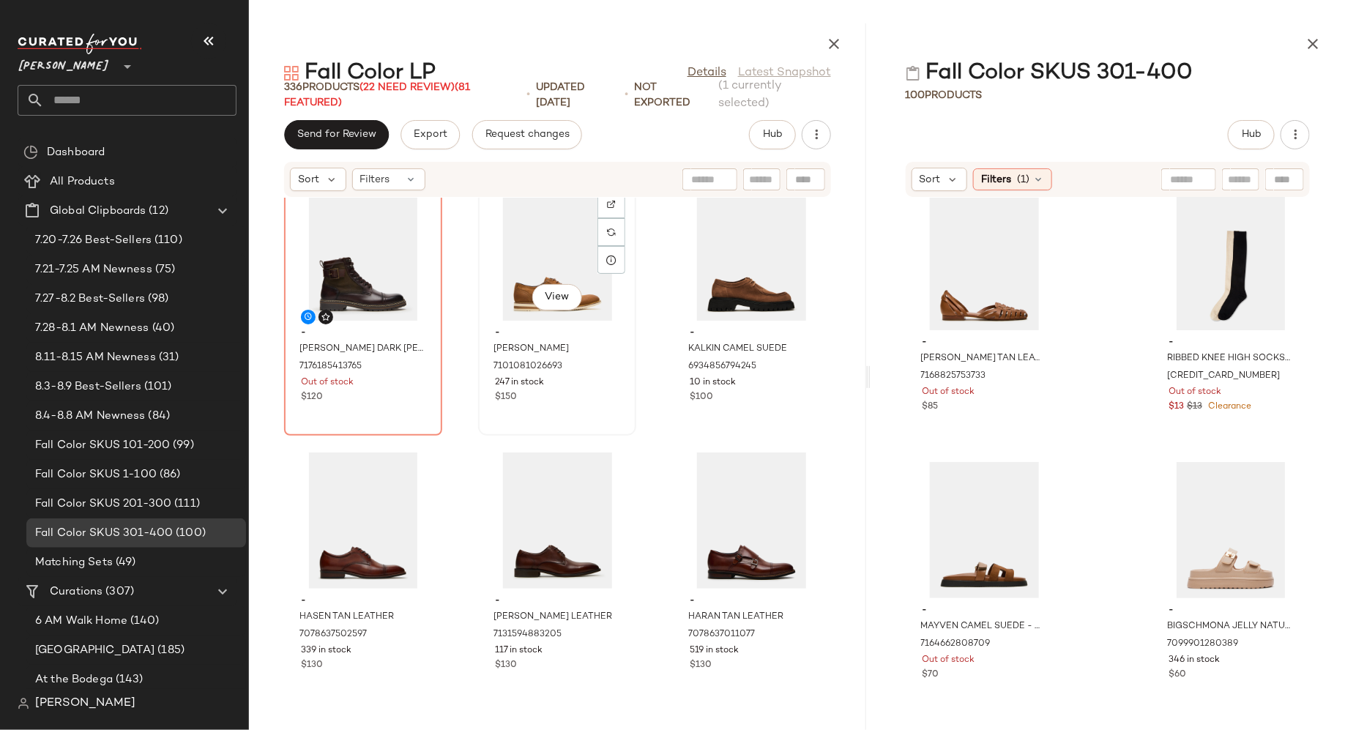
click at [511, 274] on div "View" at bounding box center [557, 253] width 148 height 136
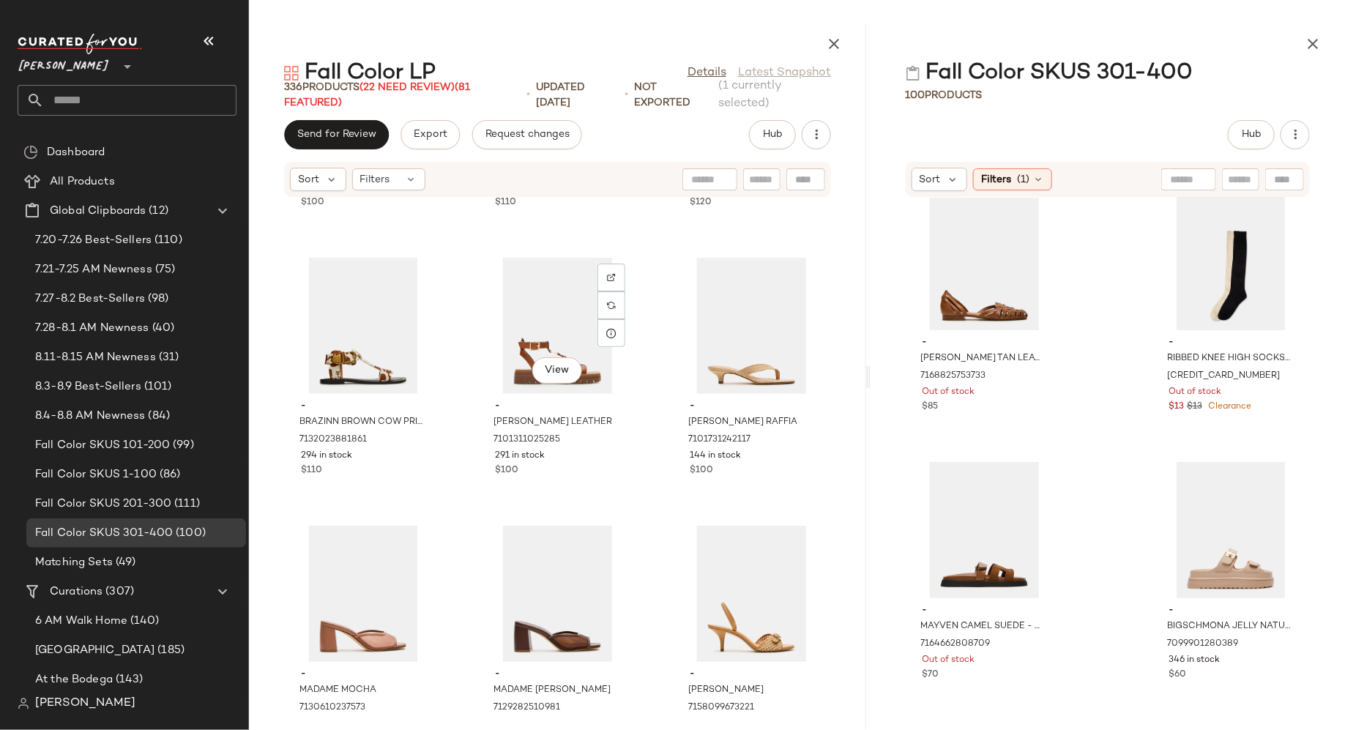
scroll to position [13631, 0]
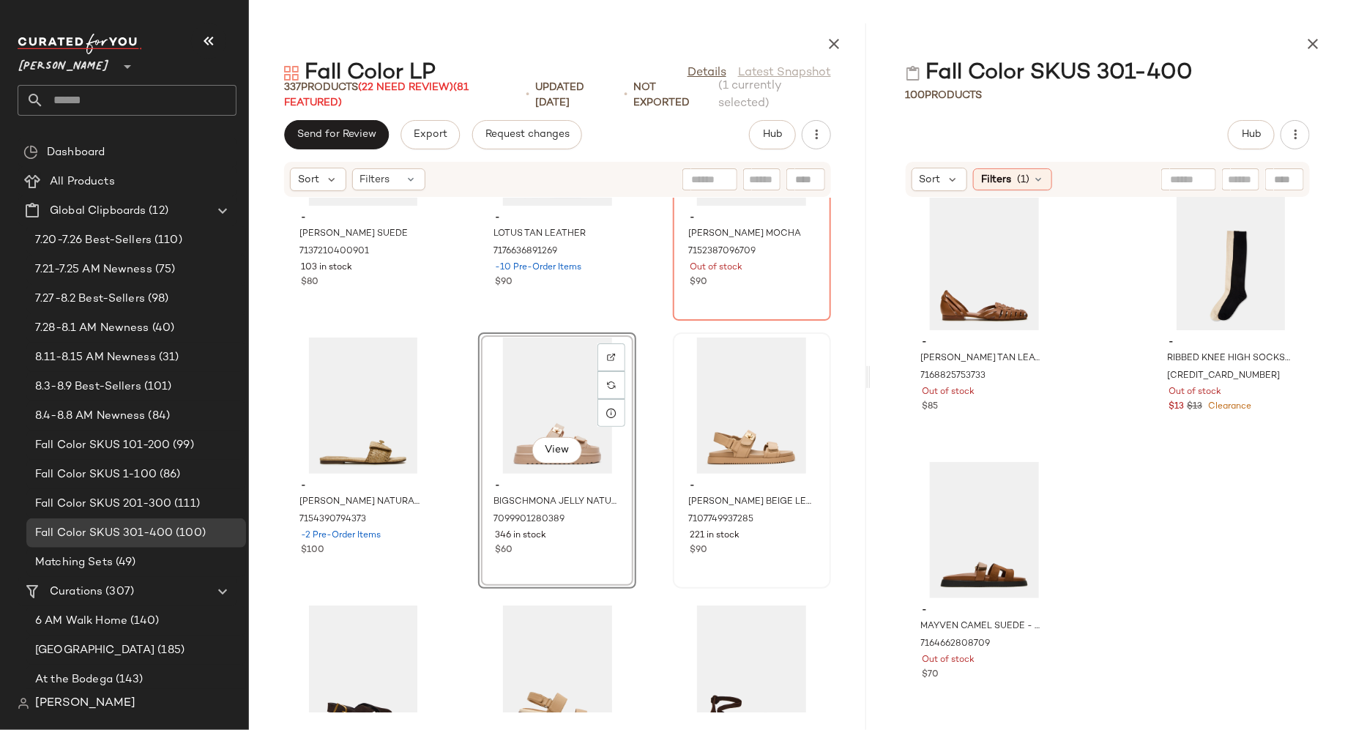
scroll to position [13076, 0]
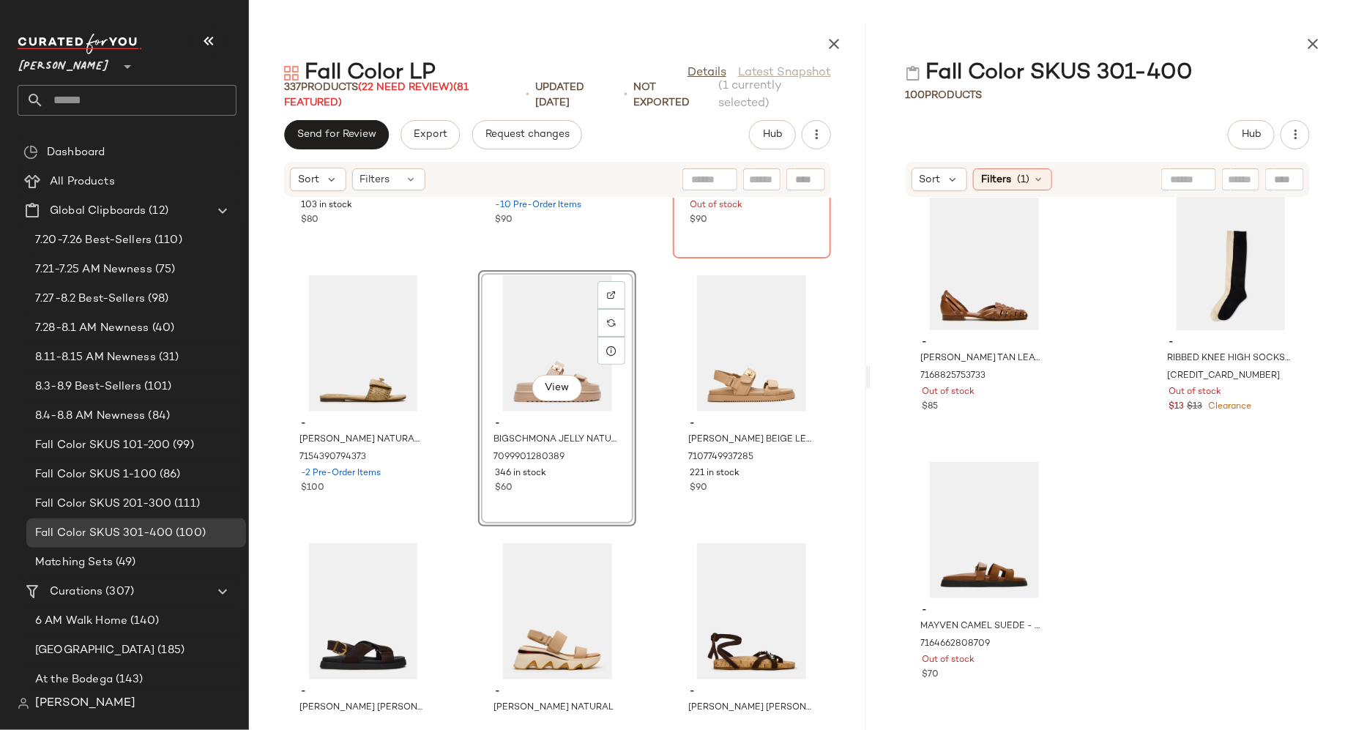
click at [456, 552] on div "- [PERSON_NAME] SUEDE 7137210400901 103 in stock $80 - LOTUS TAN LEATHER 717663…" at bounding box center [557, 455] width 617 height 515
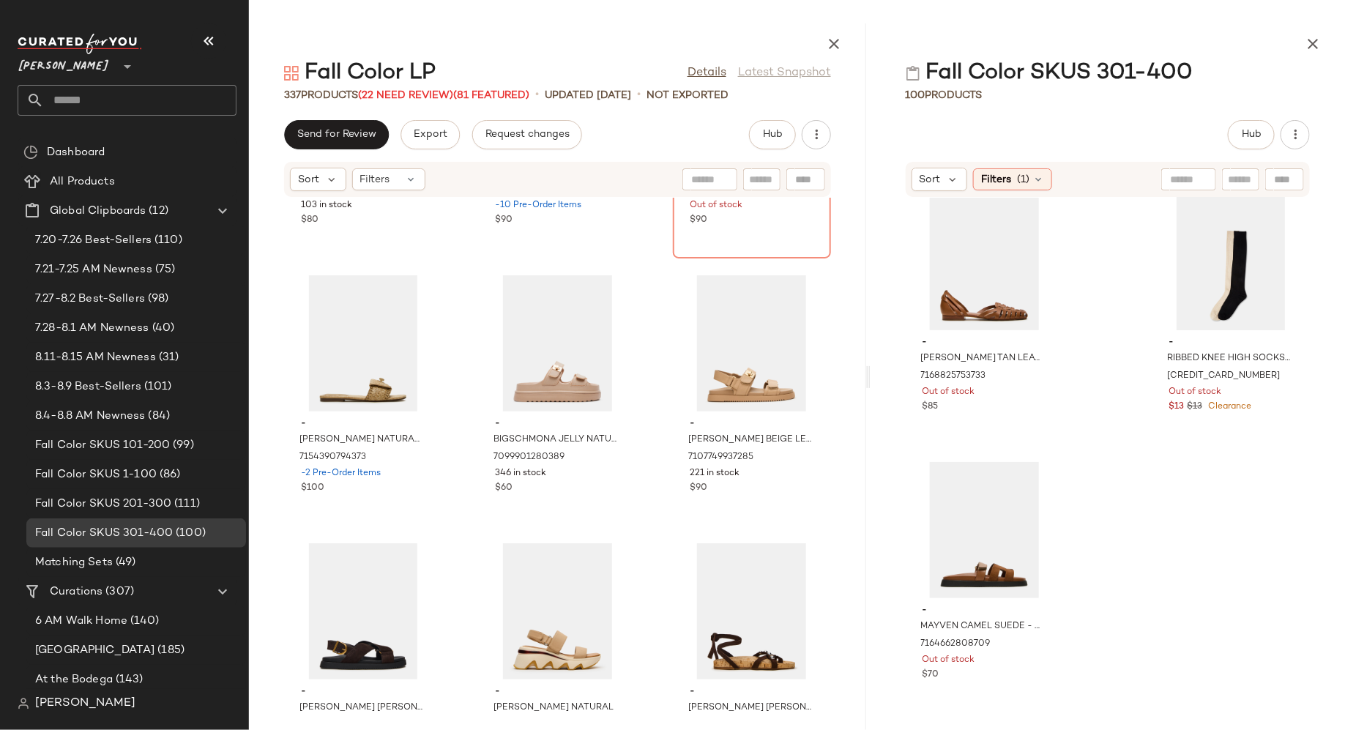
scroll to position [0, 0]
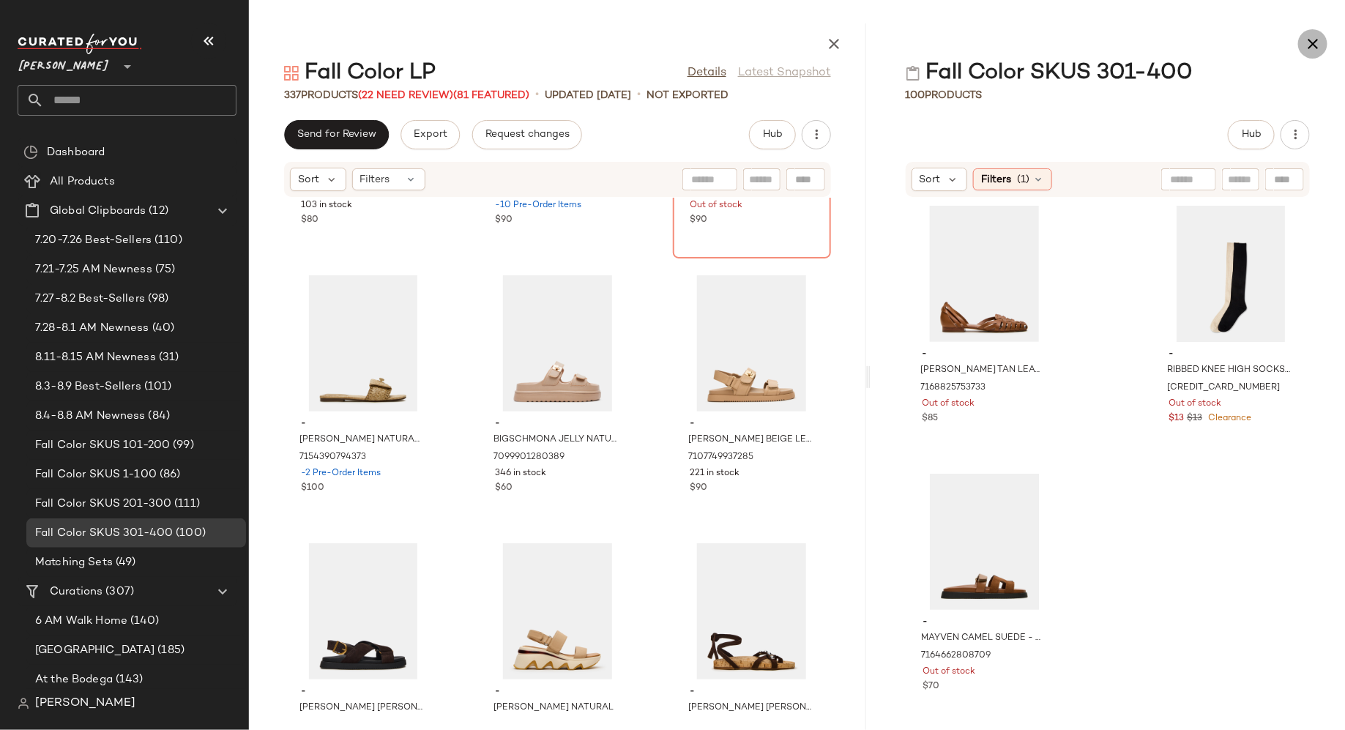
click at [1317, 47] on icon "button" at bounding box center [1313, 44] width 18 height 18
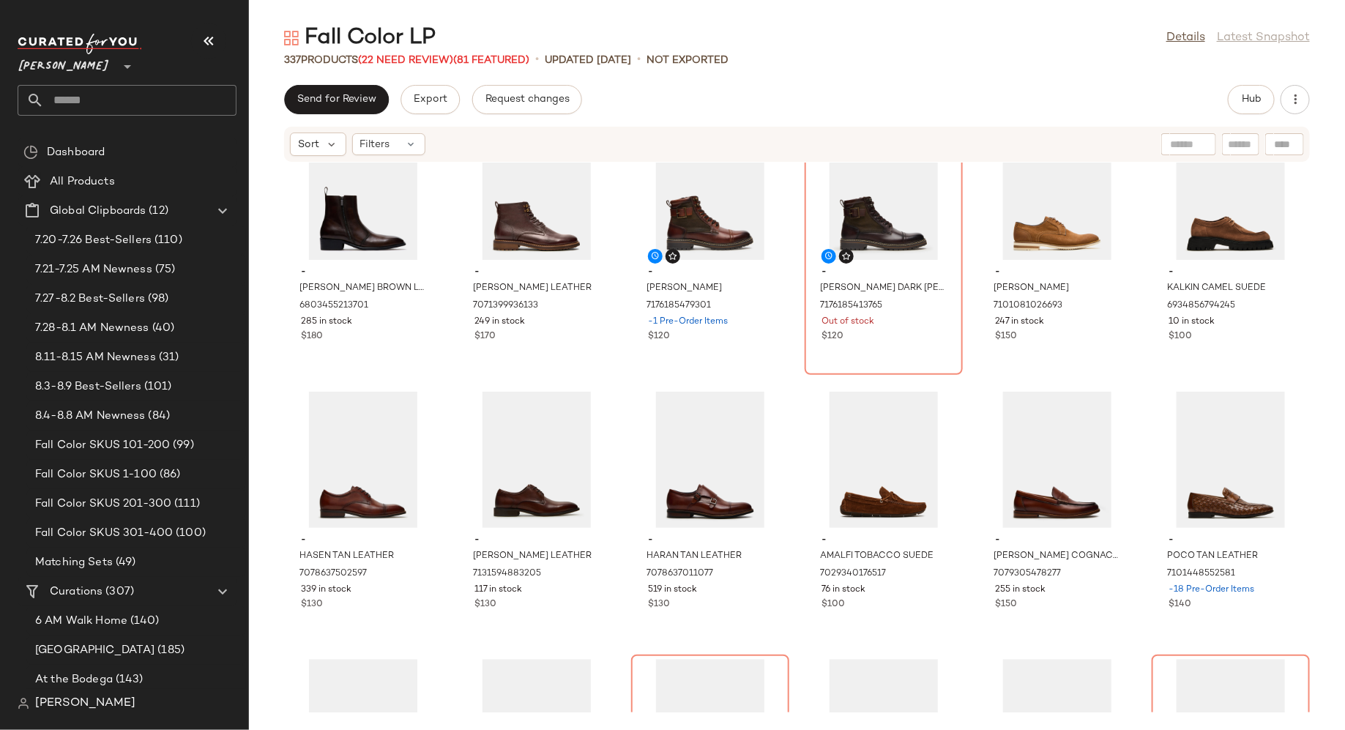
scroll to position [4062, 0]
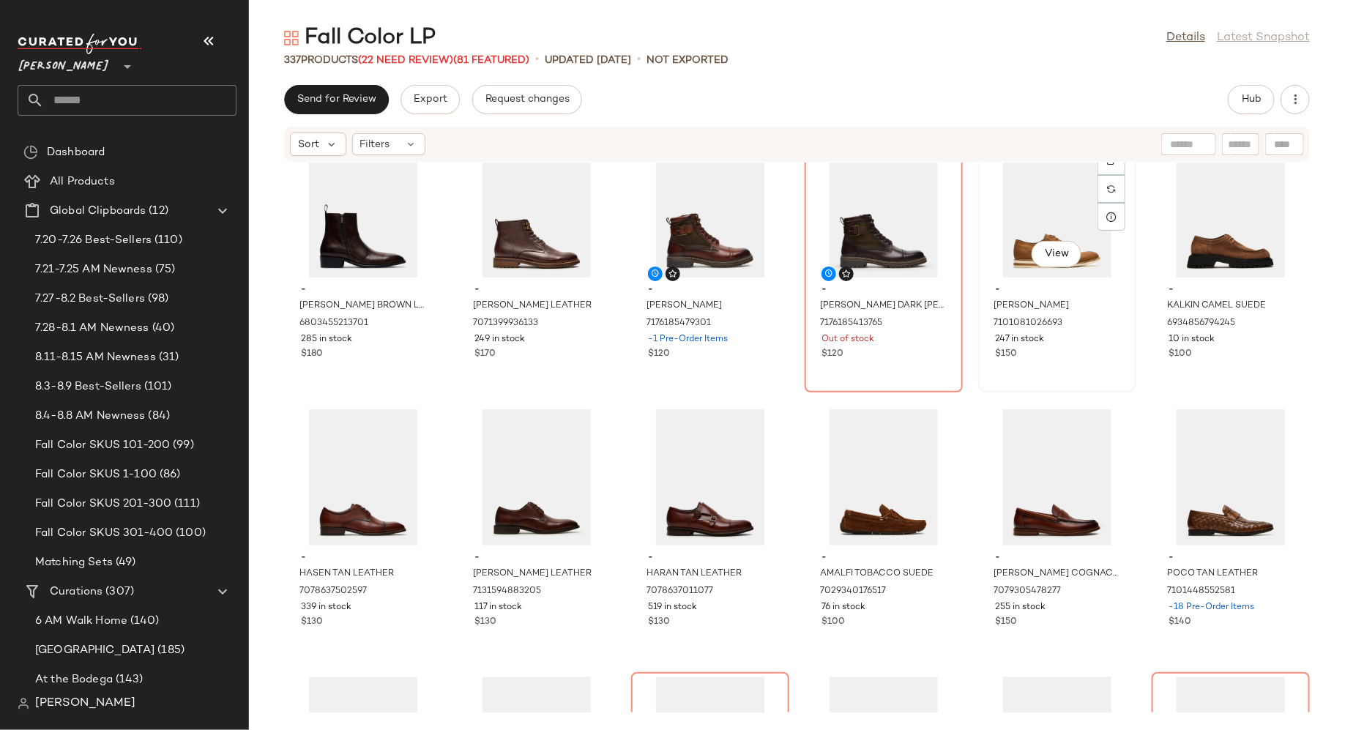
click at [1021, 236] on div "View" at bounding box center [1058, 209] width 148 height 136
click at [1215, 349] on div "$100" at bounding box center [1231, 354] width 124 height 13
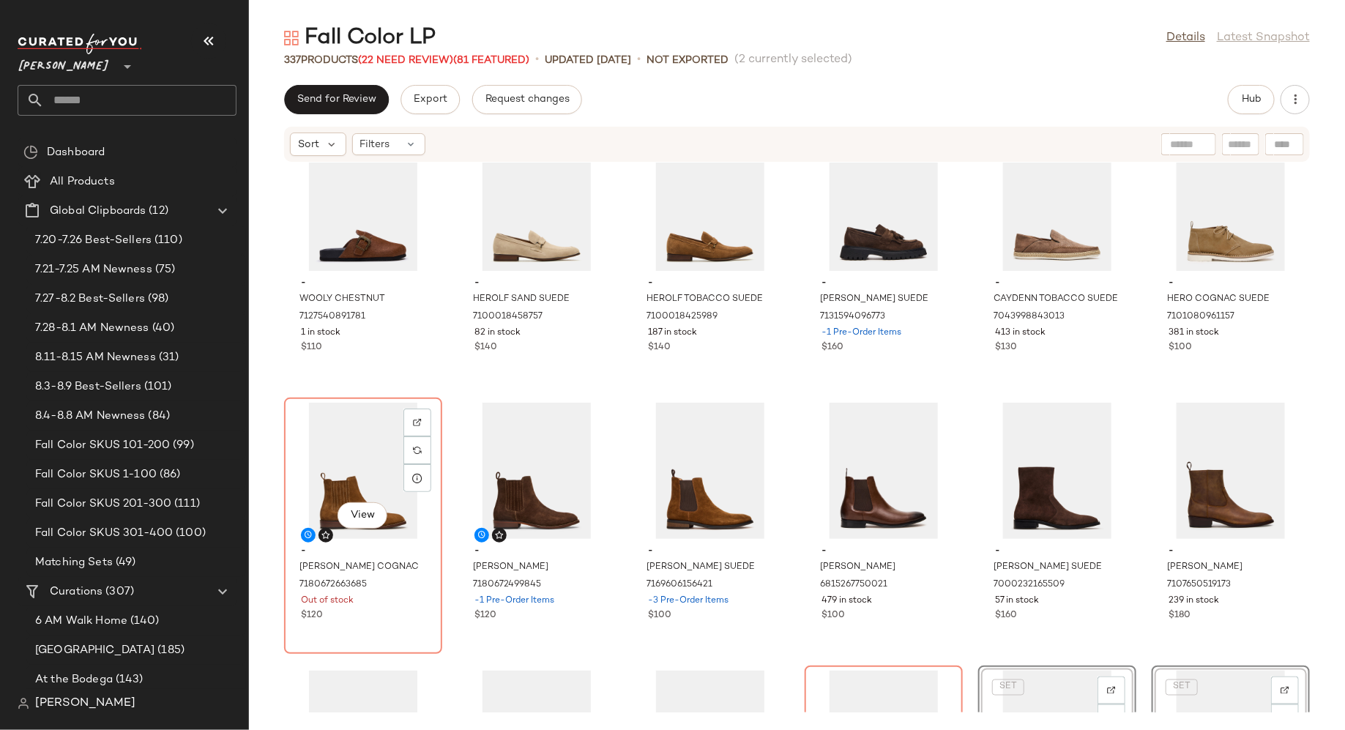
scroll to position [3536, 0]
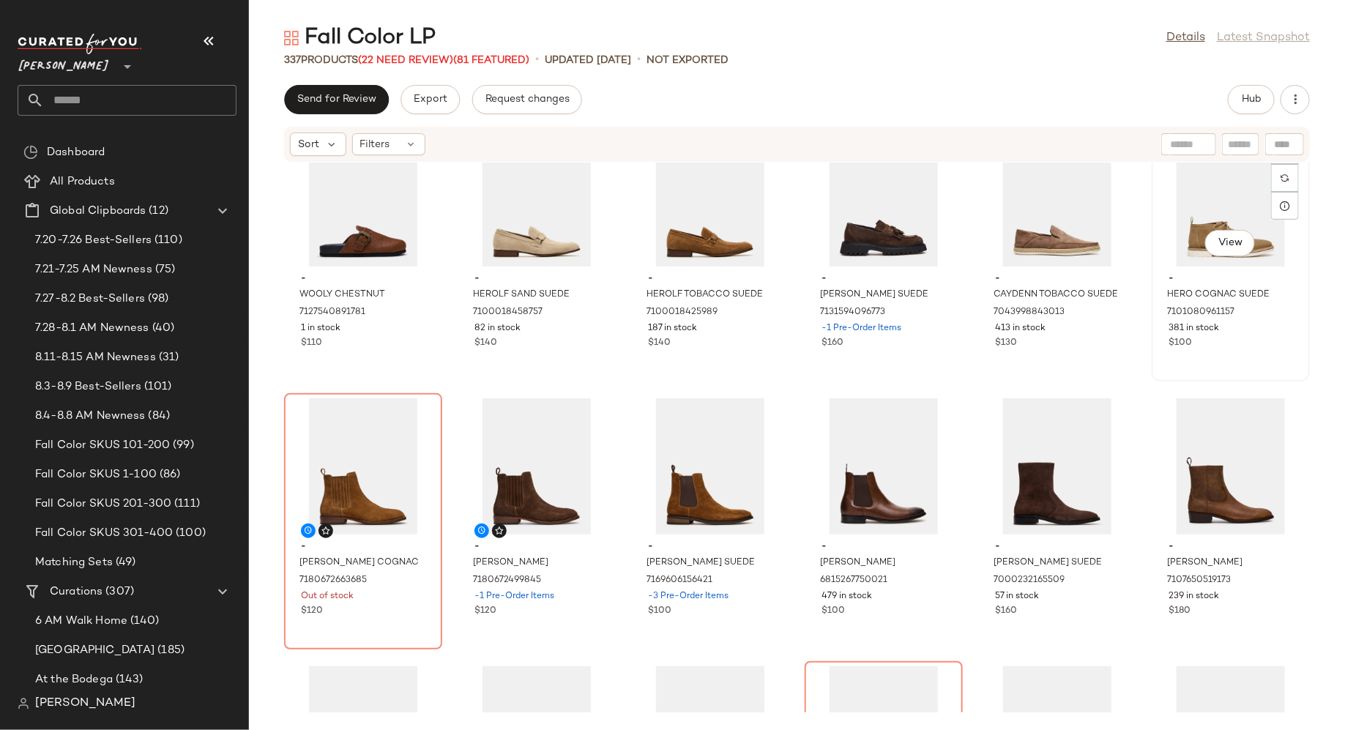
click at [1176, 231] on div "View" at bounding box center [1231, 198] width 148 height 136
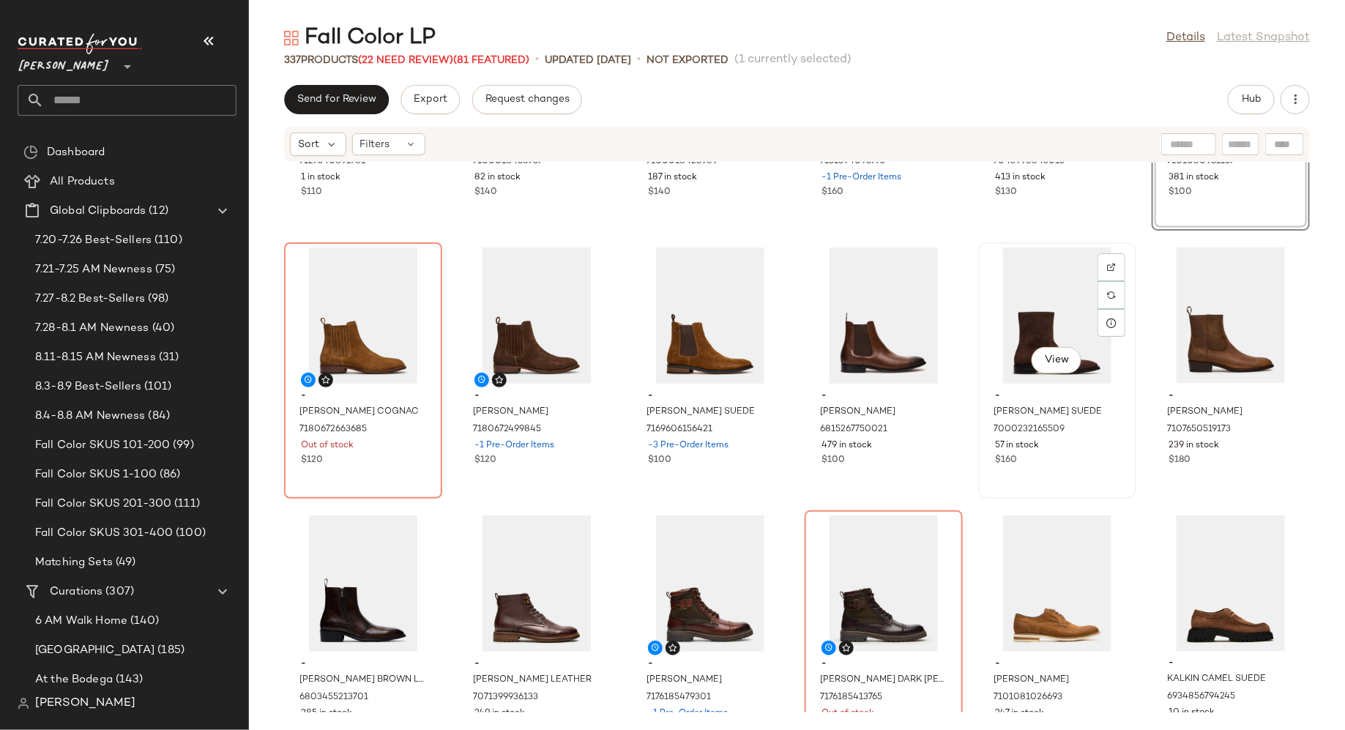
scroll to position [3738, 0]
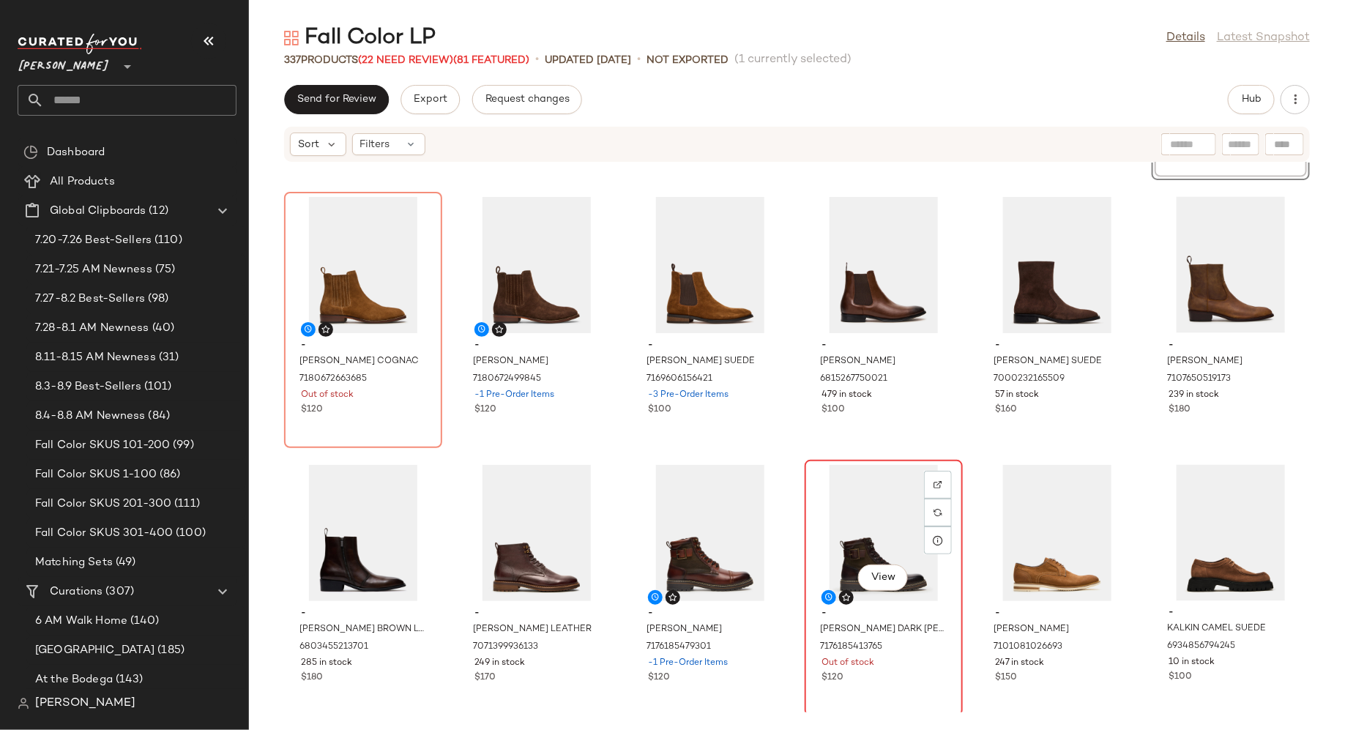
click at [852, 540] on div "View" at bounding box center [884, 533] width 148 height 136
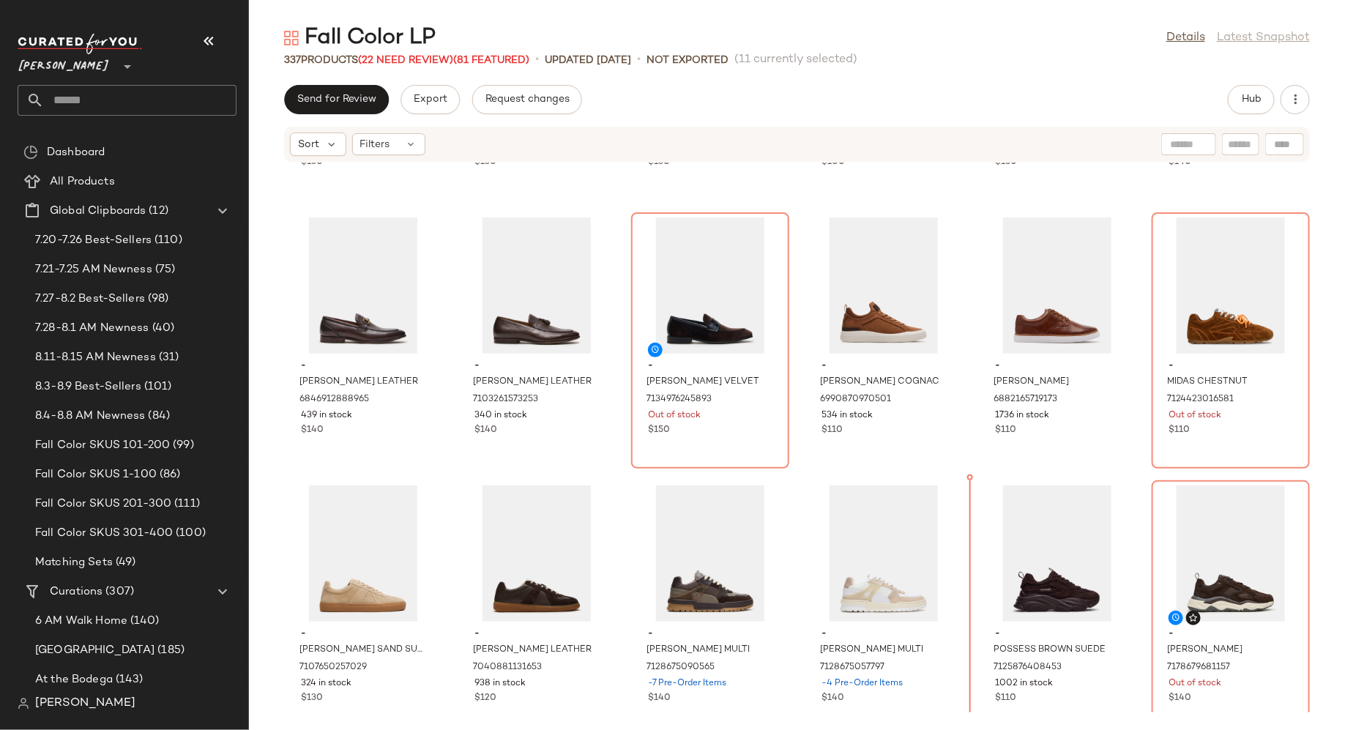
scroll to position [4538, 0]
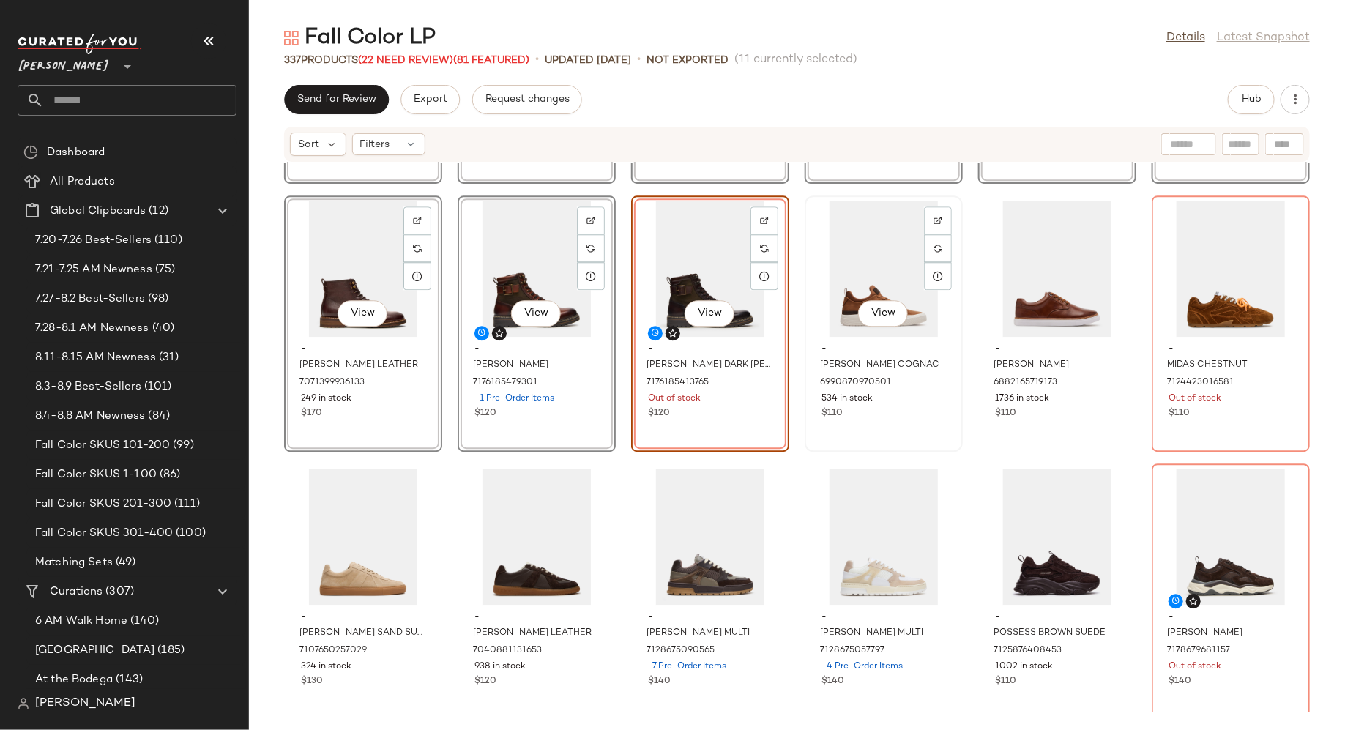
click at [805, 379] on div "View - [PERSON_NAME] COGNAC 6990870970501 534 in stock $110" at bounding box center [884, 324] width 158 height 256
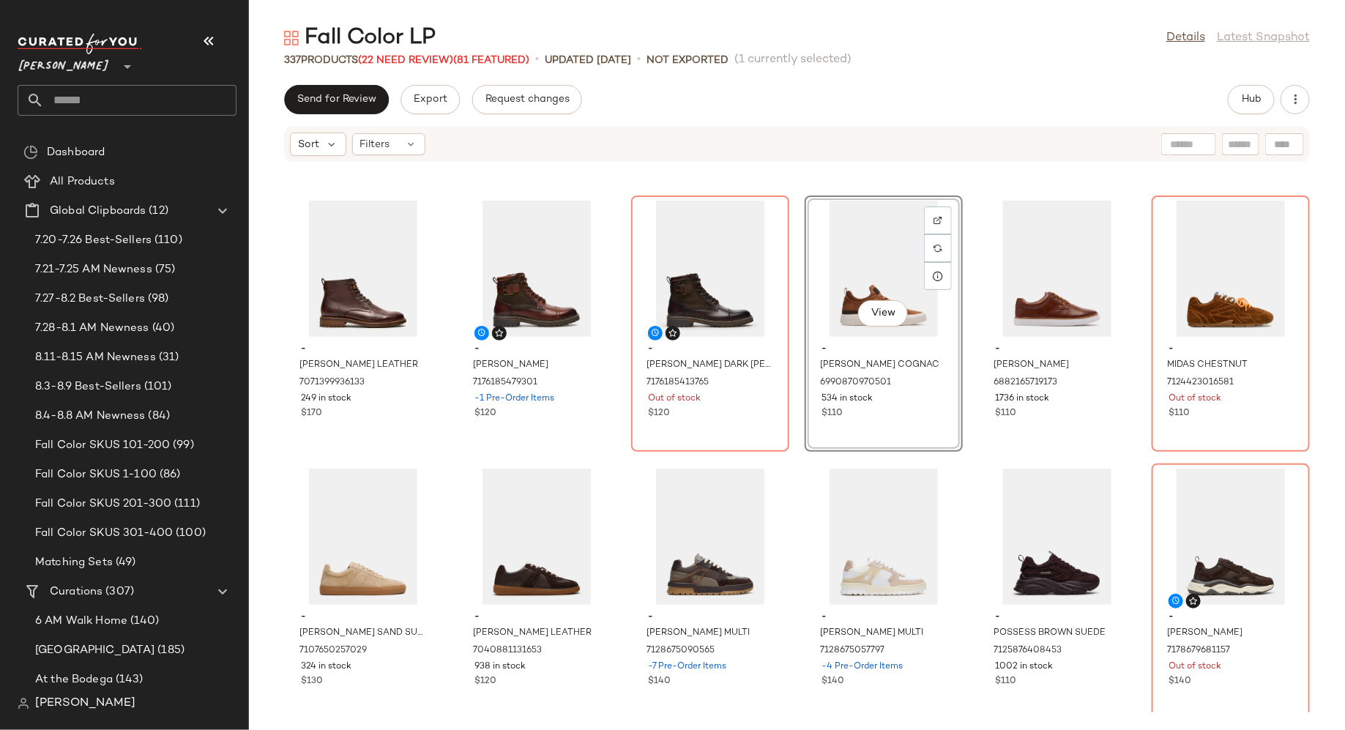
click at [793, 376] on div "- [PERSON_NAME] 7180672499845 -1 Pre-Order Items $120 - [PERSON_NAME] SUEDE 716…" at bounding box center [797, 438] width 1096 height 550
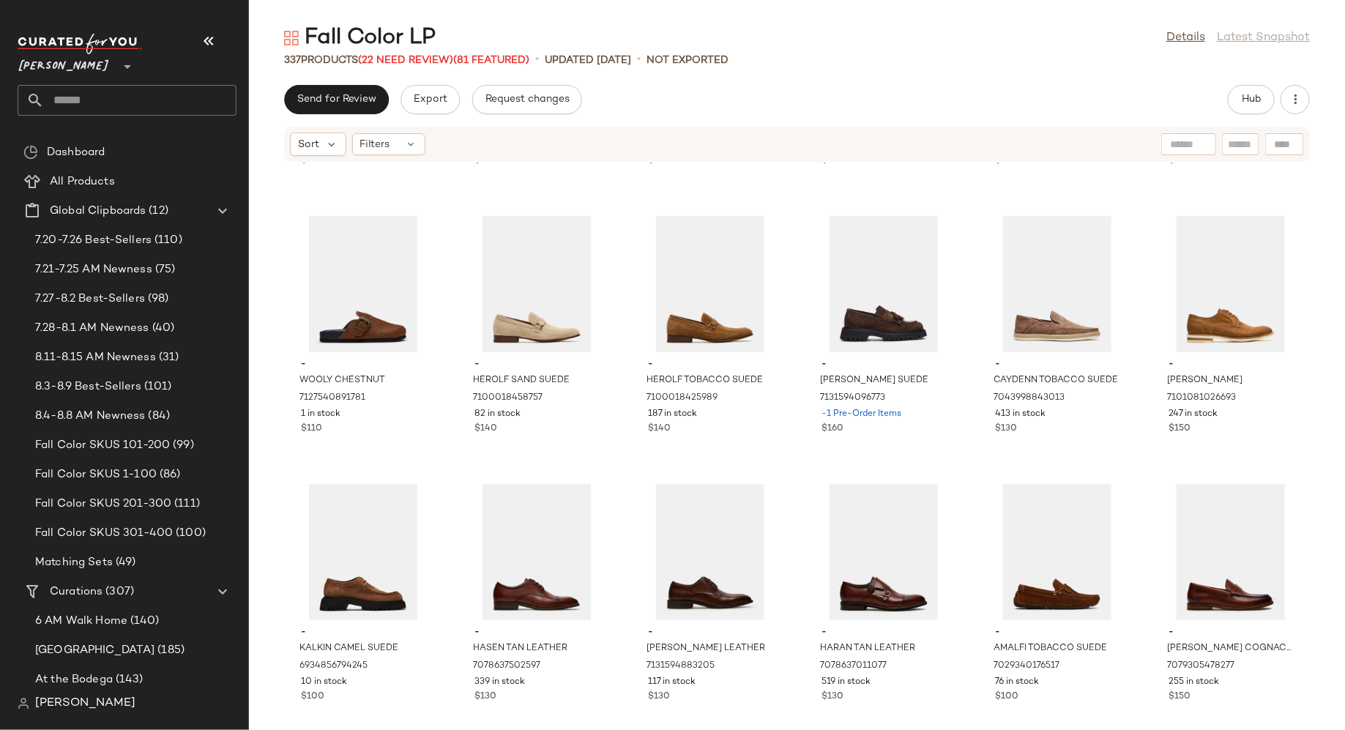
scroll to position [3453, 0]
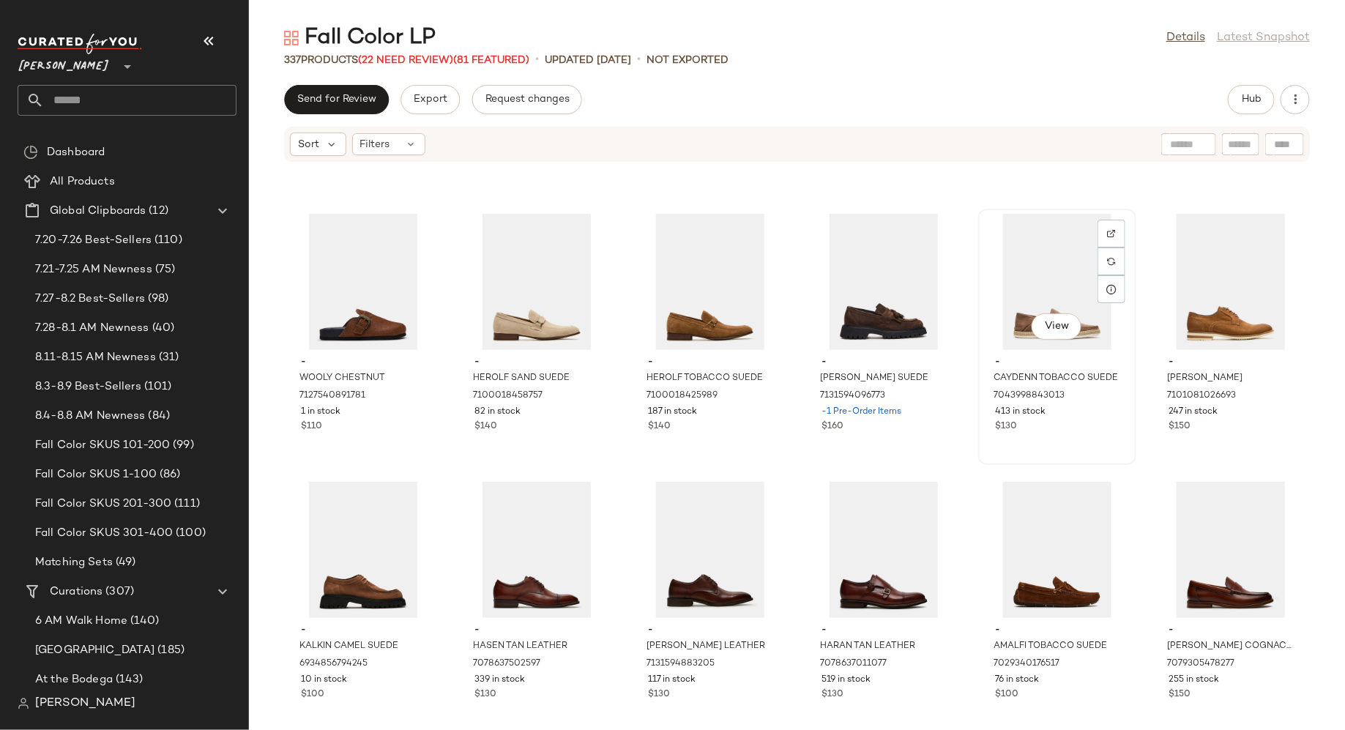
scroll to position [3449, 0]
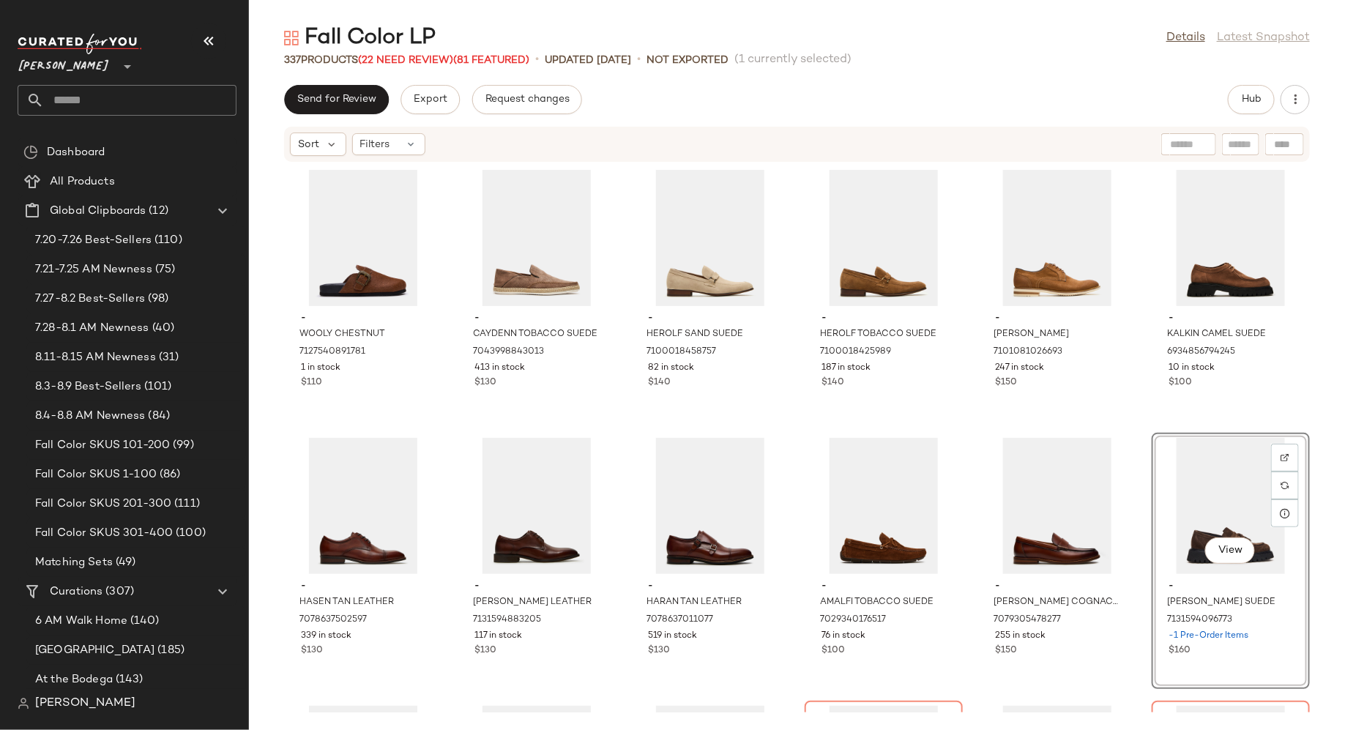
scroll to position [3495, 0]
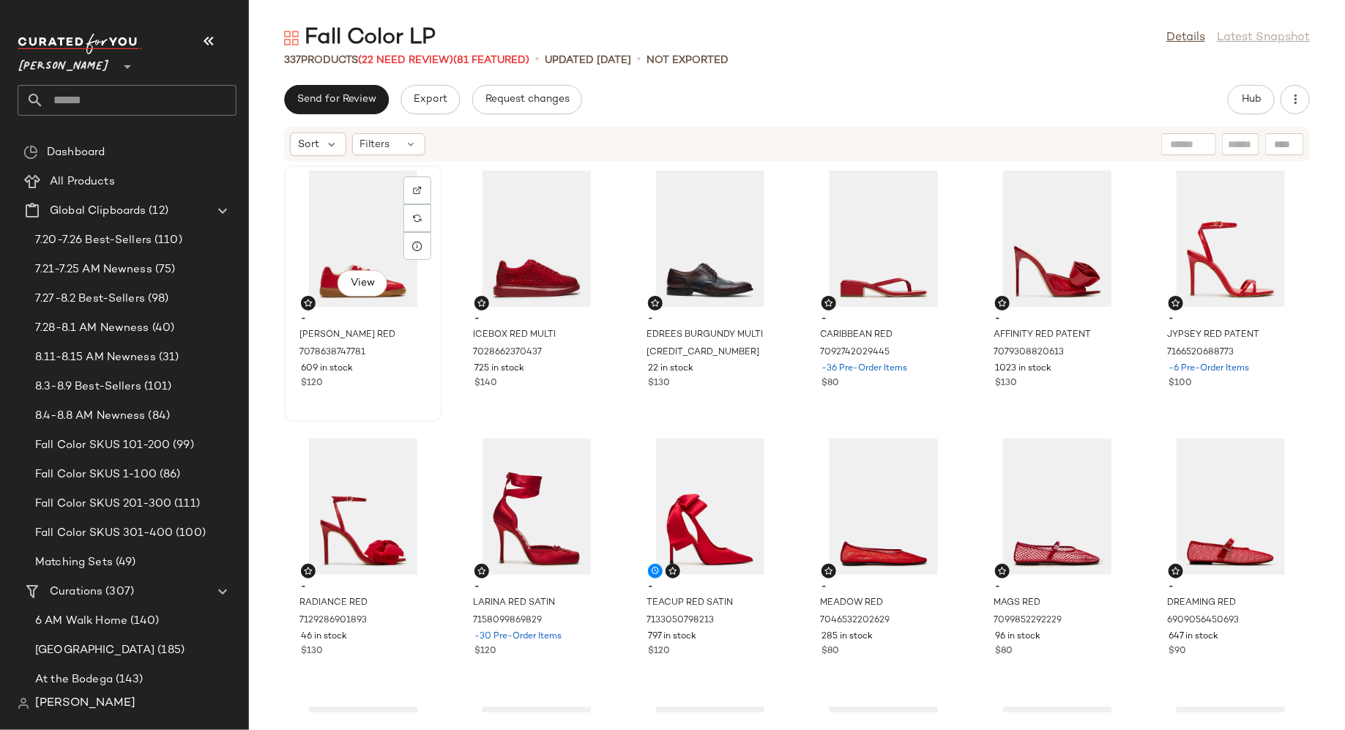
click at [360, 244] on div "View" at bounding box center [363, 239] width 148 height 136
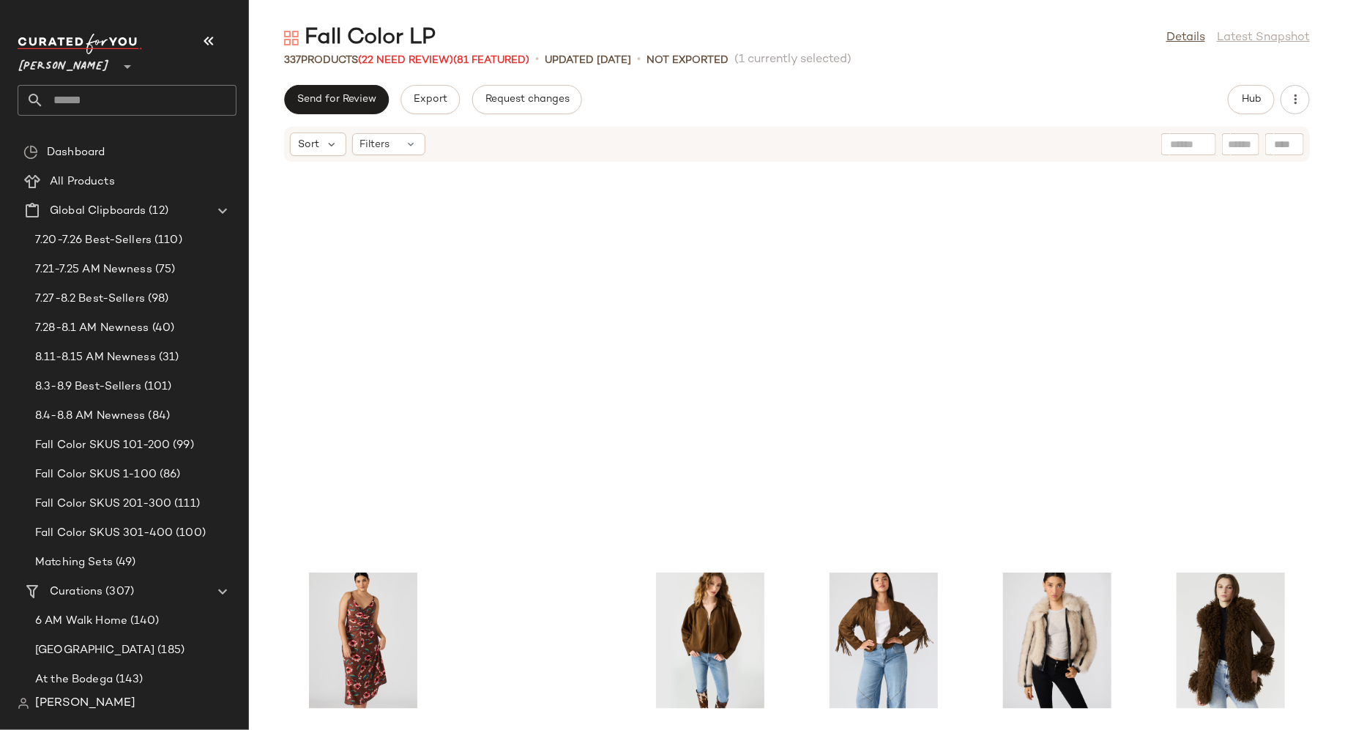
scroll to position [14730, 0]
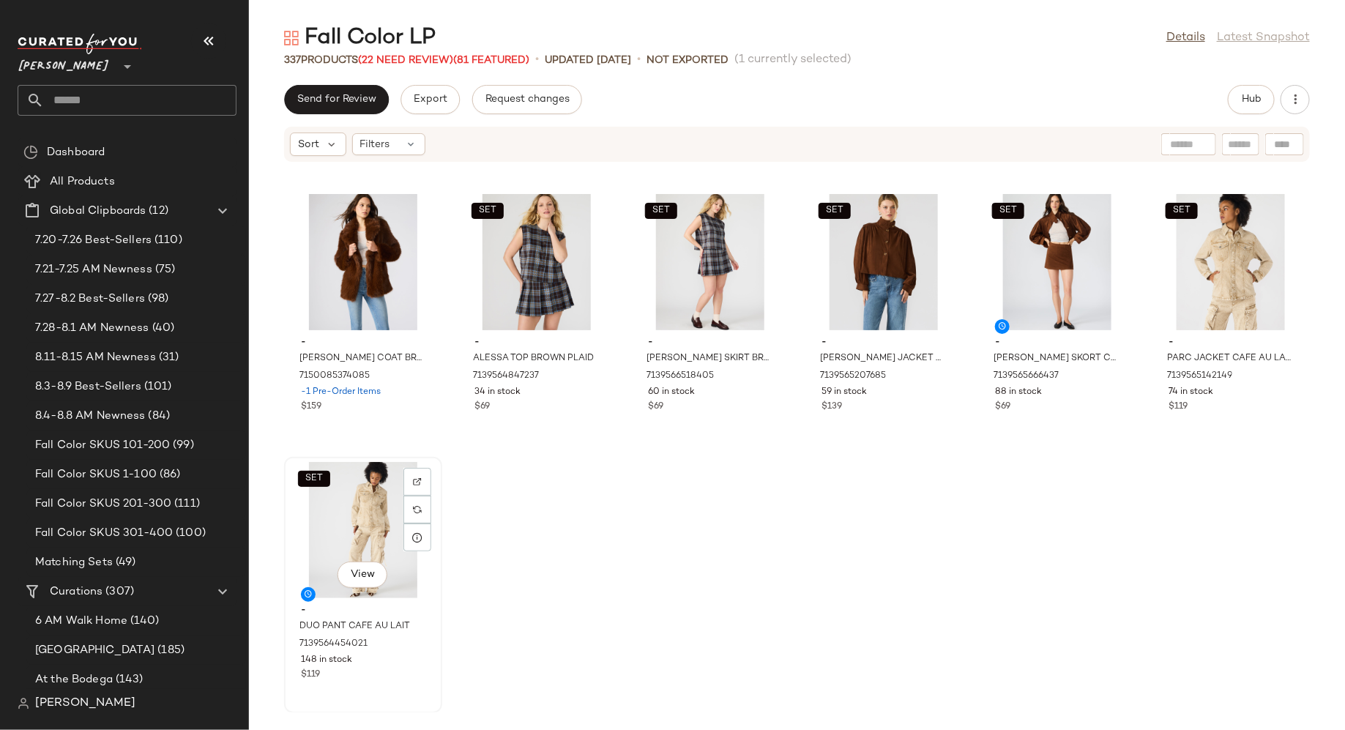
click at [379, 520] on div "SET View" at bounding box center [363, 530] width 148 height 136
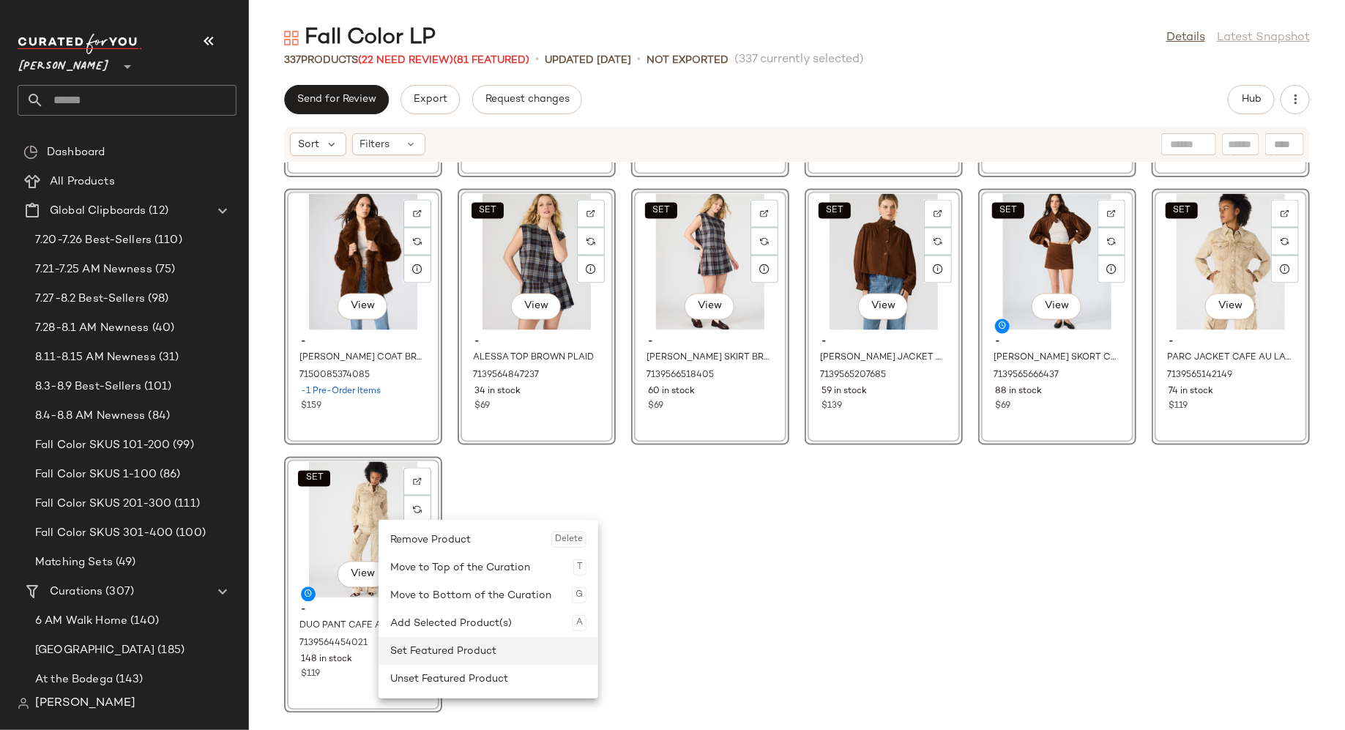
click at [412, 653] on div "Set Featured Product" at bounding box center [488, 651] width 196 height 28
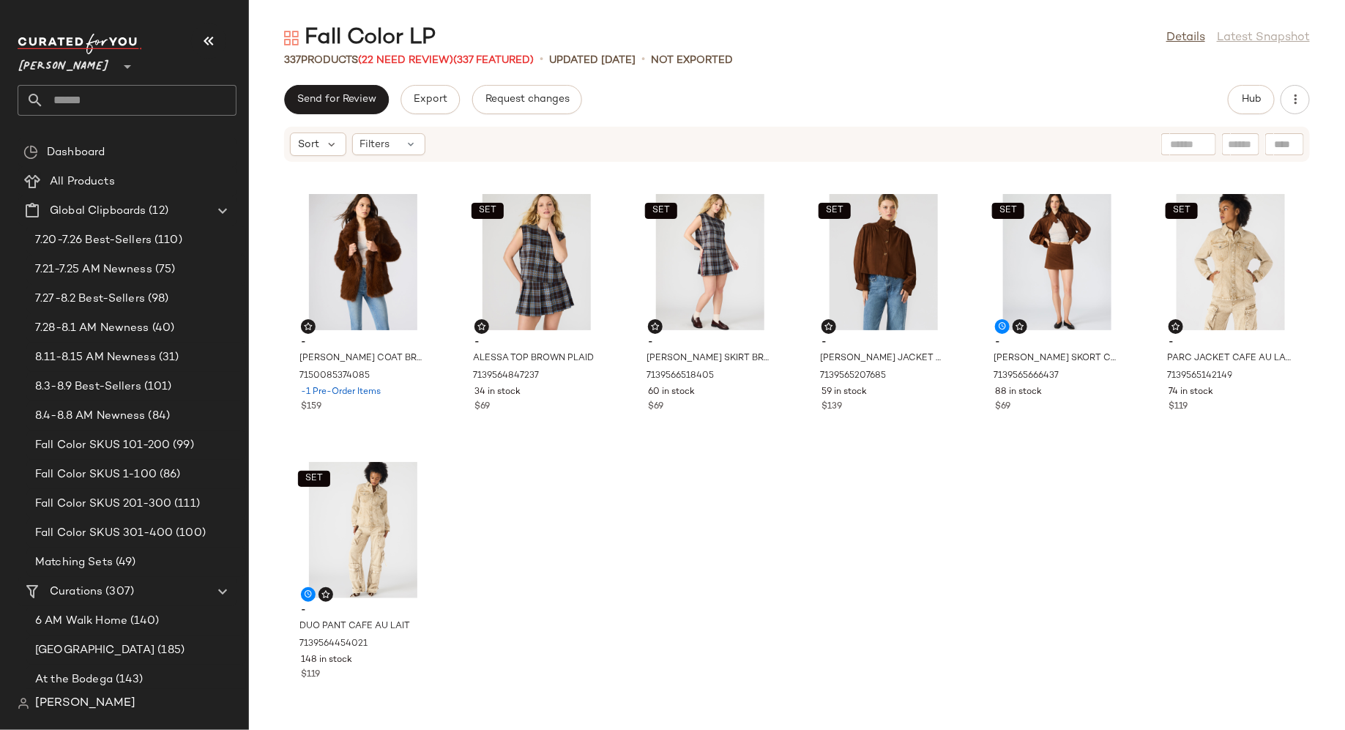
click at [575, 577] on div "- MONROE DRESS BROWN 7104626786437 92 in stock $109 - [PERSON_NAME] MEDIUM KHAK…" at bounding box center [797, 438] width 1096 height 550
